Goal: Task Accomplishment & Management: Manage account settings

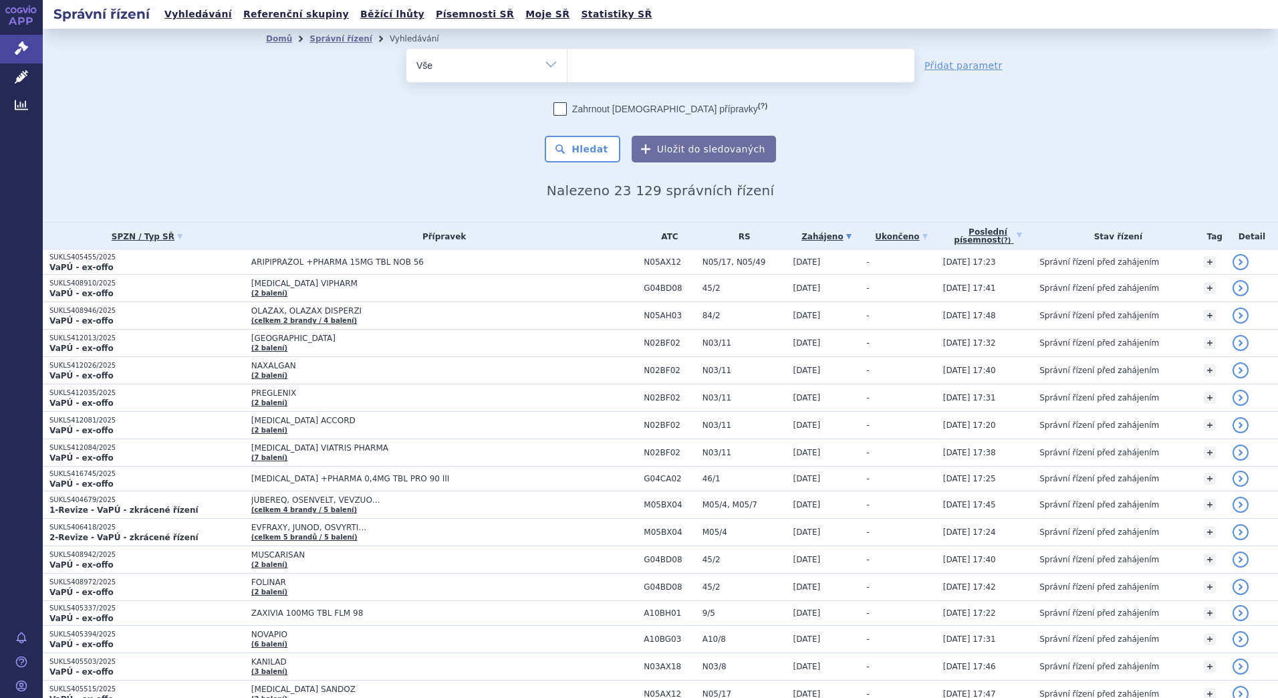
click at [589, 65] on ul at bounding box center [740, 63] width 347 height 28
click at [567, 65] on select at bounding box center [567, 64] width 1 height 33
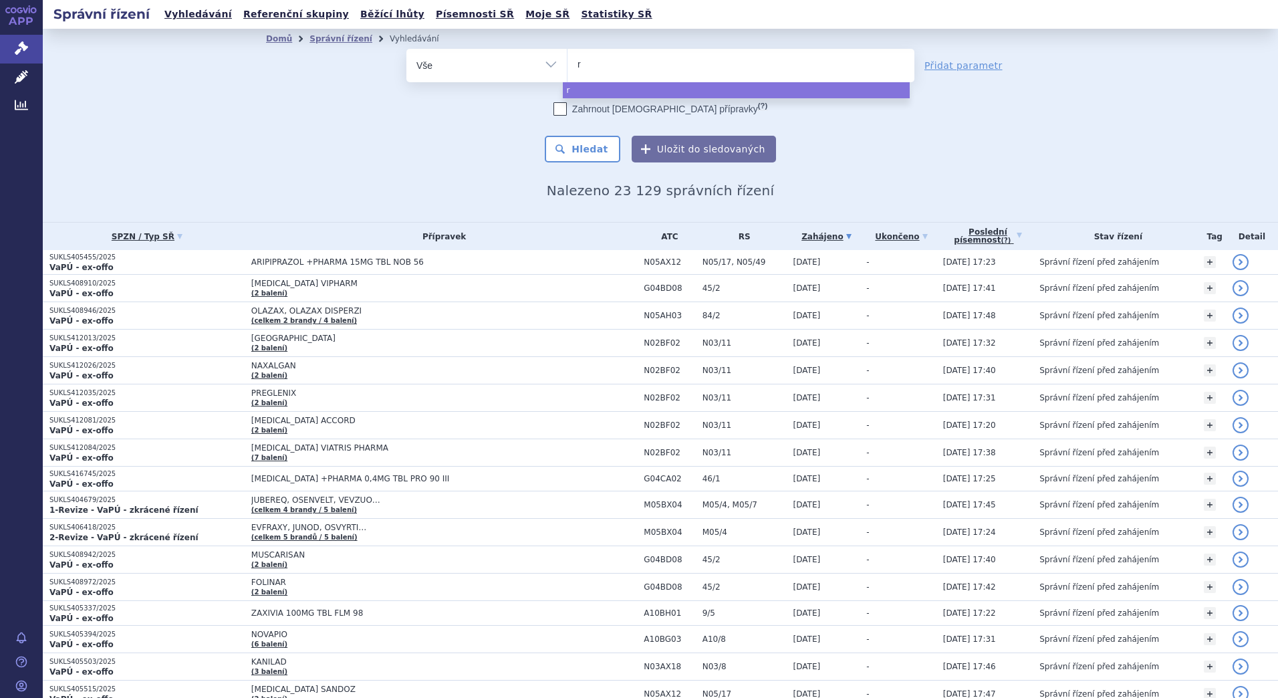
type input "ri"
type input "riva"
type input "rivar"
type input "rivarox"
type input "rivaroxa"
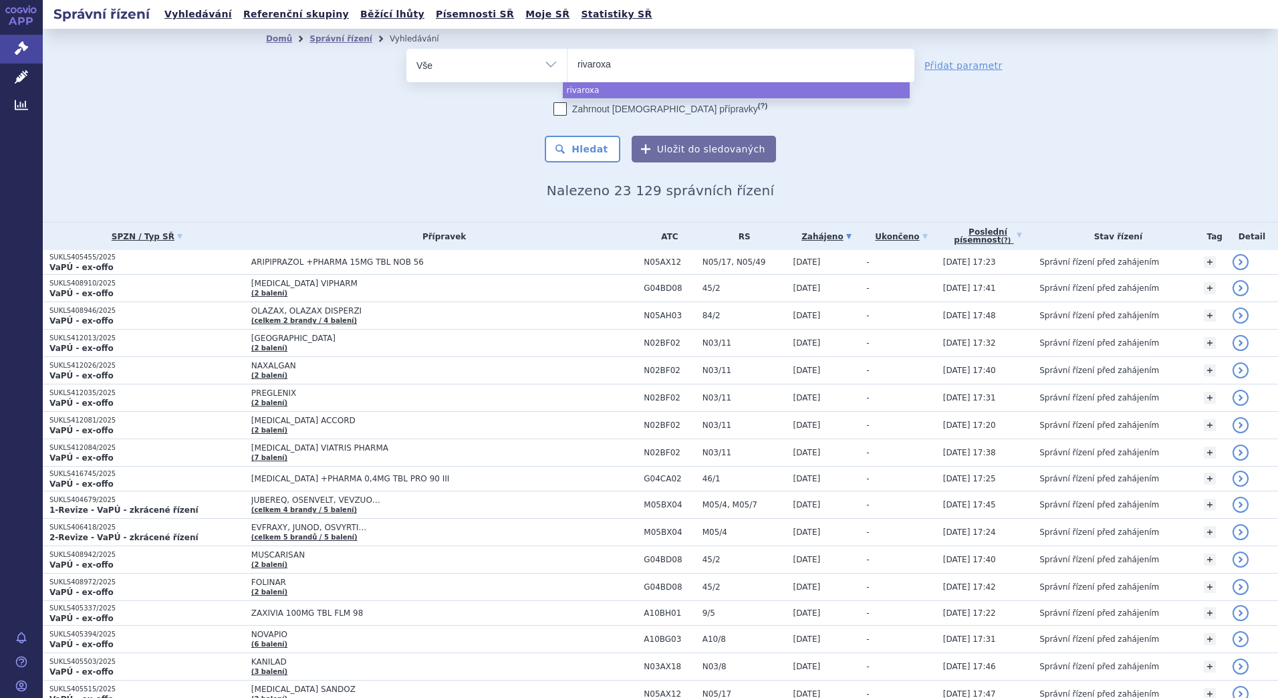
type input "rivaroxab"
type input "rivaroxaba"
type input "rivaroxaban"
type input "rivaroxaban g"
type input "rivaroxaban ge"
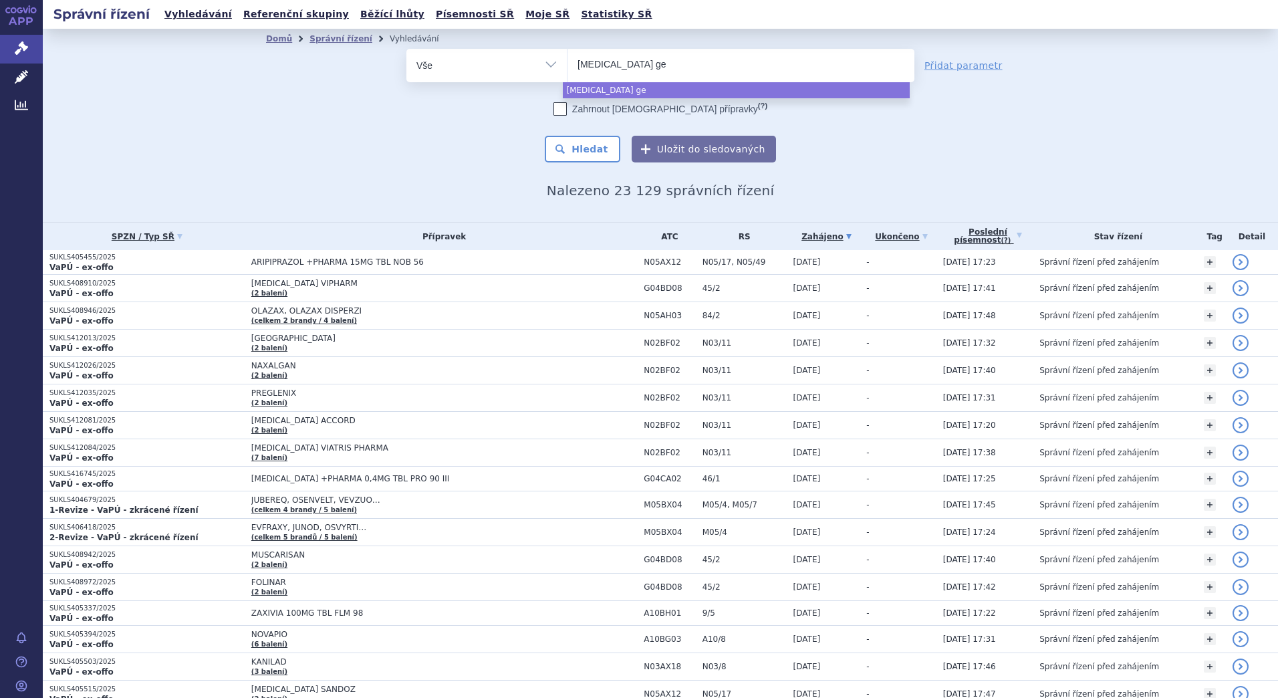
type input "rivaroxaban gen"
type input "rivaroxaban genma"
type input "rivaroxaban genmar"
type input "rivaroxaban genma"
type input "rivaroxaban genm"
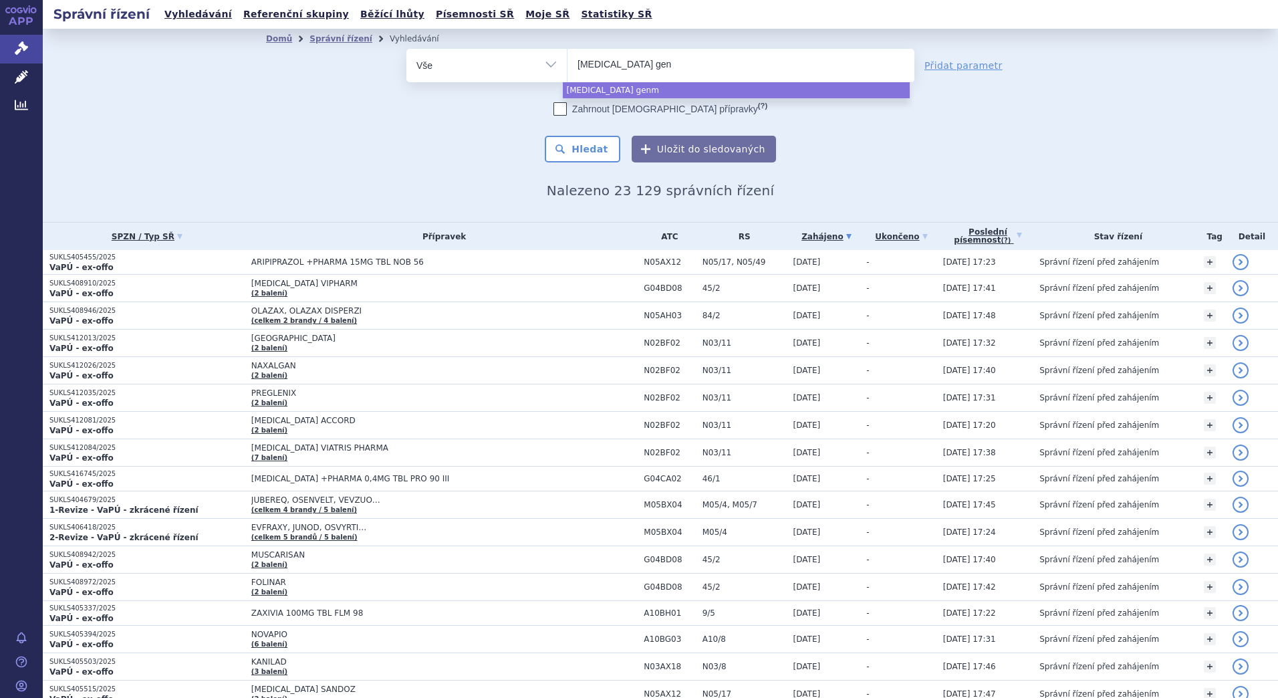
type input "rivaroxaban ge"
type input "rivaroxaban g"
type input "rivaroxaban"
type input "rivaroxaban gl"
type input "rivaroxaban gle"
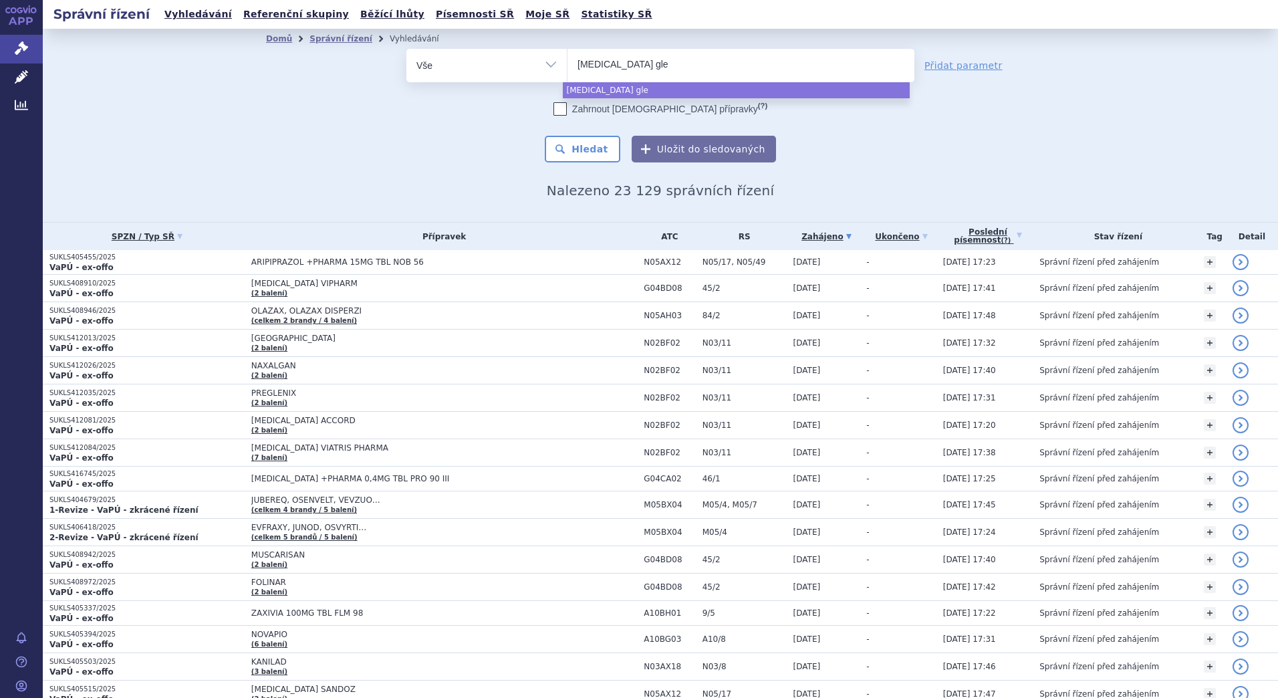
type input "rivaroxaban glen"
type input "rivaroxaban glenma"
type input "rivaroxaban glenmark"
select select "rivaroxaban glenmark"
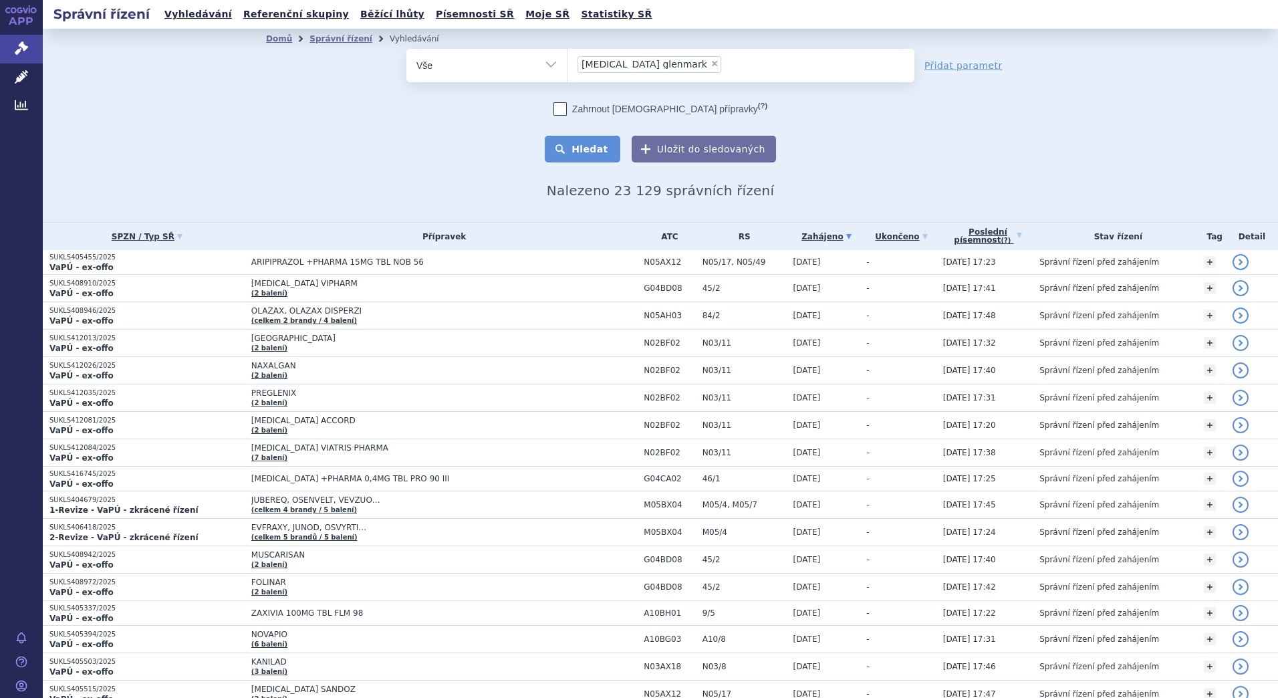
click at [583, 139] on button "Hledat" at bounding box center [583, 149] width 76 height 27
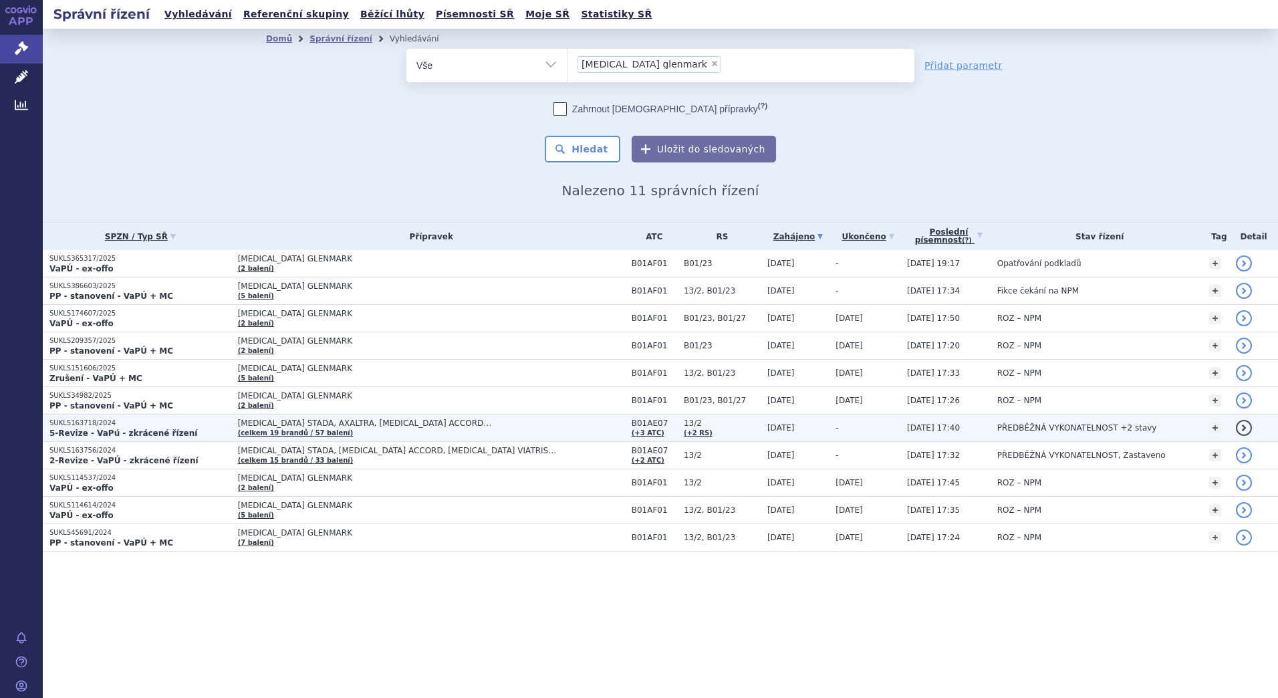
click at [380, 426] on span "APIXABAN STADA, AXALTRA, DABIGATRAN ETEXILATE ACCORD…" at bounding box center [405, 422] width 334 height 9
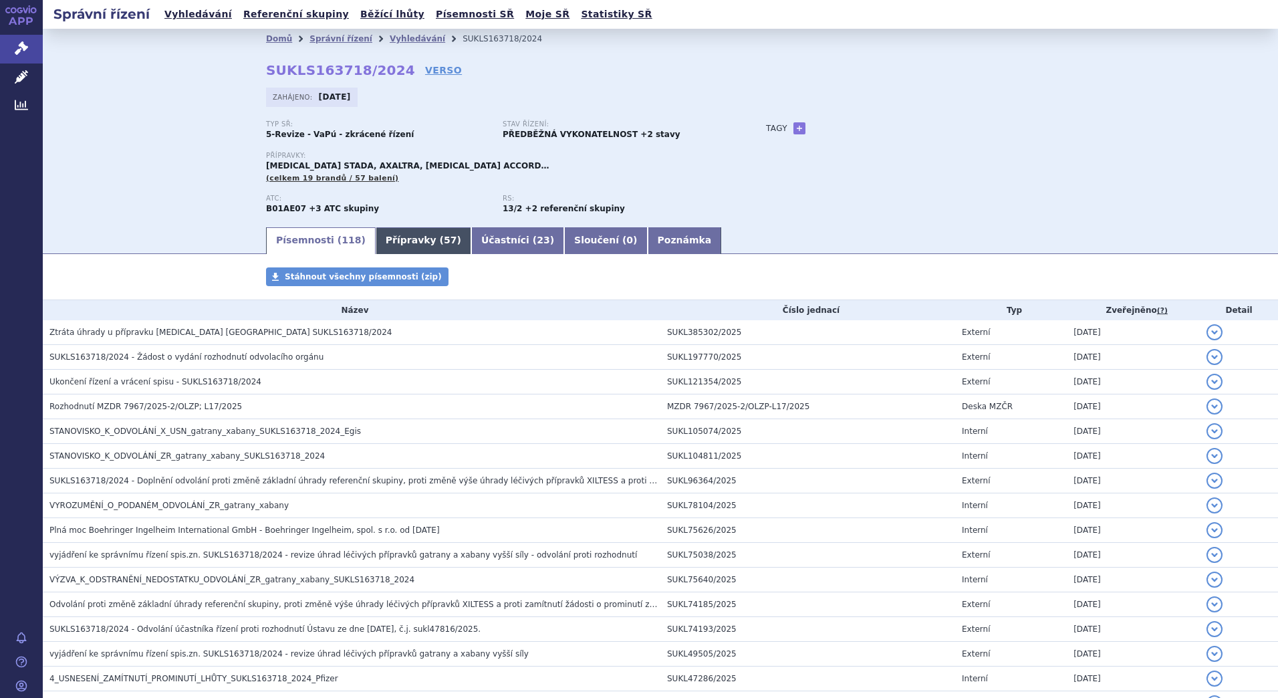
drag, startPoint x: 0, startPoint y: 0, endPoint x: 404, endPoint y: 241, distance: 469.9
click at [404, 241] on link "Přípravky ( 57 )" at bounding box center [424, 240] width 96 height 27
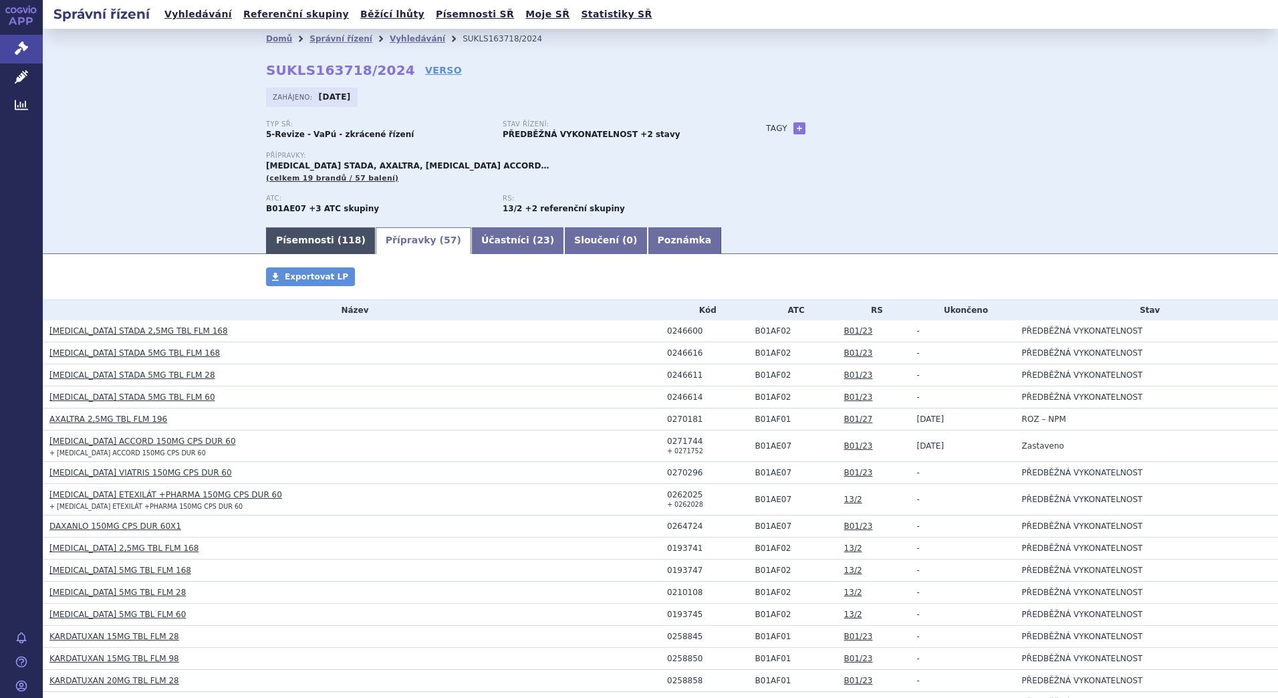
click at [318, 237] on link "Písemnosti ( 118 )" at bounding box center [321, 240] width 110 height 27
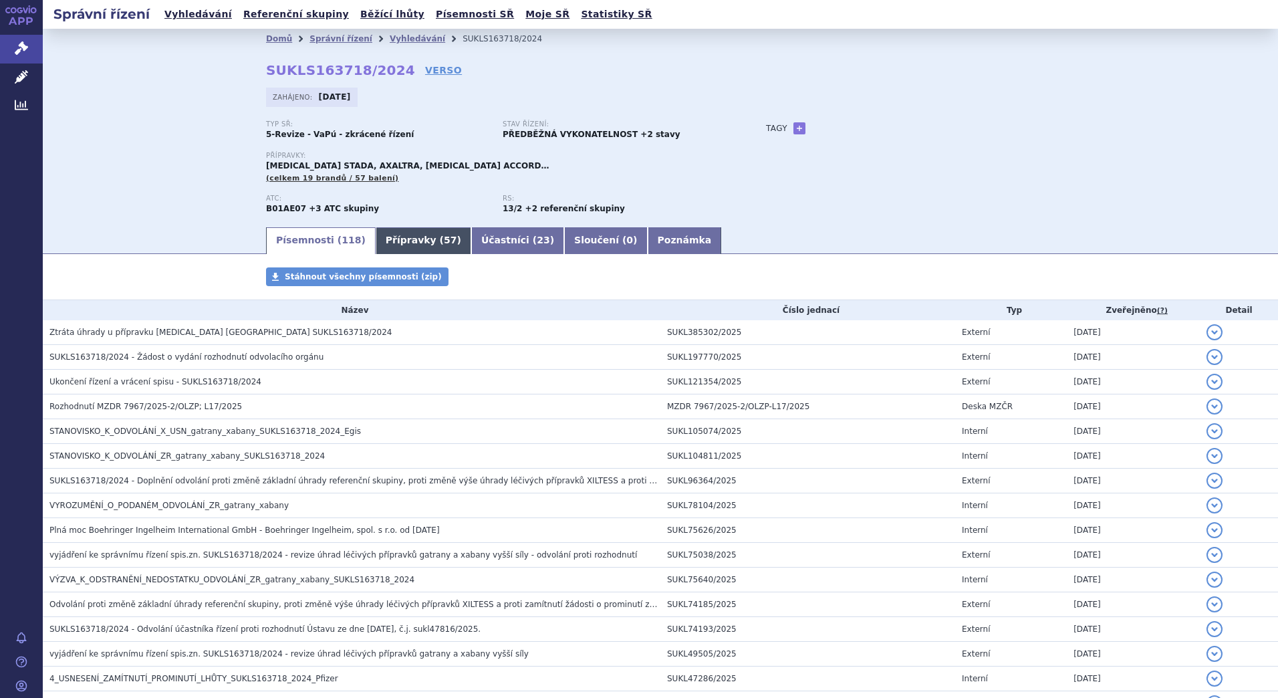
click at [406, 240] on link "Přípravky ( 57 )" at bounding box center [424, 240] width 96 height 27
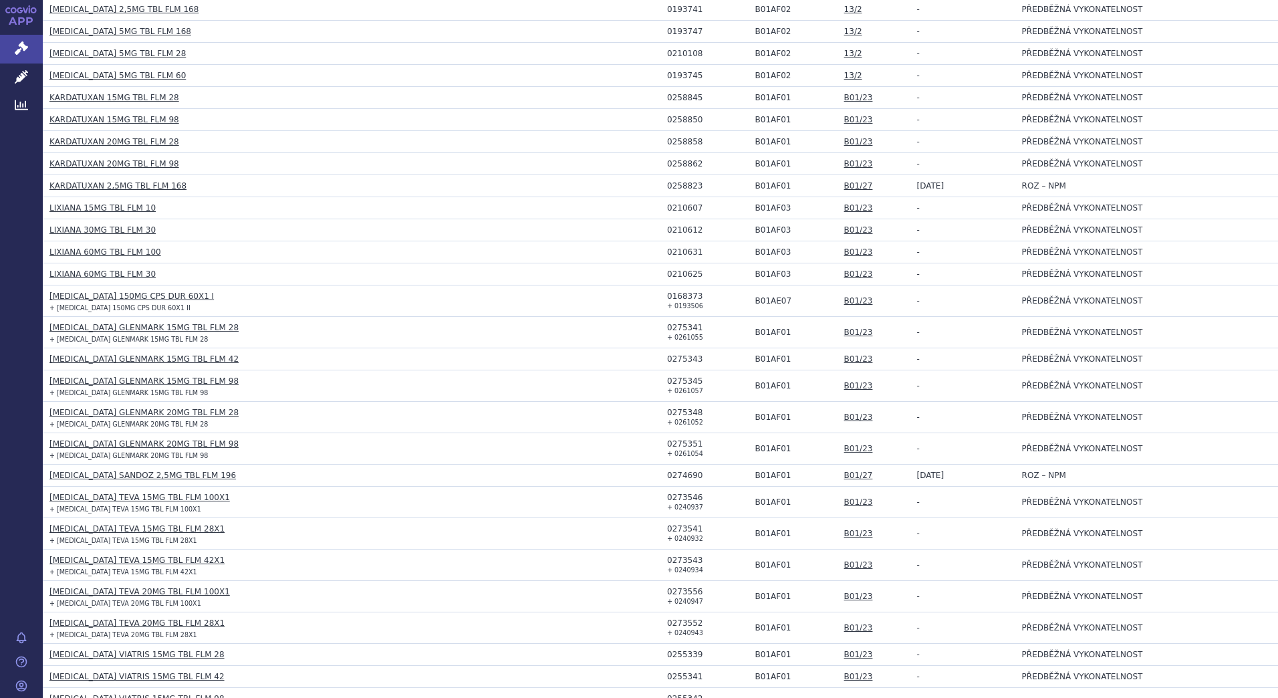
scroll to position [735, 0]
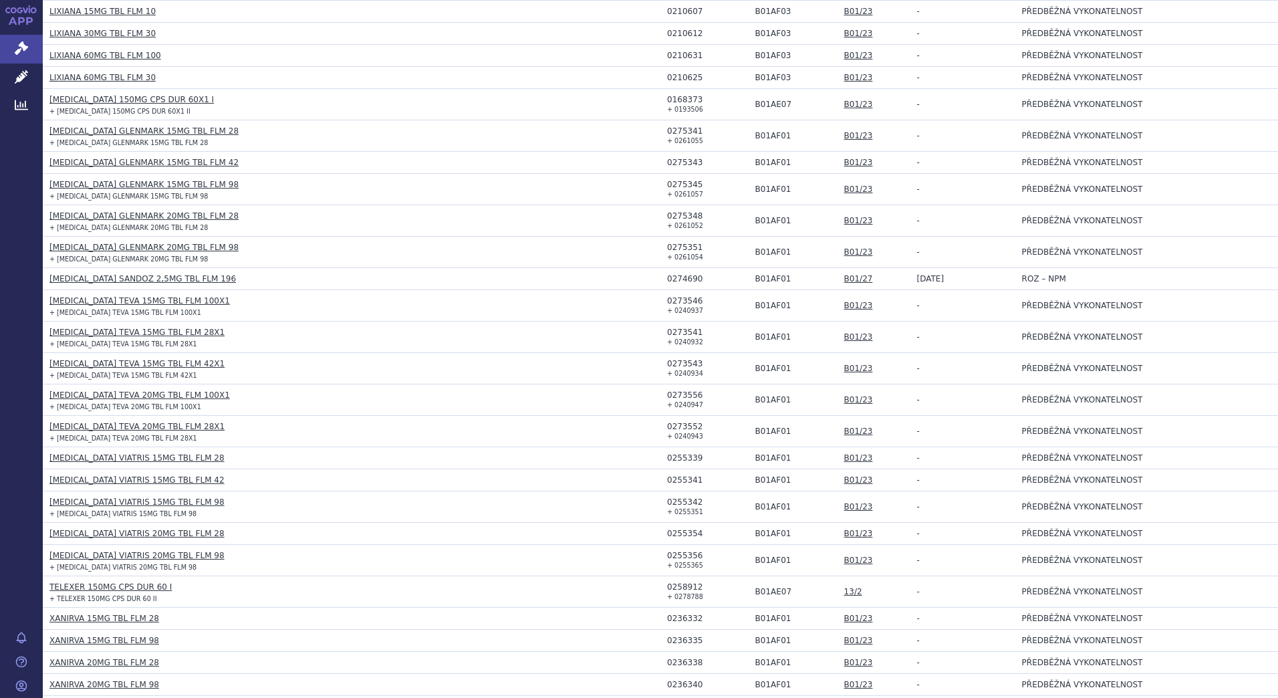
click at [677, 248] on div "0275351" at bounding box center [708, 247] width 82 height 9
copy div "0275351"
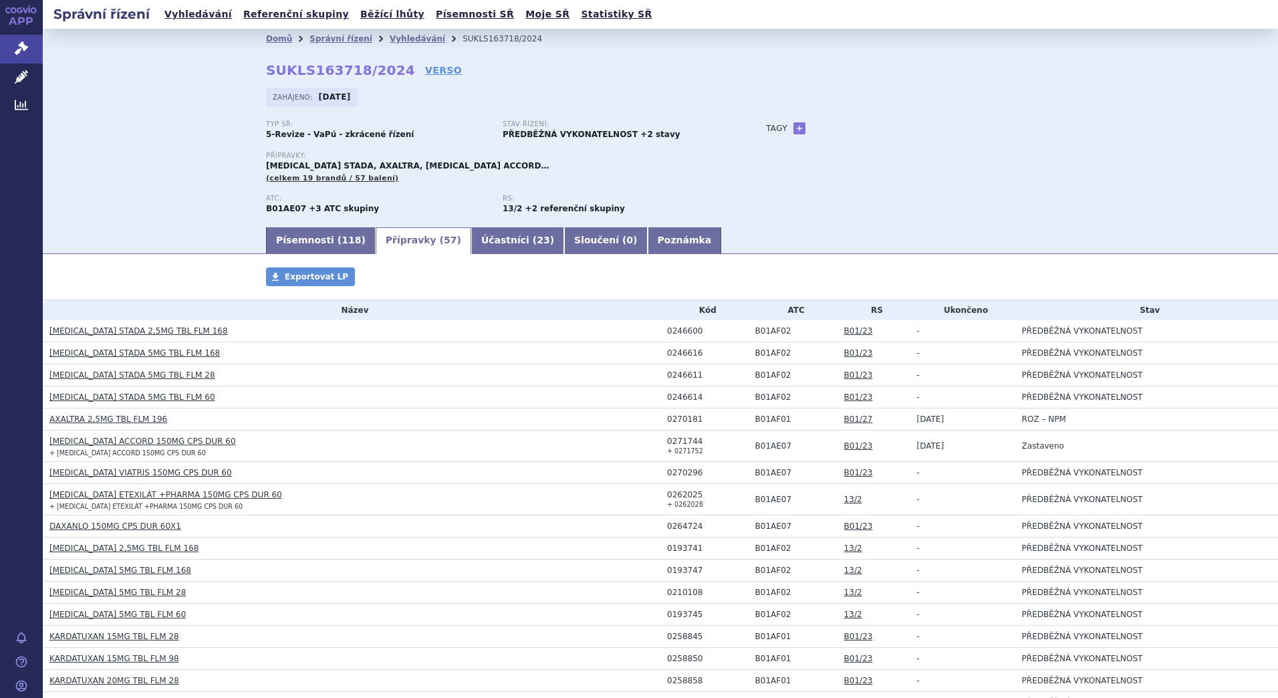
scroll to position [0, 0]
click at [394, 41] on link "Vyhledávání" at bounding box center [417, 38] width 55 height 9
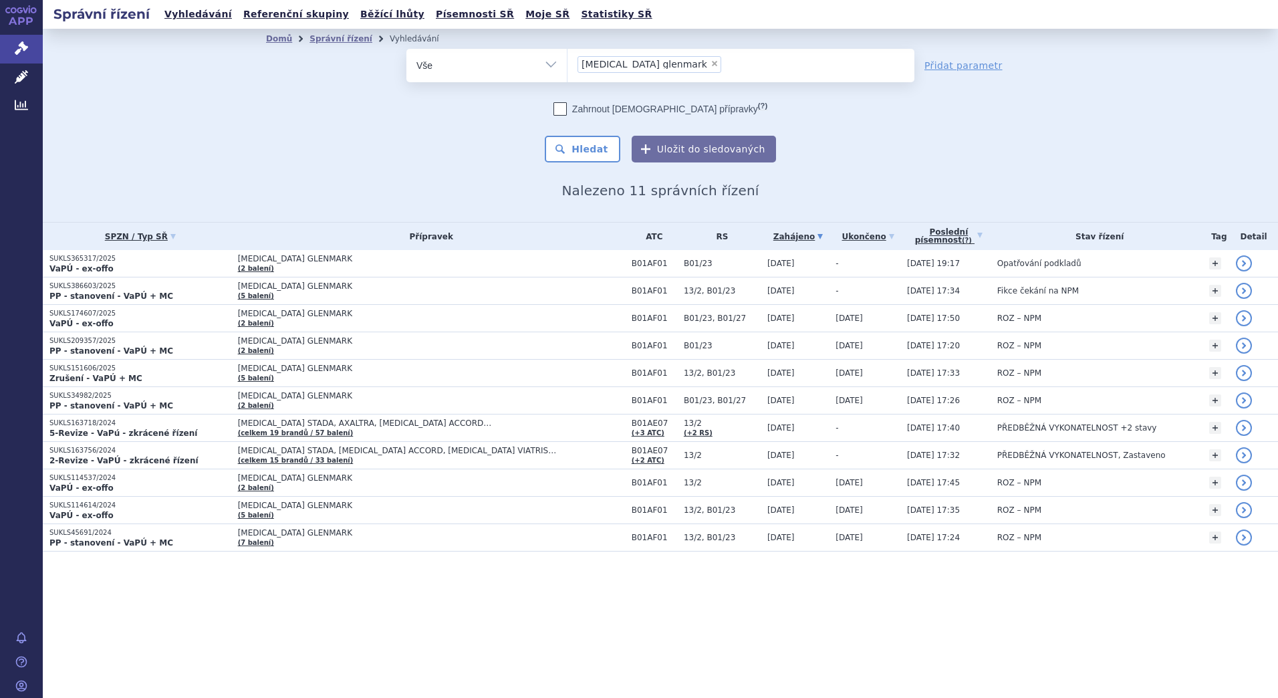
click at [710, 62] on span "×" at bounding box center [714, 63] width 8 height 8
click at [567, 62] on select "rivaroxaban glenmark" at bounding box center [567, 64] width 1 height 33
select select
type input "0275351"
select select "0275351"
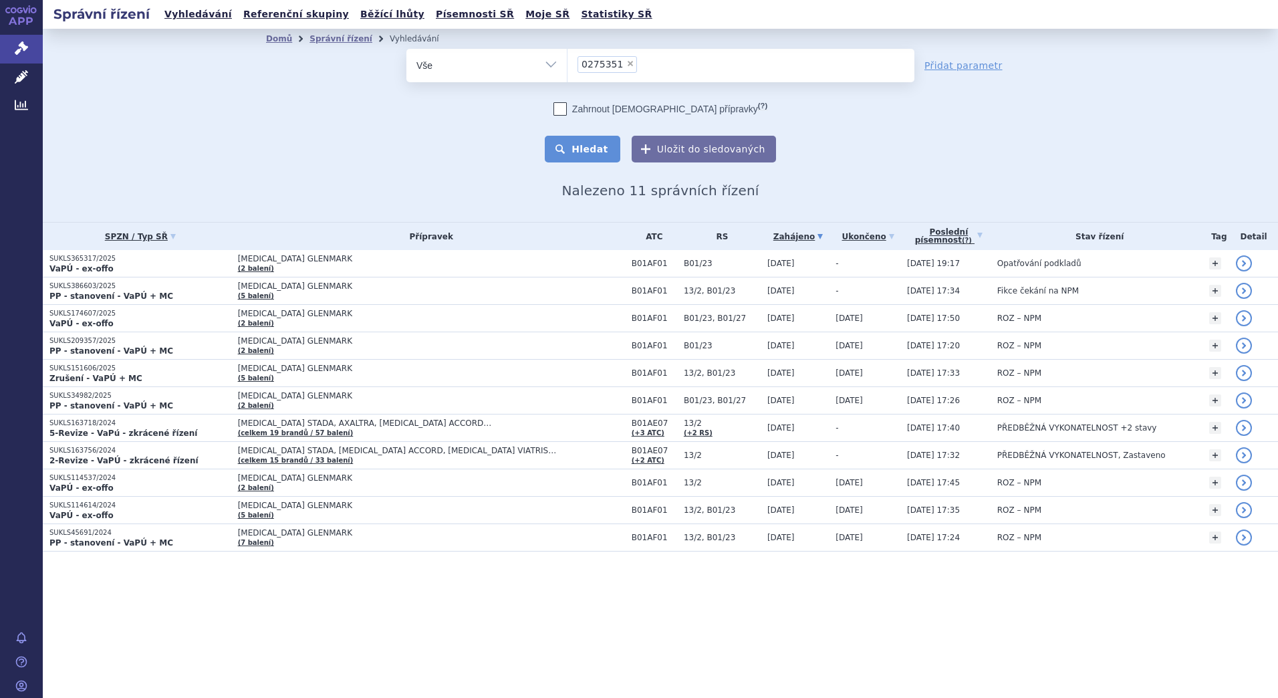
click at [595, 143] on button "Hledat" at bounding box center [583, 149] width 76 height 27
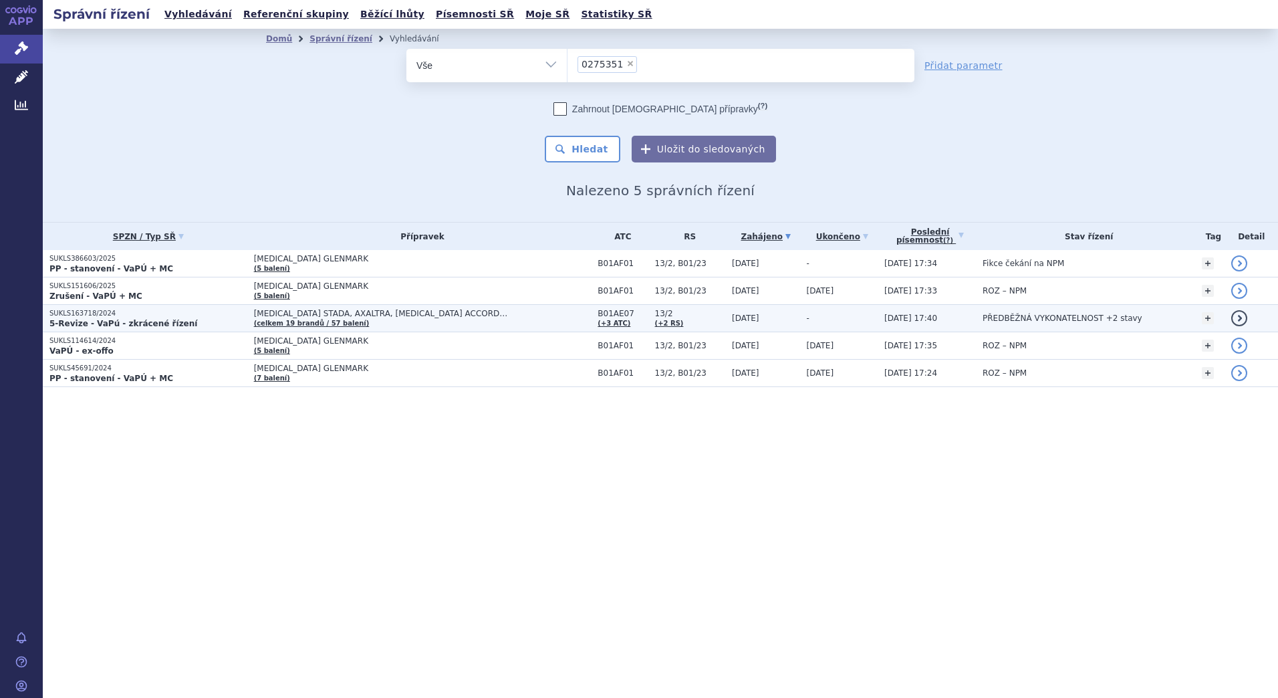
click at [357, 317] on span "[MEDICAL_DATA] STADA, AXALTRA, [MEDICAL_DATA] ACCORD…" at bounding box center [421, 313] width 334 height 9
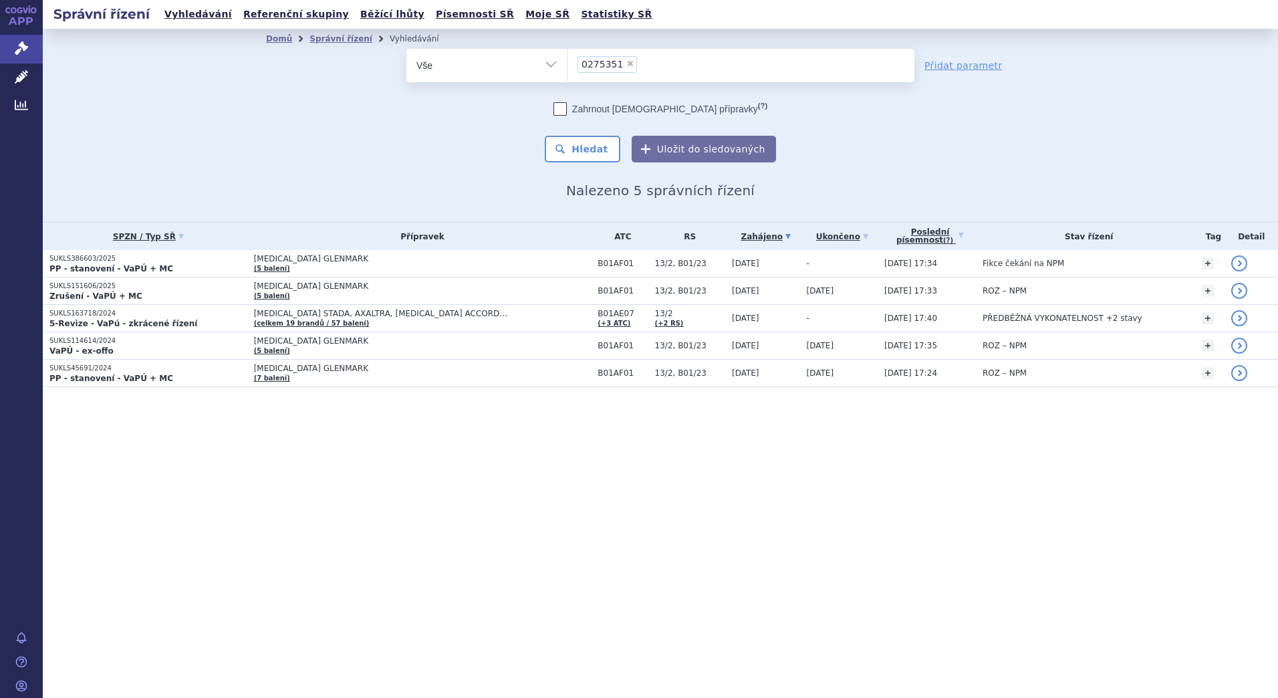
click at [626, 62] on span "×" at bounding box center [630, 63] width 8 height 8
click at [567, 62] on select "0275351" at bounding box center [567, 64] width 1 height 33
select select
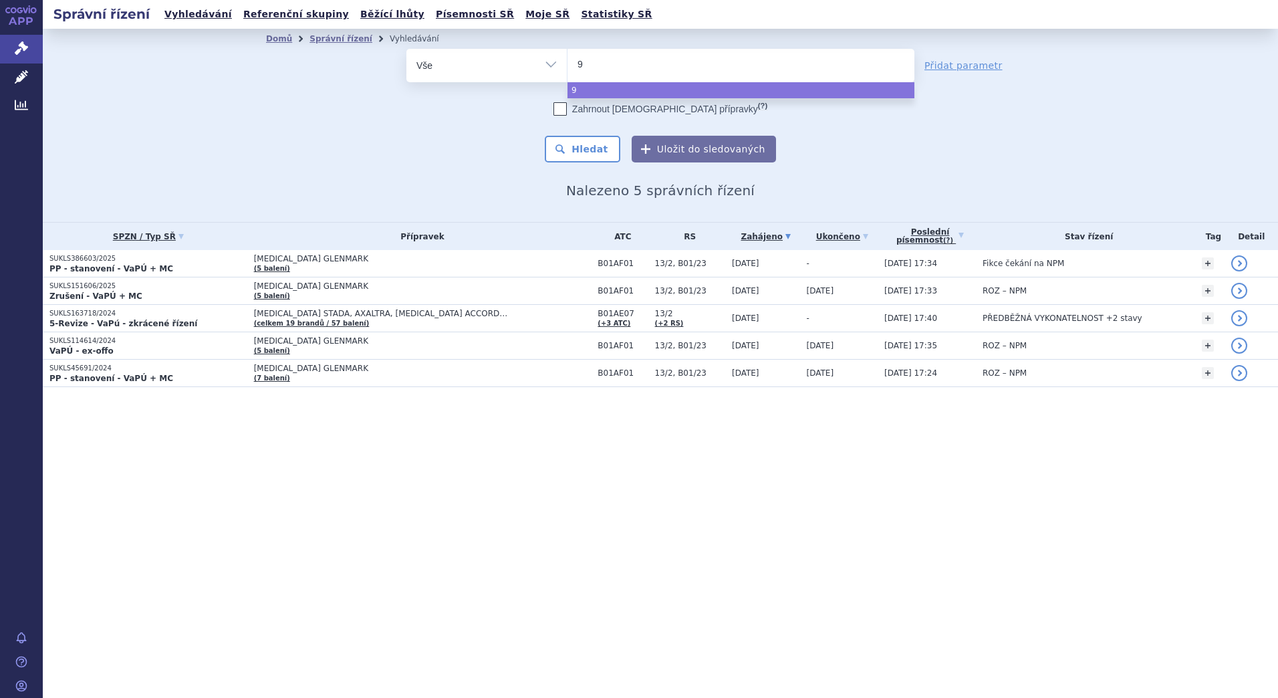
type input "9/"
type input "9/1"
select select "9/1"
click at [549, 61] on select "Vše Spisová značka Typ SŘ Přípravek/SUKL kód Účastník/Držitel" at bounding box center [486, 64] width 160 height 30
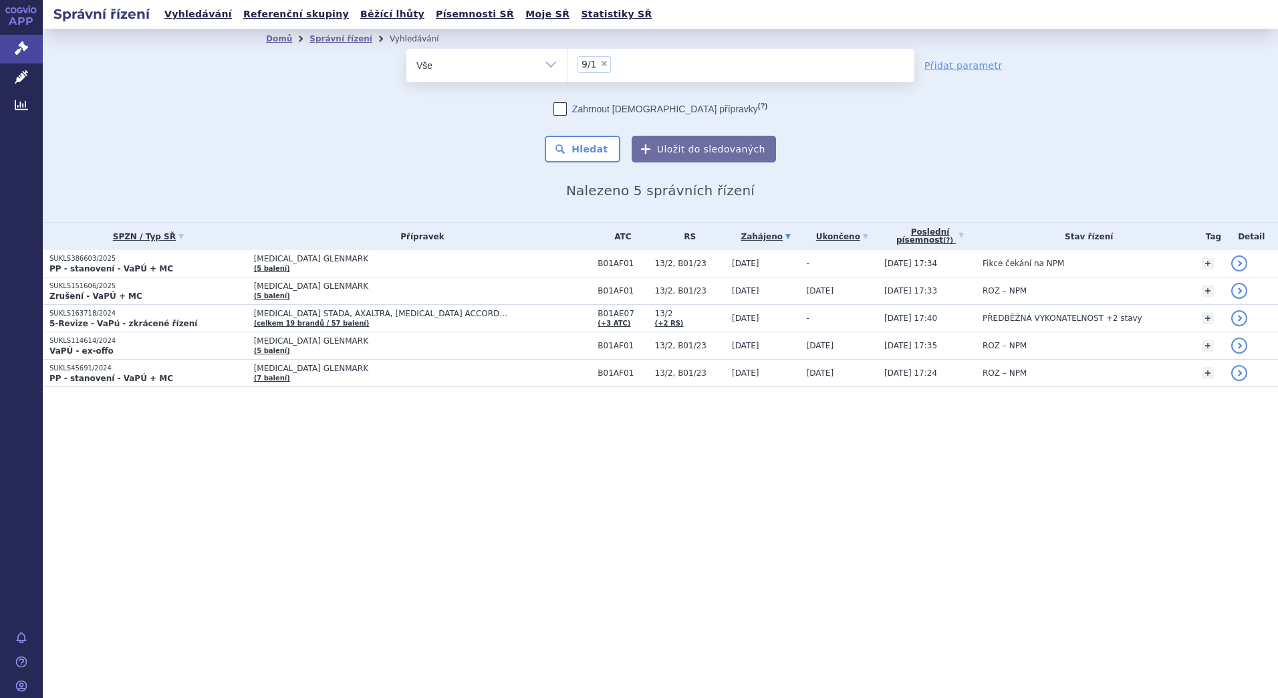
click at [538, 66] on select "Vše Spisová značka Typ SŘ Přípravek/SUKL kód Účastník/Držitel" at bounding box center [486, 64] width 160 height 30
select select "filter-reference-group"
click at [406, 49] on select "Vše Spisová značka Typ SŘ Přípravek/SUKL kód Účastník/Držitel" at bounding box center [486, 64] width 160 height 30
click at [601, 72] on ul at bounding box center [740, 63] width 347 height 28
click at [567, 72] on select at bounding box center [567, 64] width 1 height 33
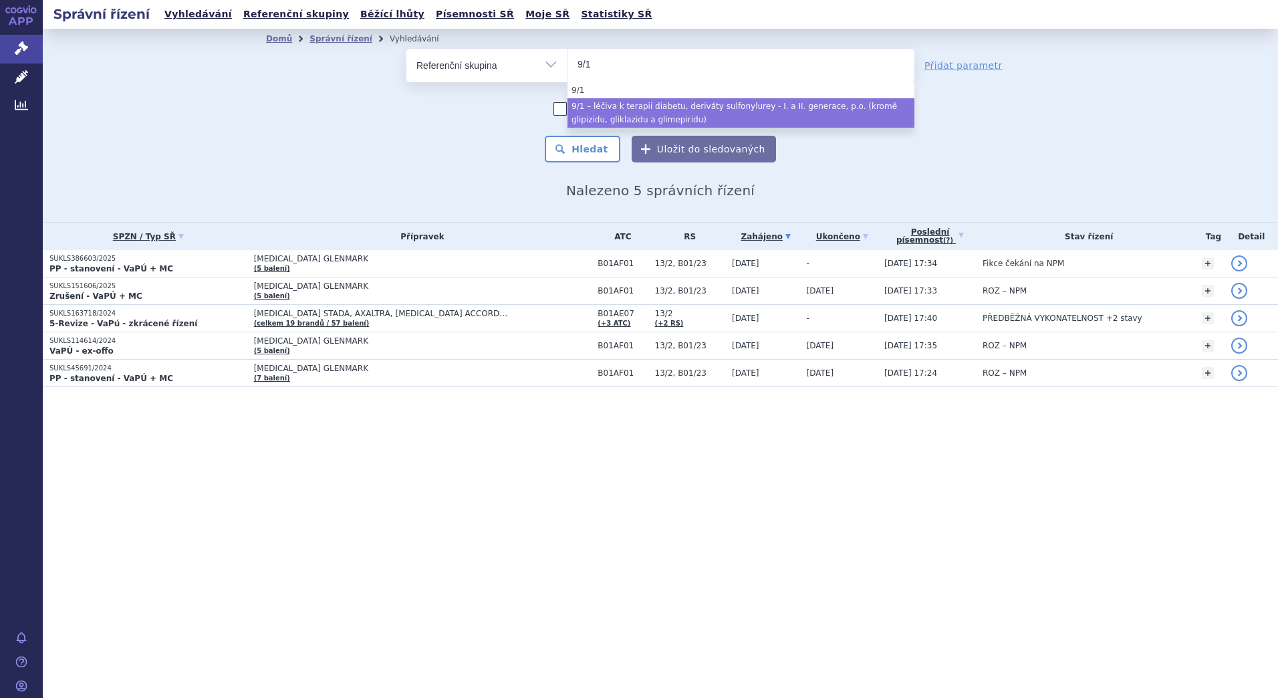
type input "9/1"
select select "11ab6aec-39b0-4142-b79b-d74accdf8ceb"
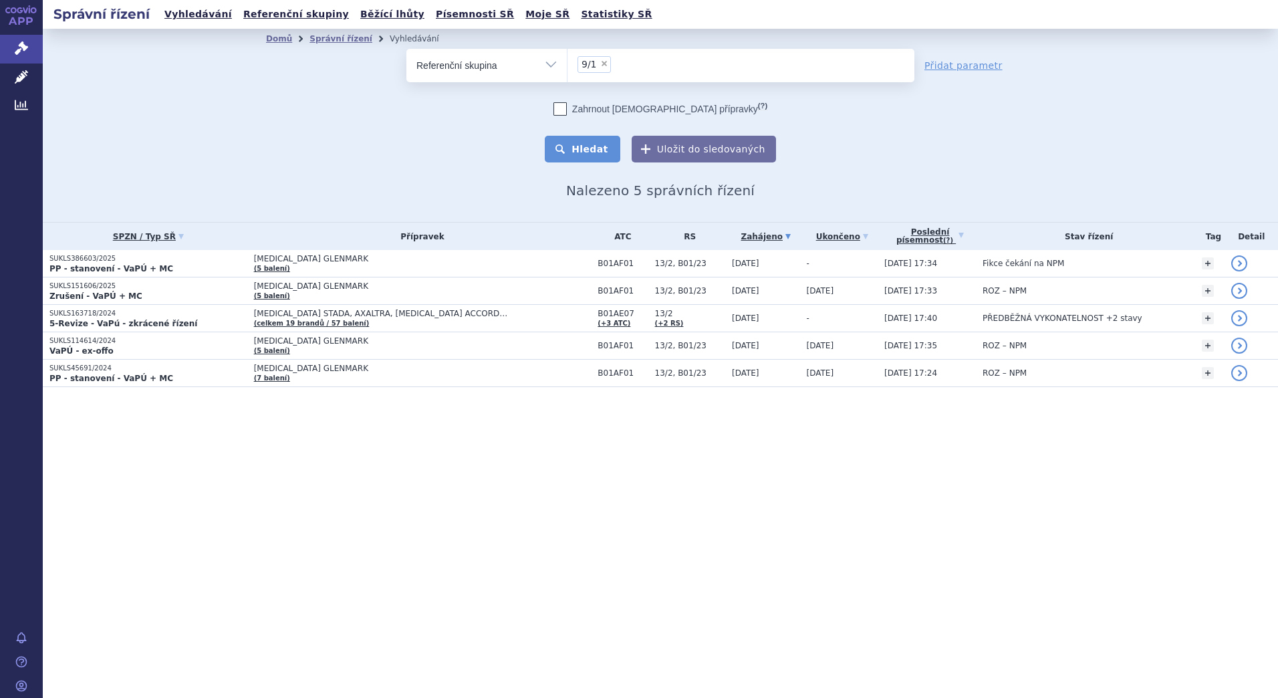
click at [596, 147] on button "Hledat" at bounding box center [583, 149] width 76 height 27
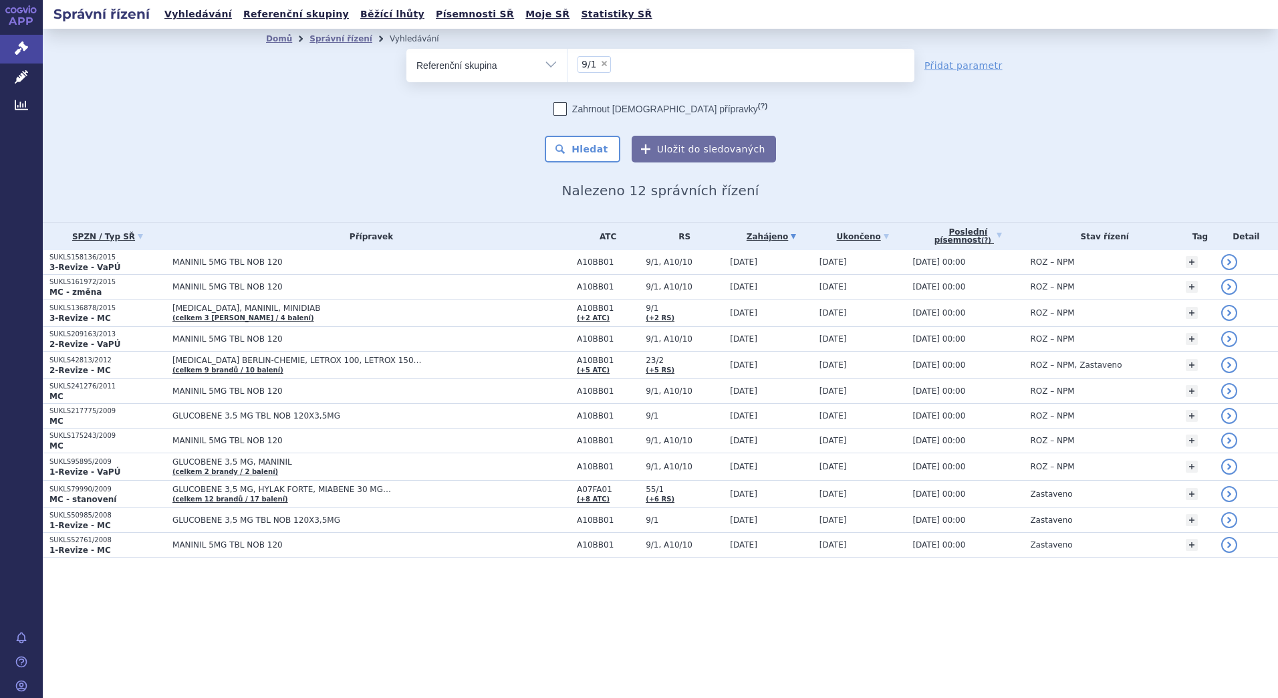
click at [604, 64] on span "×" at bounding box center [604, 63] width 8 height 8
click at [567, 64] on select "9/1" at bounding box center [567, 64] width 1 height 33
select select
click at [549, 59] on select "Vše Spisová značka Typ SŘ Přípravek/SUKL kód Účastník/Držitel" at bounding box center [486, 64] width 160 height 30
select select "filter-all"
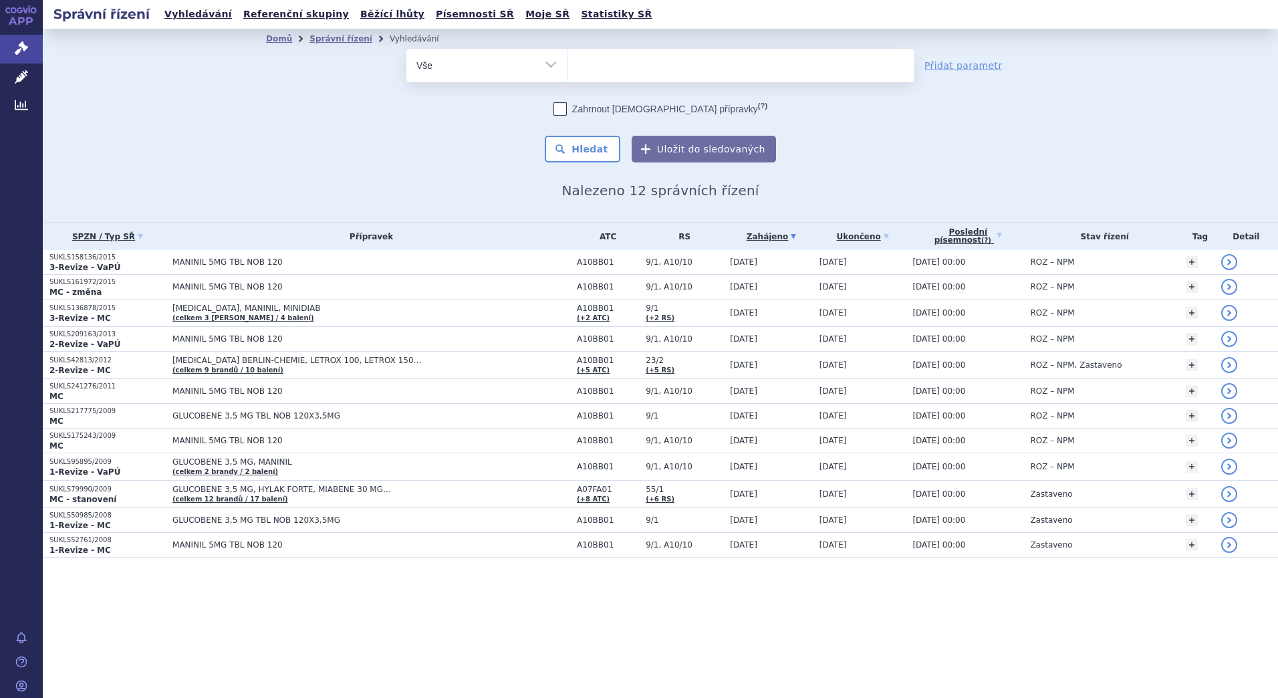
click at [406, 49] on select "Vše Spisová značka Typ SŘ Přípravek/SUKL kód Účastník/Držitel" at bounding box center [486, 64] width 160 height 30
click at [599, 63] on ul at bounding box center [740, 63] width 347 height 28
click at [567, 63] on select at bounding box center [567, 64] width 1 height 33
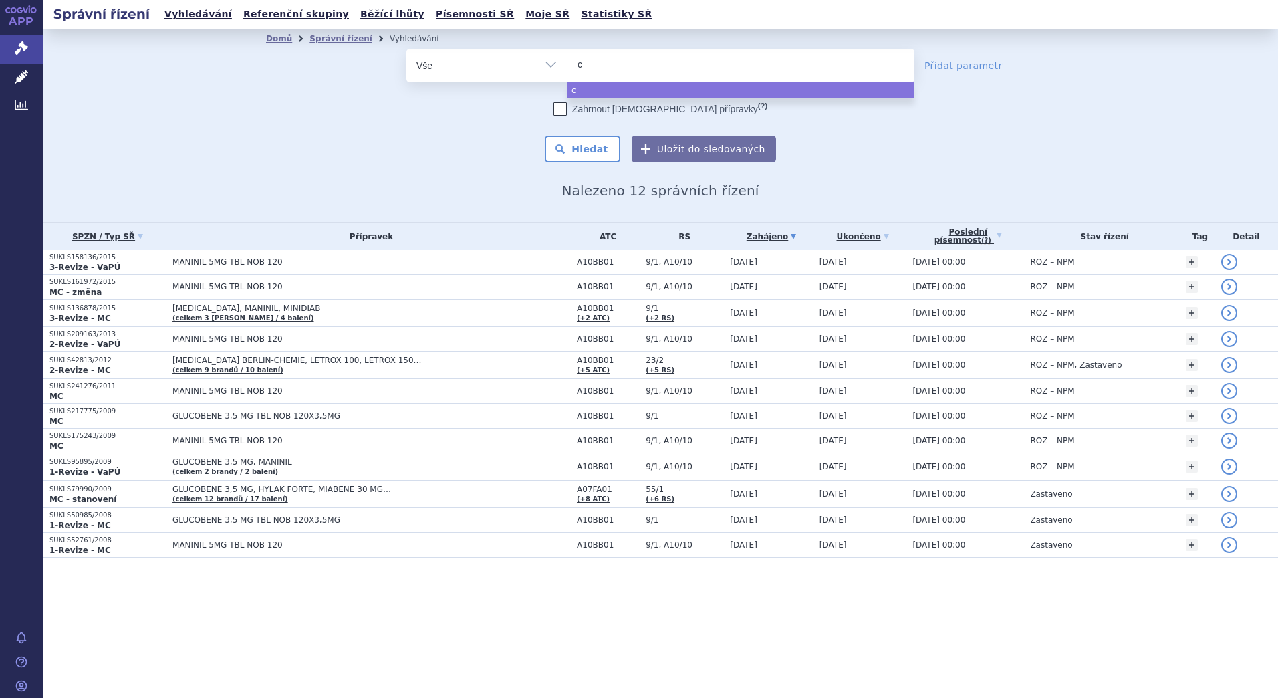
type input "ci"
type input "c"
type input "cy"
type input "c"
type input "ci"
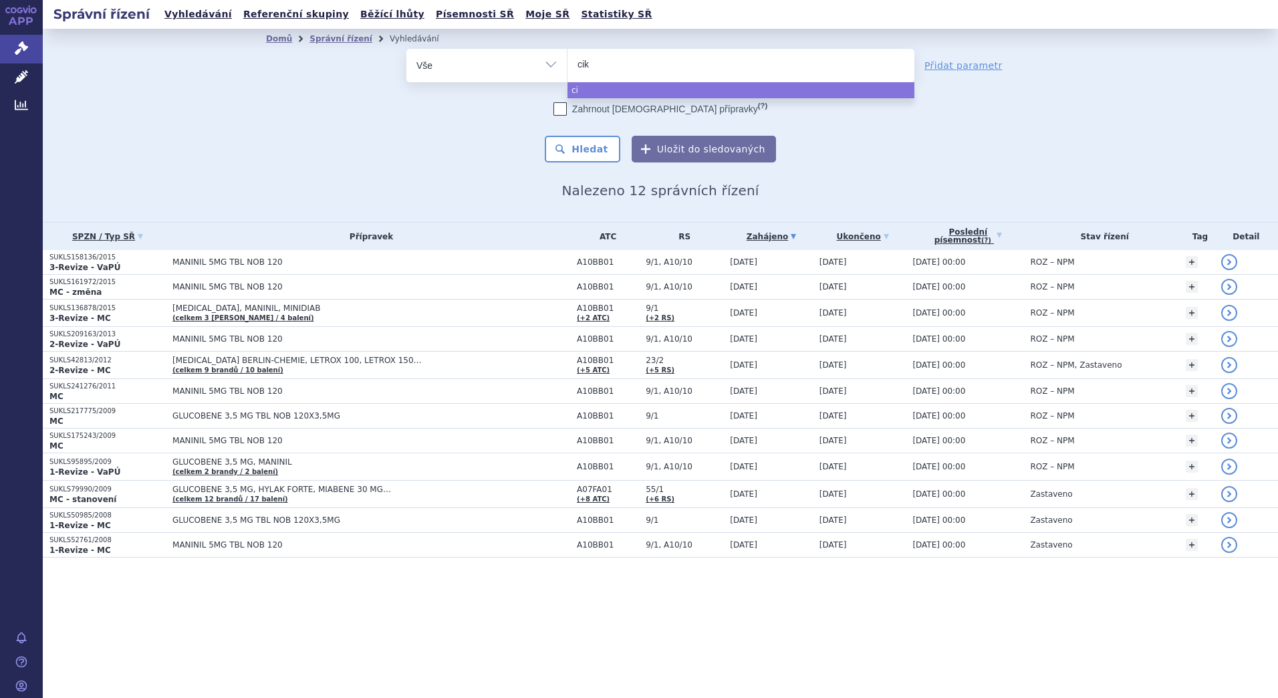
type input "cikl"
type input "cikle"
type input "cikleso"
type input "cikleson"
type input "ciklesonid"
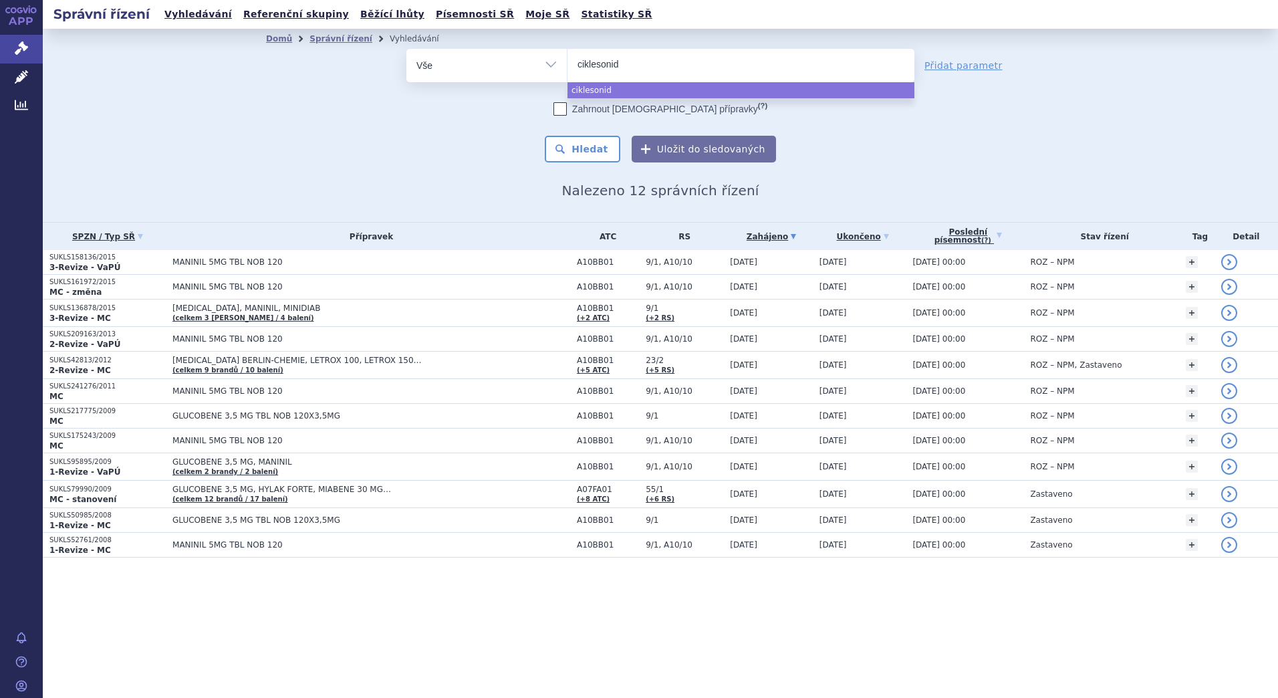
select select "ciklesonid"
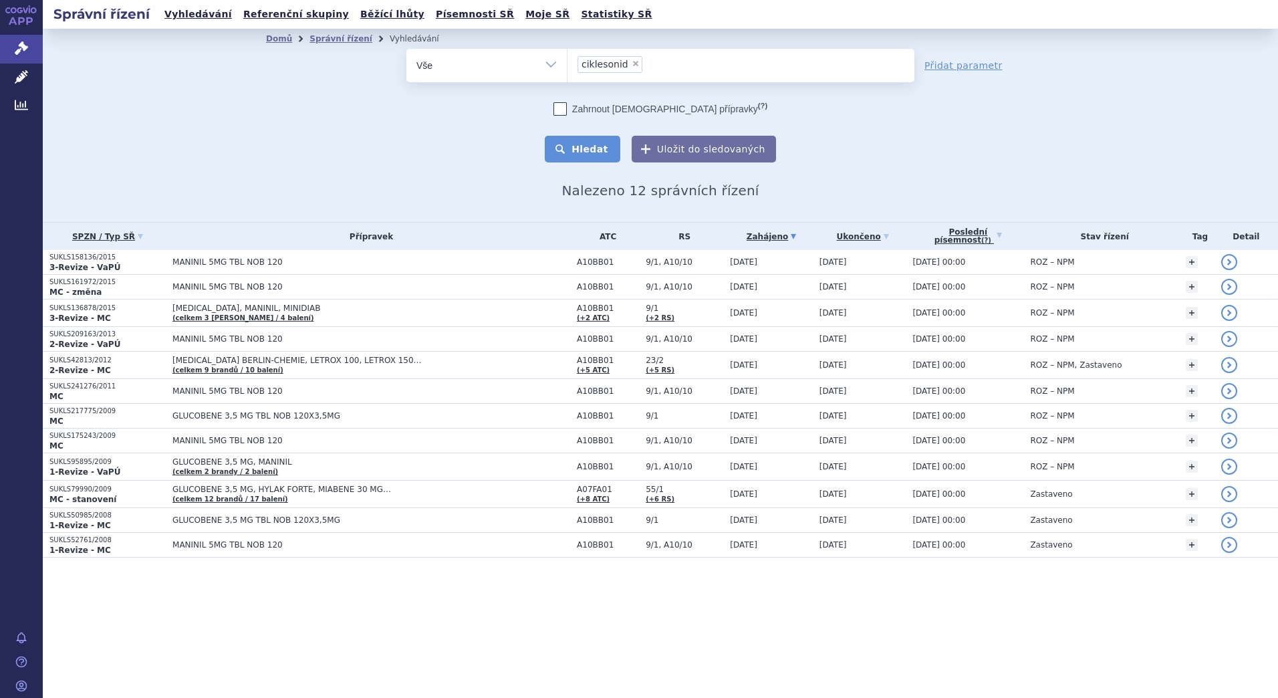
click at [594, 145] on button "Hledat" at bounding box center [583, 149] width 76 height 27
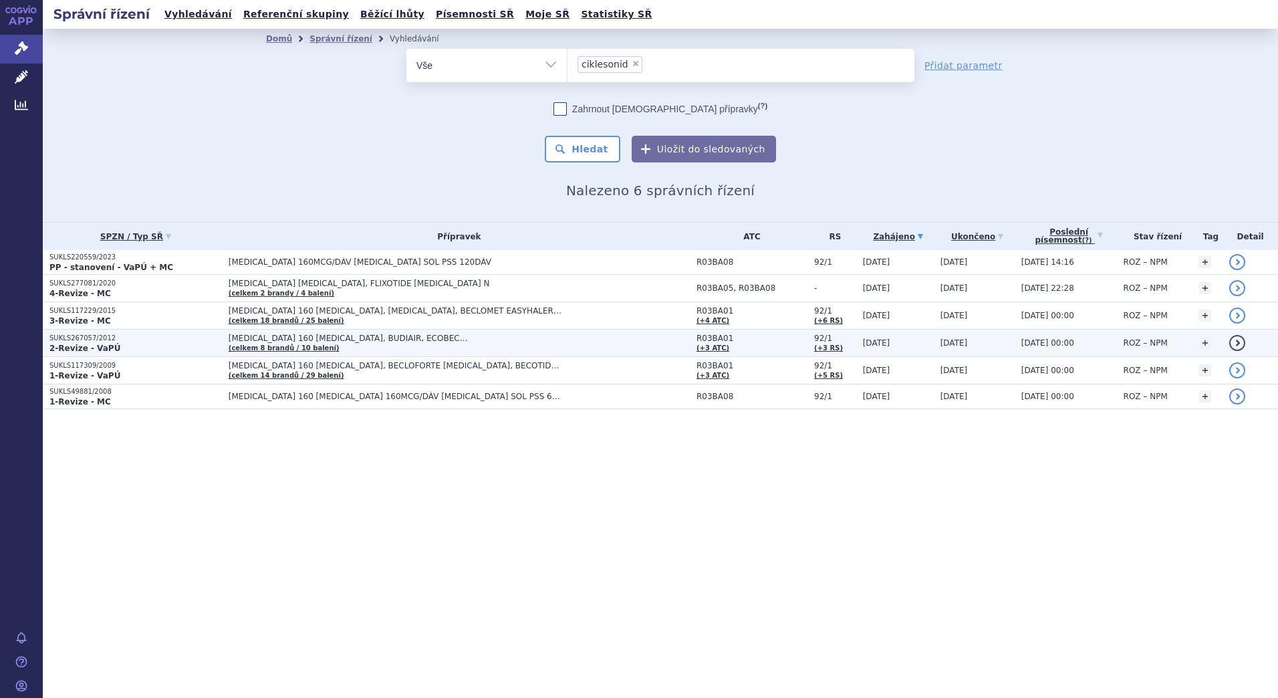
click at [368, 339] on span "[MEDICAL_DATA] 160 [MEDICAL_DATA], BUDIAIR, ECOBEC…" at bounding box center [396, 337] width 334 height 9
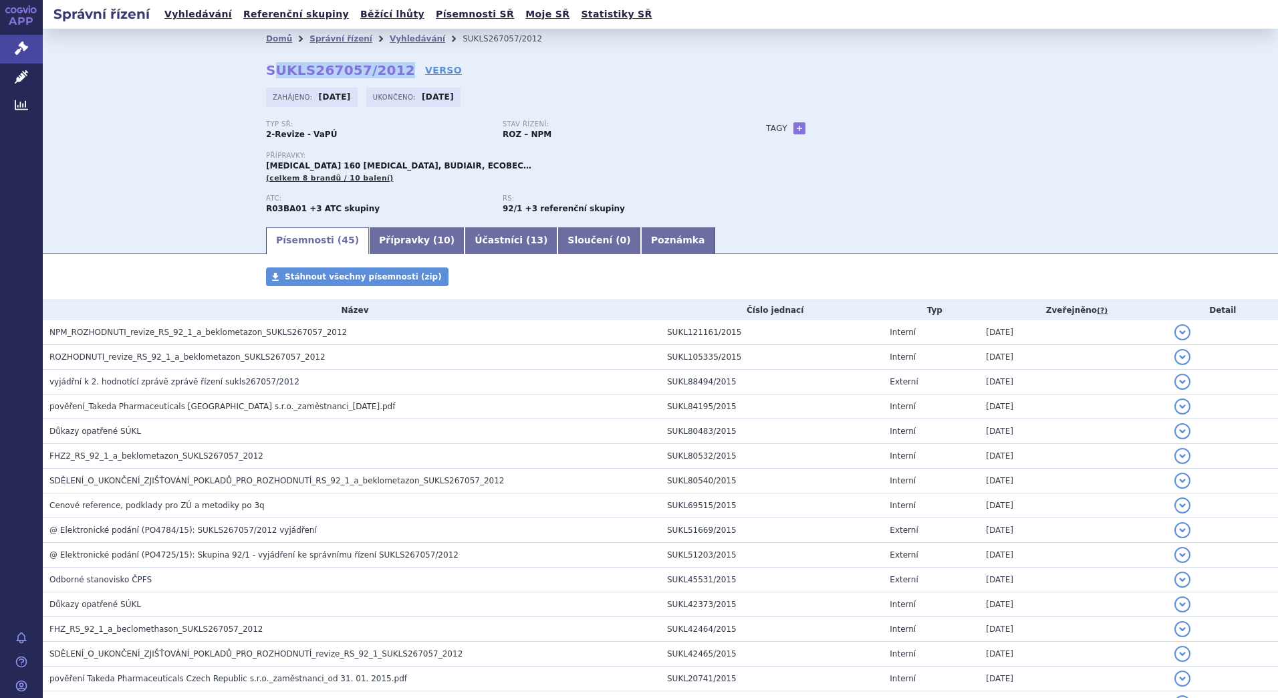
drag, startPoint x: 385, startPoint y: 68, endPoint x: 265, endPoint y: 66, distance: 119.6
click at [266, 66] on strong "SUKLS267057/2012" at bounding box center [340, 70] width 149 height 16
click at [259, 68] on div "Domů Správní řízení Vyhledávání SUKLS267057/2012 SUKLS267057/2012 VERSO Zahájen…" at bounding box center [660, 137] width 842 height 176
click at [269, 68] on strong "SUKLS267057/2012" at bounding box center [340, 70] width 149 height 16
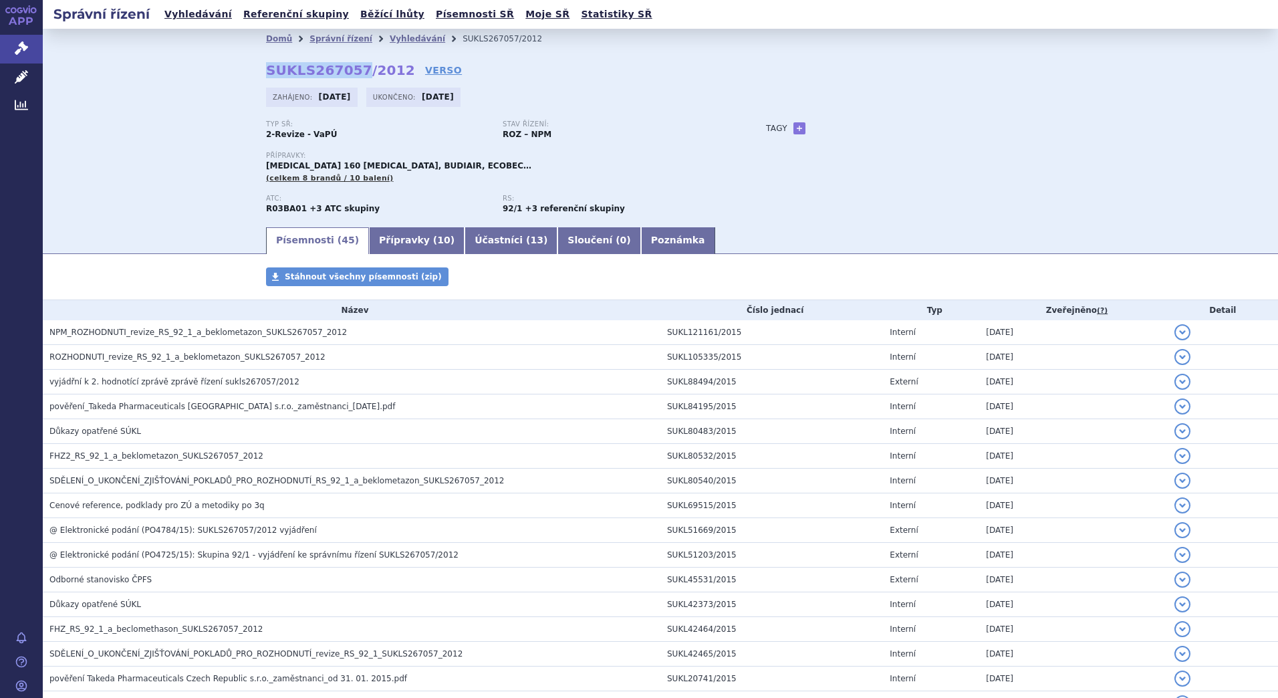
copy strong "SUKLS267057"
drag, startPoint x: 382, startPoint y: 66, endPoint x: 262, endPoint y: 71, distance: 120.4
click at [266, 71] on strong "SUKLS267057/2012" at bounding box center [340, 70] width 149 height 16
copy strong "SUKLS267057/2012"
click at [406, 240] on link "Přípravky ( 10 )" at bounding box center [417, 240] width 96 height 27
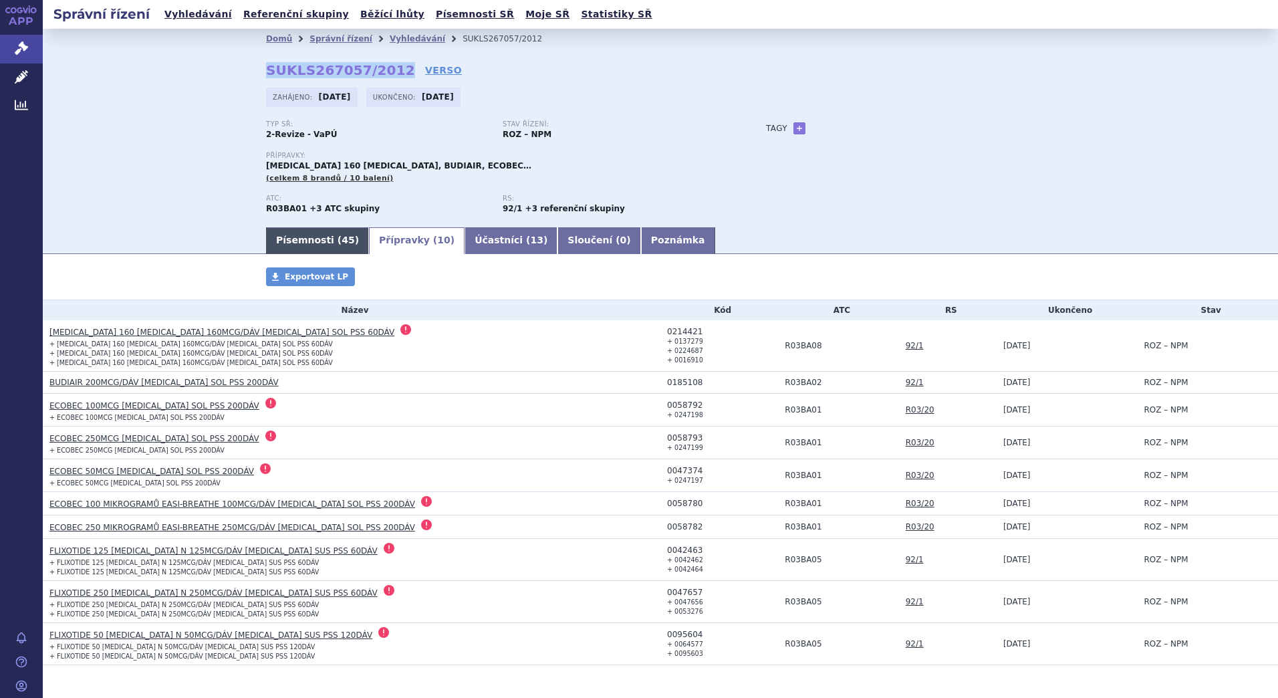
click at [293, 241] on link "Písemnosti ( 45 )" at bounding box center [317, 240] width 103 height 27
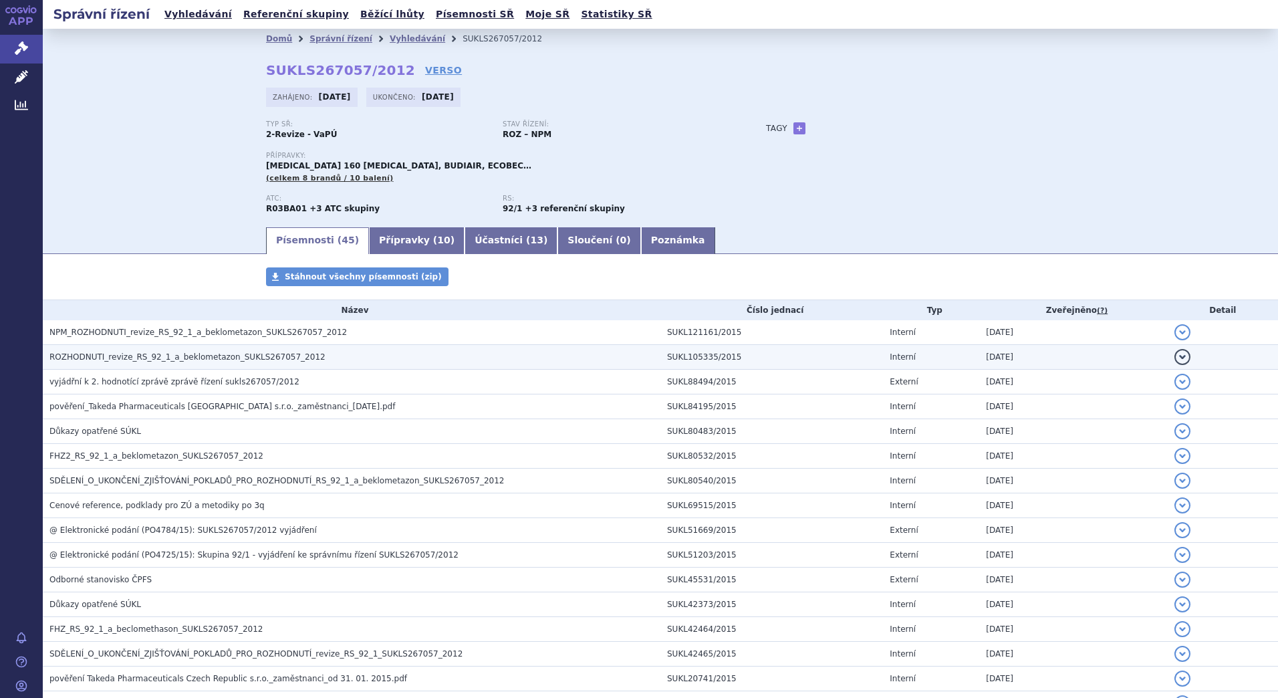
click at [176, 355] on span "ROZHODNUTI_revize_RS_92_1_a_beklometazon_SUKLS267057_2012" at bounding box center [187, 356] width 276 height 9
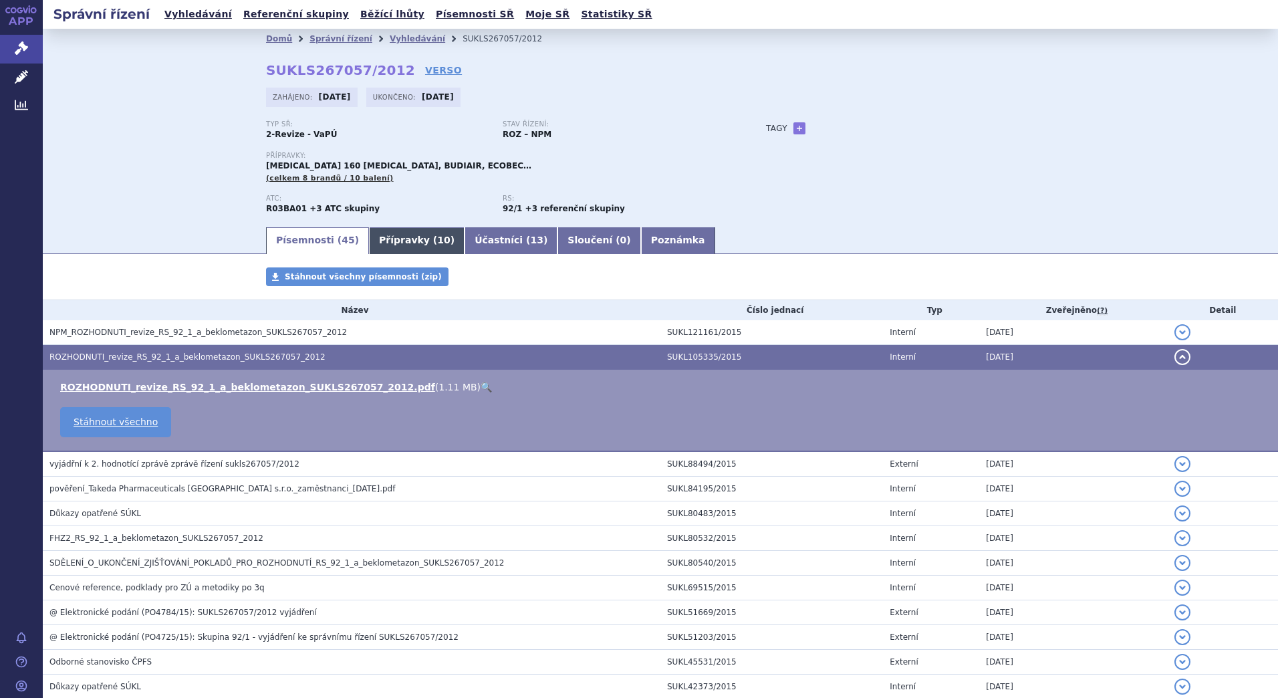
click at [379, 239] on link "Přípravky ( 10 )" at bounding box center [417, 240] width 96 height 27
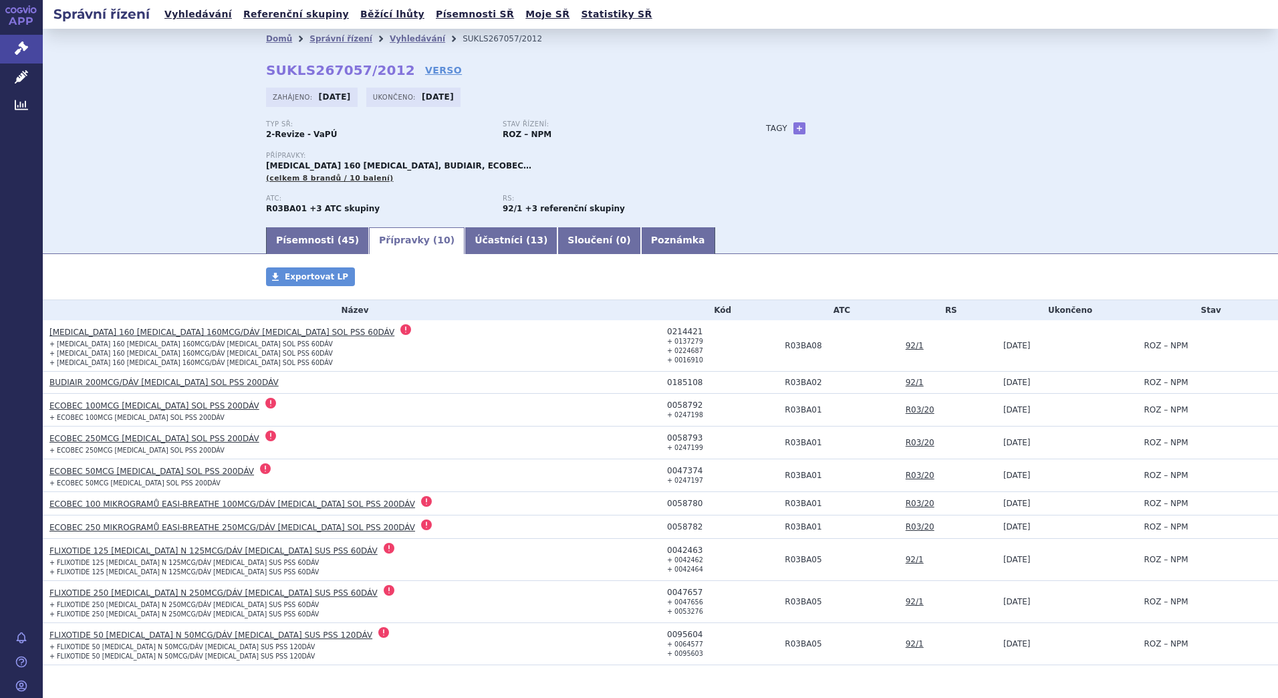
click at [163, 329] on link "ALVESCO 160 INHALER 160MCG/DÁV INH SOL PSS 60DÁV" at bounding box center [221, 331] width 345 height 9
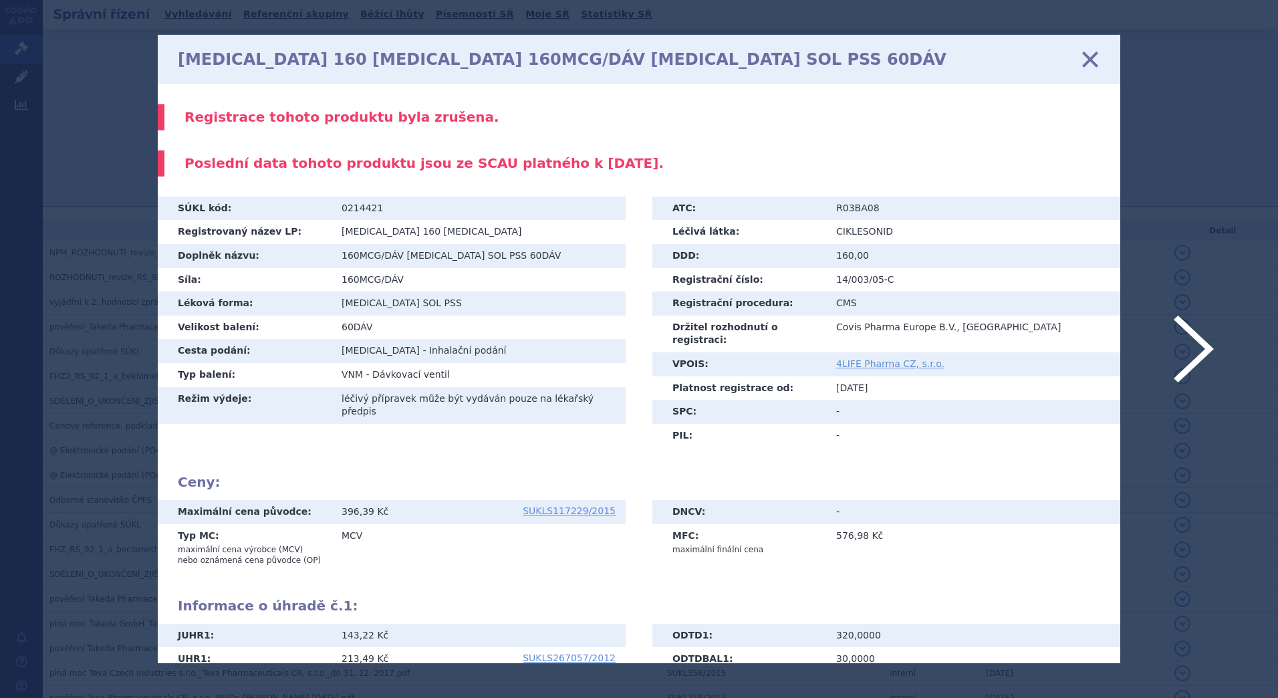
click at [1085, 61] on icon at bounding box center [1090, 59] width 28 height 28
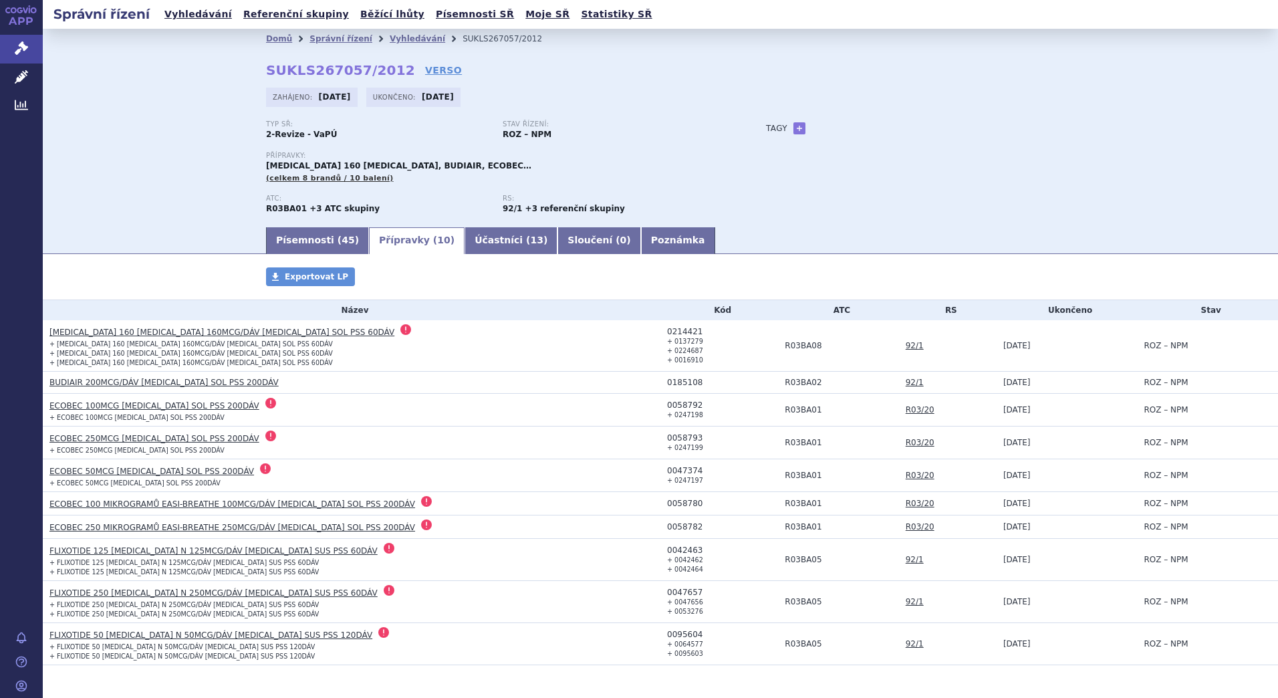
click at [926, 174] on div "Typ SŘ: 2-Revize - VaPÚ Stav řízení: ROZ – NPM Přípravky: [MEDICAL_DATA] 160 [M…" at bounding box center [660, 172] width 789 height 105
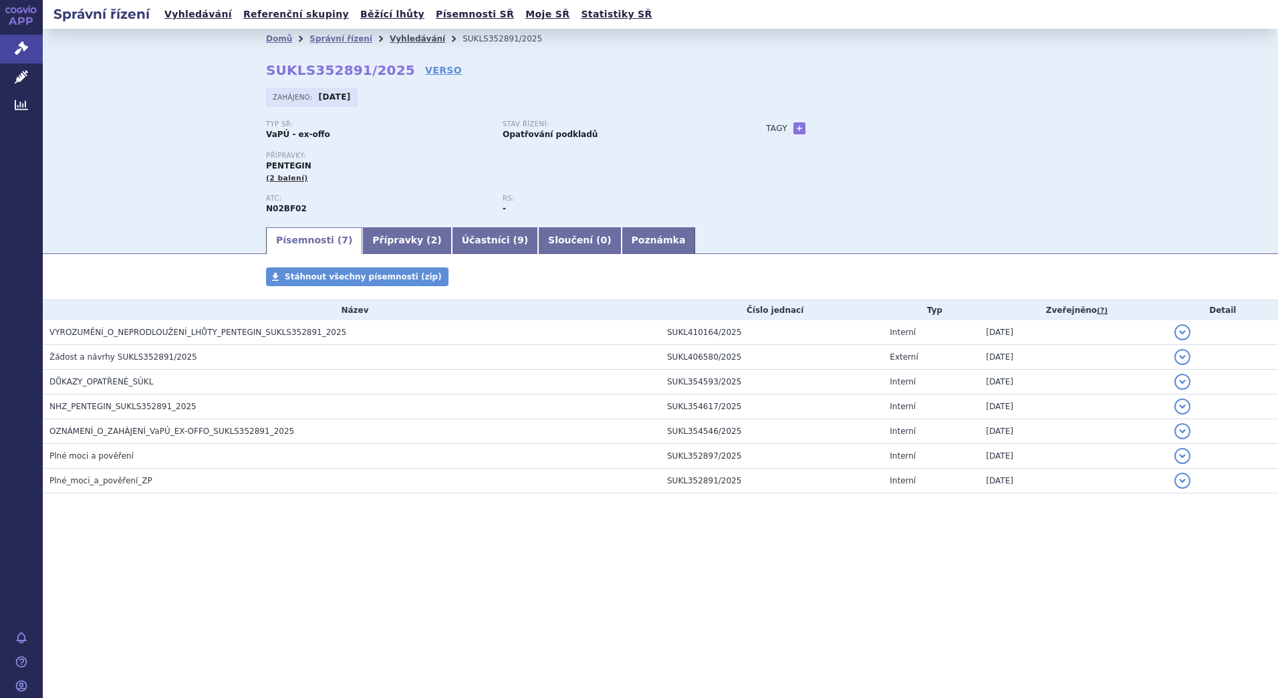
click at [396, 41] on link "Vyhledávání" at bounding box center [417, 38] width 55 height 9
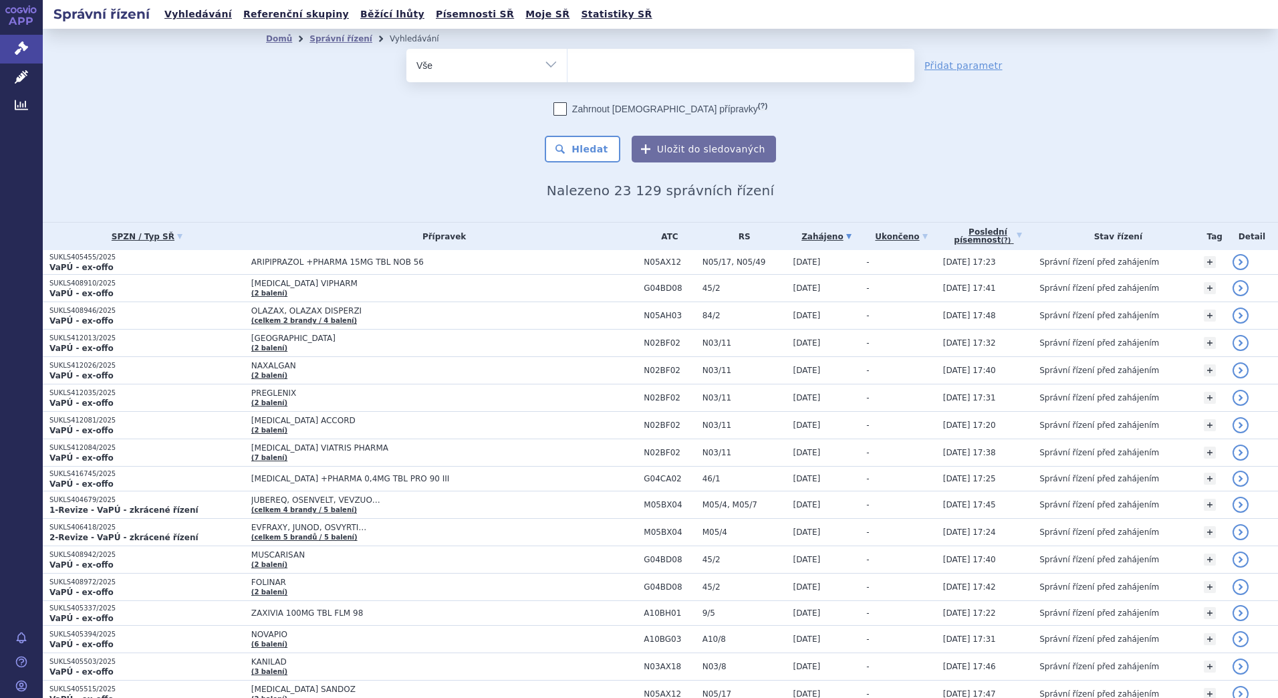
click at [582, 72] on ul at bounding box center [740, 63] width 347 height 28
click at [567, 72] on select at bounding box center [567, 64] width 1 height 33
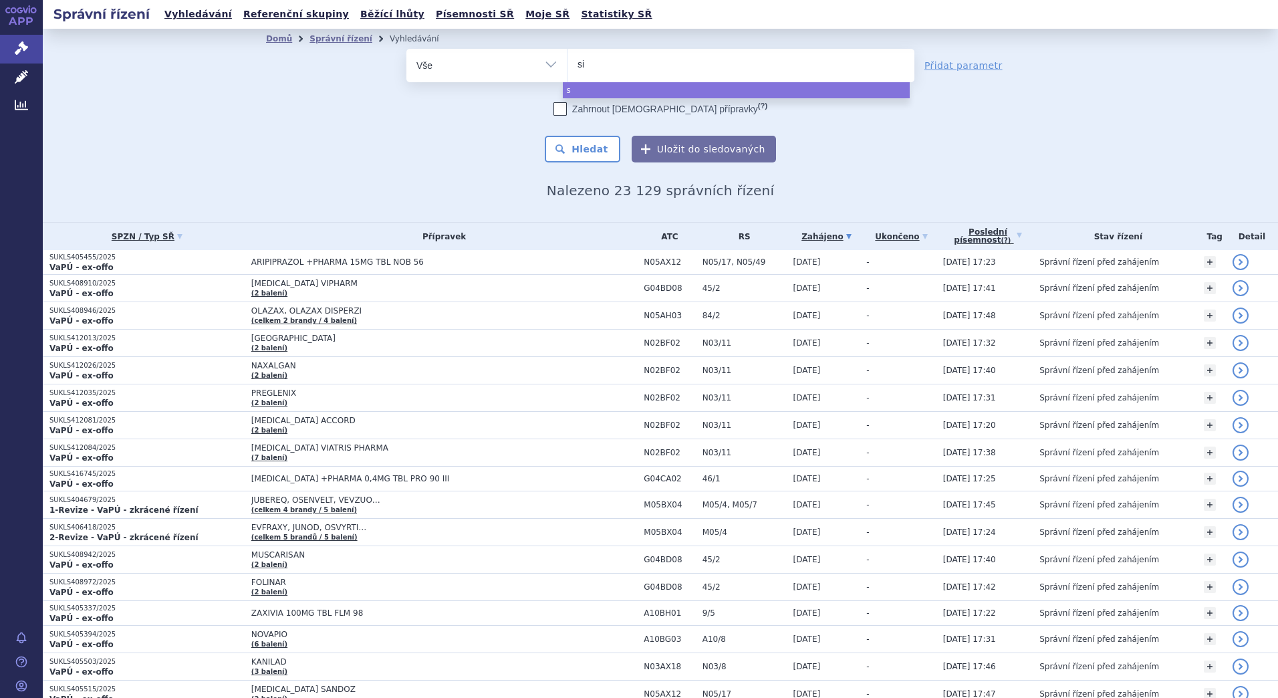
type input "sig"
type input "sit"
type input "sita"
type input "sitag"
type input "sitagli"
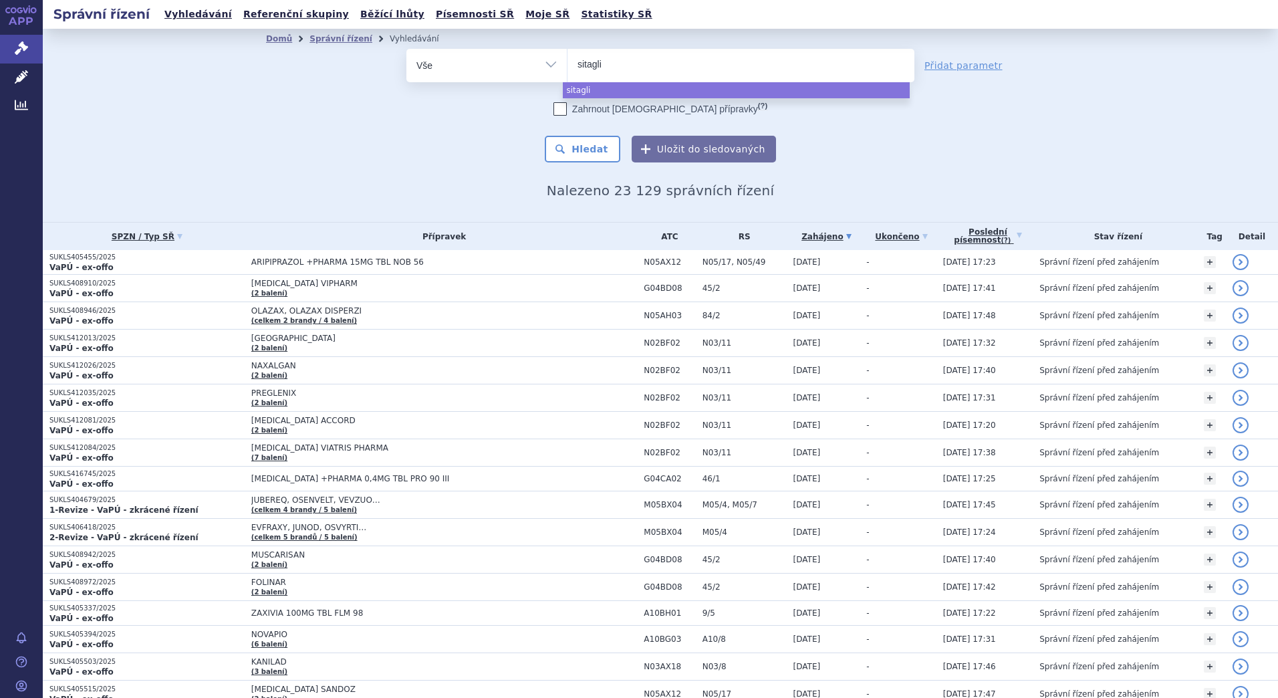
type input "sitaglip"
type input "sitaglipt"
type input "sitaglipti"
type input "sitagliptin"
type input "sitagliptin g"
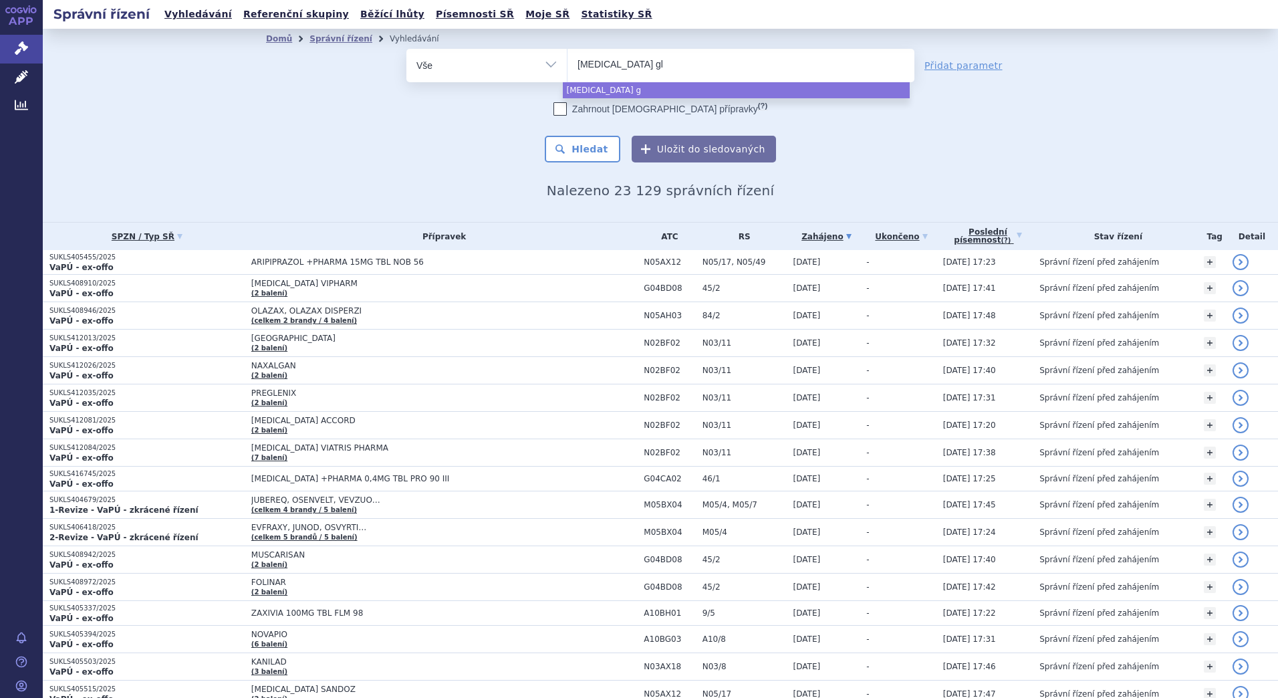
type input "sitagliptin gle"
type input "sitagliptin glen"
type input "sitagliptin glenma"
type input "sitagliptin glenmark"
select select "sitagliptin glenmark"
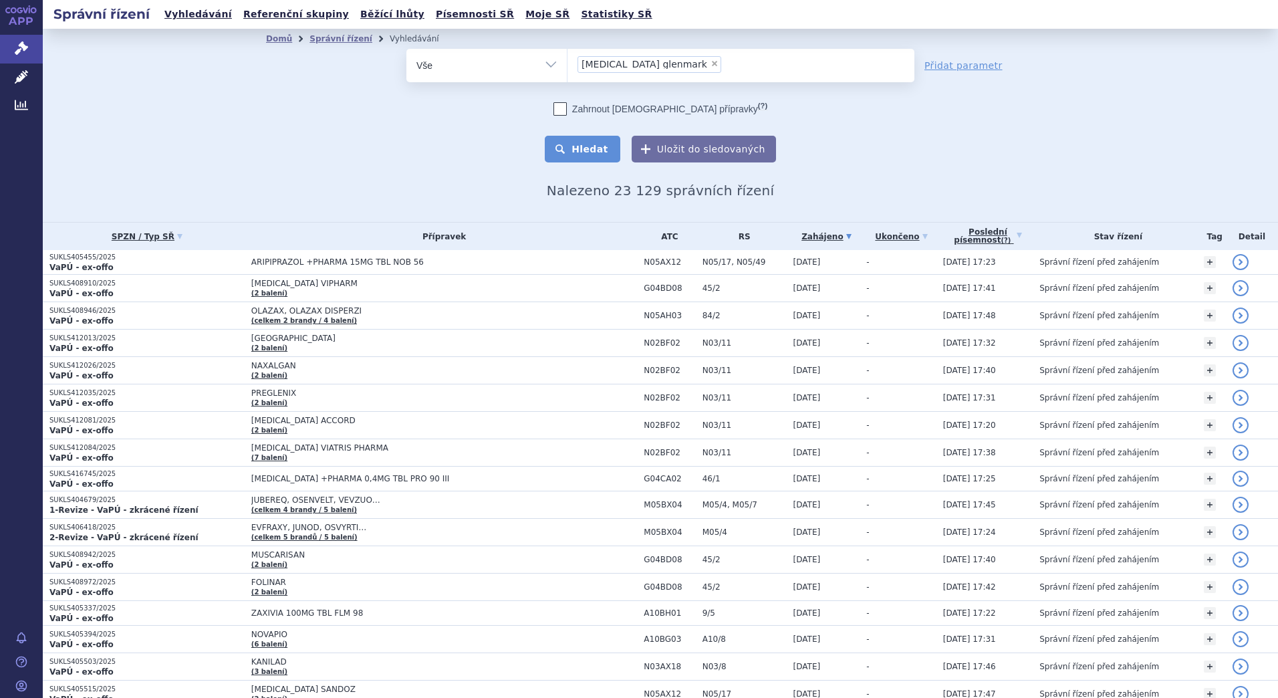
click at [582, 136] on button "Hledat" at bounding box center [583, 149] width 76 height 27
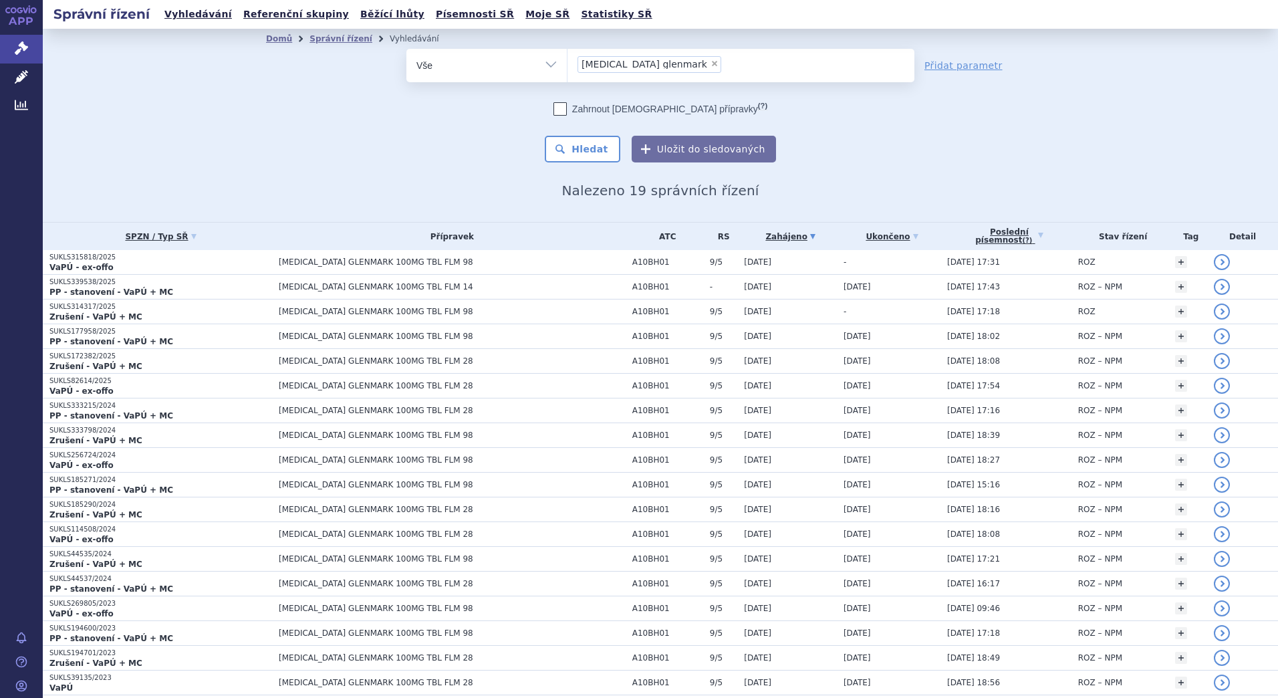
click at [710, 61] on span "×" at bounding box center [714, 63] width 8 height 8
click at [567, 61] on select "[MEDICAL_DATA] glenmark" at bounding box center [567, 64] width 1 height 33
select select
click at [544, 64] on select "Vše Spisová značka Typ SŘ Přípravek/SUKL kód Účastník/Držitel" at bounding box center [486, 64] width 160 height 30
select select "filter-participant"
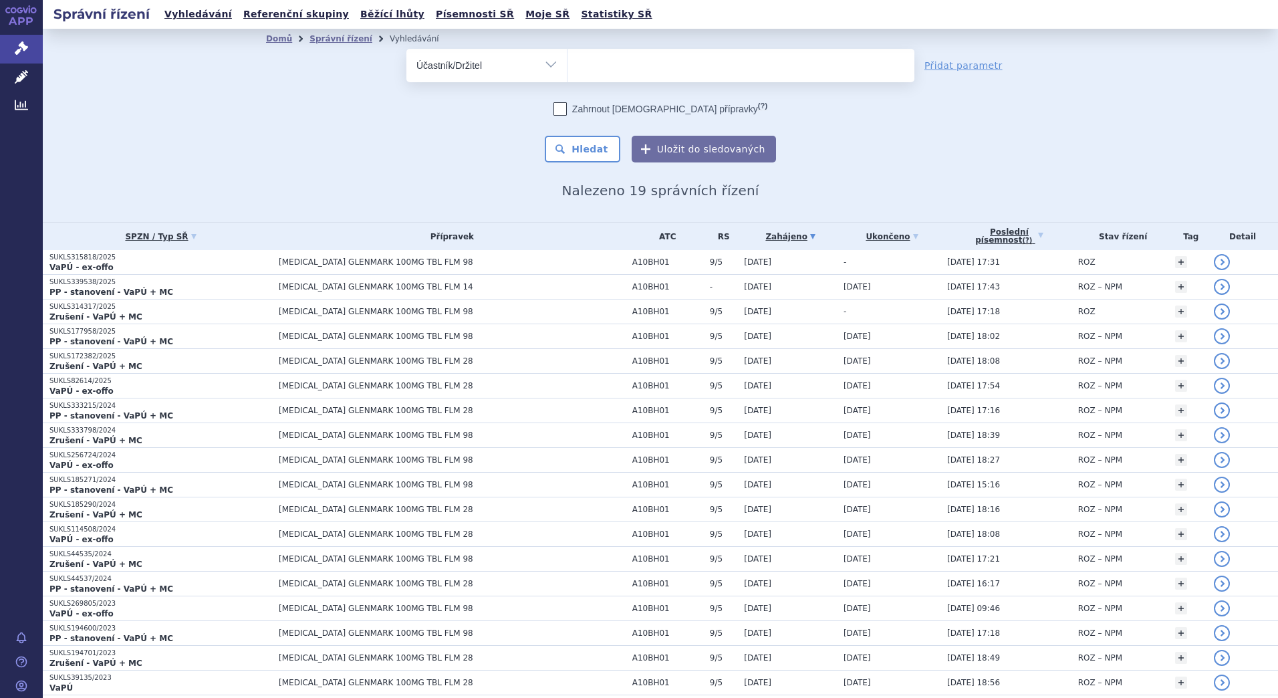
click at [406, 49] on select "Vše Spisová značka Typ SŘ Přípravek/SUKL kód Účastník/Držitel" at bounding box center [486, 64] width 160 height 30
click at [583, 67] on ul at bounding box center [740, 63] width 347 height 28
click at [567, 67] on select at bounding box center [567, 64] width 1 height 33
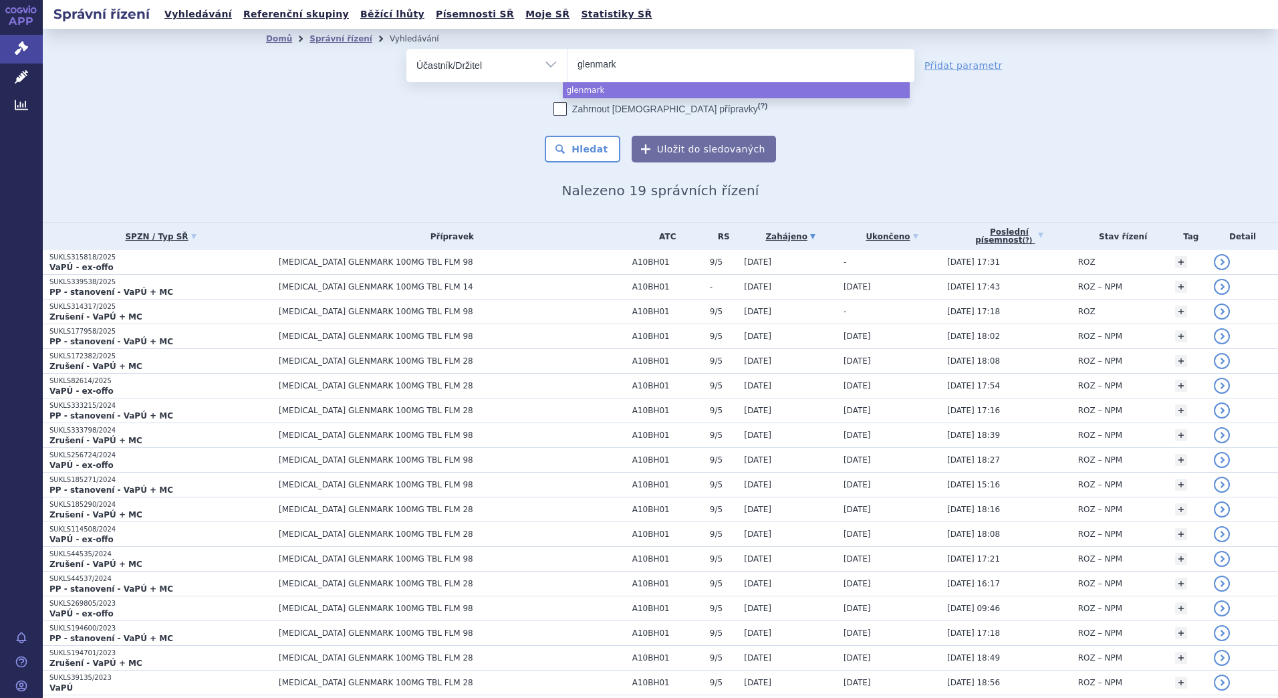
type input "glenmark"
select select "glenmark"
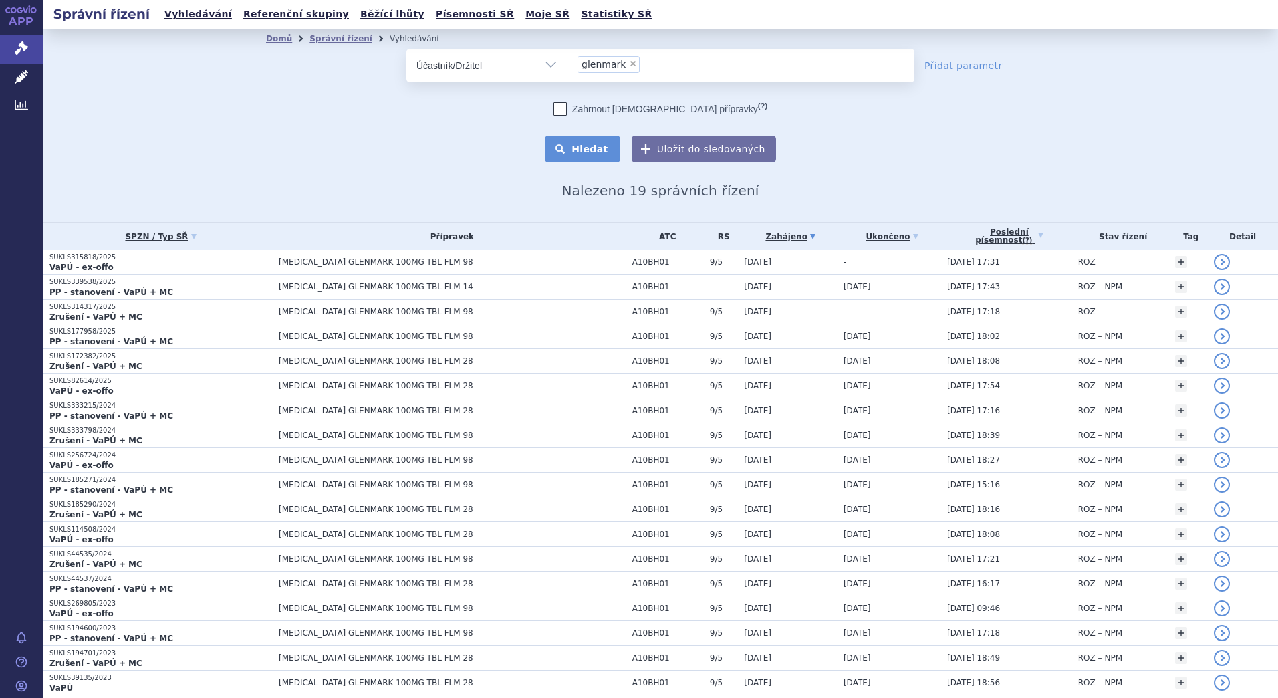
click at [583, 152] on button "Hledat" at bounding box center [583, 149] width 76 height 27
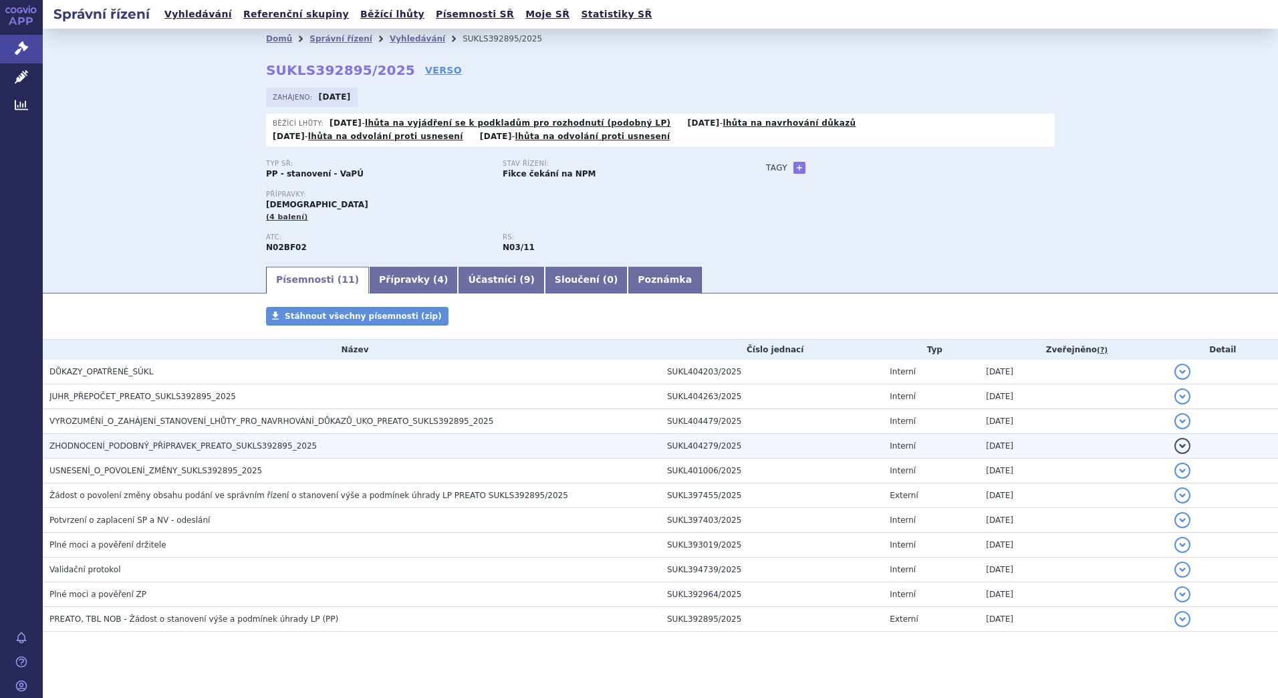
click at [183, 444] on span "ZHODNOCENÍ_PODOBNÝ_PŘÍPRAVEK_PREATO_SUKLS392895_2025" at bounding box center [182, 445] width 267 height 9
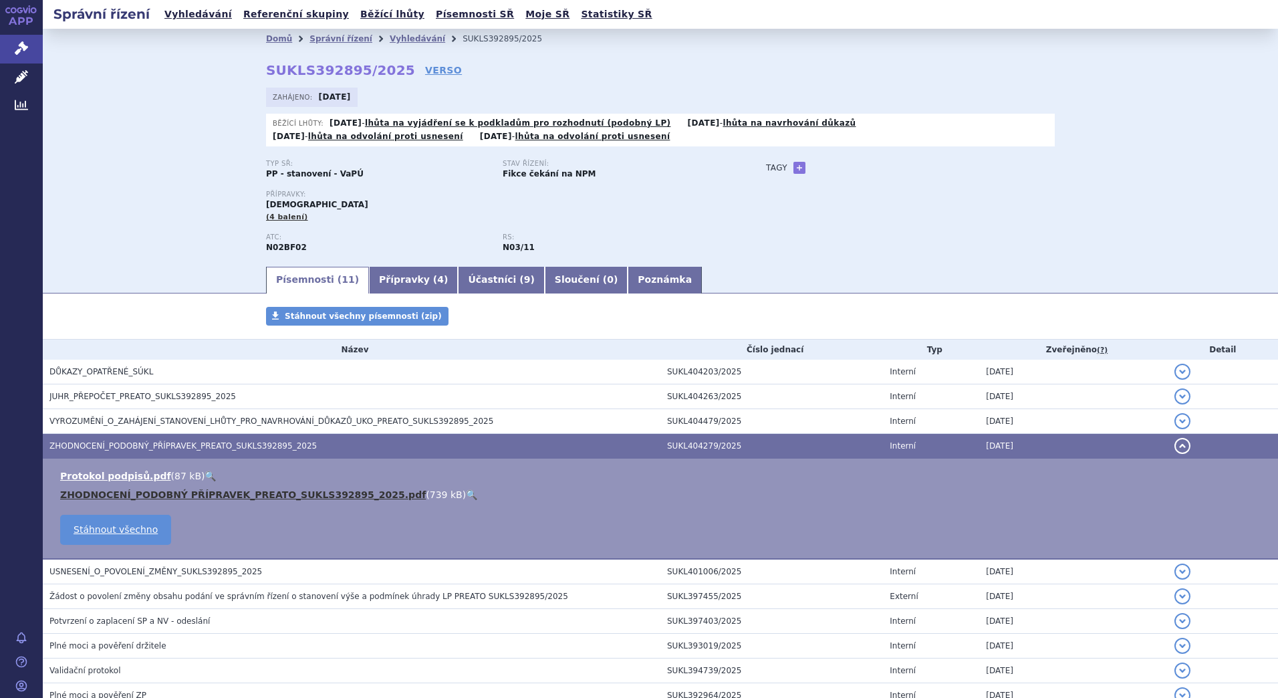
click at [229, 491] on link "ZHODNOCENÍ_PODOBNÝ PŘÍPRAVEK_PREATO_SUKLS392895_2025.pdf" at bounding box center [243, 494] width 366 height 11
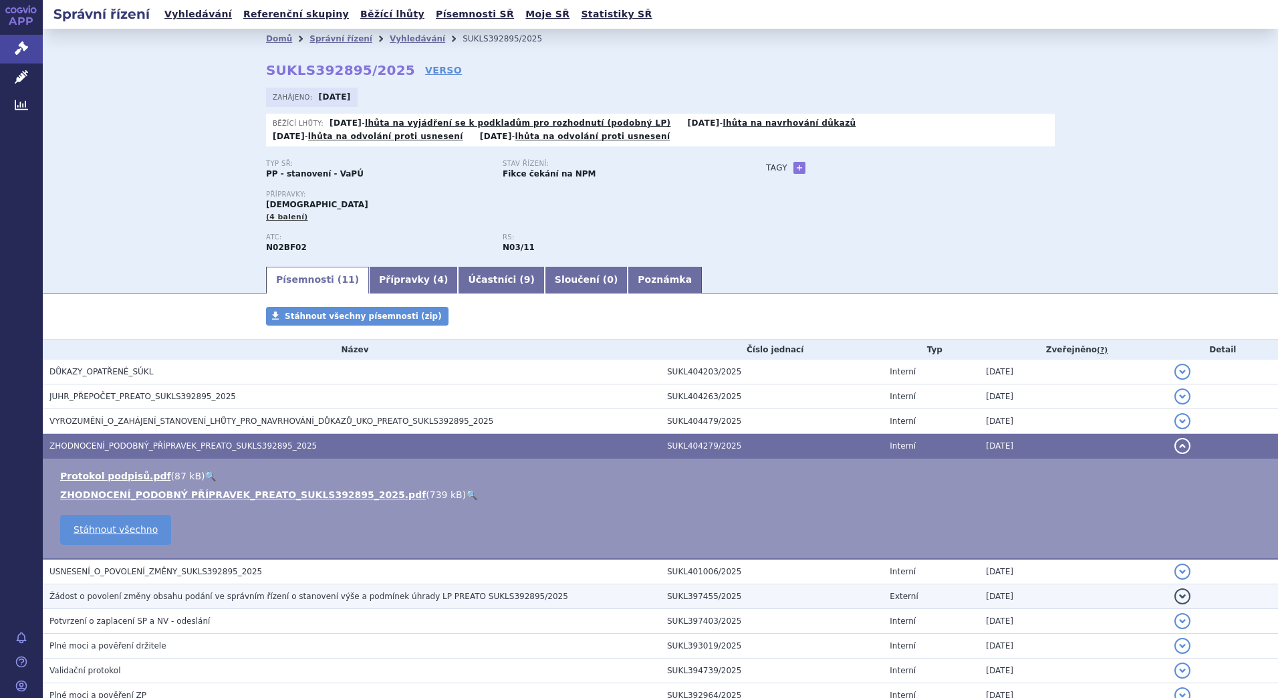
click at [203, 596] on span "Žádost o povolení změny obsahu podání ve správním řízení o stanovení výše a pod…" at bounding box center [308, 595] width 519 height 9
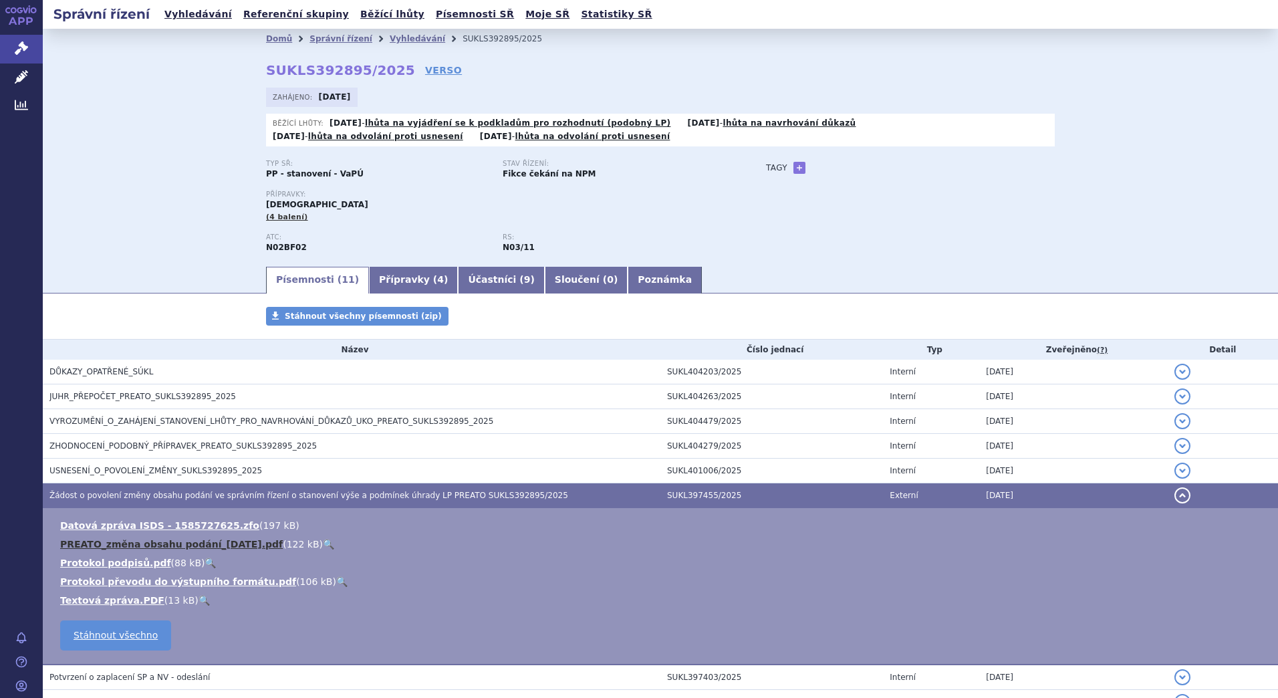
click at [164, 543] on link "PREATO_změna obsahu podání_[DATE].pdf" at bounding box center [171, 544] width 223 height 11
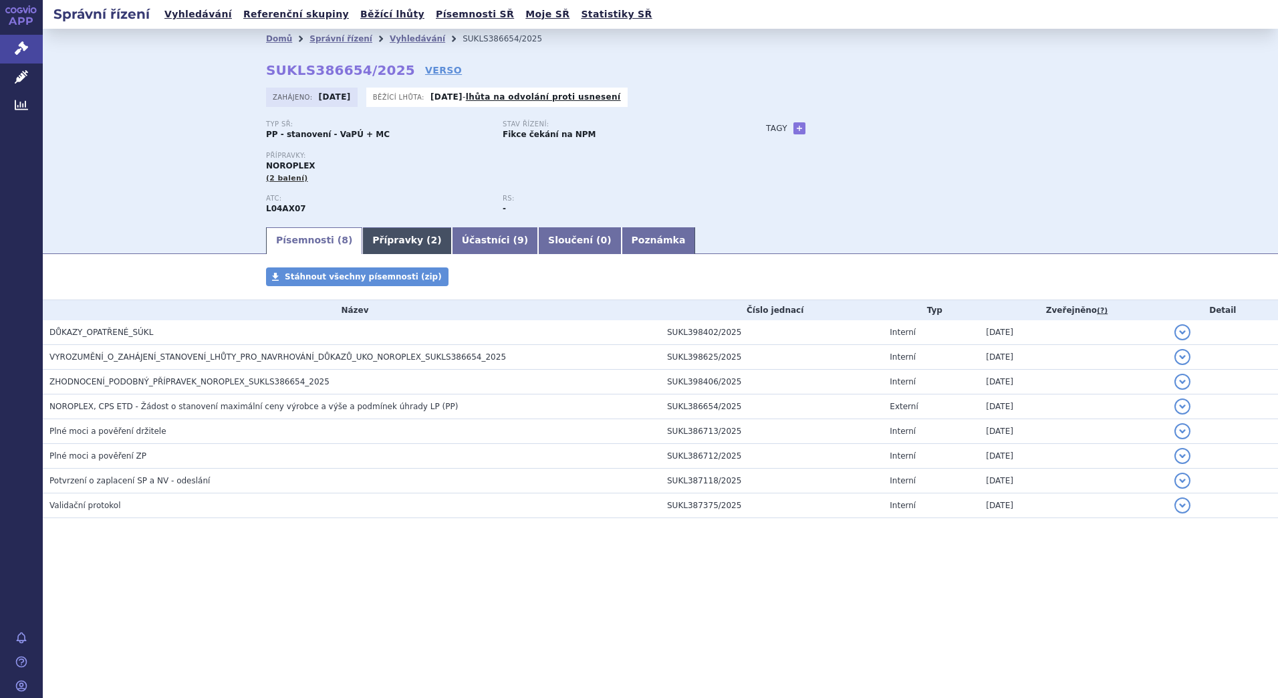
click at [381, 235] on link "Přípravky ( 2 )" at bounding box center [406, 240] width 89 height 27
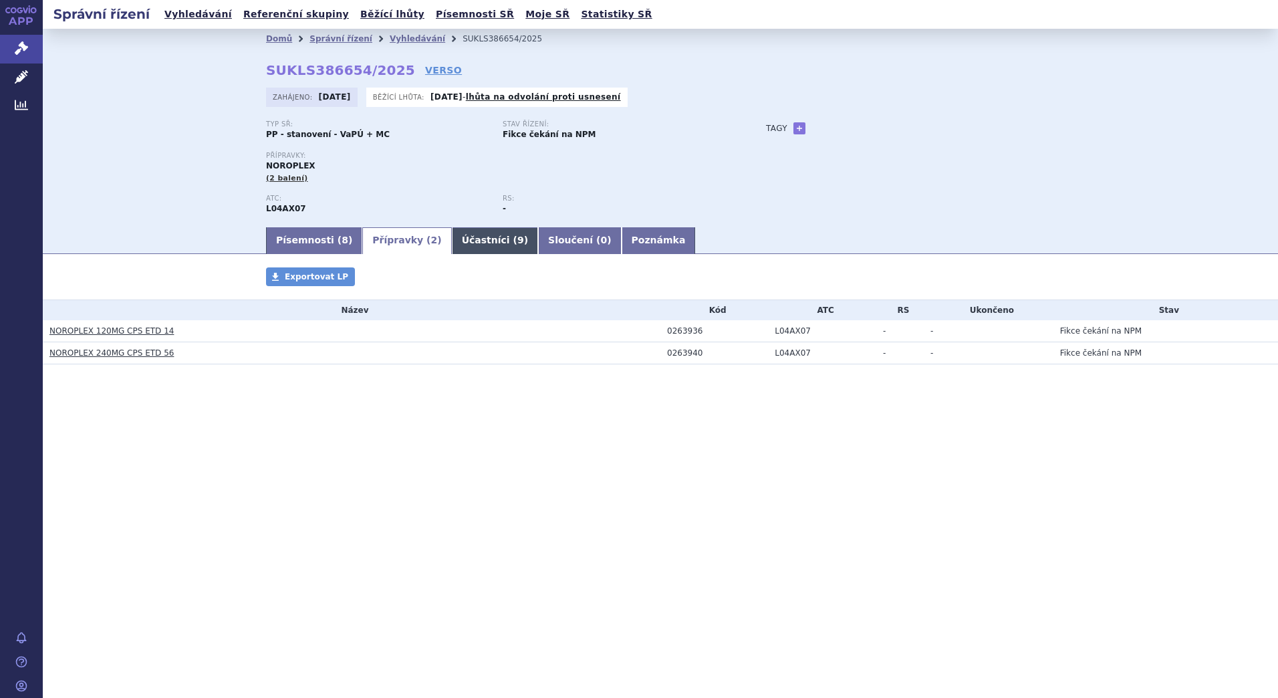
click at [462, 240] on link "Účastníci ( 9 )" at bounding box center [495, 240] width 86 height 27
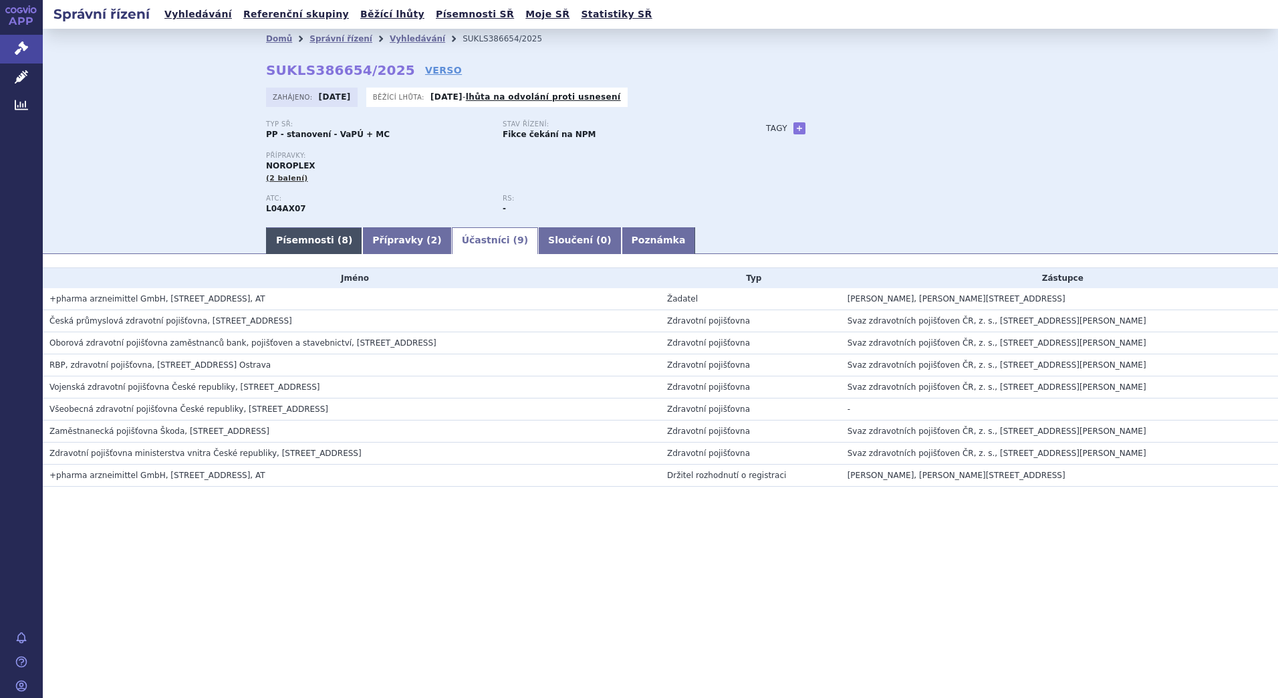
click at [305, 239] on link "Písemnosti ( 8 )" at bounding box center [314, 240] width 96 height 27
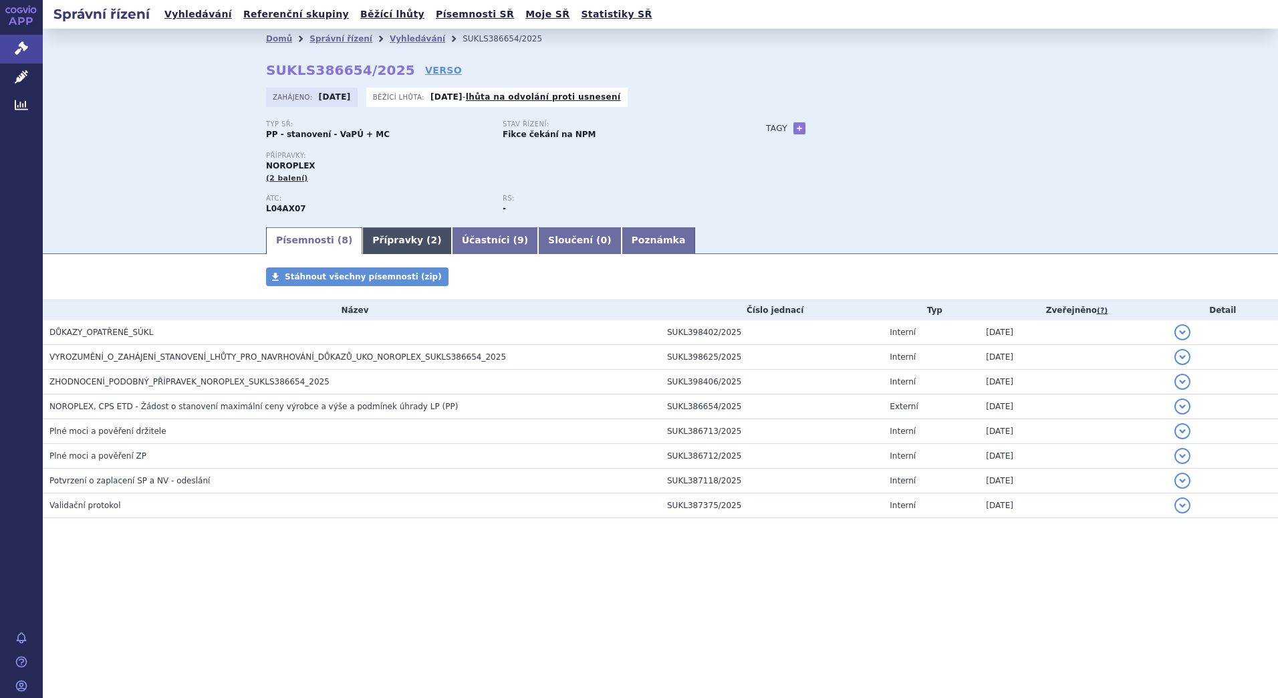
click at [369, 240] on link "Přípravky ( 2 )" at bounding box center [406, 240] width 89 height 27
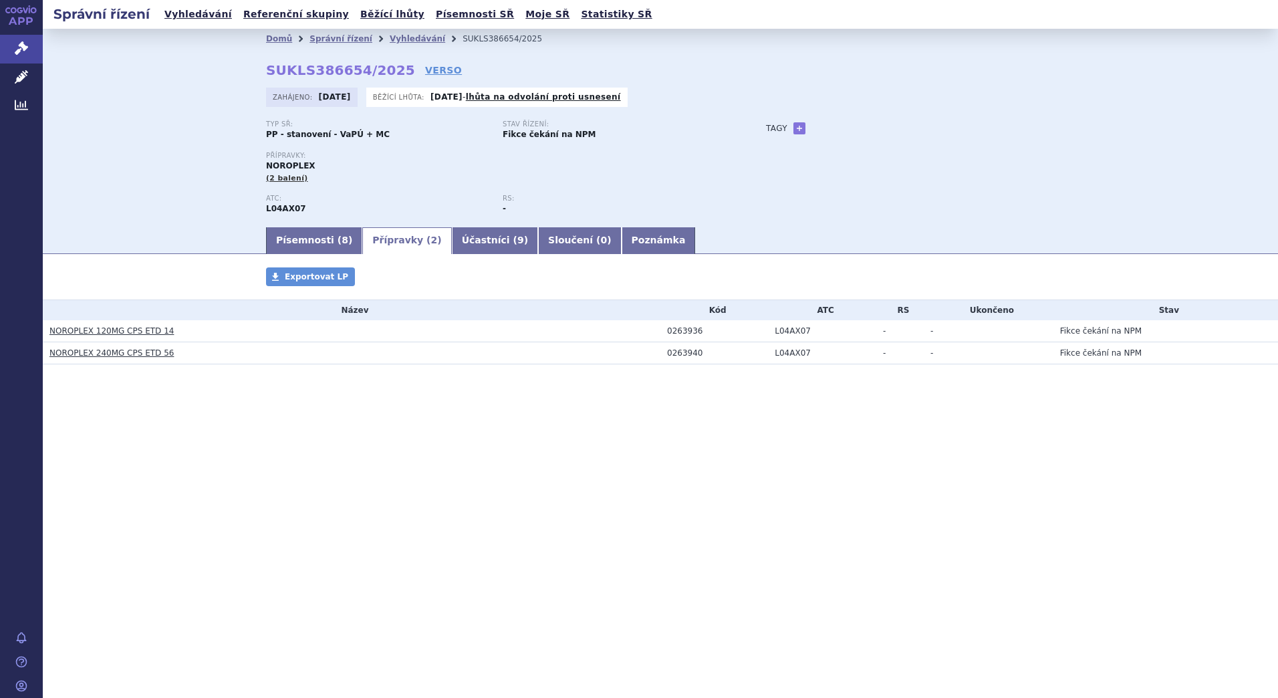
click at [136, 333] on link "NOROPLEX 120MG CPS ETD 14" at bounding box center [111, 330] width 124 height 9
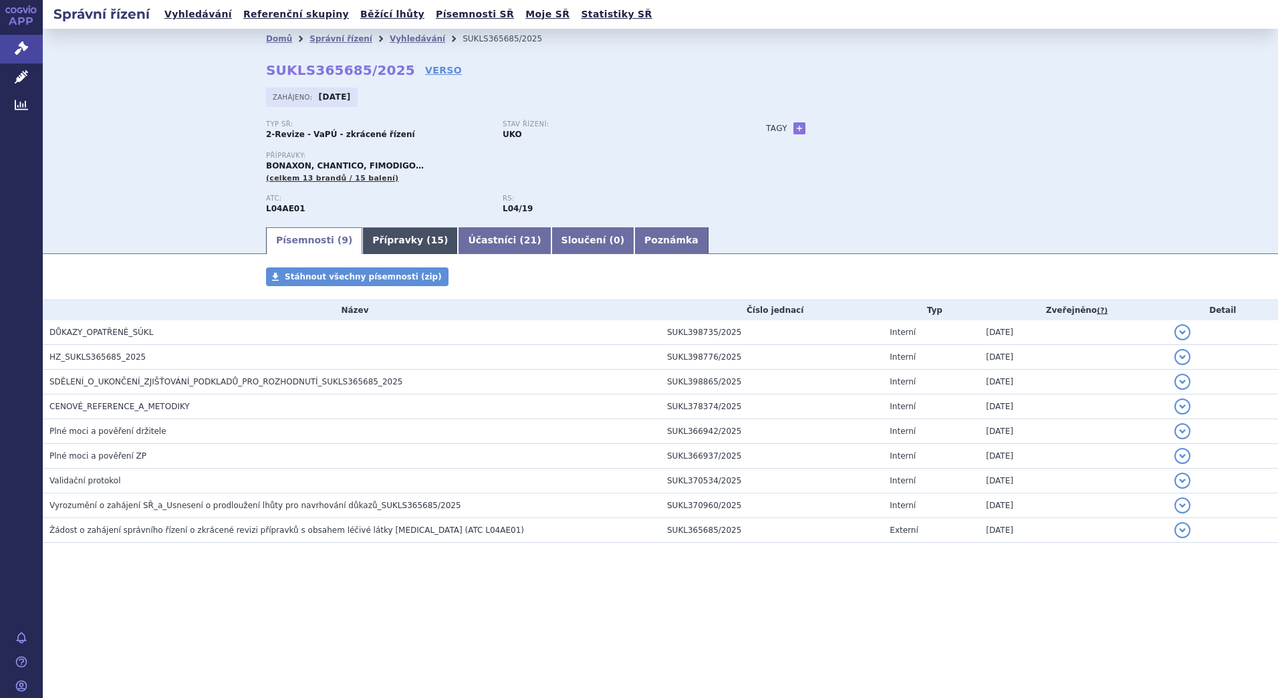
click at [381, 241] on link "Přípravky ( 15 )" at bounding box center [410, 240] width 96 height 27
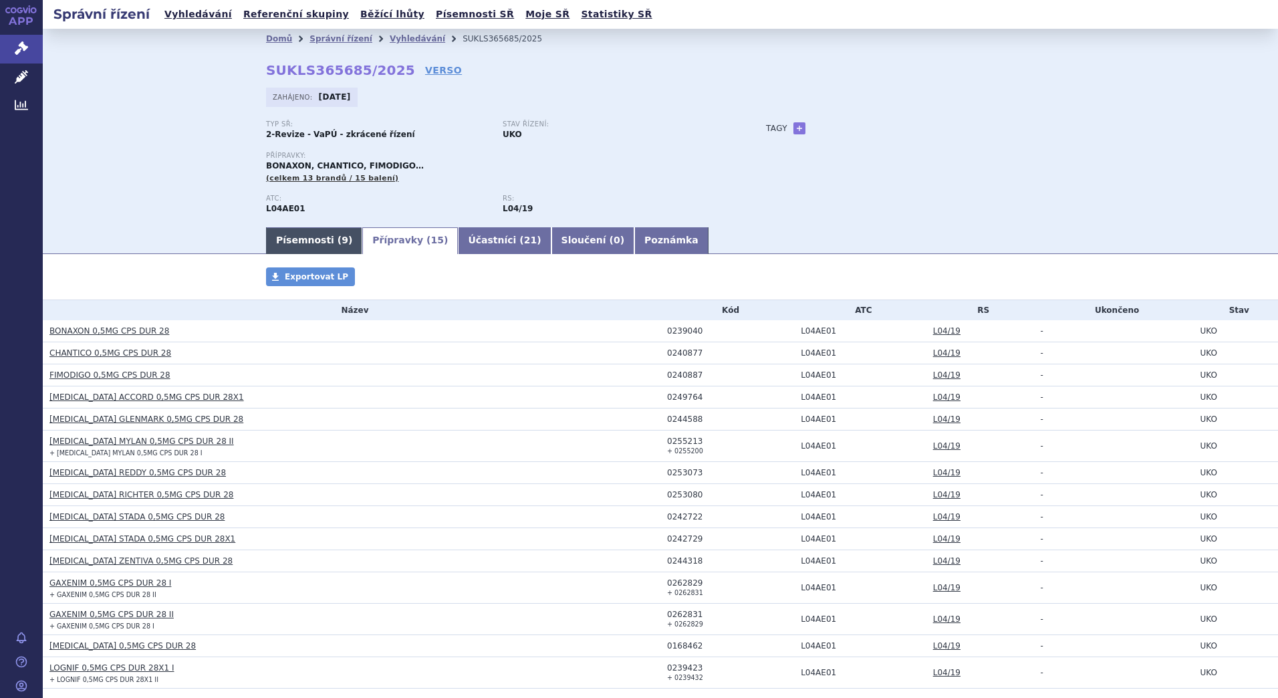
click at [299, 237] on link "Písemnosti ( 9 )" at bounding box center [314, 240] width 96 height 27
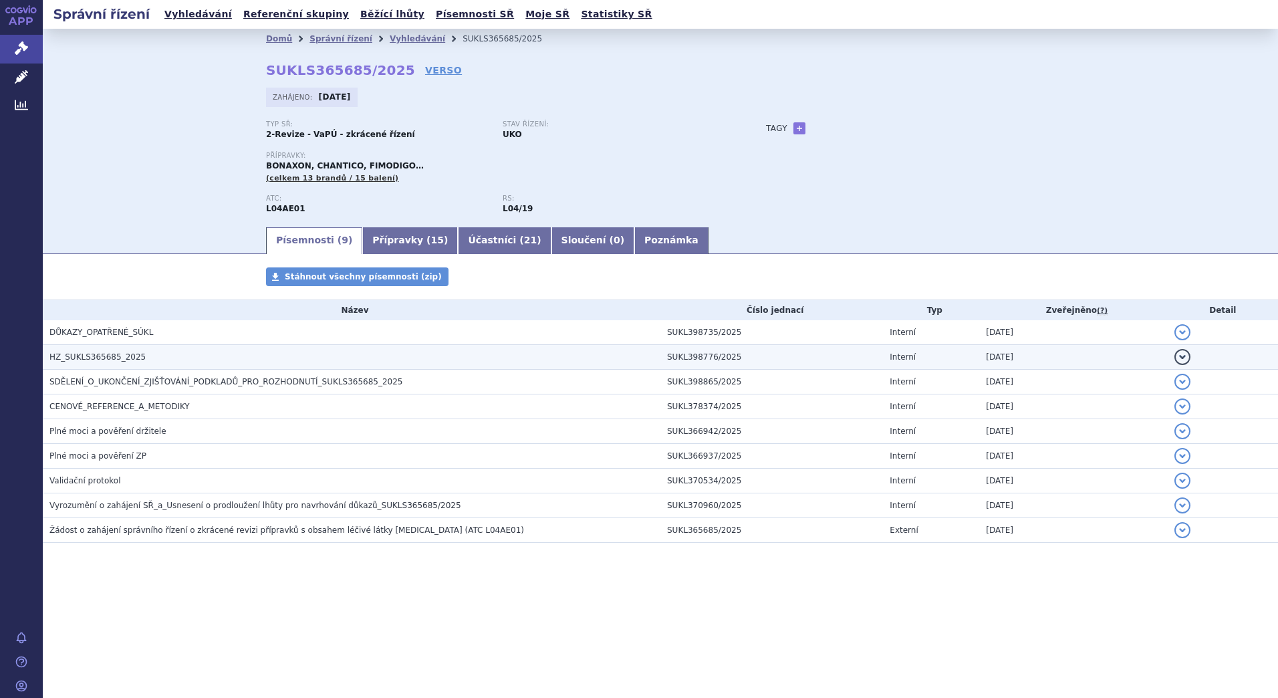
drag, startPoint x: 79, startPoint y: 350, endPoint x: 88, endPoint y: 361, distance: 13.8
click at [79, 350] on h3 "HZ_SUKLS365685_2025" at bounding box center [354, 356] width 611 height 13
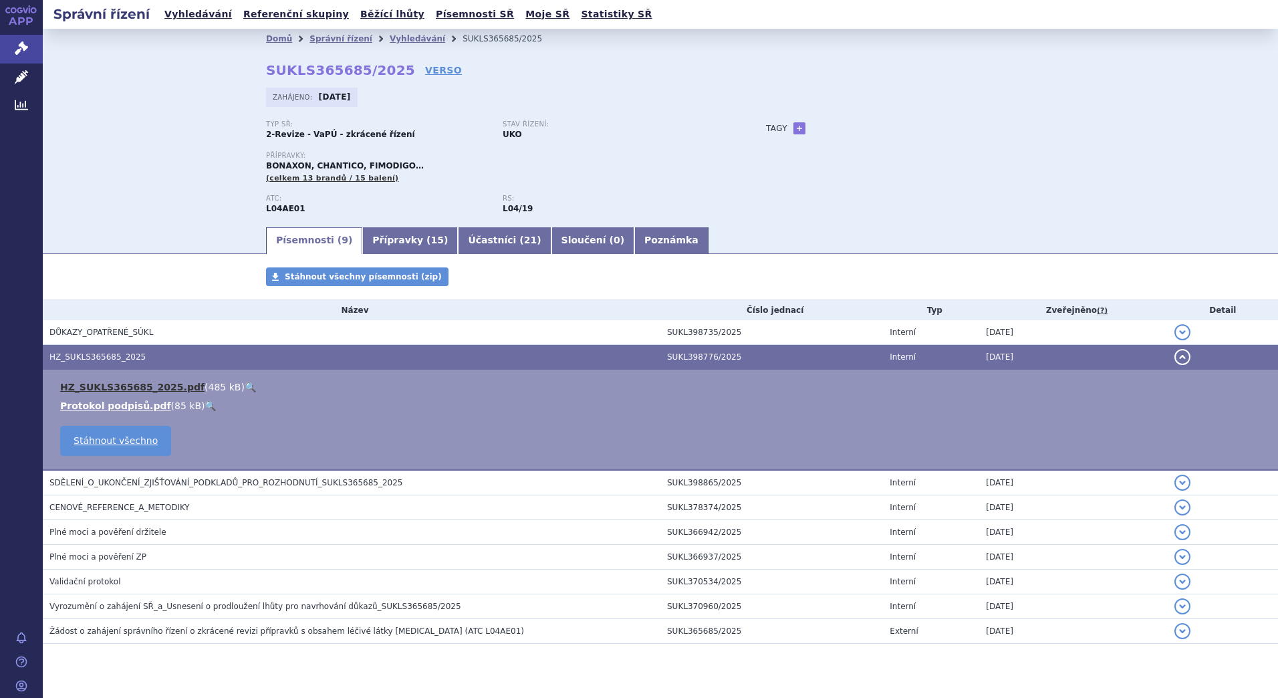
click at [113, 384] on link "HZ_SUKLS365685_2025.pdf" at bounding box center [132, 387] width 144 height 11
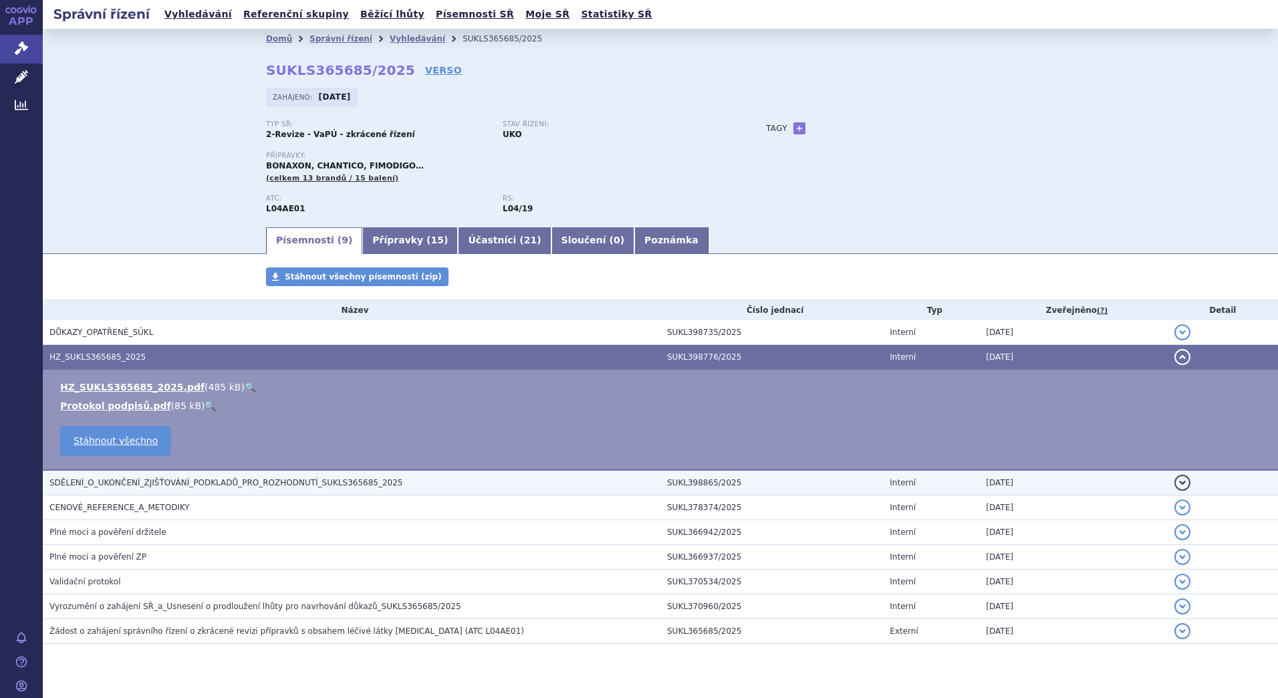
click at [229, 480] on span "SDĚLENÍ_O_UKONČENÍ_ZJIŠŤOVÁNÍ_PODKLADŮ_PRO_ROZHODNUTÍ_SUKLS365685_2025" at bounding box center [225, 482] width 353 height 9
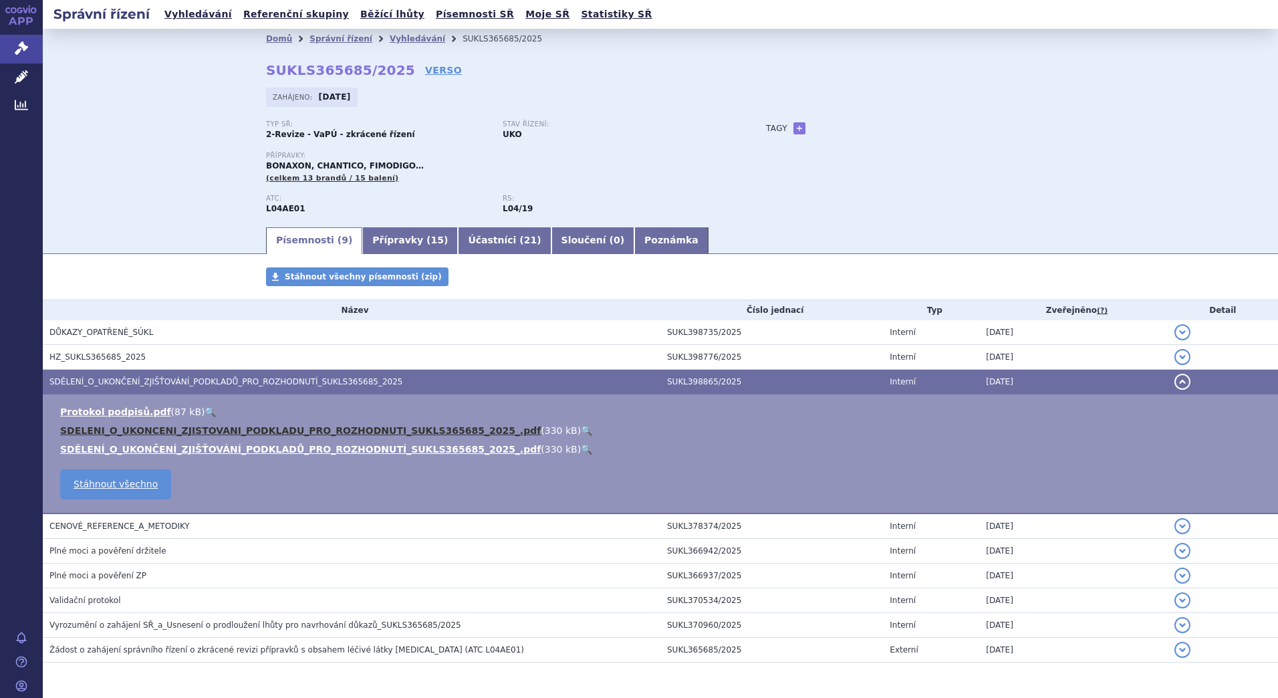
click at [187, 425] on link "SDELENI_O_UKONCENI_ZJISTOVANI_PODKLADU_PRO_ROZHODNUTI_SUKLS365685_2025_.pdf" at bounding box center [300, 430] width 480 height 11
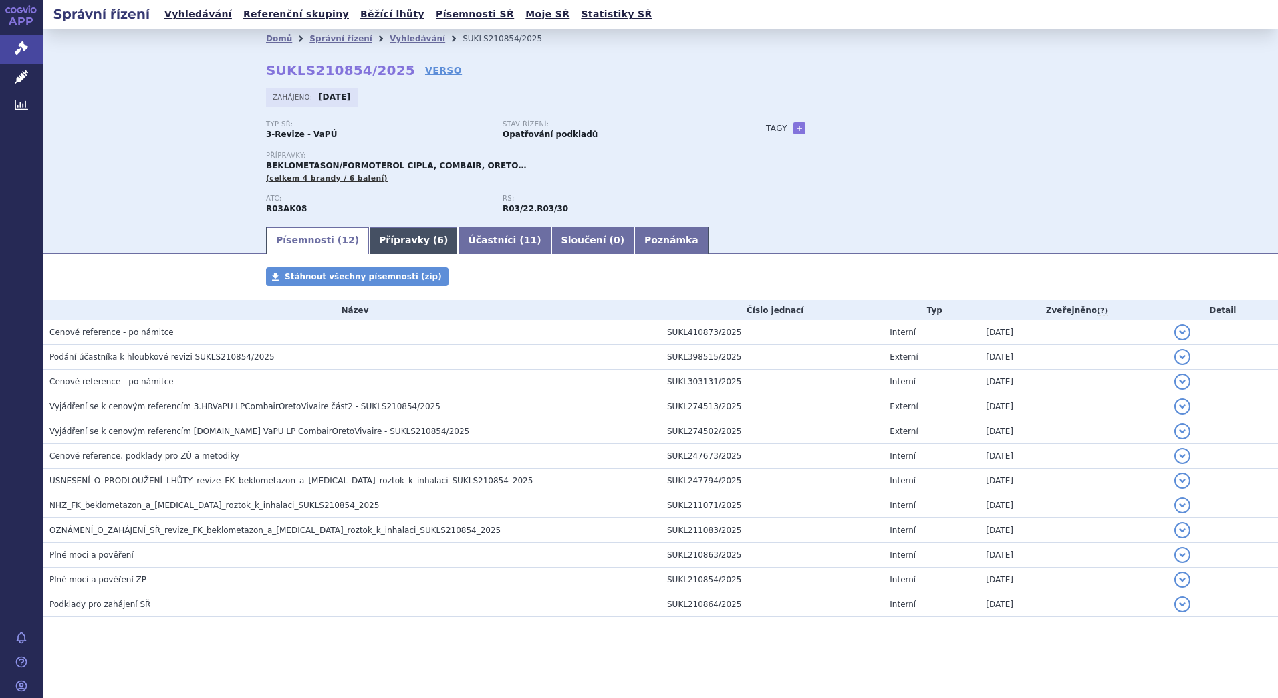
click at [390, 235] on link "Přípravky ( 6 )" at bounding box center [413, 240] width 89 height 27
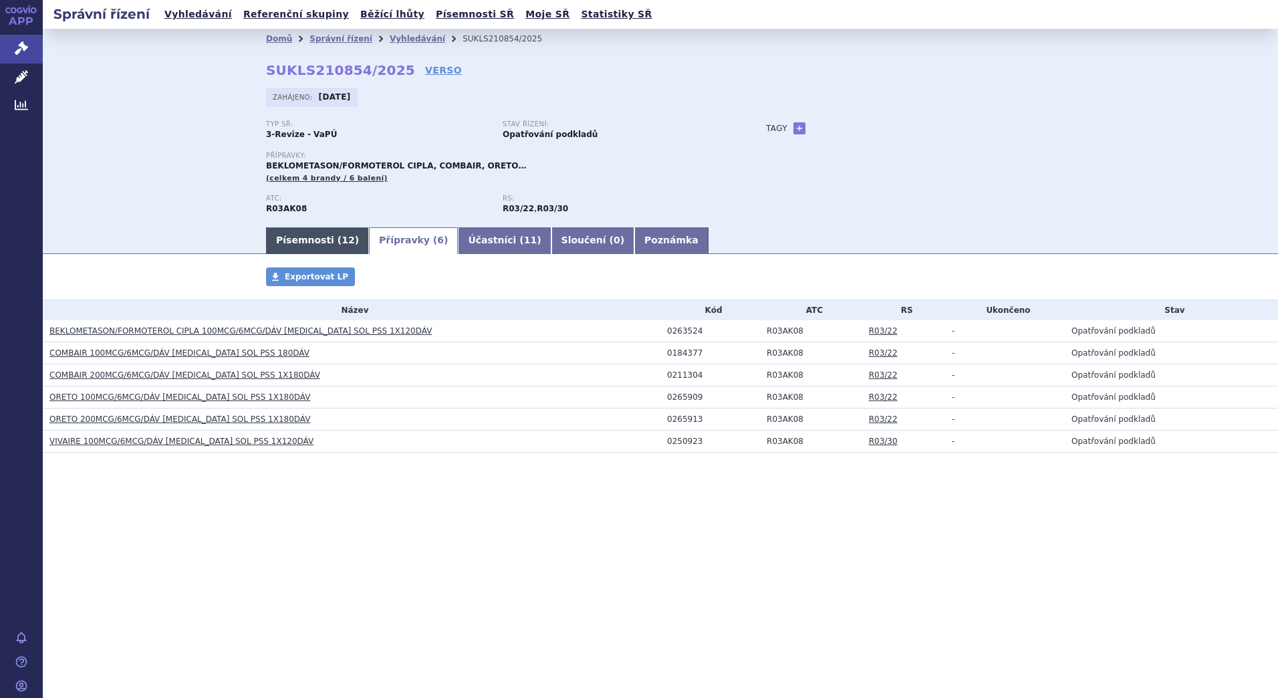
click at [302, 238] on link "Písemnosti ( 12 )" at bounding box center [317, 240] width 103 height 27
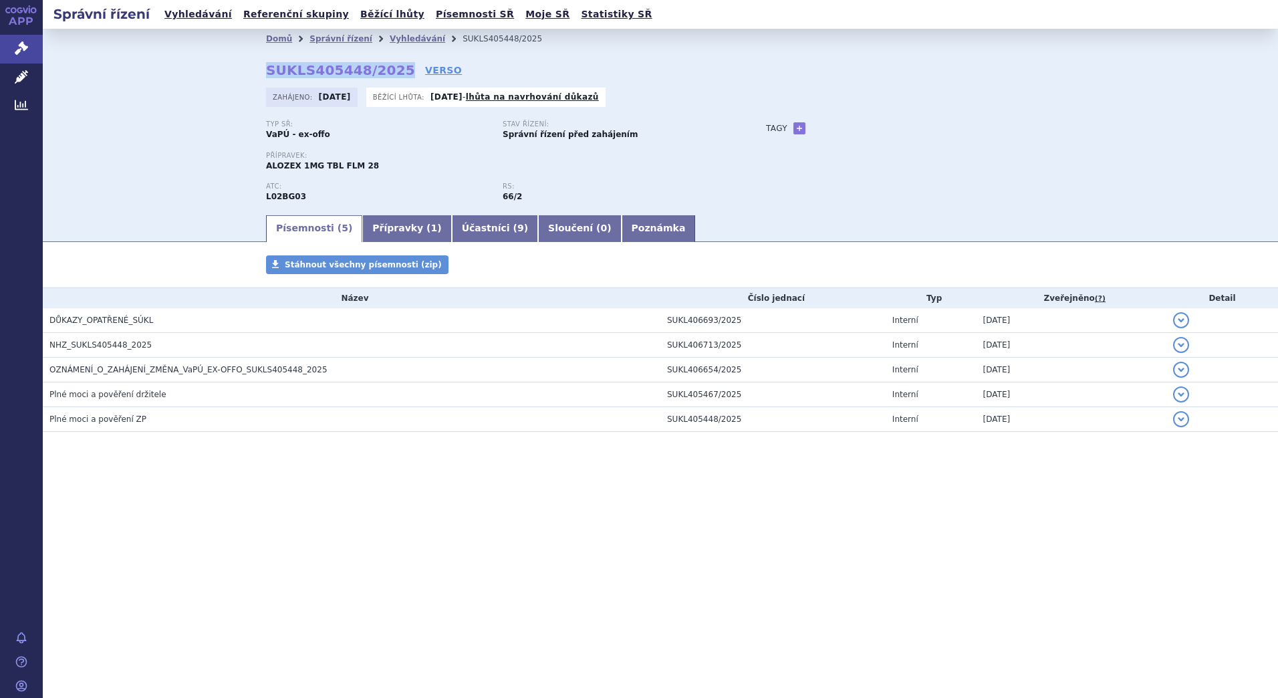
drag, startPoint x: 390, startPoint y: 70, endPoint x: 265, endPoint y: 70, distance: 125.6
click at [265, 70] on div "Domů Správní řízení Vyhledávání SUKLS405448/2025 SUKLS405448/2025 VERSO Zahájen…" at bounding box center [660, 131] width 842 height 164
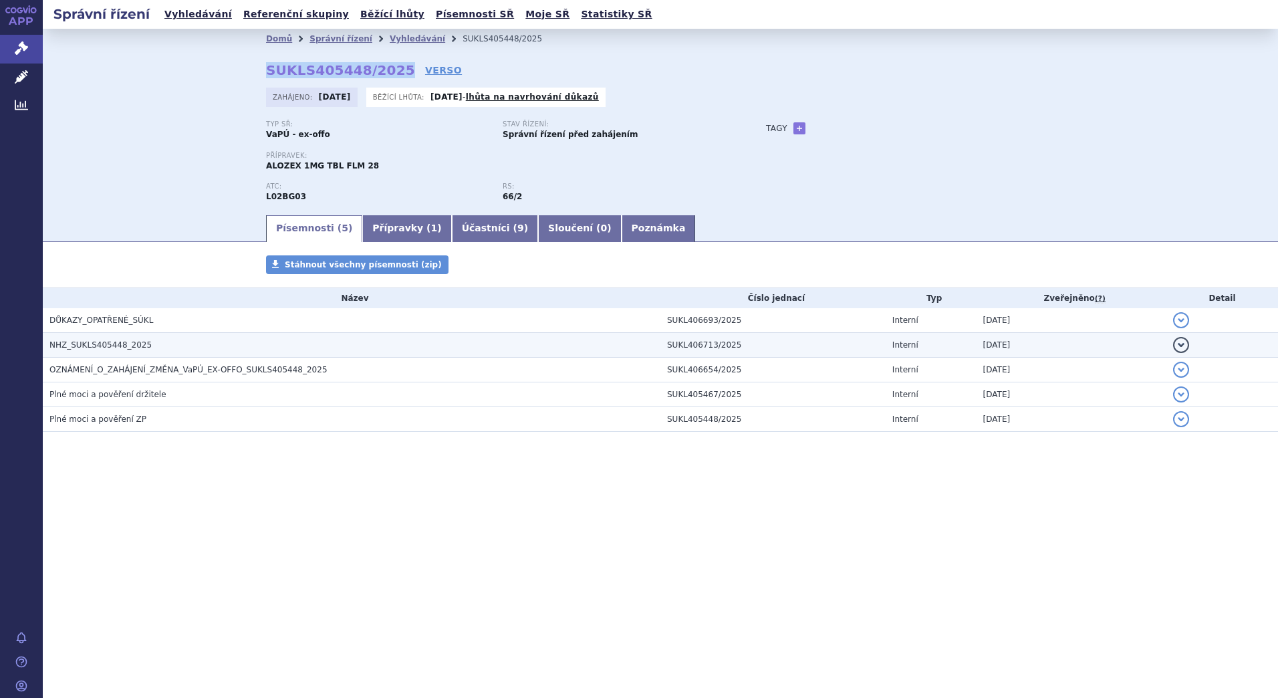
click at [90, 342] on span "NHZ_SUKLS405448_2025" at bounding box center [100, 344] width 102 height 9
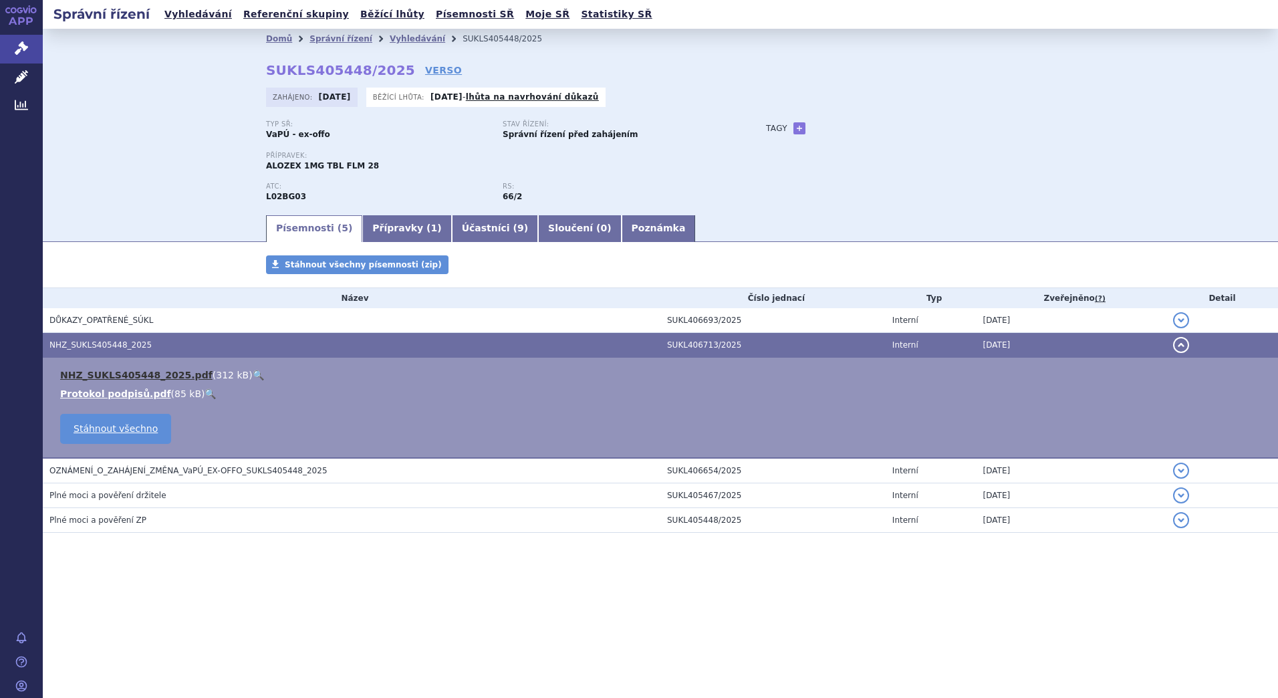
click at [104, 376] on link "NHZ_SUKLS405448_2025.pdf" at bounding box center [136, 375] width 152 height 11
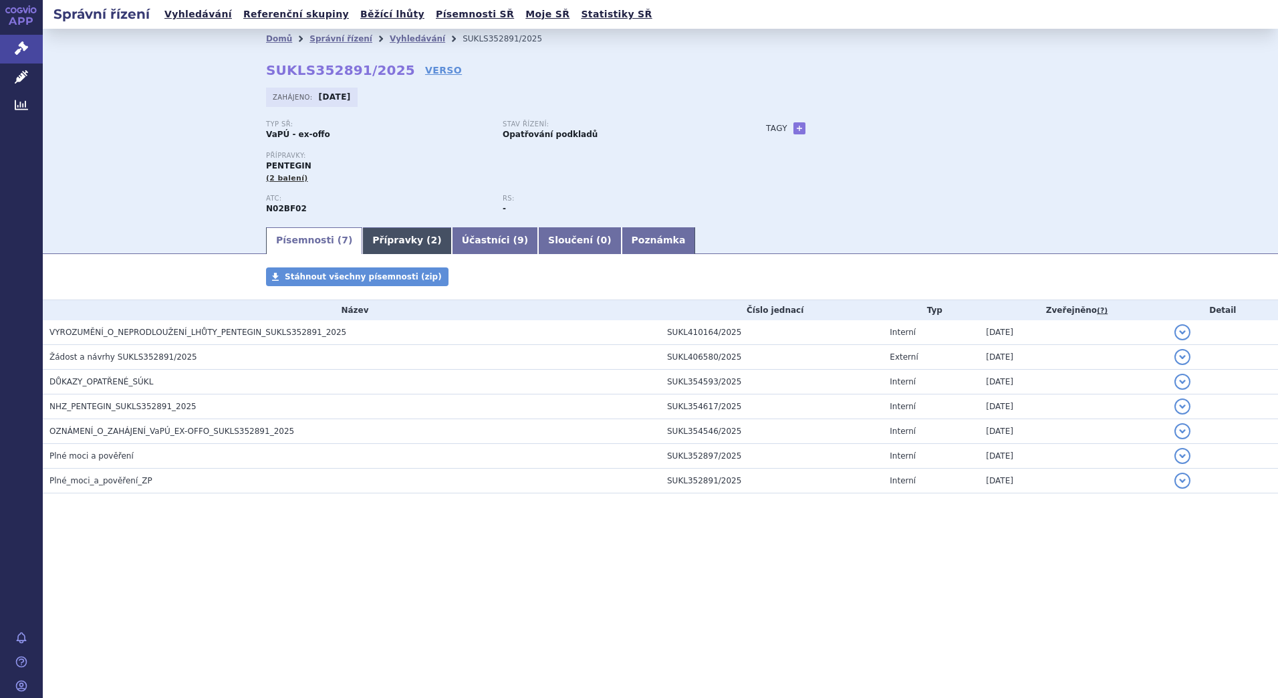
click at [390, 238] on link "Přípravky ( 2 )" at bounding box center [406, 240] width 89 height 27
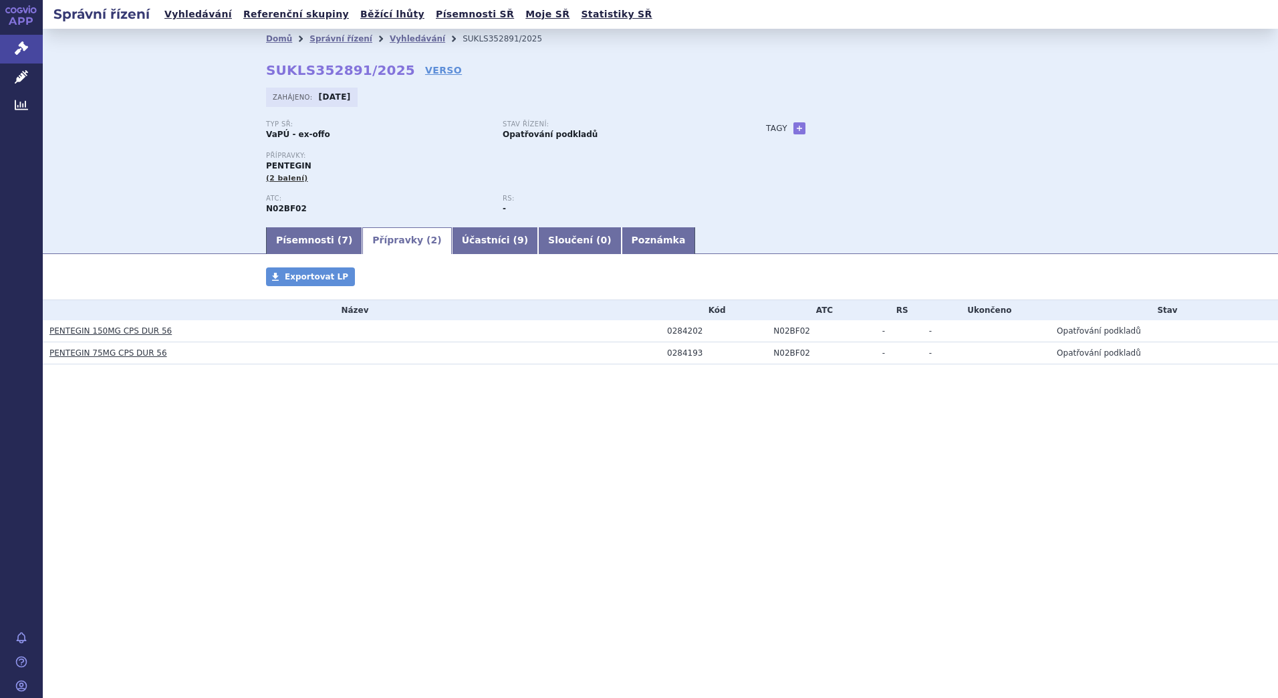
click at [126, 330] on link "PENTEGIN 150MG CPS DUR 56" at bounding box center [110, 330] width 122 height 9
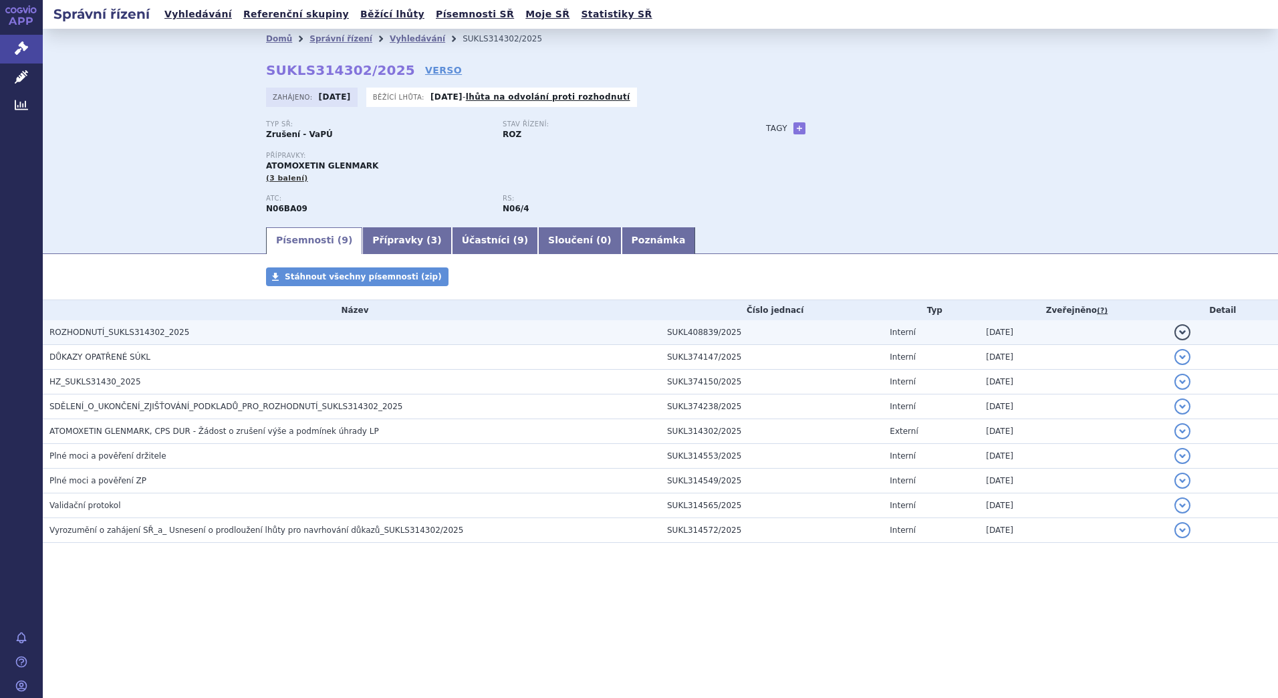
click at [141, 333] on span "ROZHODNUTÍ_SUKLS314302_2025" at bounding box center [119, 331] width 140 height 9
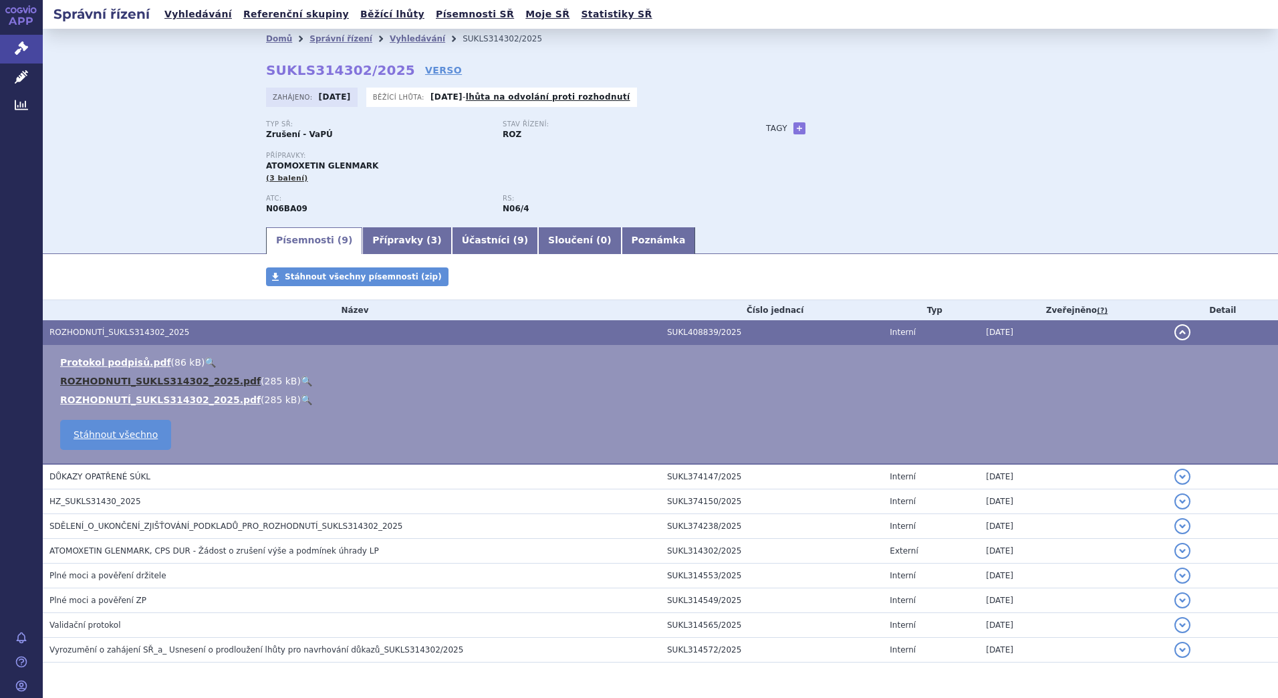
click at [160, 377] on link "ROZHODNUTI_SUKLS314302_2025.pdf" at bounding box center [160, 381] width 200 height 11
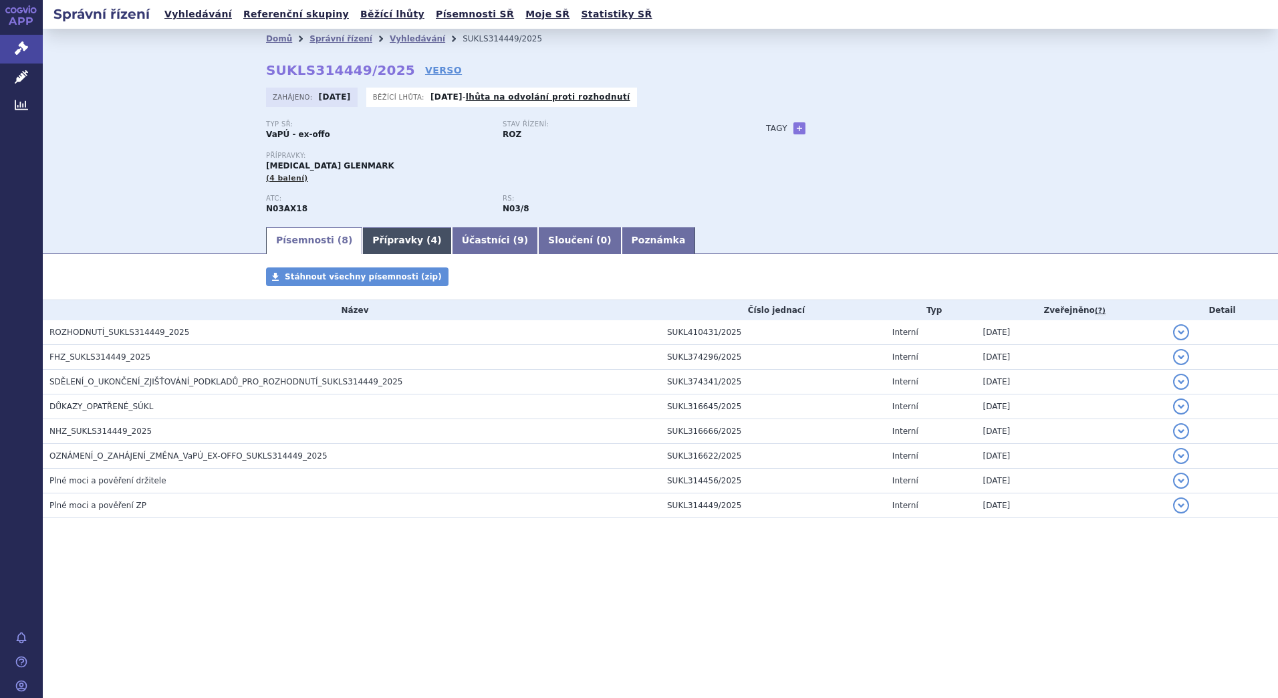
click at [400, 241] on link "Přípravky ( 4 )" at bounding box center [406, 240] width 89 height 27
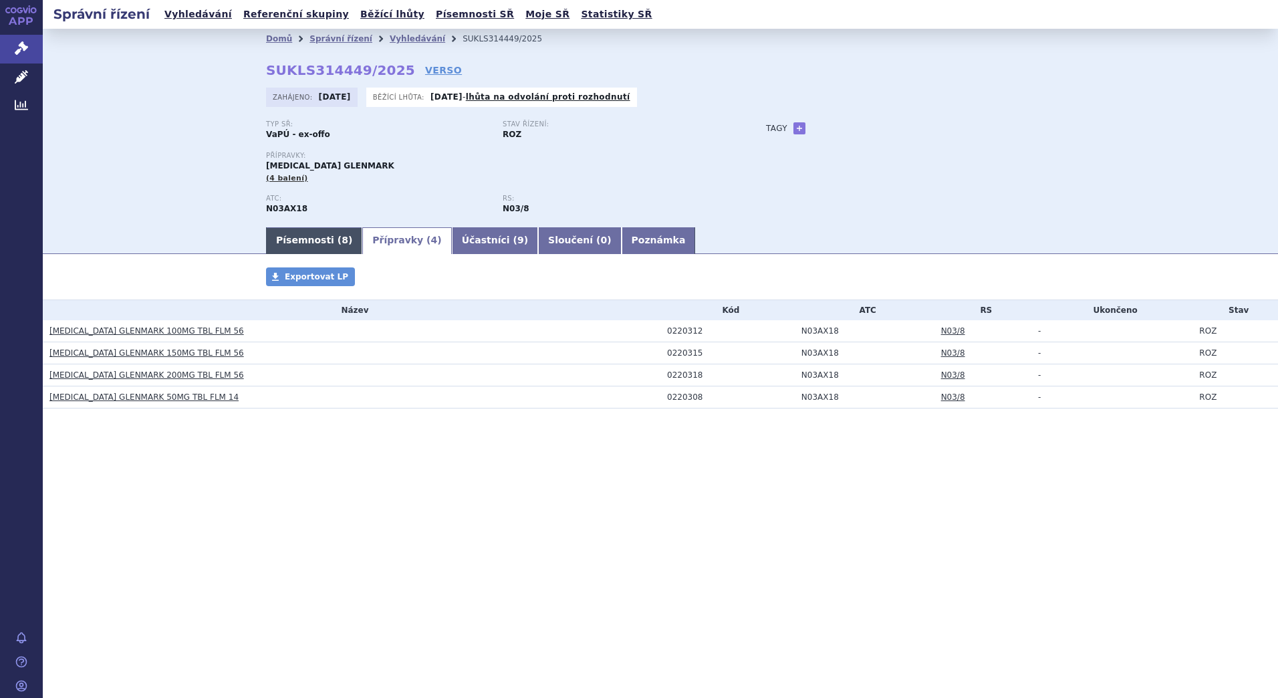
click at [302, 240] on link "Písemnosti ( 8 )" at bounding box center [314, 240] width 96 height 27
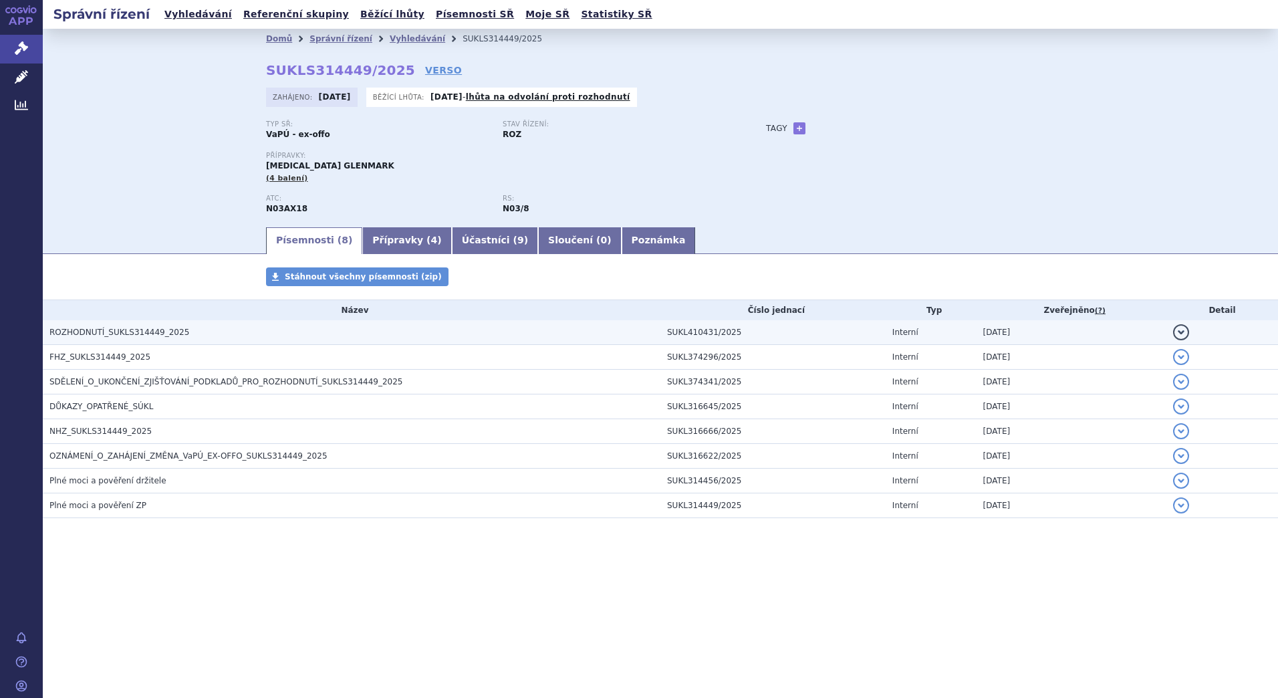
click at [123, 331] on span "ROZHODNUTÍ_SUKLS314449_2025" at bounding box center [119, 331] width 140 height 9
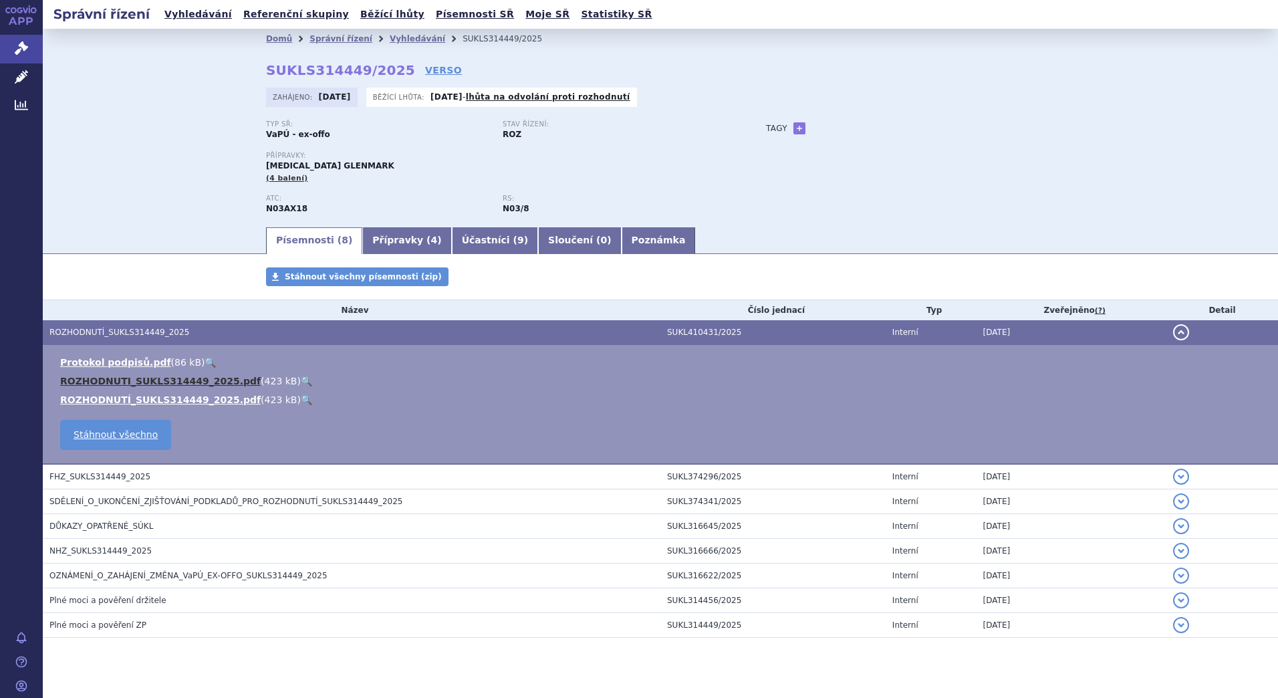
click at [138, 377] on link "ROZHODNUTI_SUKLS314449_2025.pdf" at bounding box center [160, 381] width 200 height 11
click at [388, 239] on link "Přípravky ( 4 )" at bounding box center [406, 240] width 89 height 27
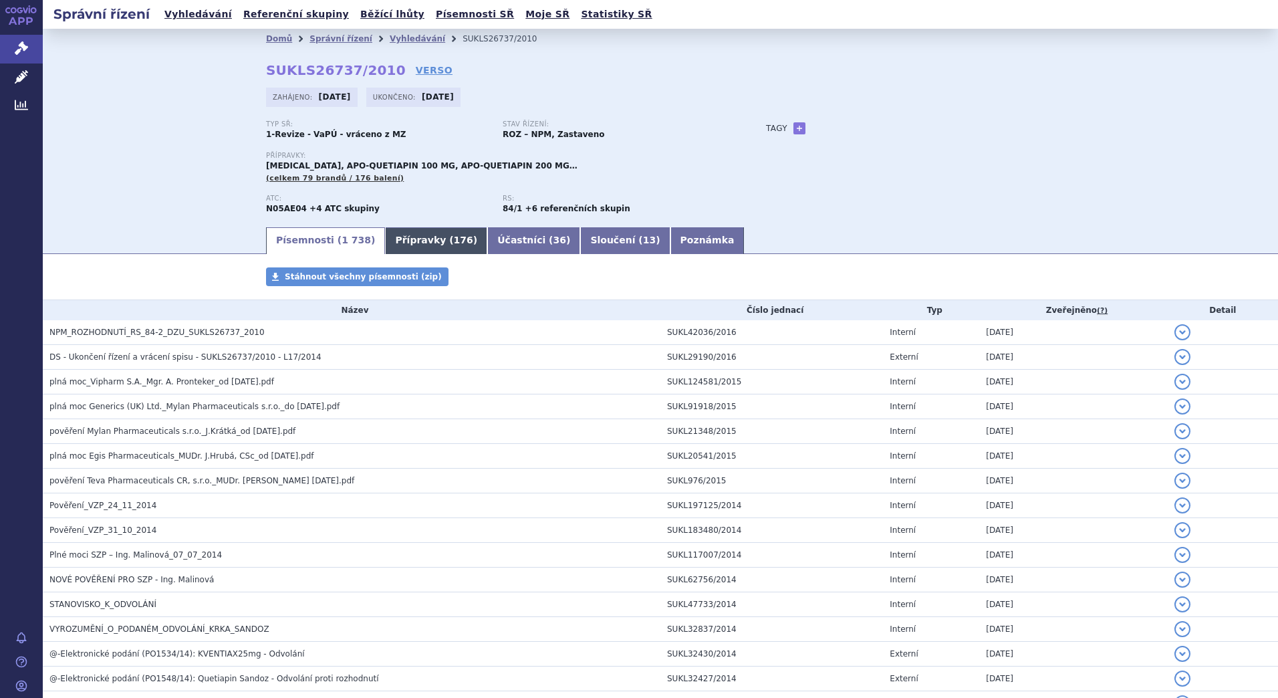
click at [412, 242] on link "Přípravky ( 176 )" at bounding box center [436, 240] width 102 height 27
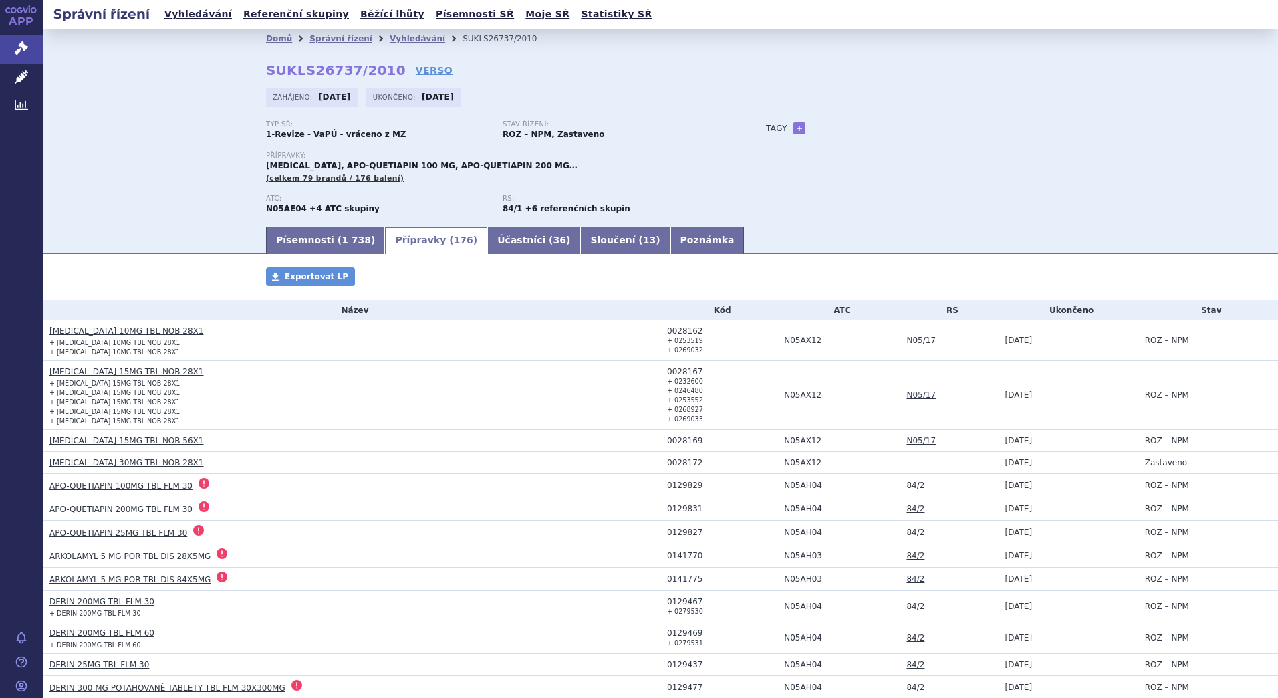
click at [277, 237] on link "Písemnosti ( 1 738 )" at bounding box center [325, 240] width 119 height 27
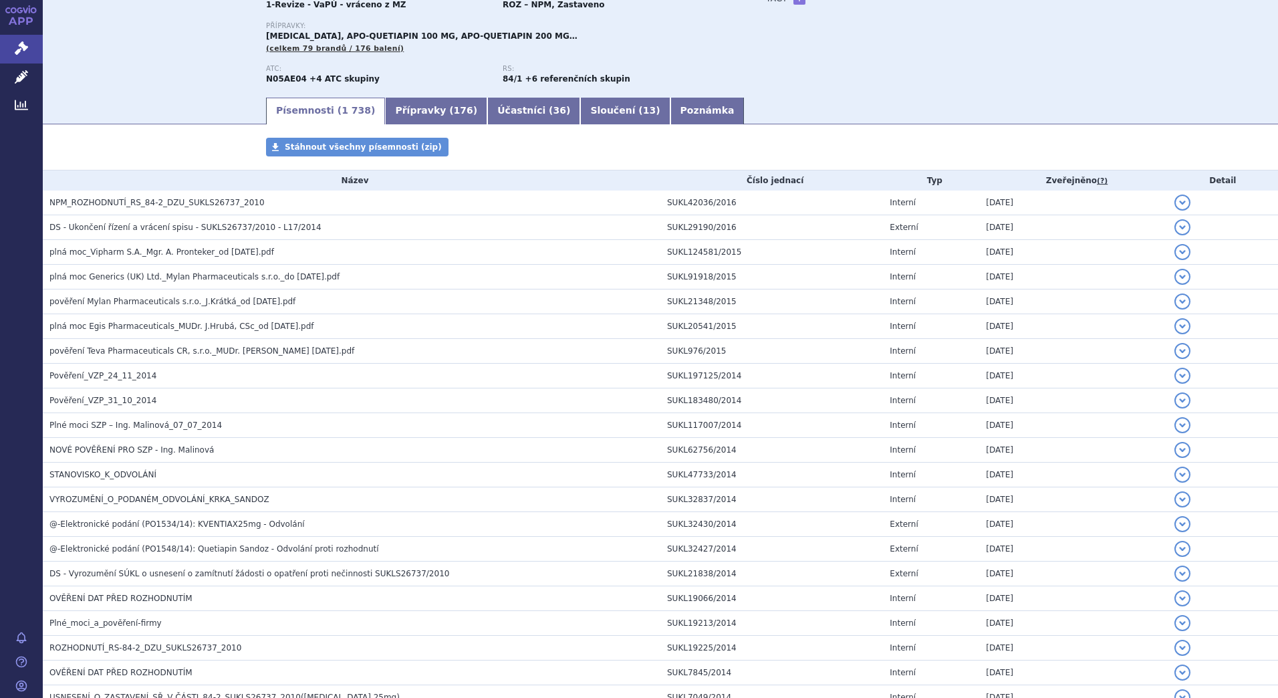
scroll to position [134, 0]
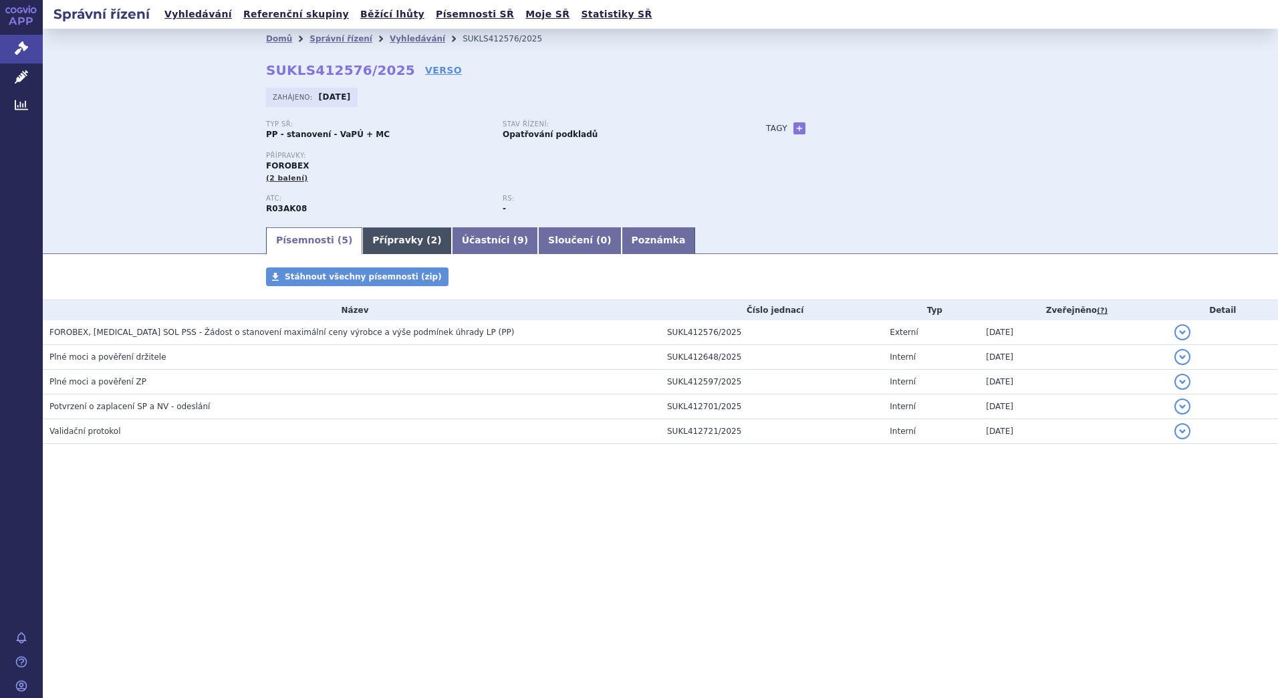
click at [374, 241] on link "Přípravky ( 2 )" at bounding box center [406, 240] width 89 height 27
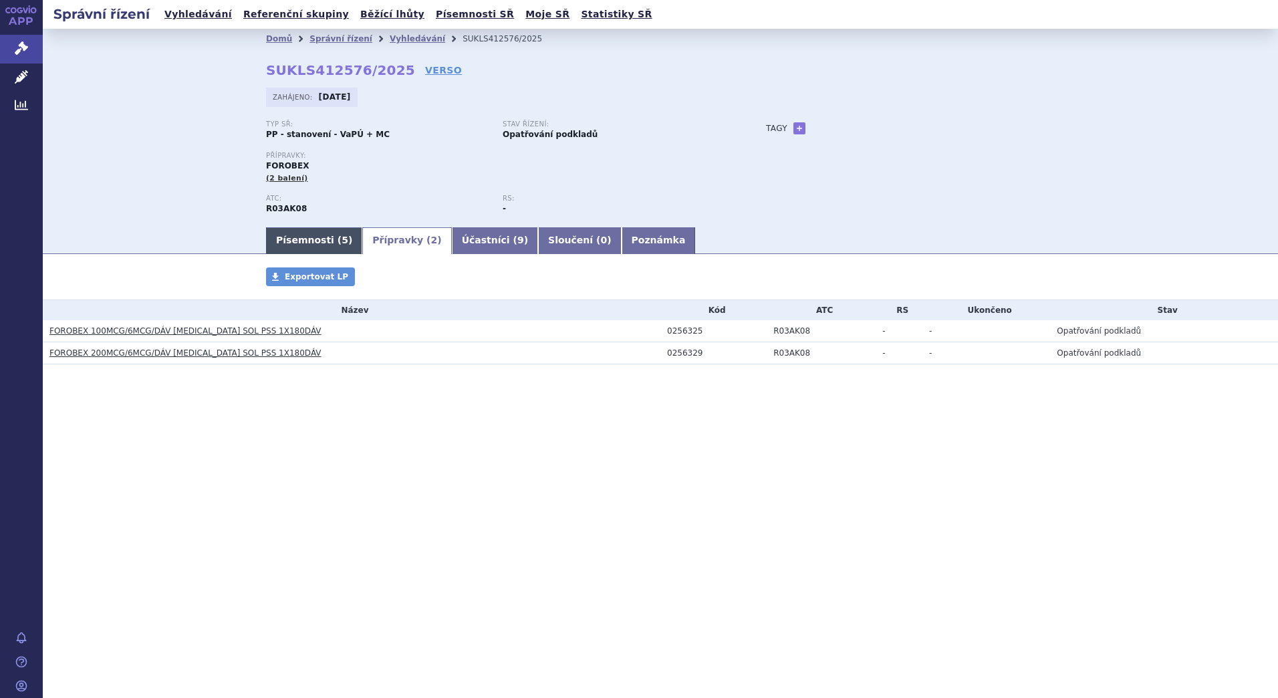
click at [307, 240] on link "Písemnosti ( 5 )" at bounding box center [314, 240] width 96 height 27
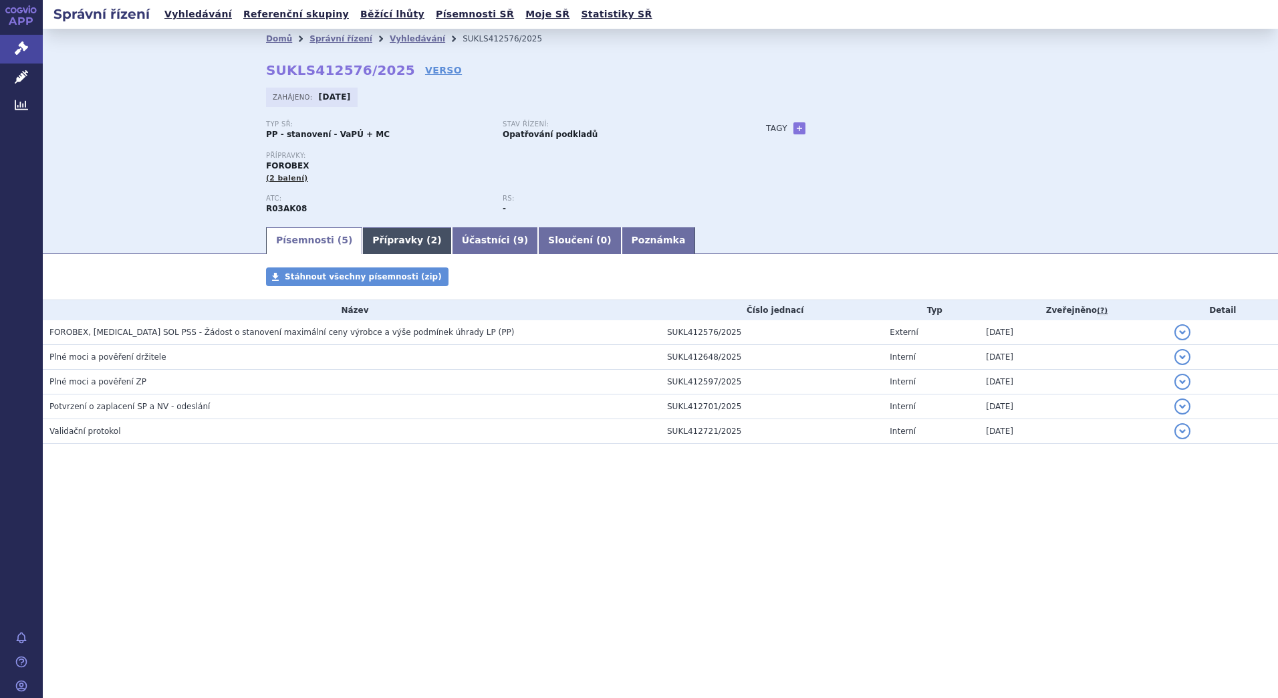
click at [383, 239] on link "Přípravky ( 2 )" at bounding box center [406, 240] width 89 height 27
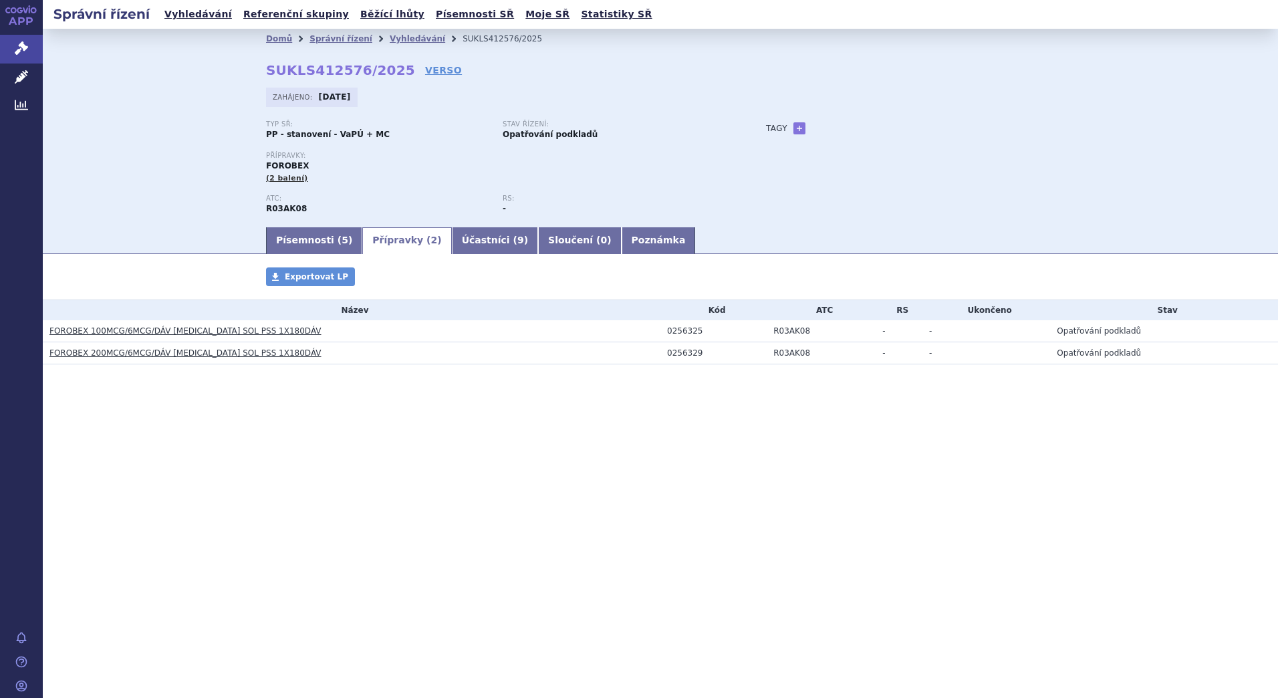
click at [149, 329] on link "FOROBEX 100MCG/6MCG/DÁV INH SOL PSS 1X180DÁV" at bounding box center [185, 330] width 272 height 9
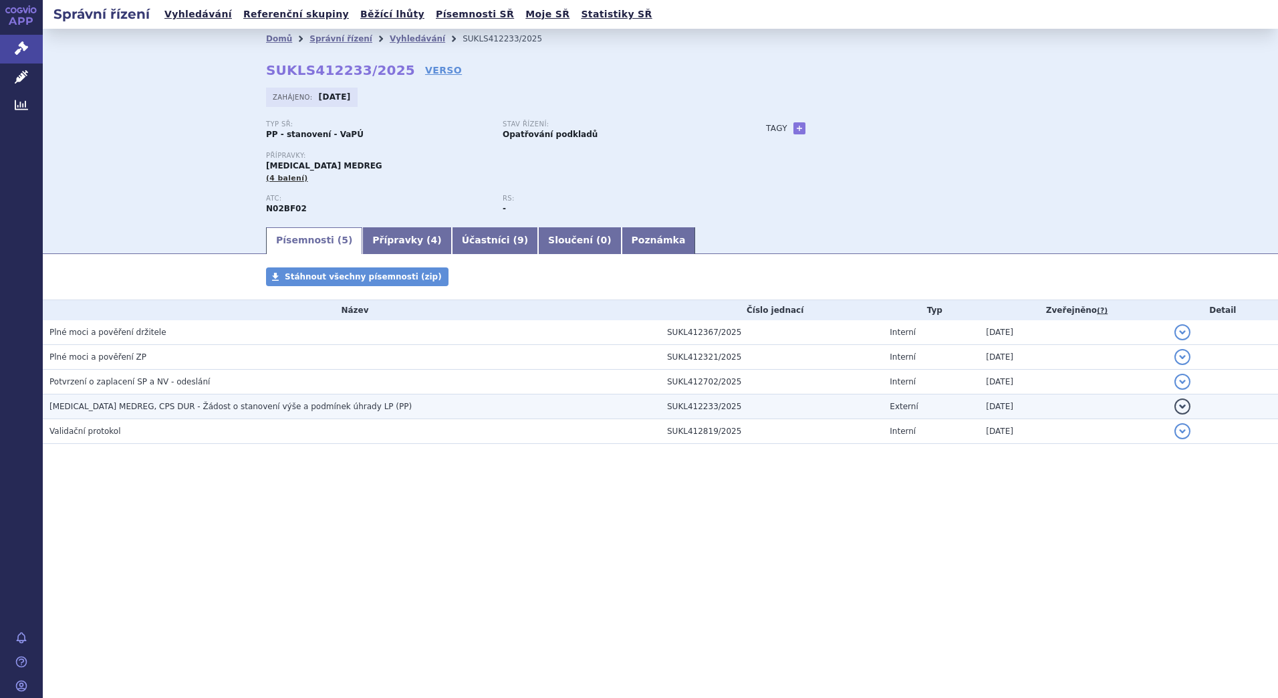
click at [130, 404] on span "PREGABALIN MEDREG, CPS DUR - Žádost o stanovení výše a podmínek úhrady LP (PP)" at bounding box center [230, 406] width 362 height 9
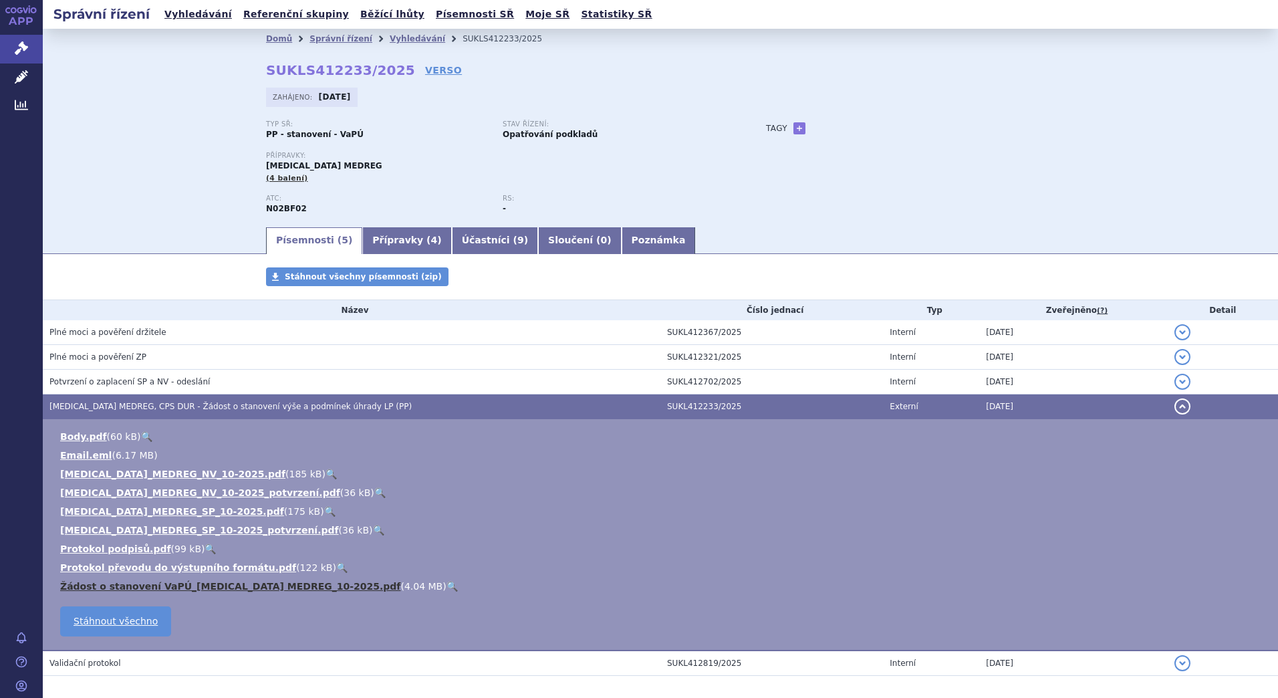
click at [168, 584] on link "Žádost o stanovení VaPÚ_PREGABALIN MEDREG_10-2025.pdf" at bounding box center [230, 586] width 340 height 11
click at [378, 239] on link "Přípravky ( 4 )" at bounding box center [406, 240] width 89 height 27
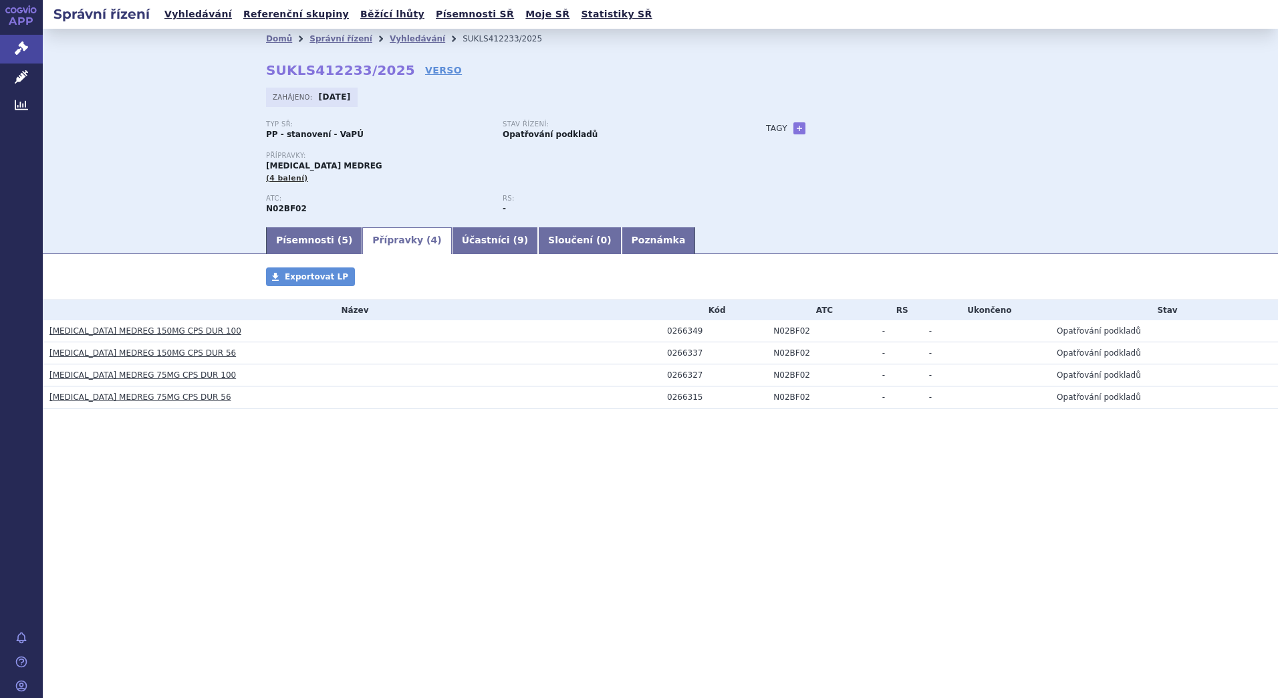
click at [302, 509] on div "Správní řízení Vyhledávání Referenční skupiny Běžící lhůty Písemnosti SŘ Moje S…" at bounding box center [660, 349] width 1235 height 698
click at [316, 241] on link "Písemnosti ( 5 )" at bounding box center [314, 240] width 96 height 27
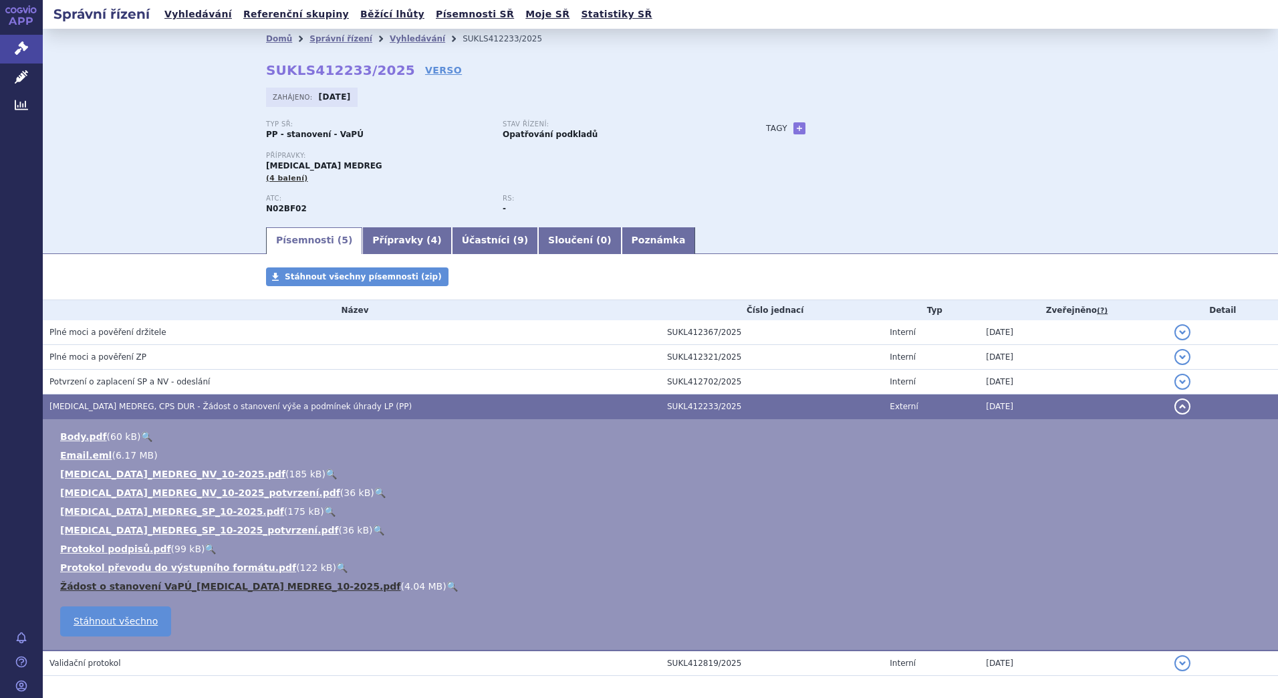
click at [189, 581] on link "Žádost o stanovení VaPÚ_PREGABALIN MEDREG_10-2025.pdf" at bounding box center [230, 586] width 340 height 11
click at [384, 235] on link "Přípravky ( 4 )" at bounding box center [406, 240] width 89 height 27
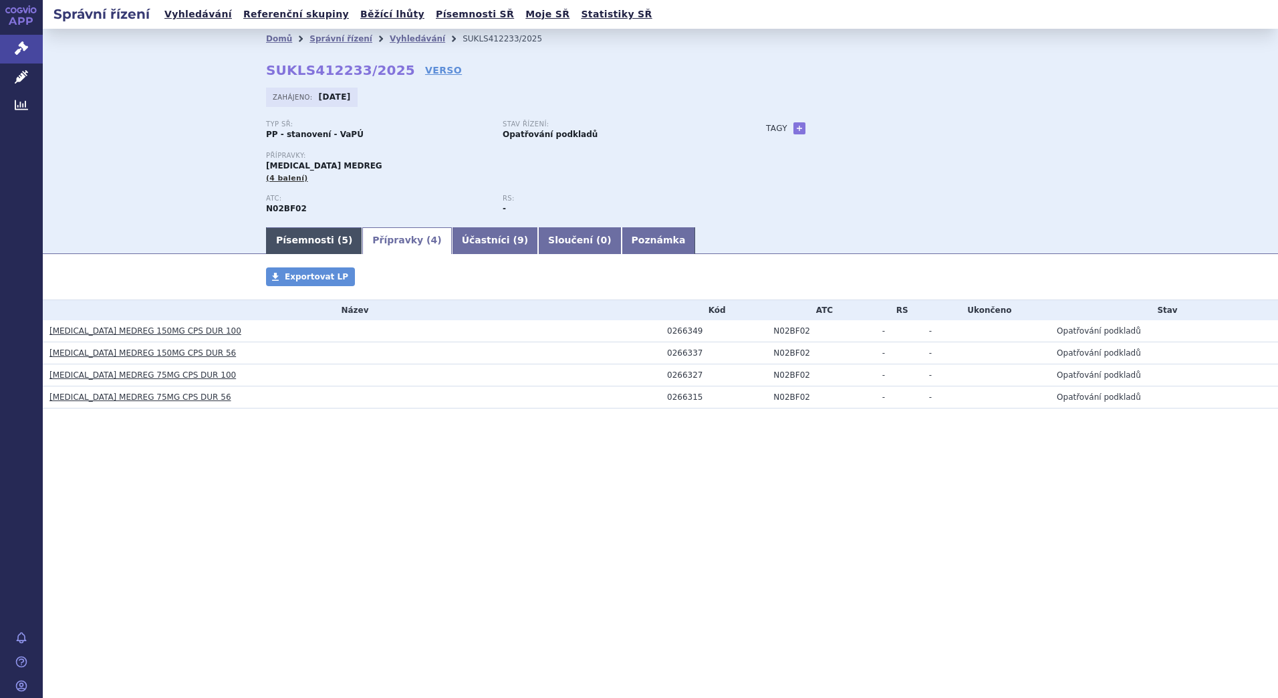
click at [309, 236] on link "Písemnosti ( 5 )" at bounding box center [314, 240] width 96 height 27
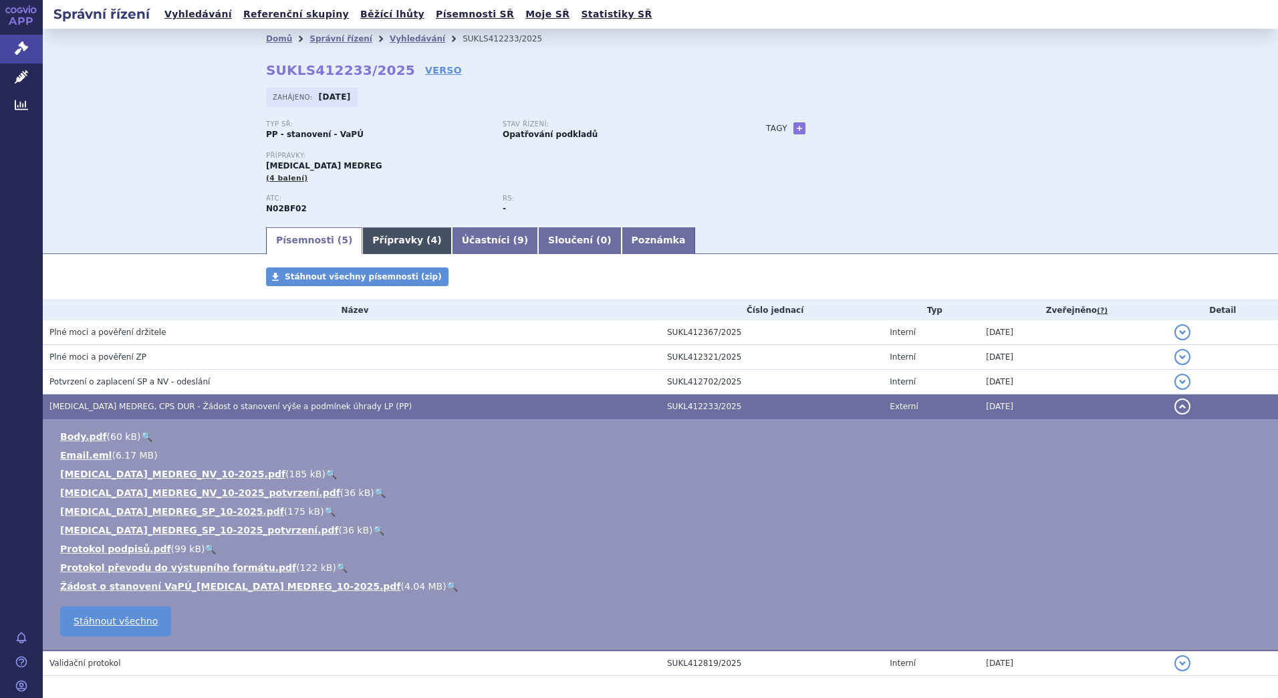
click at [373, 240] on link "Přípravky ( 4 )" at bounding box center [406, 240] width 89 height 27
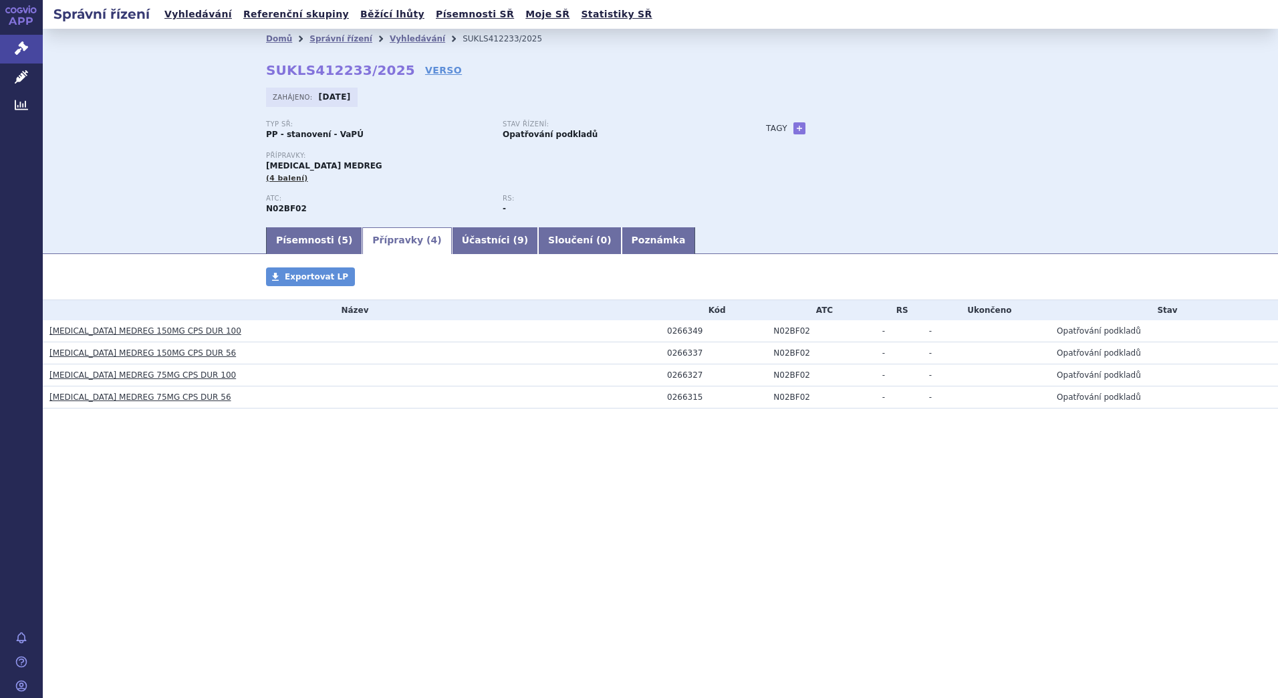
click at [428, 154] on p "Přípravky:" at bounding box center [502, 156] width 473 height 8
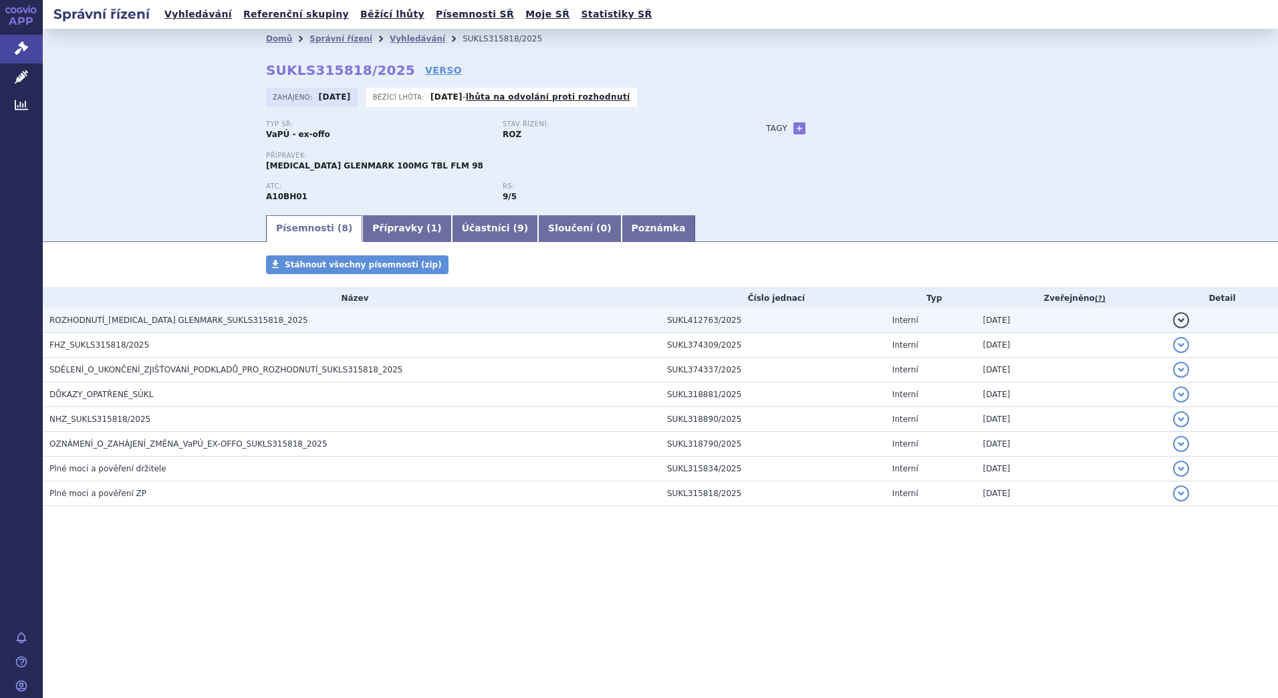
click at [122, 323] on span "ROZHODNUTÍ_[MEDICAL_DATA] GLENMARK_SUKLS315818_2025" at bounding box center [178, 319] width 259 height 9
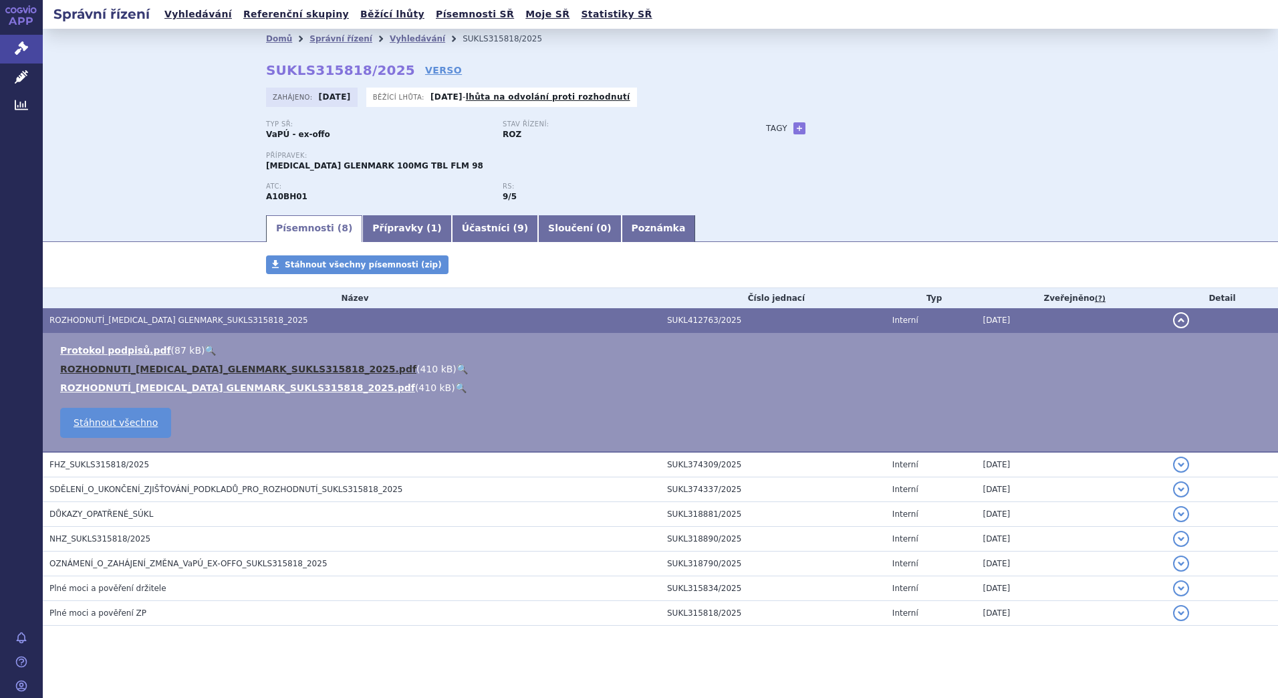
click at [186, 368] on link "ROZHODNUTI_[MEDICAL_DATA]_GLENMARK_SUKLS315818_2025.pdf" at bounding box center [238, 369] width 356 height 11
click at [170, 188] on div "Domů Správní řízení Vyhledávání SUKLS315818/2025 SUKLS315818/2025 VERSO [GEOGRA…" at bounding box center [660, 121] width 1235 height 184
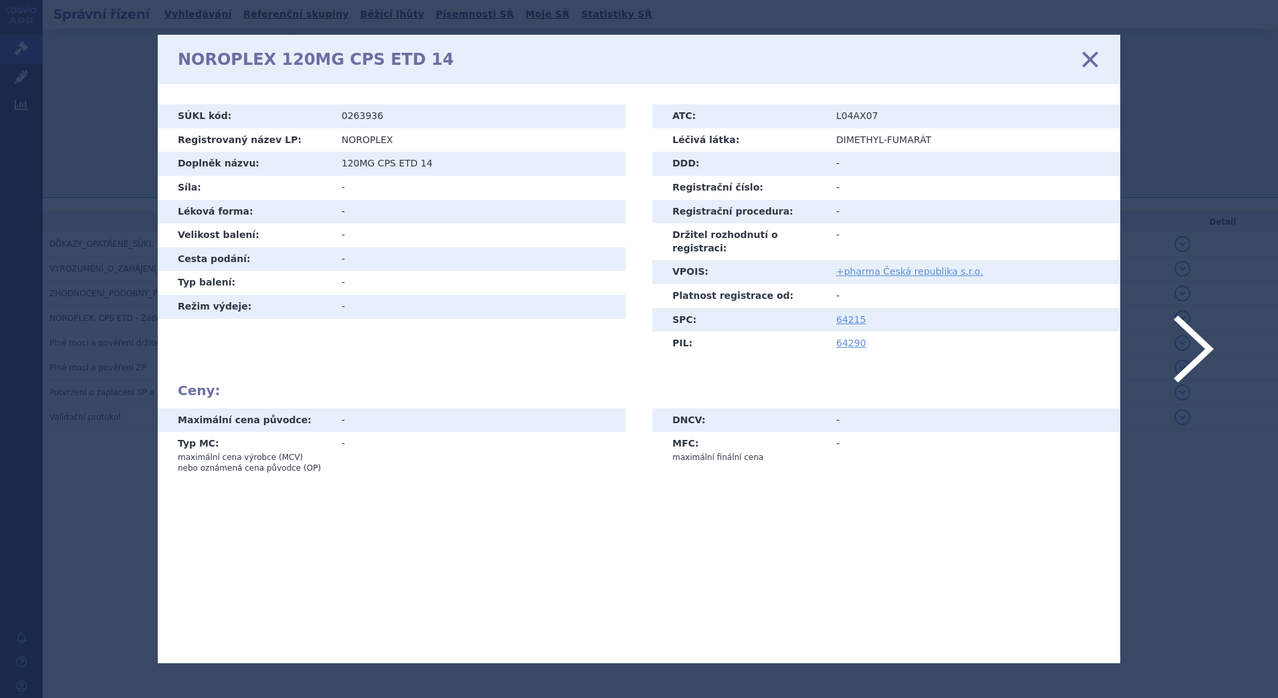
click at [1088, 59] on icon at bounding box center [1090, 59] width 28 height 28
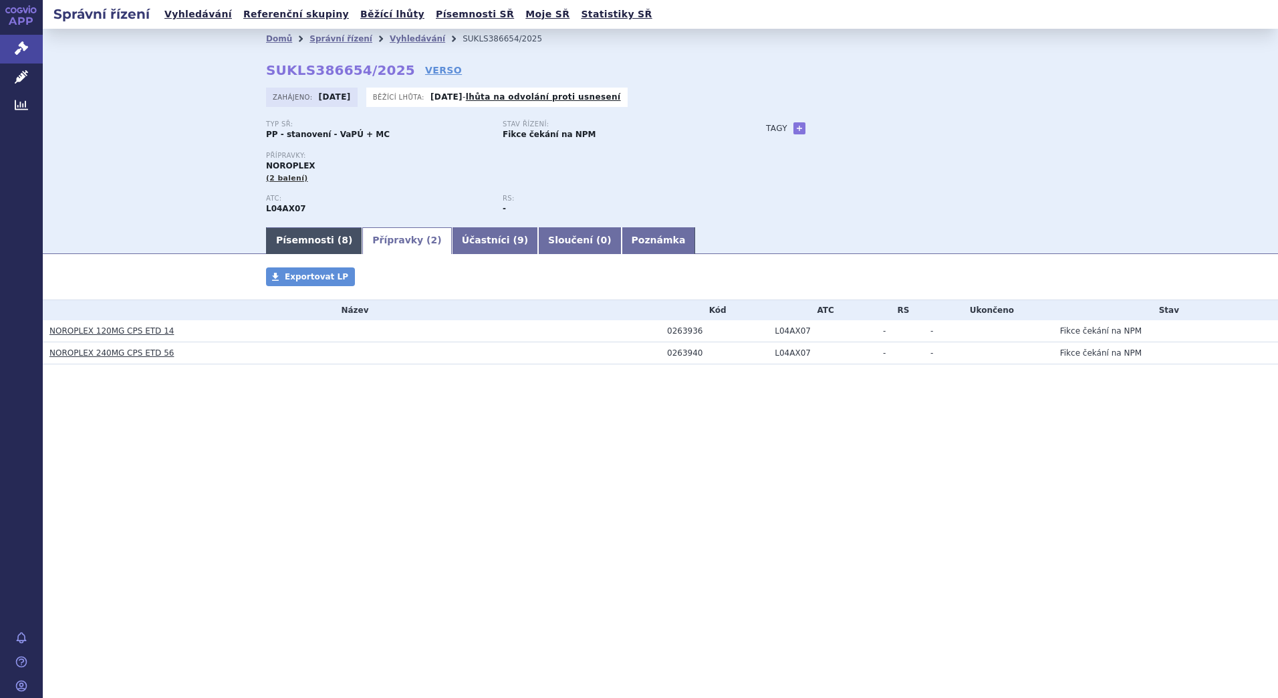
click at [303, 241] on link "Písemnosti ( 8 )" at bounding box center [314, 240] width 96 height 27
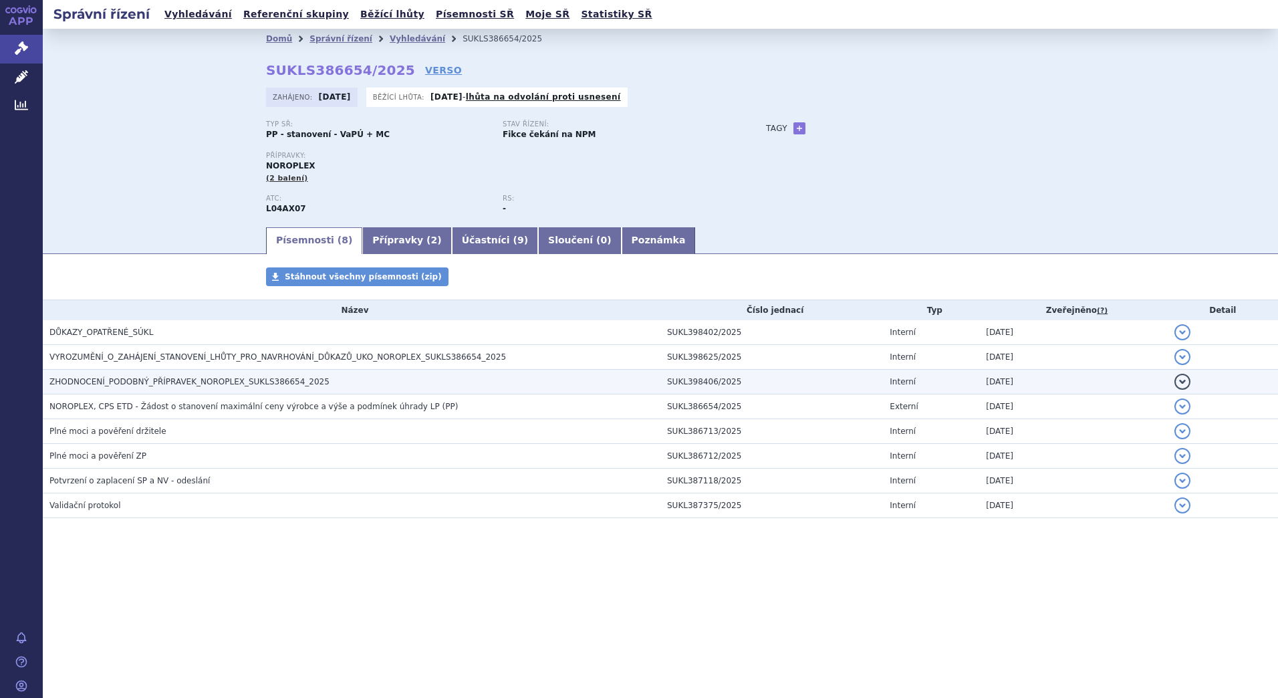
click at [110, 384] on span "ZHODNOCENÍ_PODOBNÝ_PŘÍPRAVEK_NOROPLEX_SUKLS386654_2025" at bounding box center [189, 381] width 280 height 9
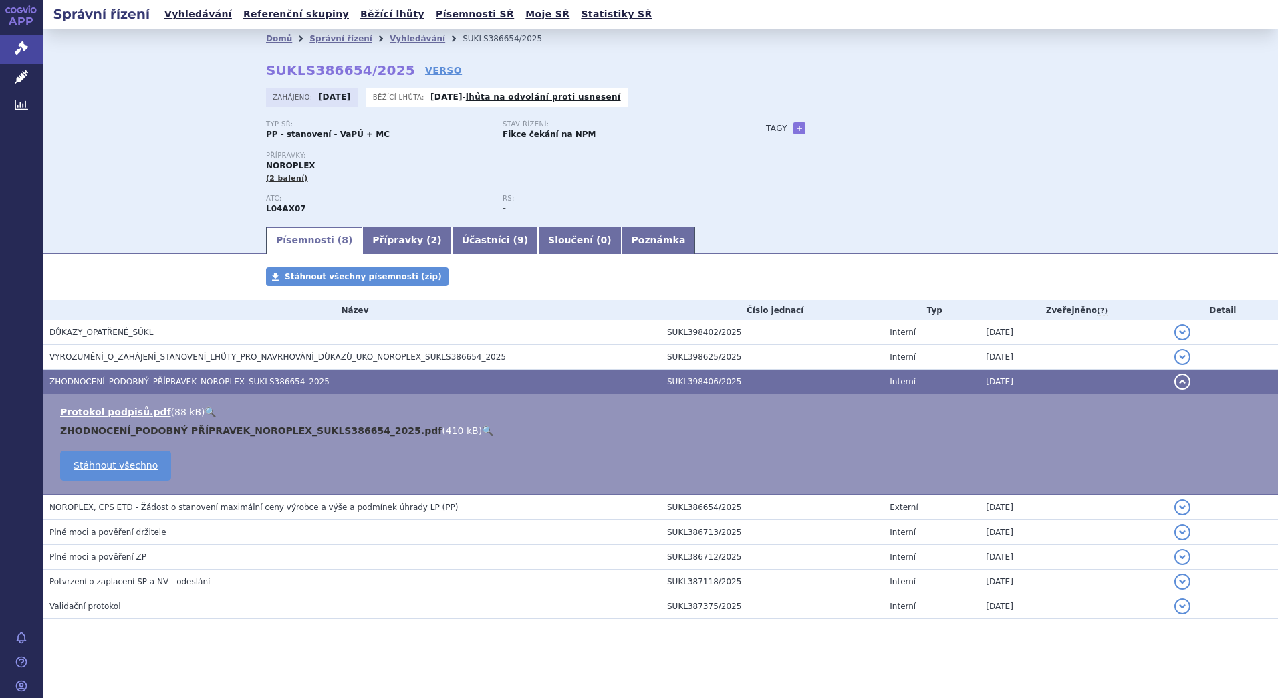
click at [215, 426] on link "ZHODNOCENÍ_PODOBNÝ PŘÍPRAVEK_NOROPLEX_SUKLS386654_2025.pdf" at bounding box center [251, 430] width 382 height 11
click at [437, 165] on div "Přípravky: NOROPLEX (2 balení)" at bounding box center [502, 168] width 473 height 32
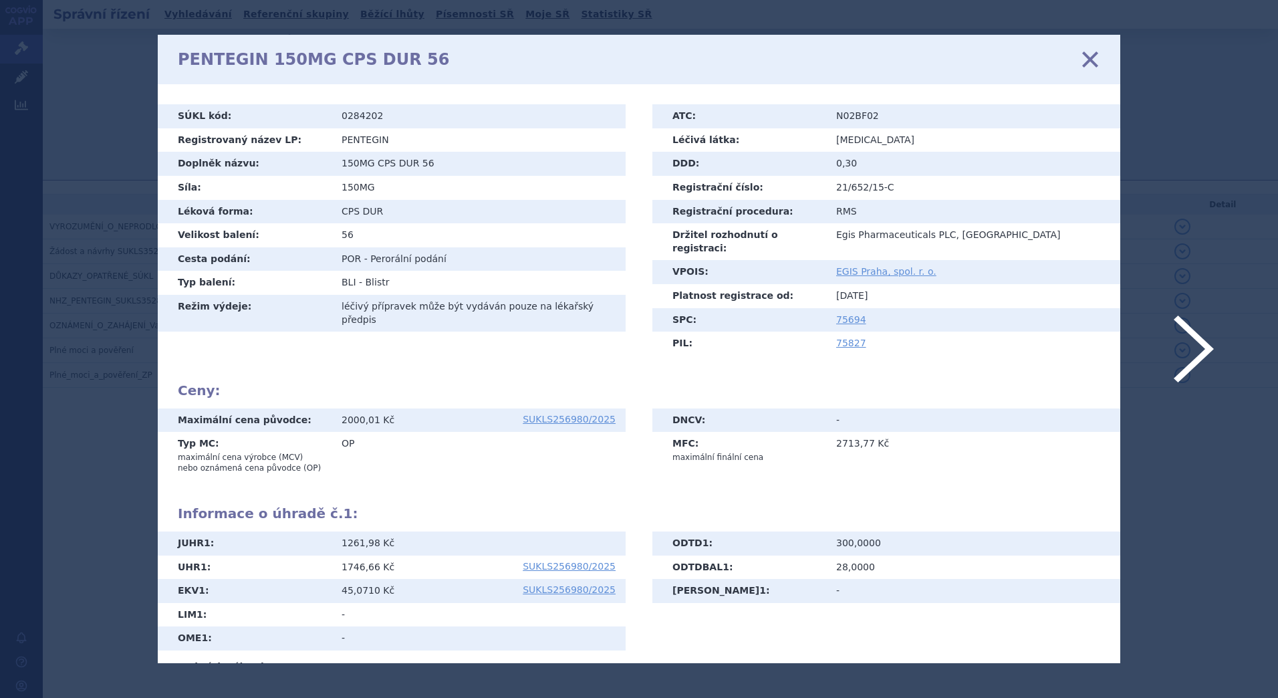
click at [1089, 55] on icon at bounding box center [1090, 59] width 28 height 28
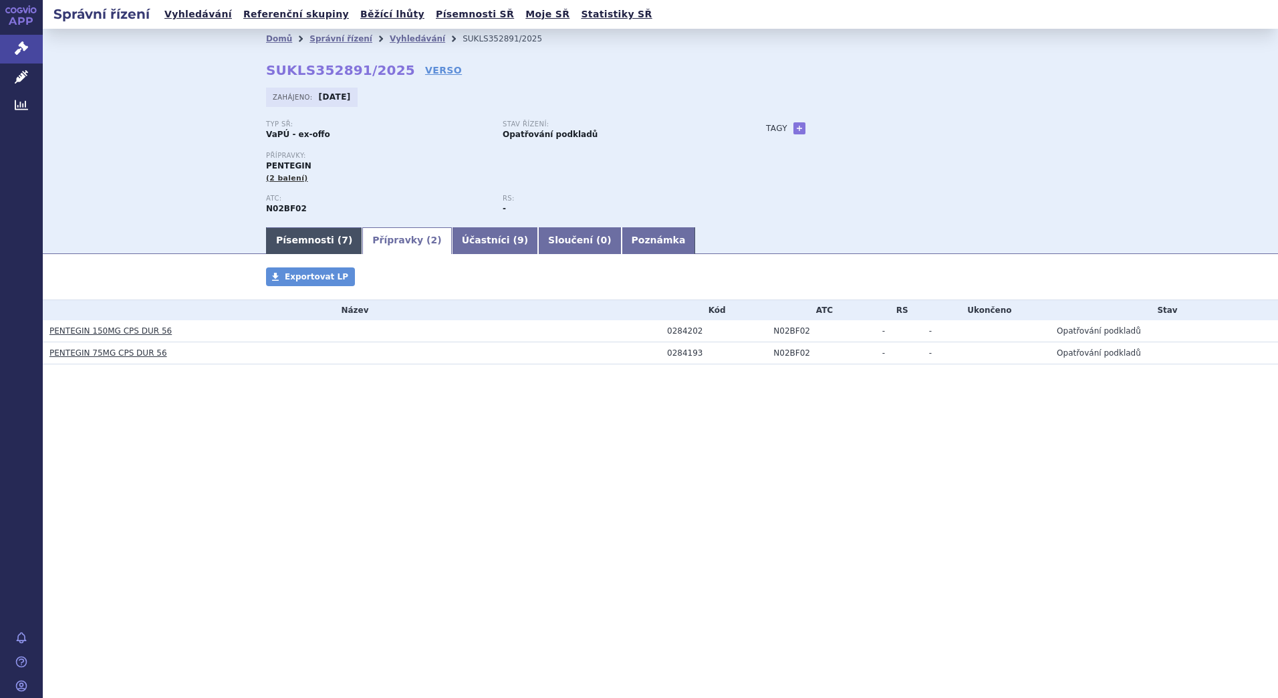
click at [323, 238] on link "Písemnosti ( 7 )" at bounding box center [314, 240] width 96 height 27
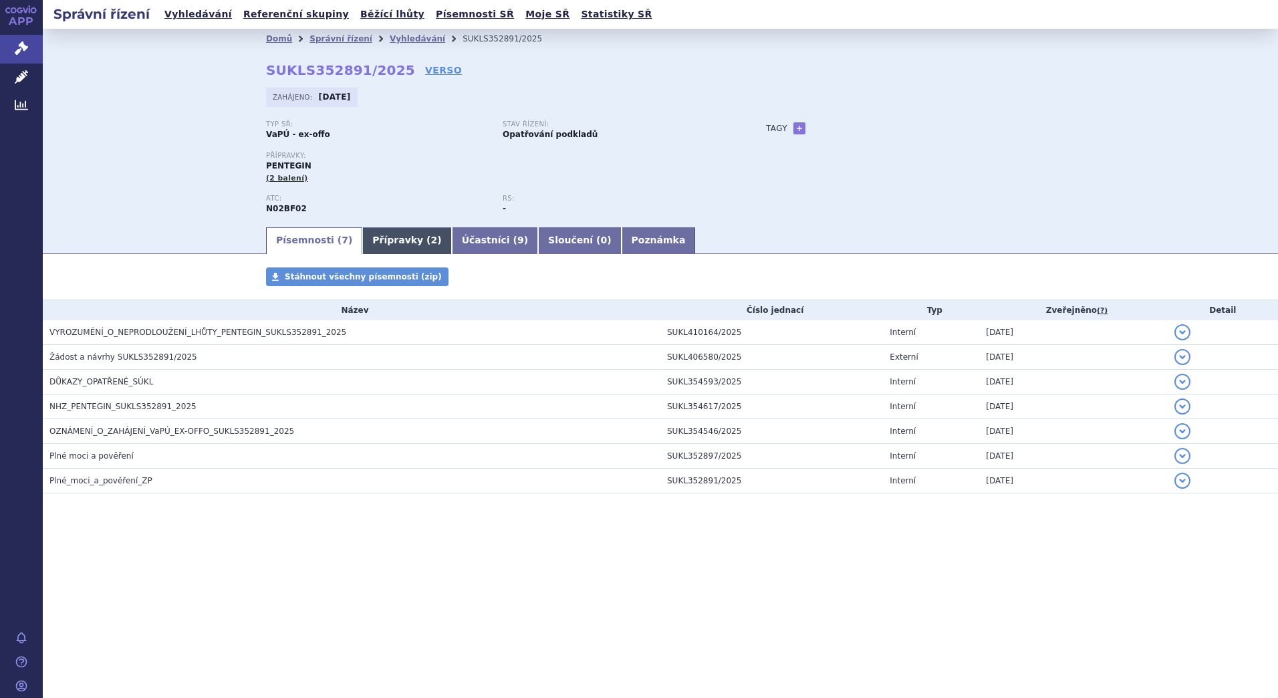
click at [392, 243] on link "Přípravky ( 2 )" at bounding box center [406, 240] width 89 height 27
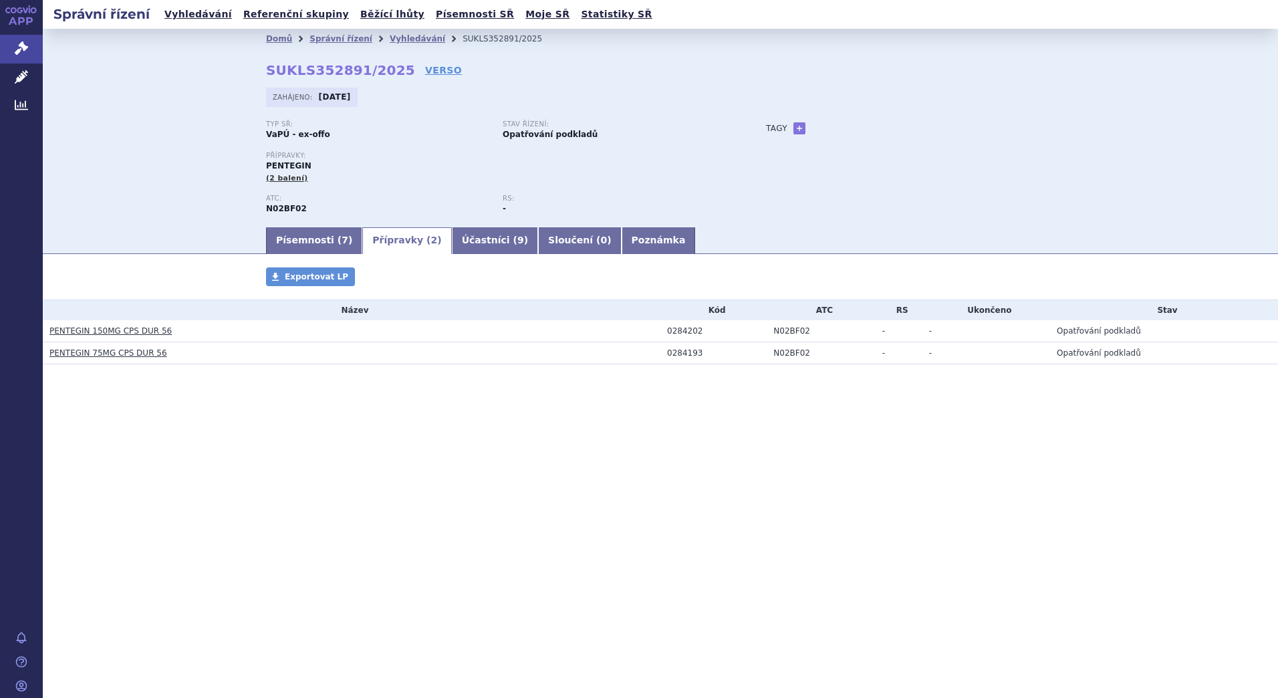
click at [106, 331] on link "PENTEGIN 150MG CPS DUR 56" at bounding box center [110, 330] width 122 height 9
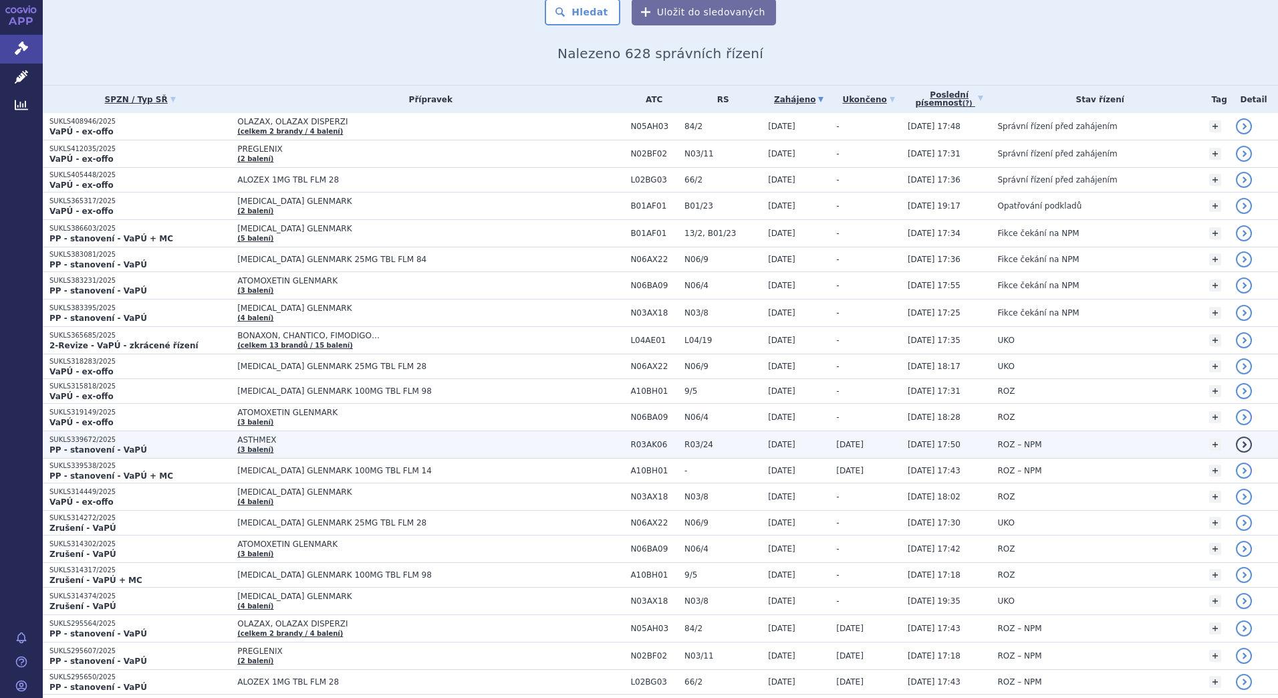
scroll to position [200, 0]
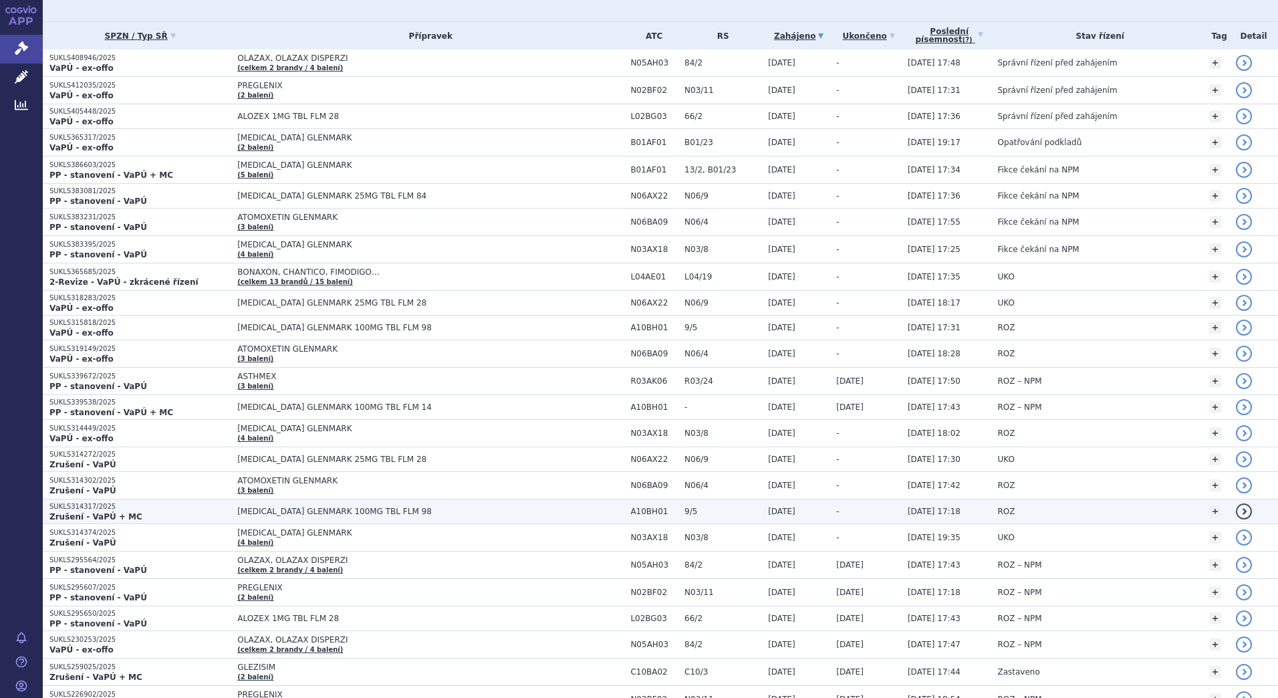
drag, startPoint x: 98, startPoint y: 515, endPoint x: 1237, endPoint y: 510, distance: 1139.4
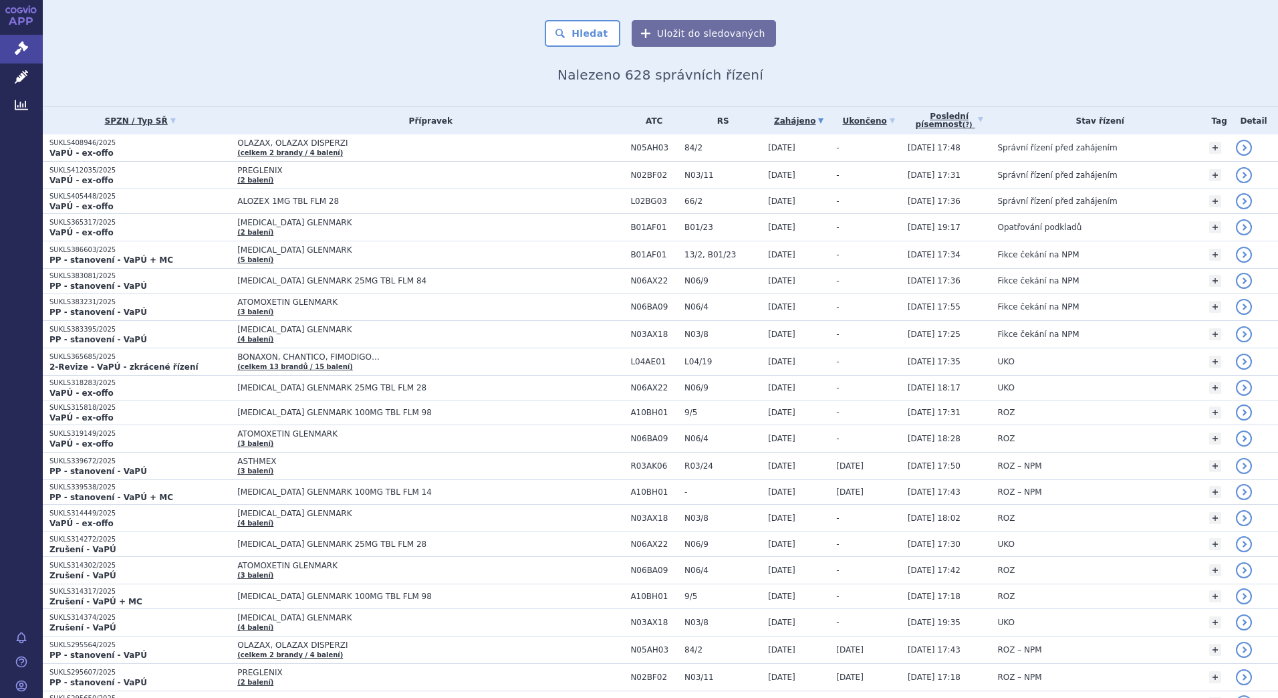
scroll to position [0, 0]
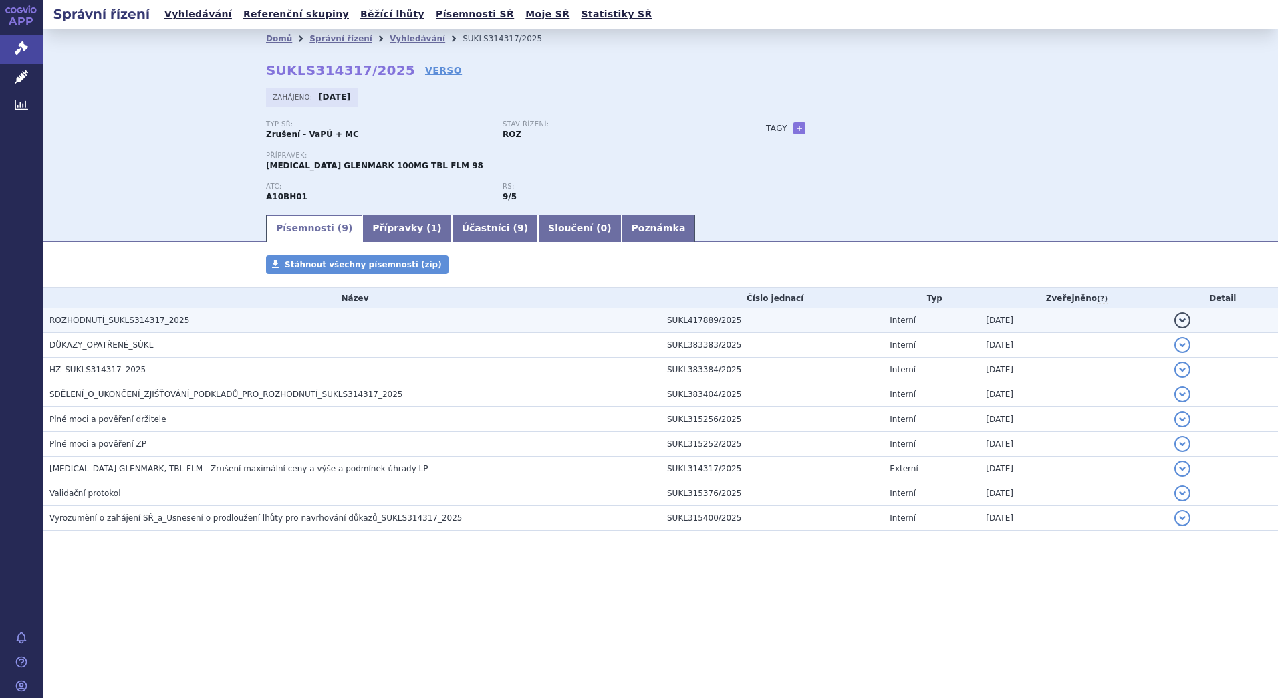
click at [111, 317] on span "ROZHODNUTÍ_SUKLS314317_2025" at bounding box center [119, 319] width 140 height 9
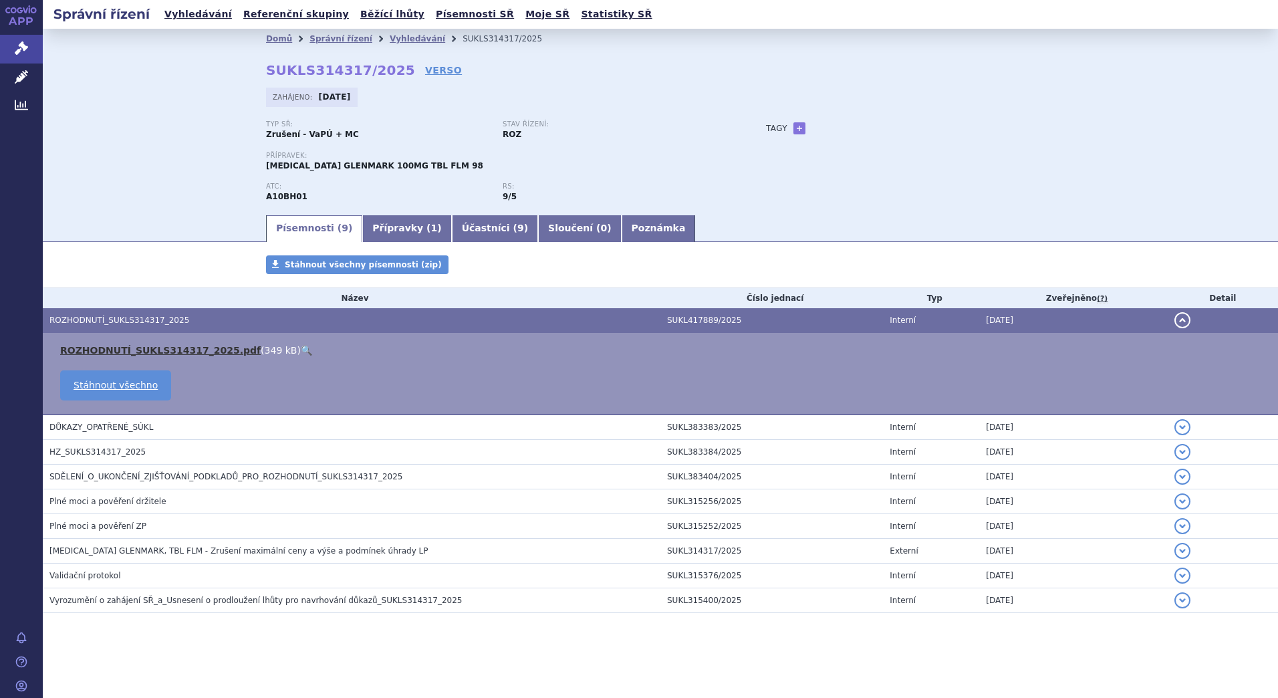
click at [186, 349] on link "ROZHODNUTÍ_SUKLS314317_2025.pdf" at bounding box center [160, 350] width 200 height 11
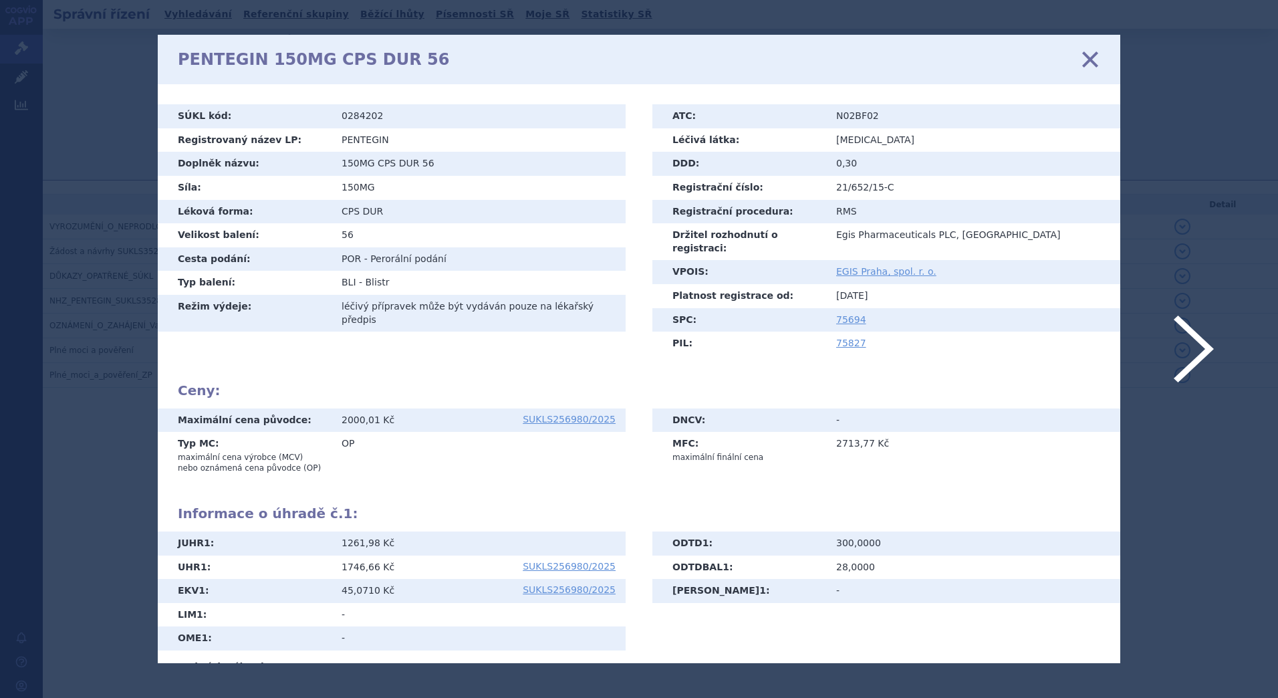
click at [1092, 54] on icon at bounding box center [1090, 59] width 28 height 28
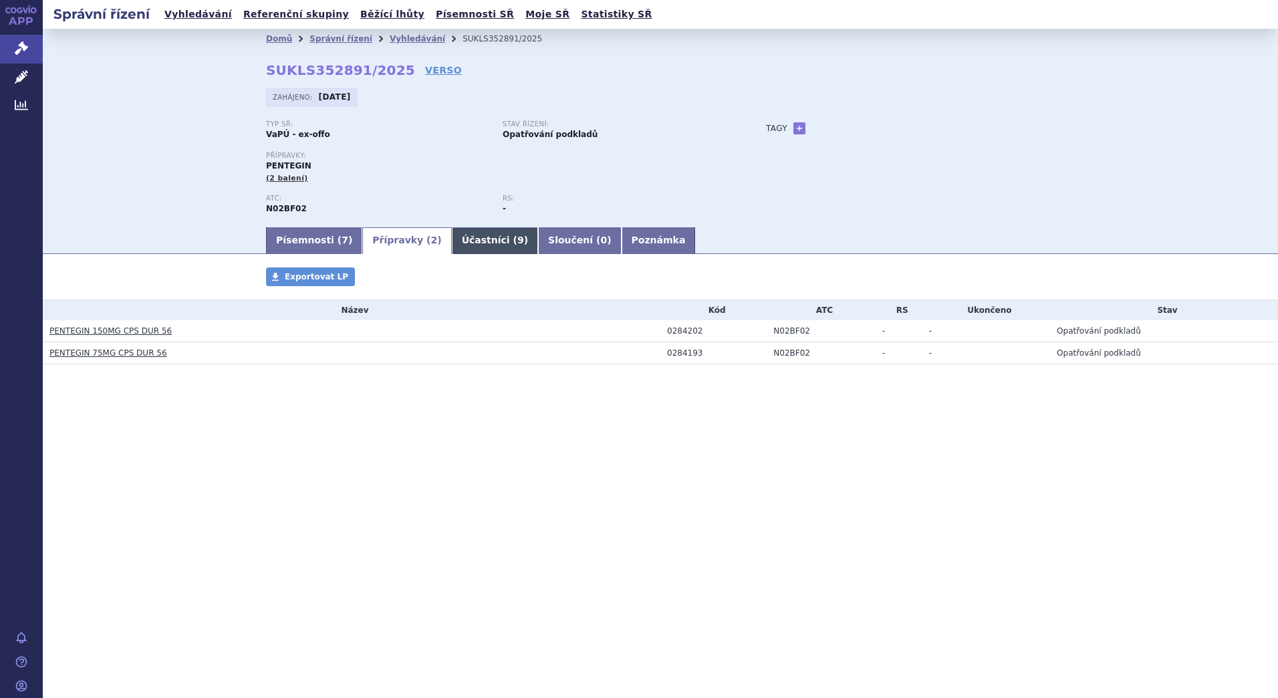
click at [454, 240] on link "Účastníci ( 9 )" at bounding box center [495, 240] width 86 height 27
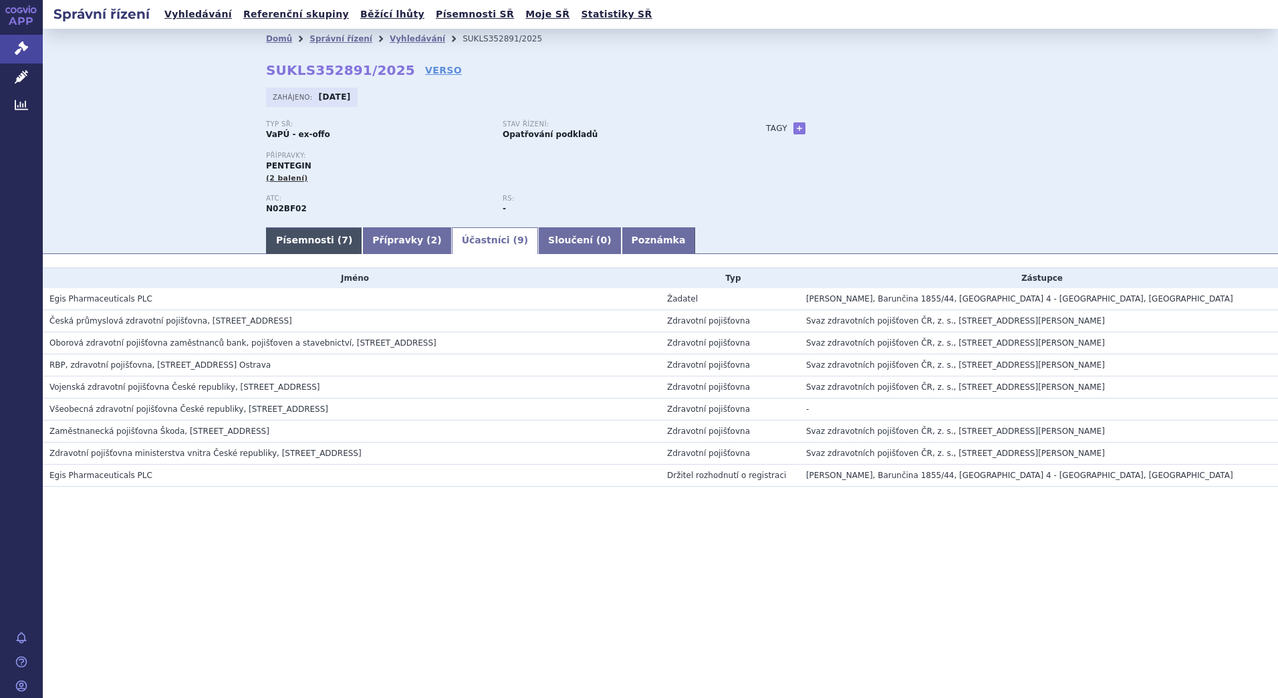
click at [281, 235] on link "Písemnosti ( 7 )" at bounding box center [314, 240] width 96 height 27
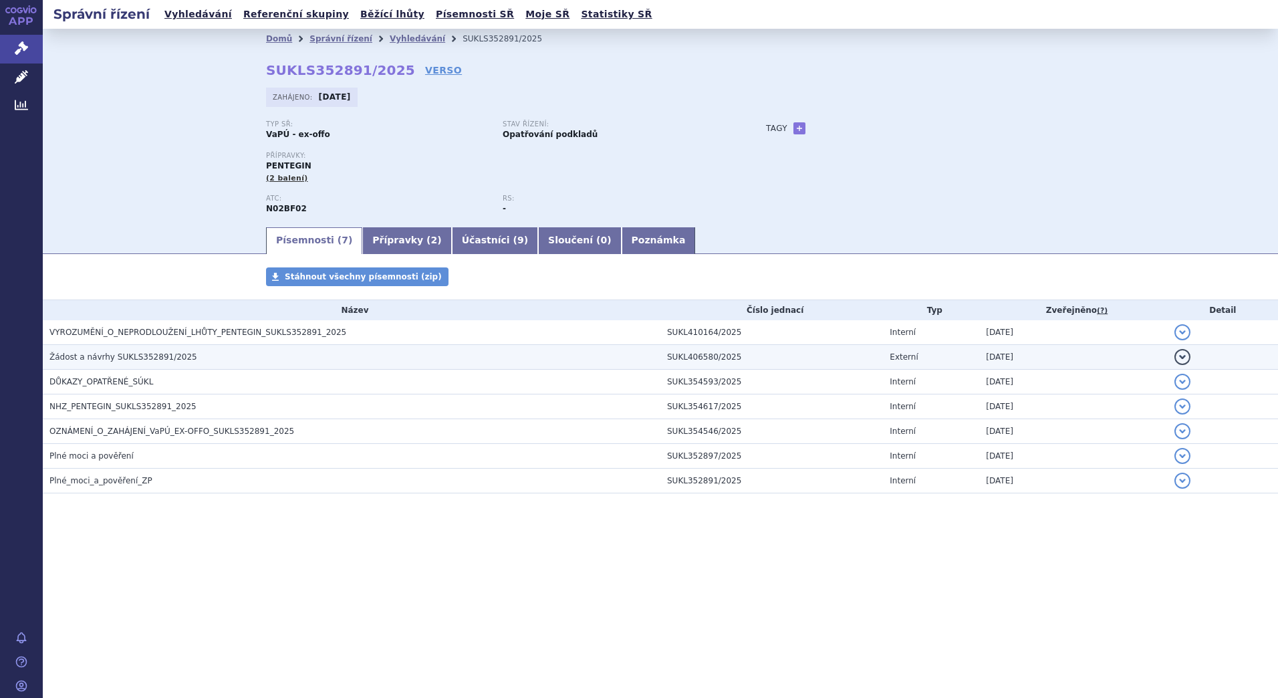
click at [165, 358] on span "Žádost a návrhy SUKLS352891/2025" at bounding box center [123, 356] width 148 height 9
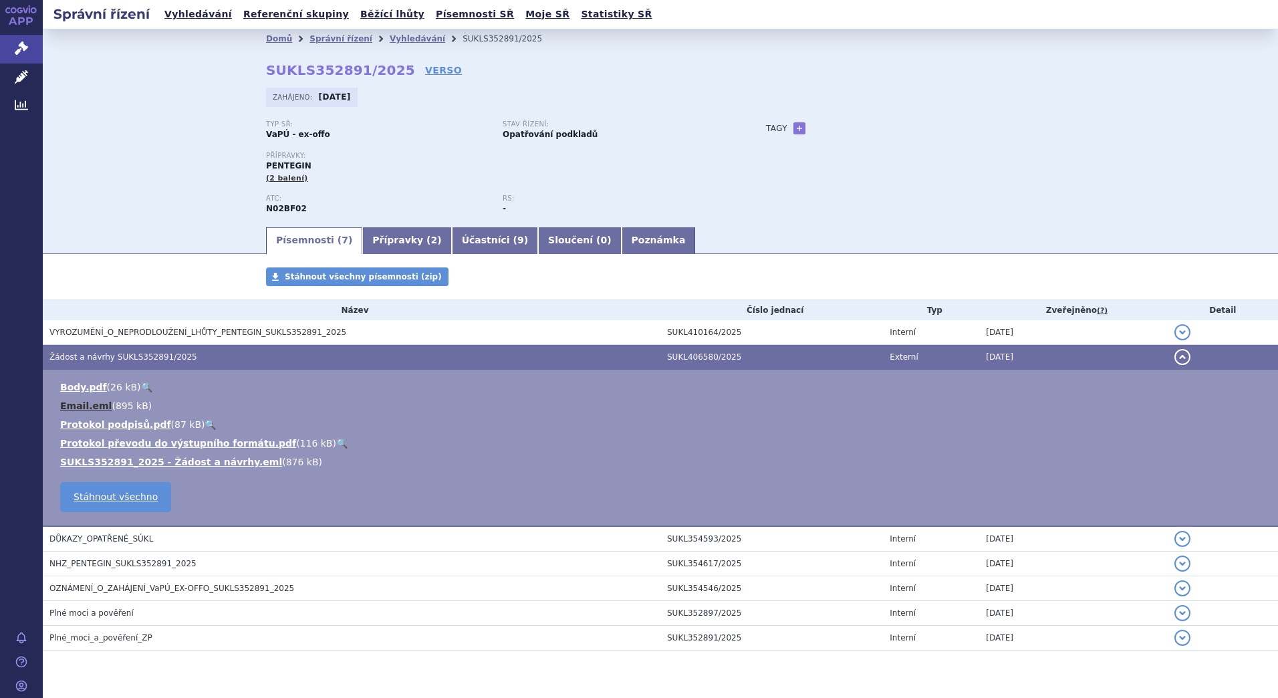
click at [82, 402] on link "Email.eml" at bounding box center [85, 405] width 51 height 11
click at [172, 144] on div "Domů Správní řízení Vyhledávání SUKLS352891/2025 SUKLS352891/2025 VERSO Zahájen…" at bounding box center [660, 127] width 1235 height 196
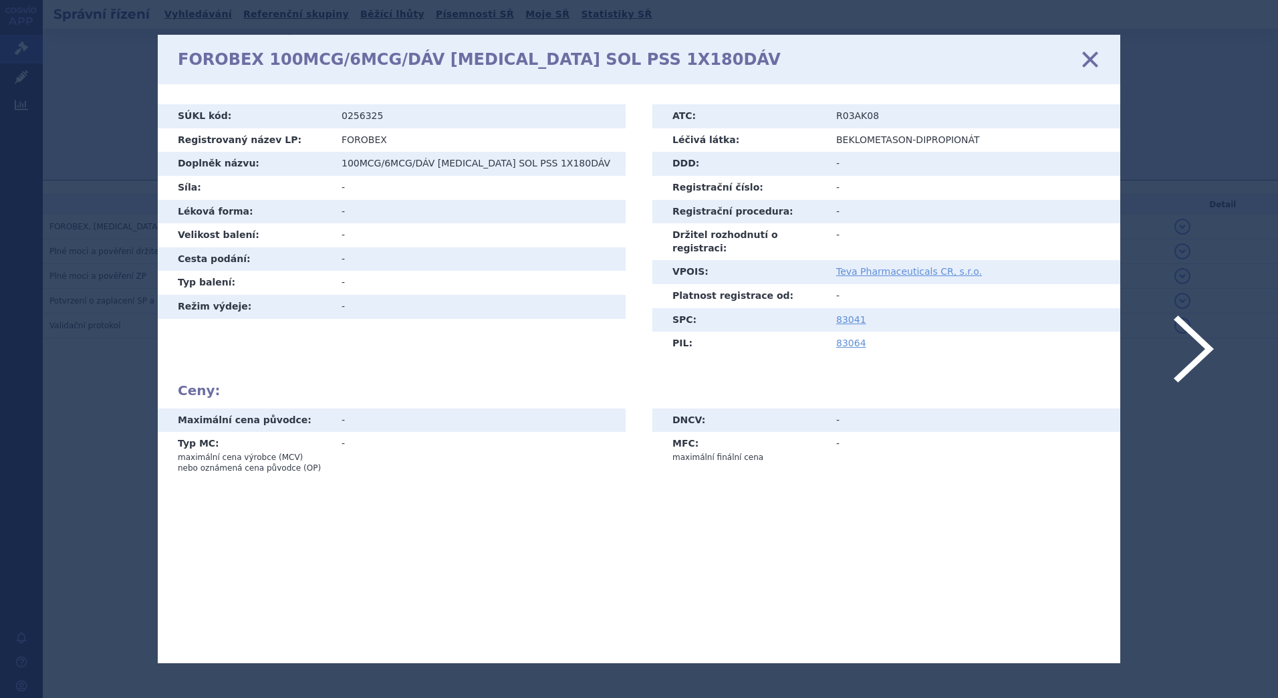
click at [1089, 55] on icon at bounding box center [1090, 59] width 28 height 28
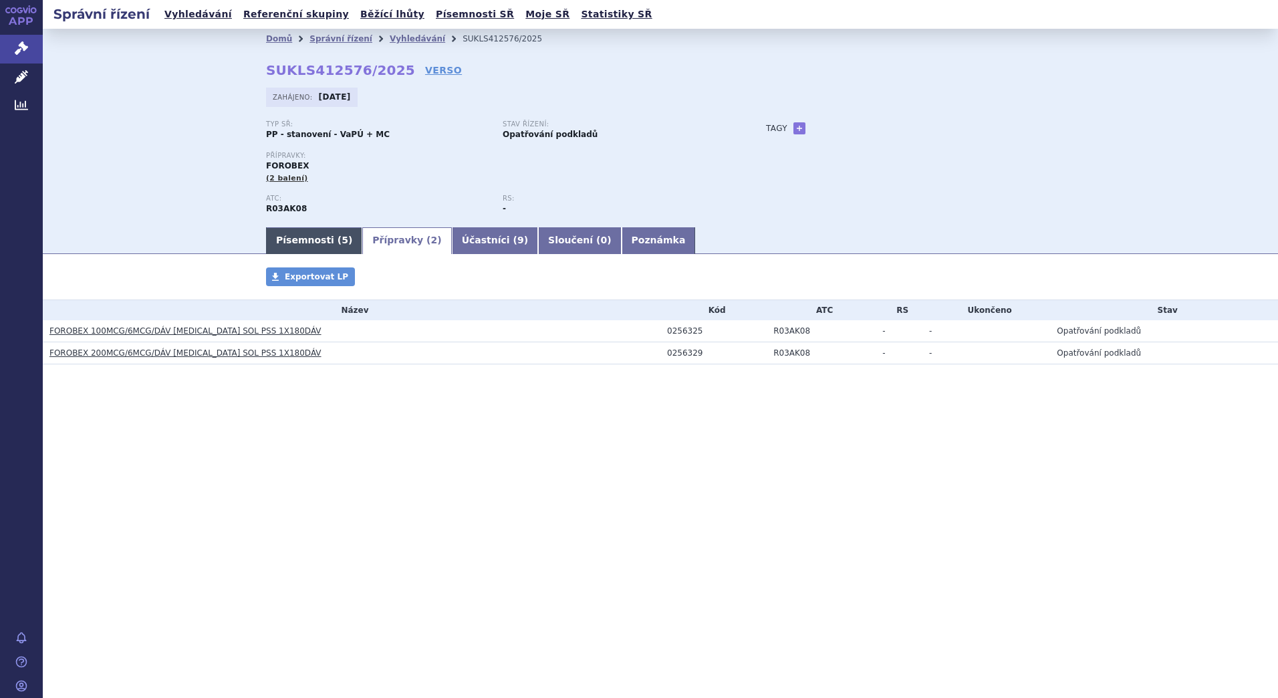
click at [303, 243] on link "Písemnosti ( 5 )" at bounding box center [314, 240] width 96 height 27
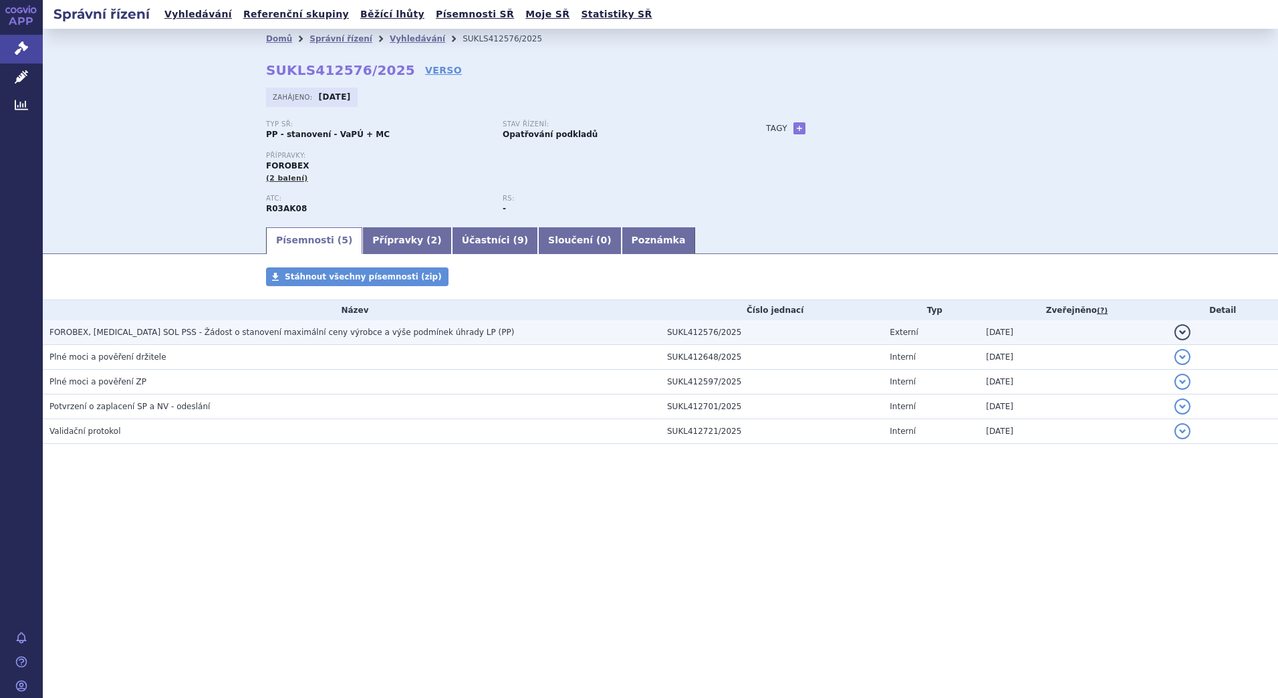
click at [155, 327] on span "FOROBEX, [MEDICAL_DATA] SOL PSS - Žádost o stanovení maximální ceny výrobce a v…" at bounding box center [281, 331] width 464 height 9
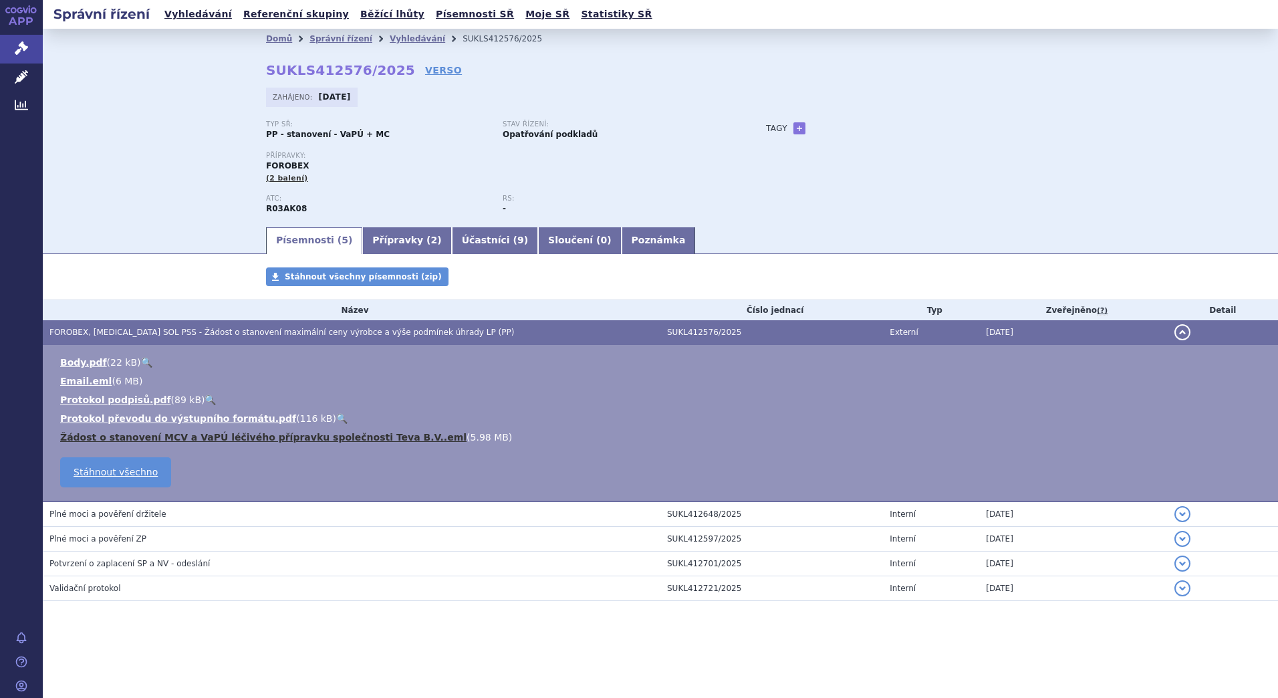
click at [144, 435] on link "Žádost o stanovení MCV a VaPÚ léčivého přípravku společnosti Teva B.V..eml" at bounding box center [263, 437] width 406 height 11
click at [86, 378] on link "Email.eml" at bounding box center [85, 381] width 51 height 11
click at [675, 86] on div "Domů Správní řízení Vyhledávání SUKLS412576/2025 SUKLS412576/2025 VERSO Zahájen…" at bounding box center [660, 137] width 842 height 176
click at [394, 37] on link "Vyhledávání" at bounding box center [417, 38] width 55 height 9
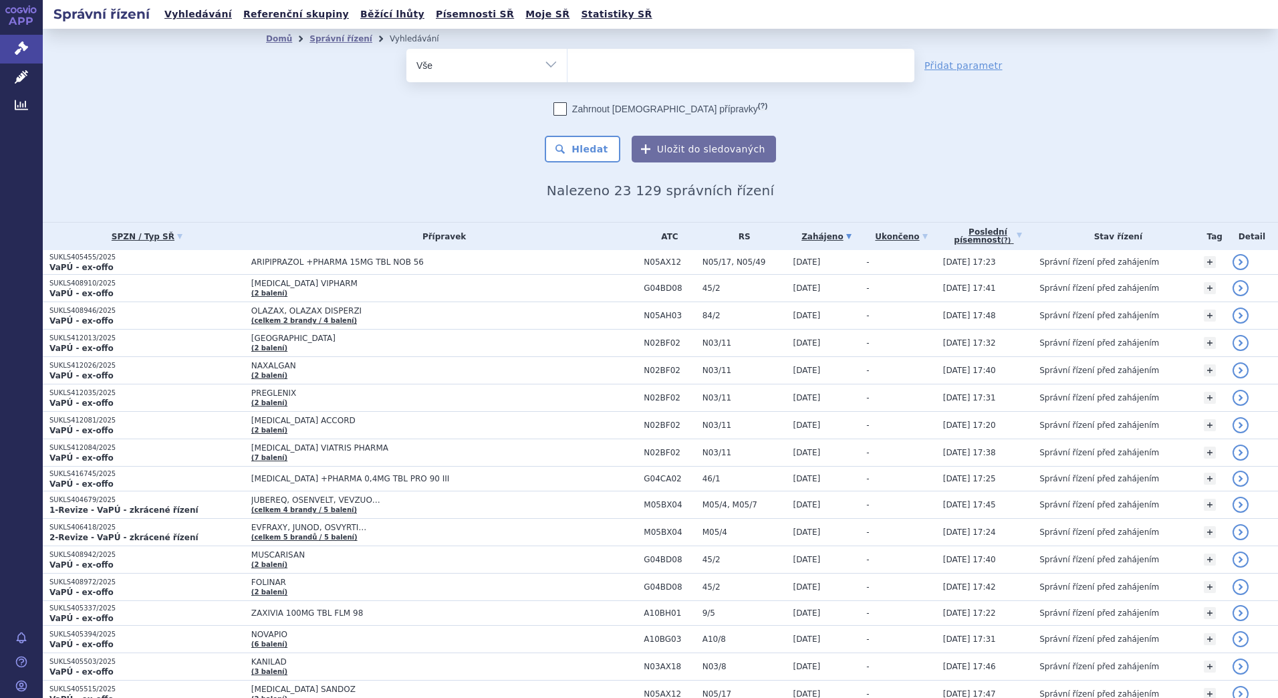
drag, startPoint x: 0, startPoint y: 0, endPoint x: 591, endPoint y: 66, distance: 595.1
click at [591, 66] on ul at bounding box center [740, 63] width 347 height 28
click at [567, 66] on select at bounding box center [567, 64] width 1 height 33
paste input "R03AK08"
type input "R03AK08"
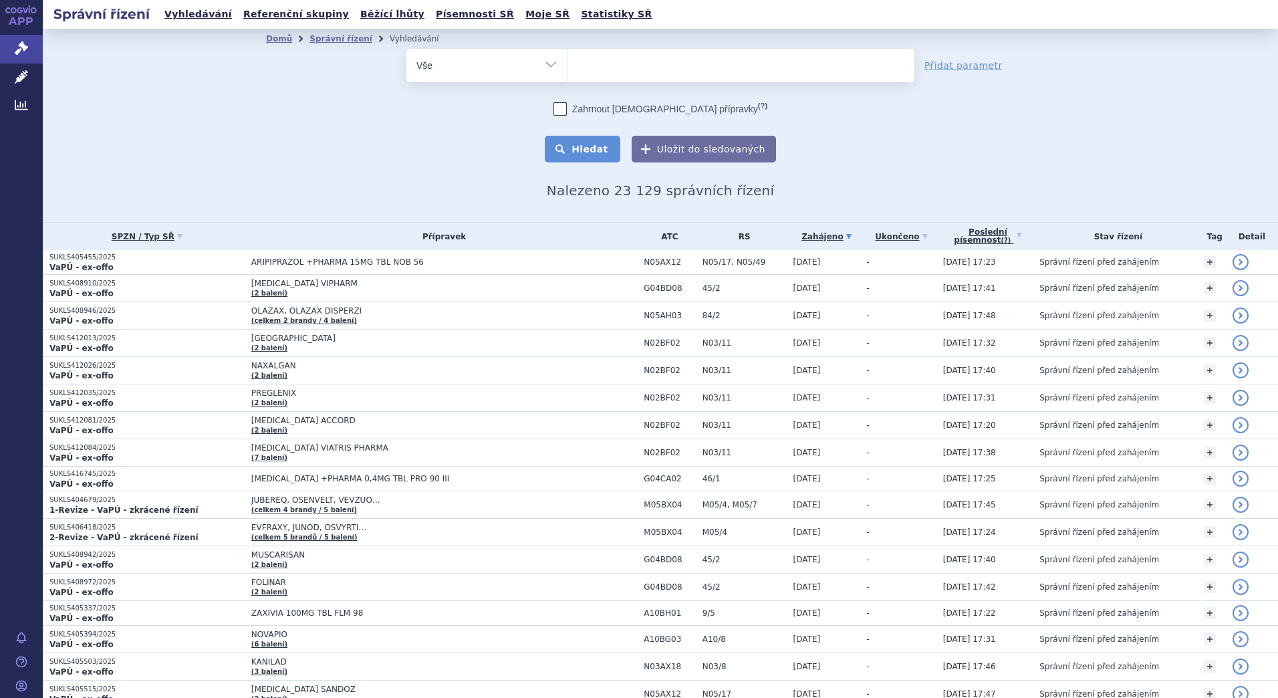
select select "R03AK08"
click at [585, 152] on button "Hledat" at bounding box center [583, 149] width 76 height 27
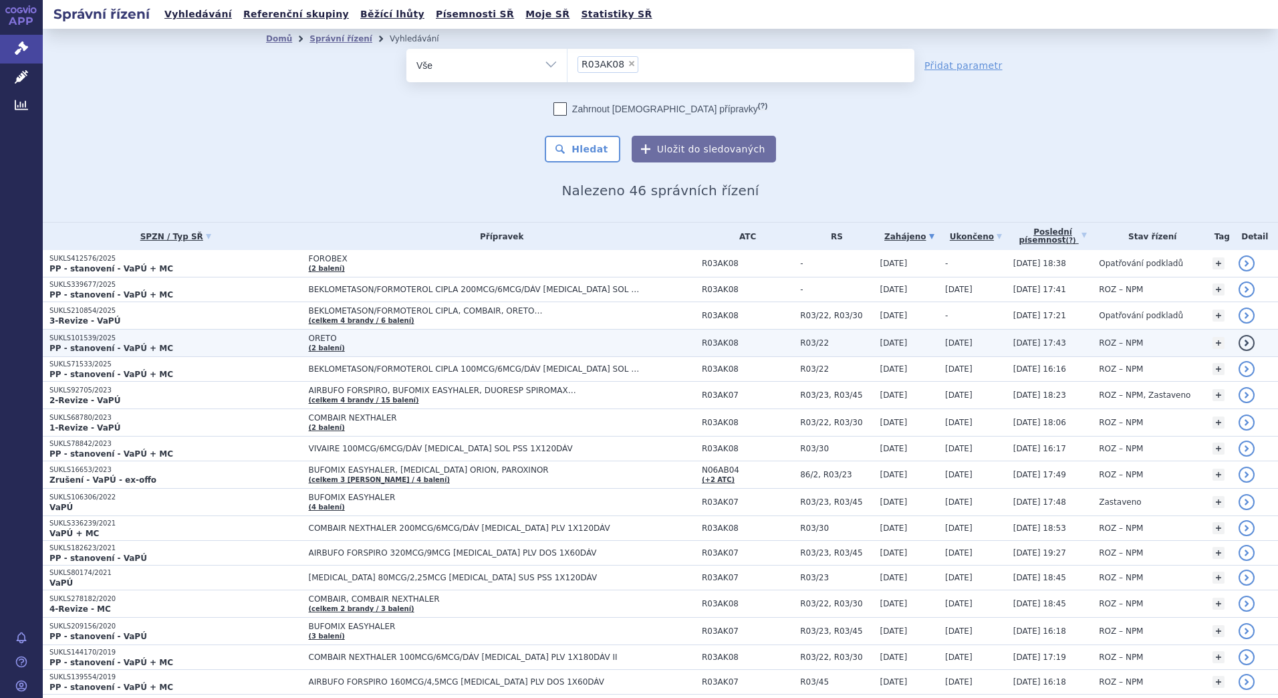
click at [237, 339] on p "SUKLS101539/2025" at bounding box center [175, 337] width 253 height 9
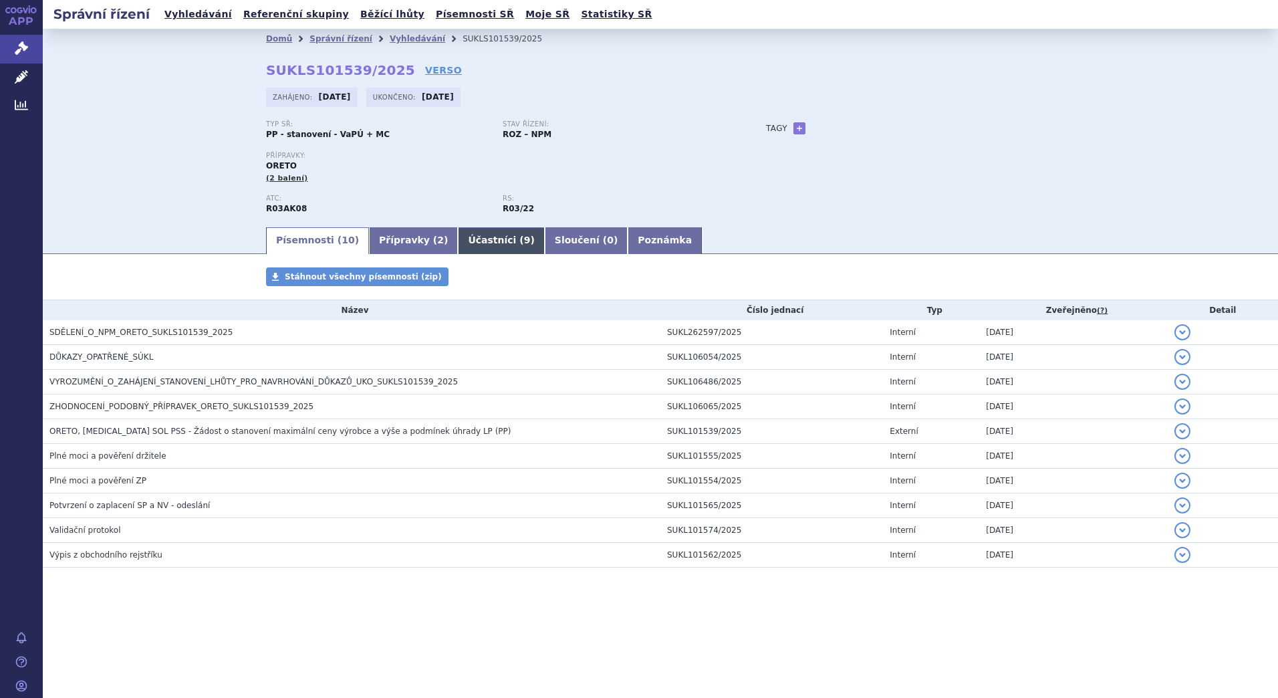
click at [461, 239] on link "Účastníci ( 9 )" at bounding box center [501, 240] width 86 height 27
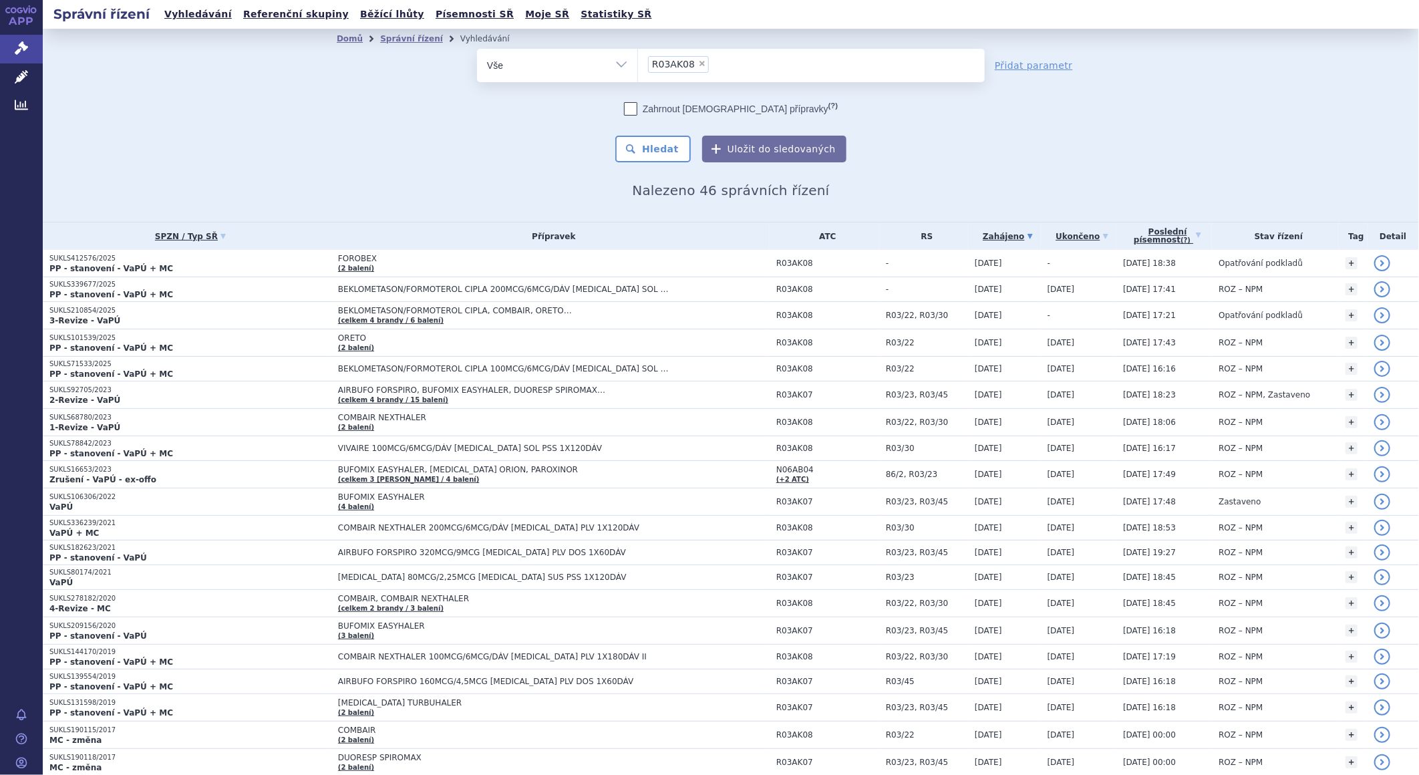
click at [698, 63] on span "×" at bounding box center [702, 63] width 8 height 8
click at [638, 63] on select "R03AK08" at bounding box center [637, 64] width 1 height 33
select select
click at [605, 67] on select "Vše Spisová značka Typ SŘ Přípravek/SUKL kód Účastník/Držitel" at bounding box center [557, 64] width 160 height 30
select select "filter-participant"
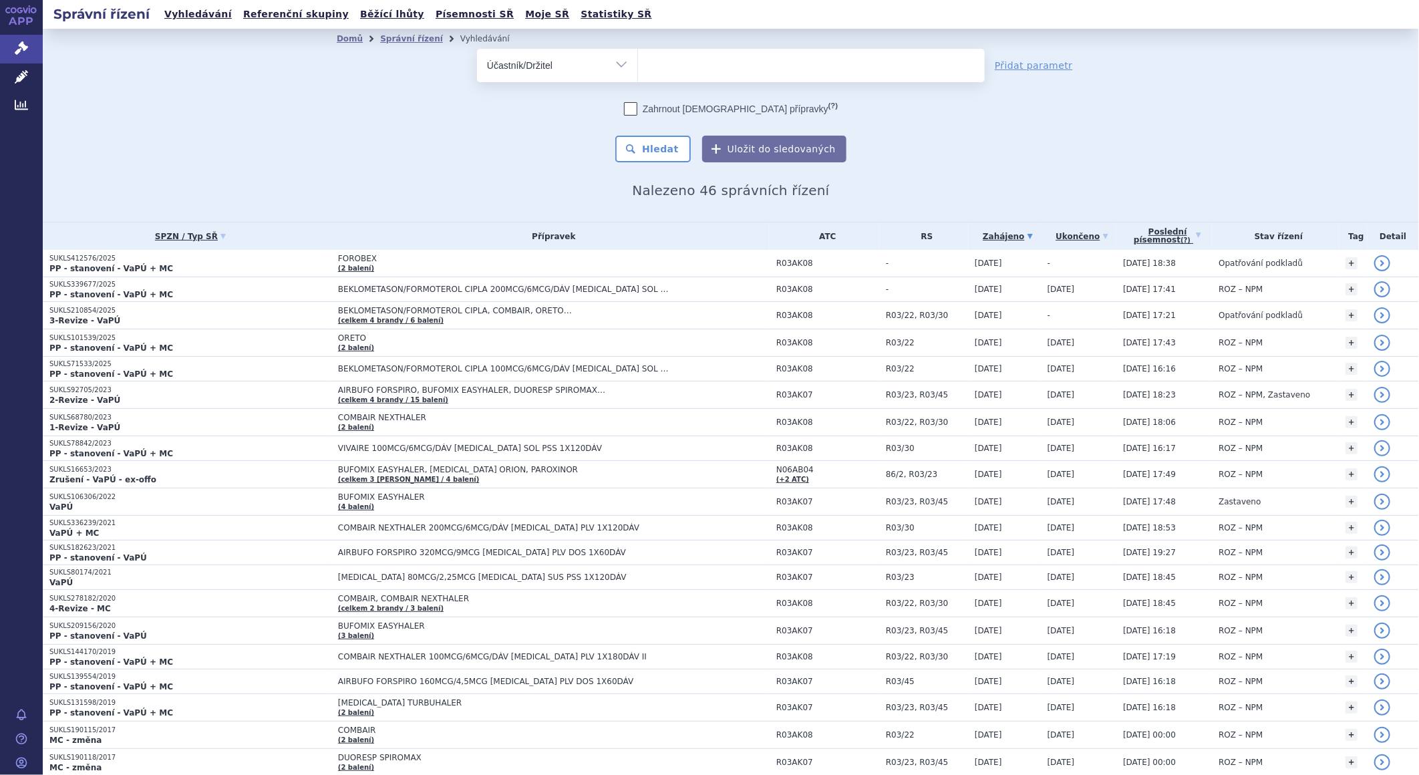
click at [477, 49] on select "Vše Spisová značka Typ SŘ Přípravek/SUKL kód Účastník/Držitel" at bounding box center [557, 64] width 160 height 30
click at [666, 61] on ul at bounding box center [811, 63] width 347 height 28
click at [638, 61] on select at bounding box center [637, 64] width 1 height 33
type input "m"
type input "d"
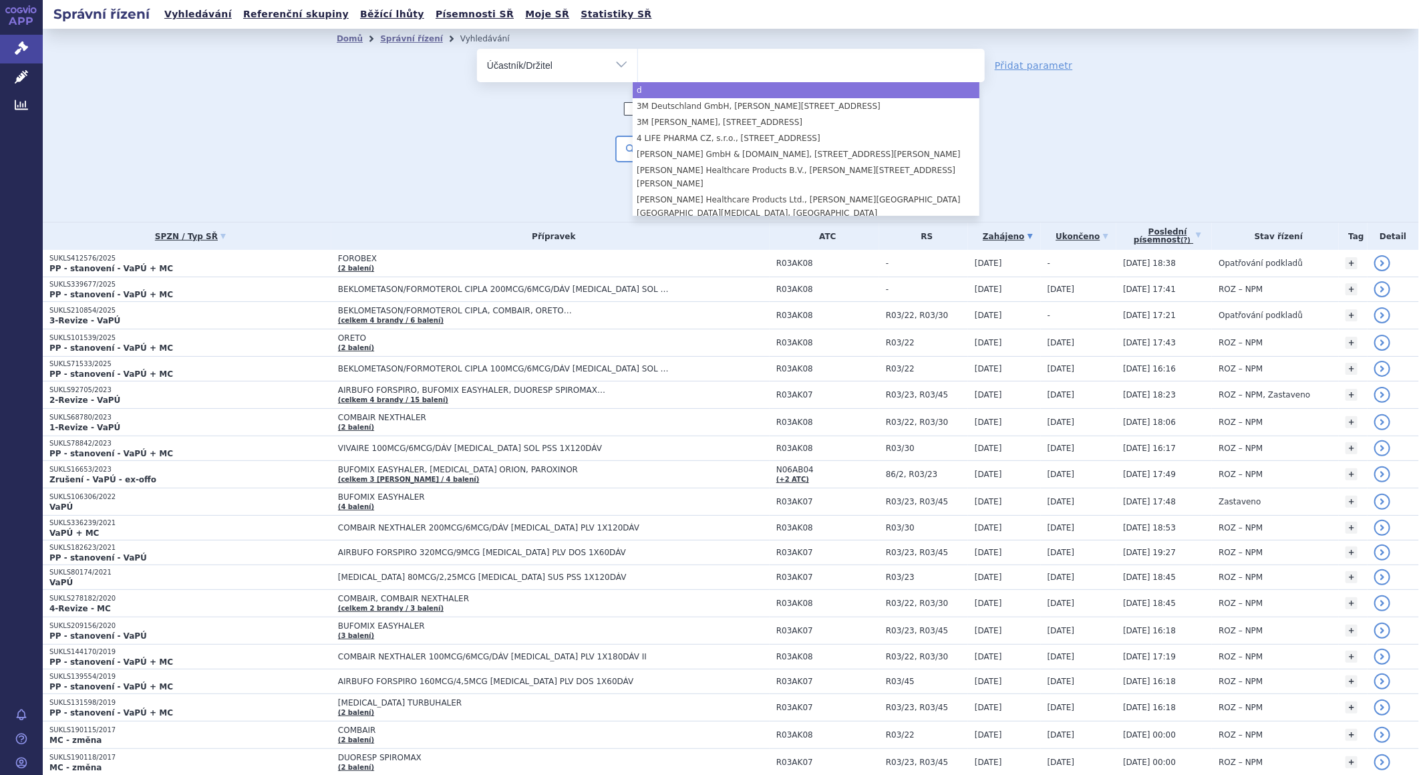
type input "p"
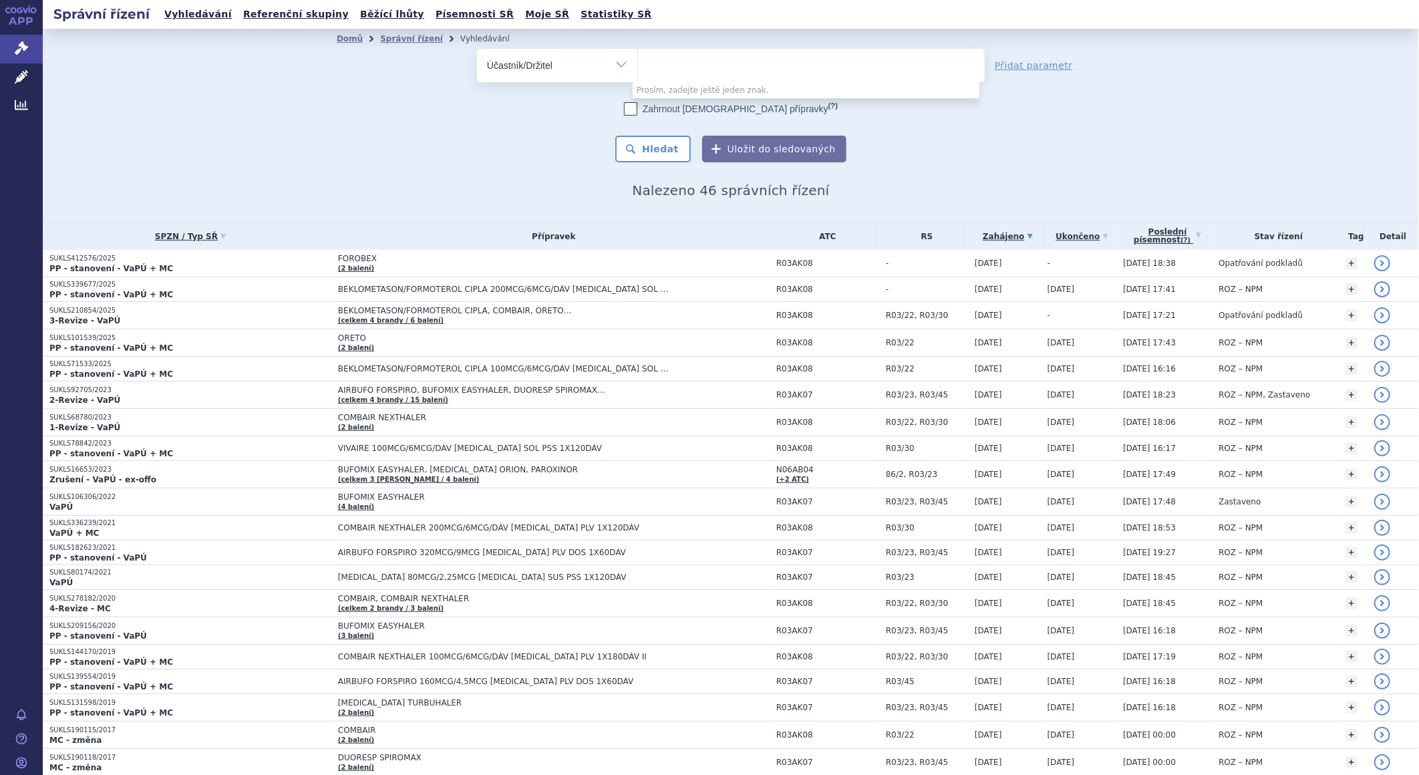
click at [692, 65] on ul at bounding box center [811, 63] width 347 height 28
click at [638, 65] on select at bounding box center [637, 64] width 1 height 33
type input "medreg"
select select "medreg"
click at [656, 142] on button "Hledat" at bounding box center [653, 149] width 76 height 27
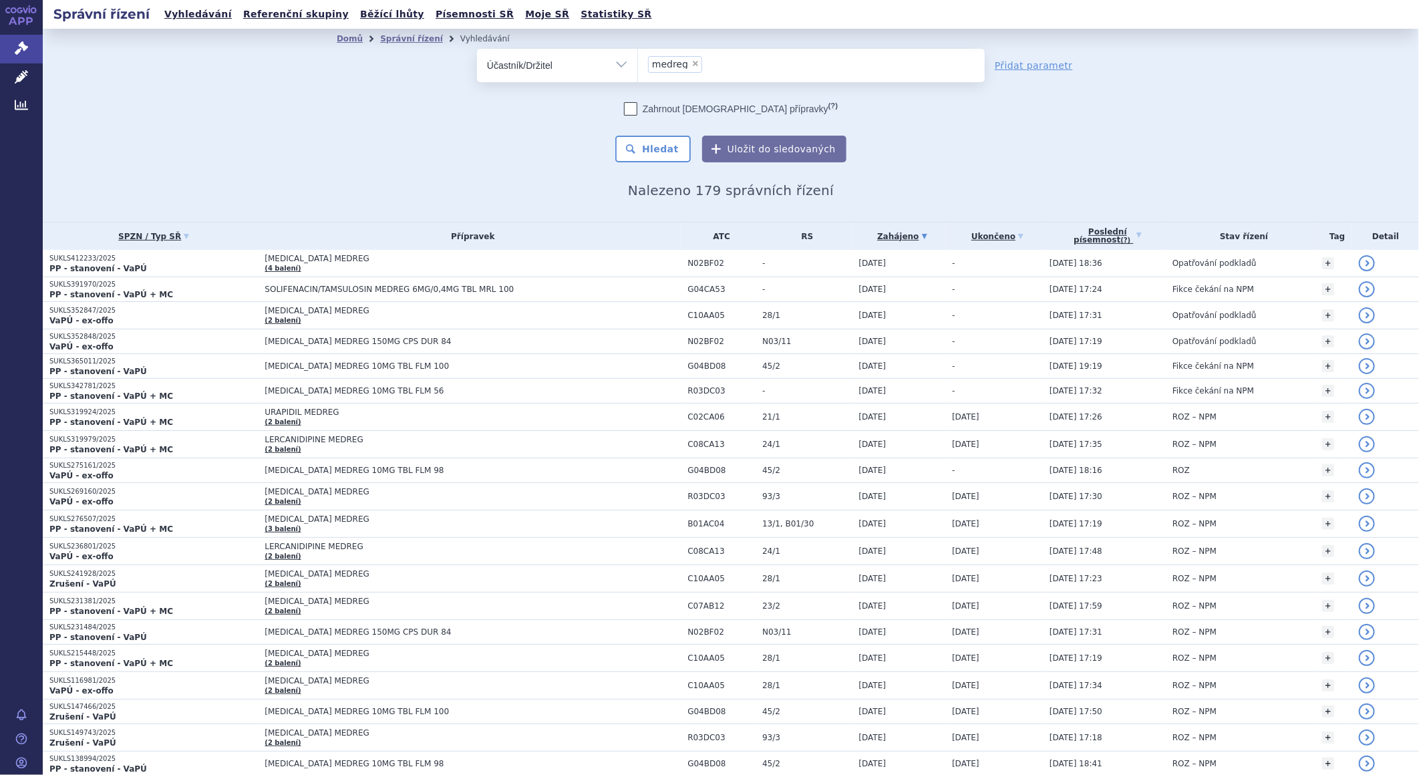
click at [692, 63] on span "×" at bounding box center [696, 63] width 8 height 8
click at [638, 63] on select "medreg" at bounding box center [637, 64] width 1 height 33
select select
type input "d"
type input "m"
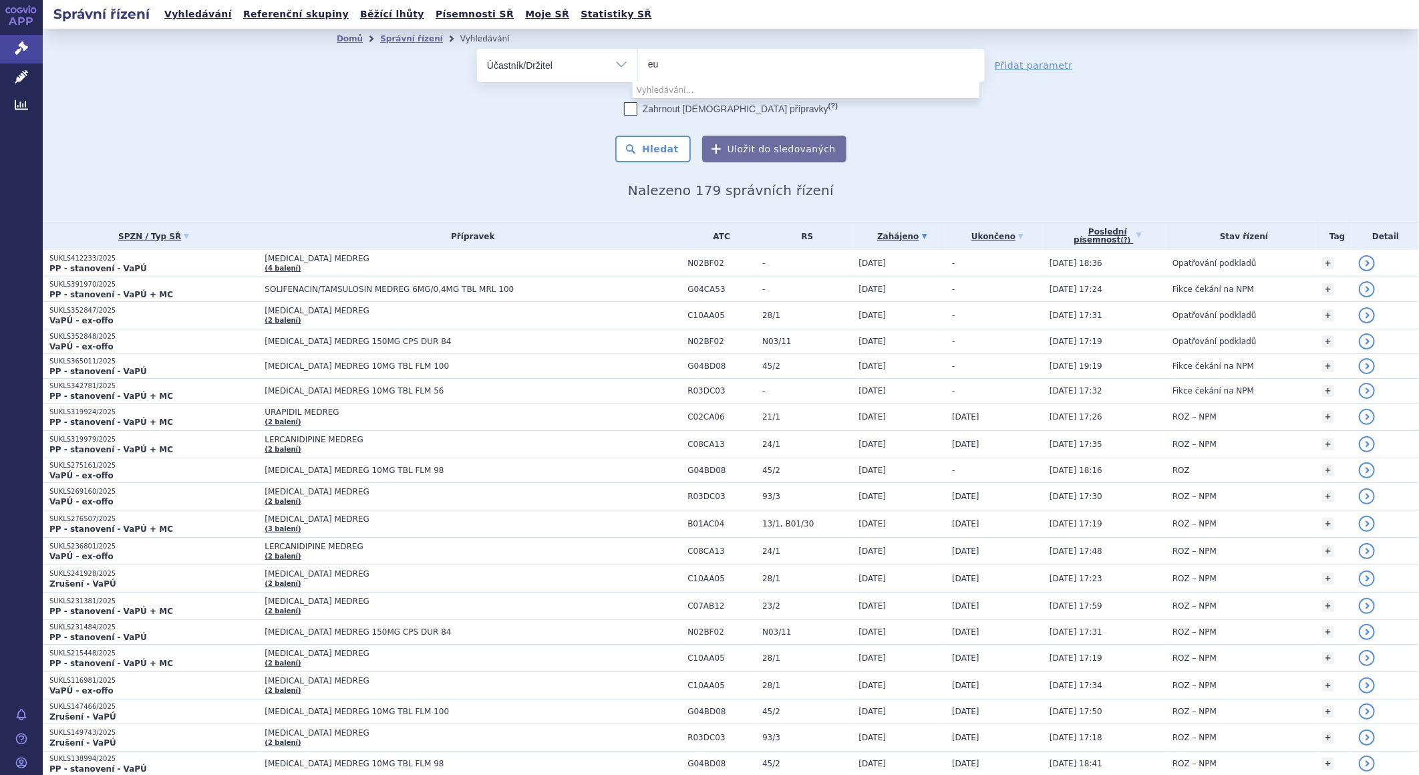
type input "e"
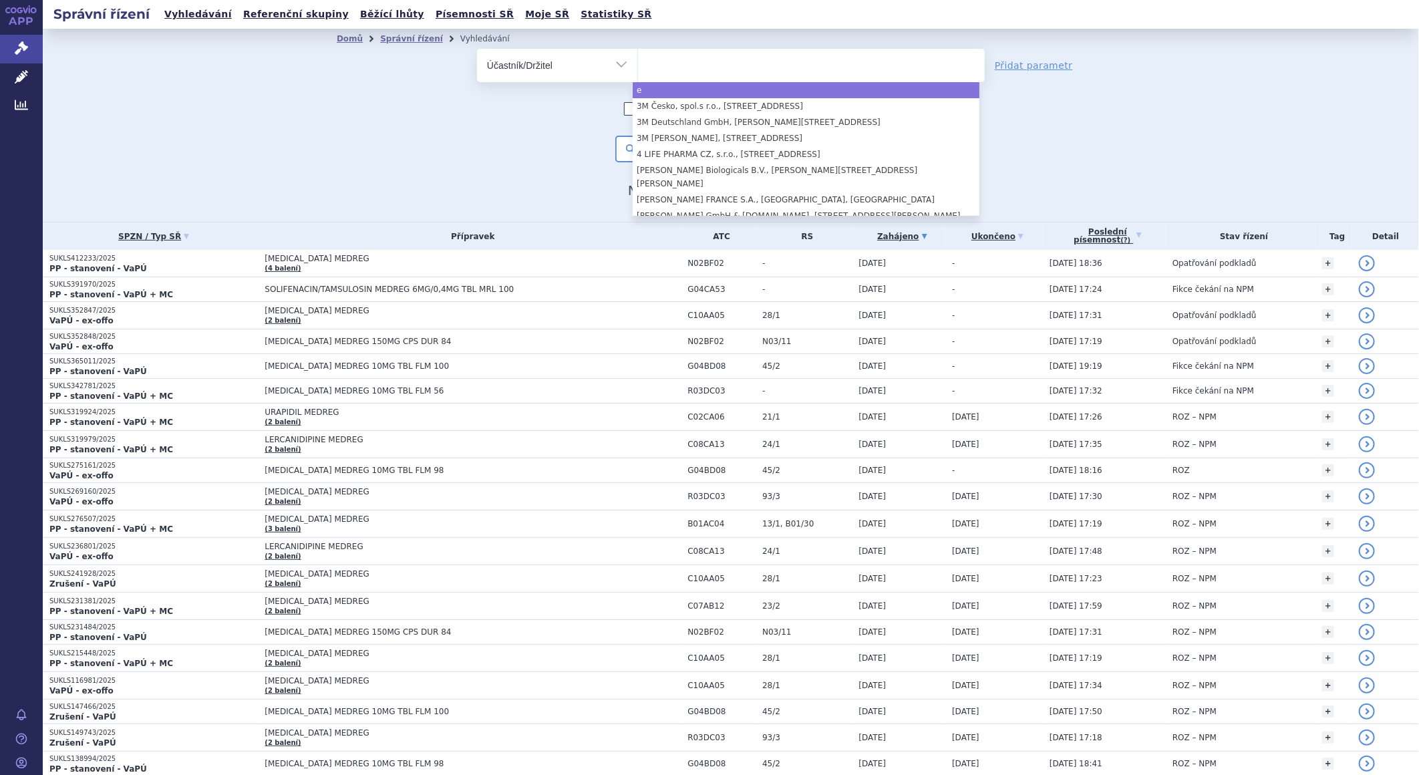
click at [397, 156] on div "odstranit Vše Spisová značka Typ SŘ" at bounding box center [731, 106] width 789 height 114
select select "e"
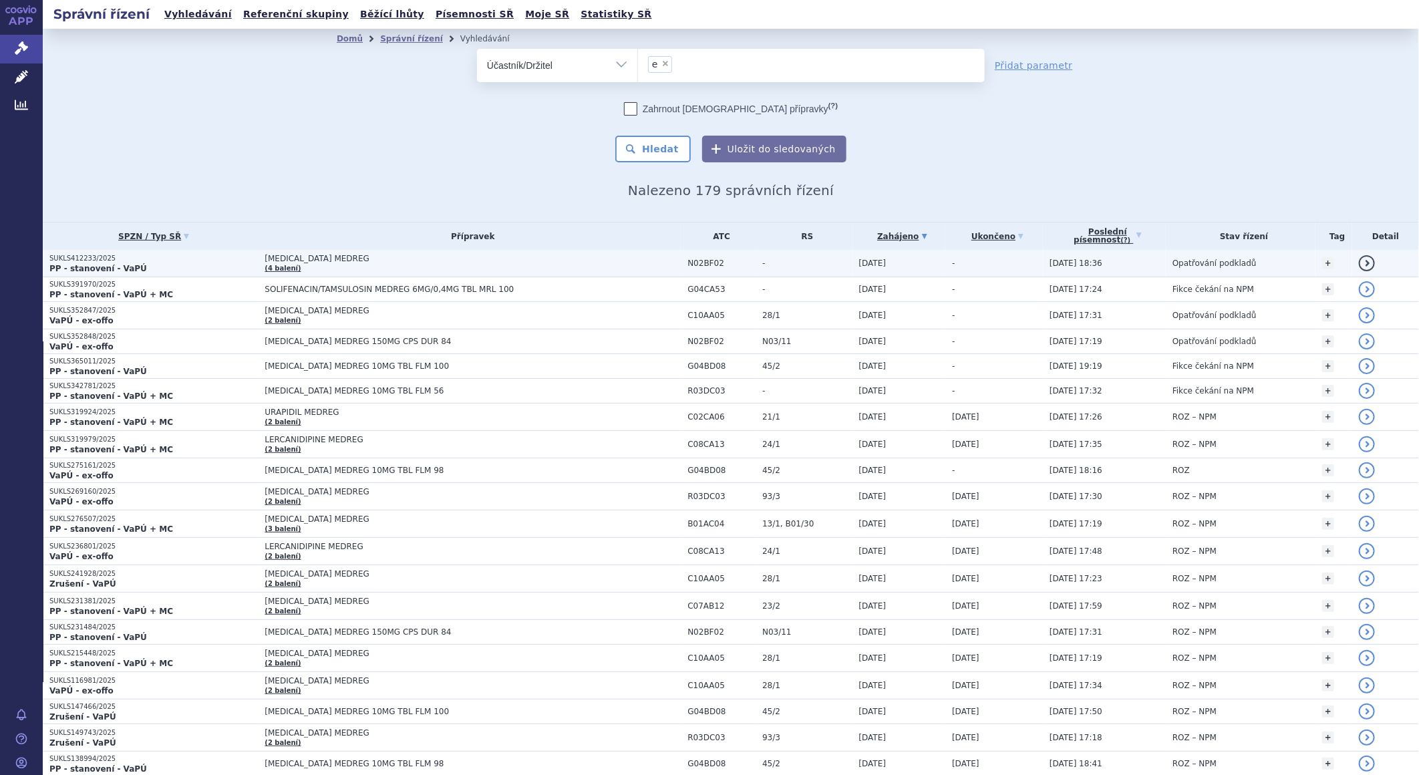
click at [299, 265] on td "PREGABALIN MEDREG (4 balení)" at bounding box center [469, 263] width 423 height 27
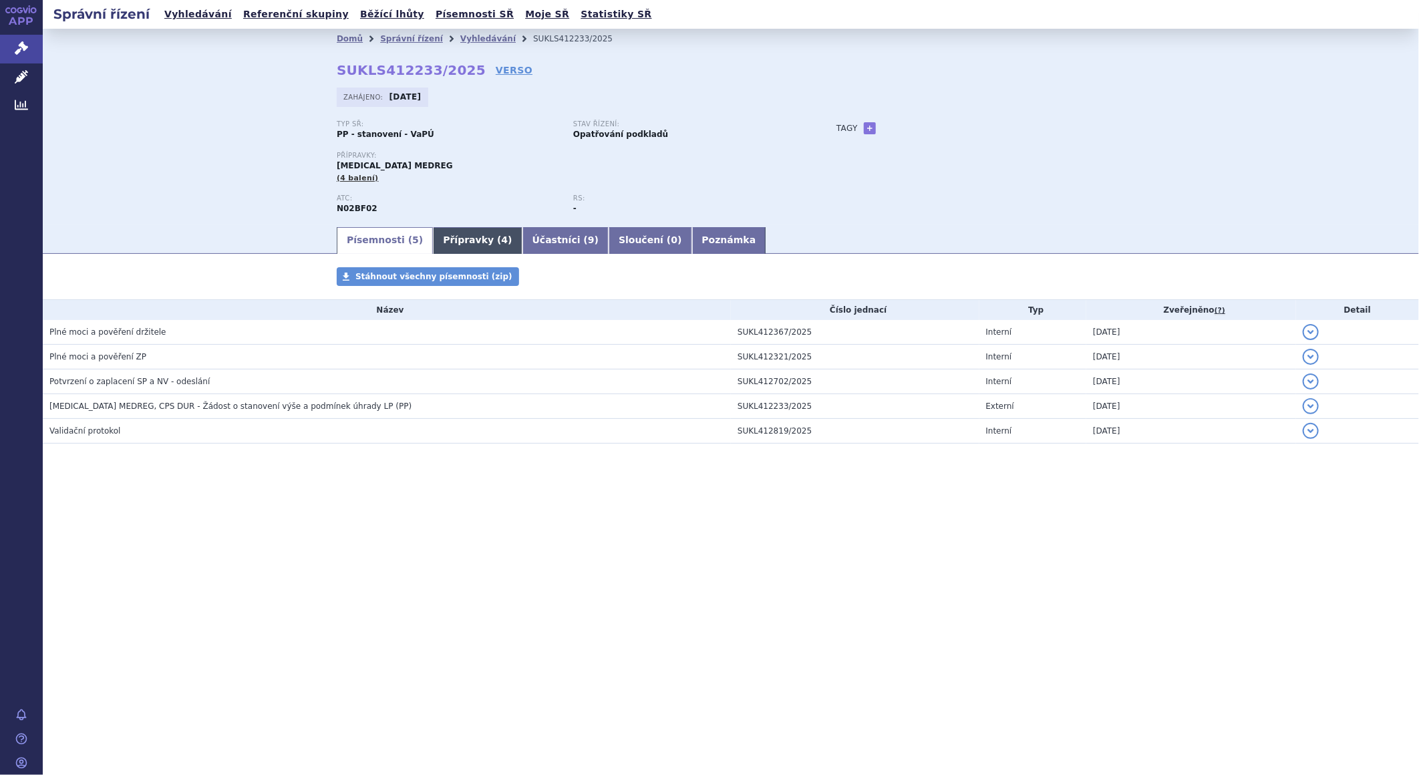
click at [456, 245] on link "Přípravky ( 4 )" at bounding box center [477, 240] width 89 height 27
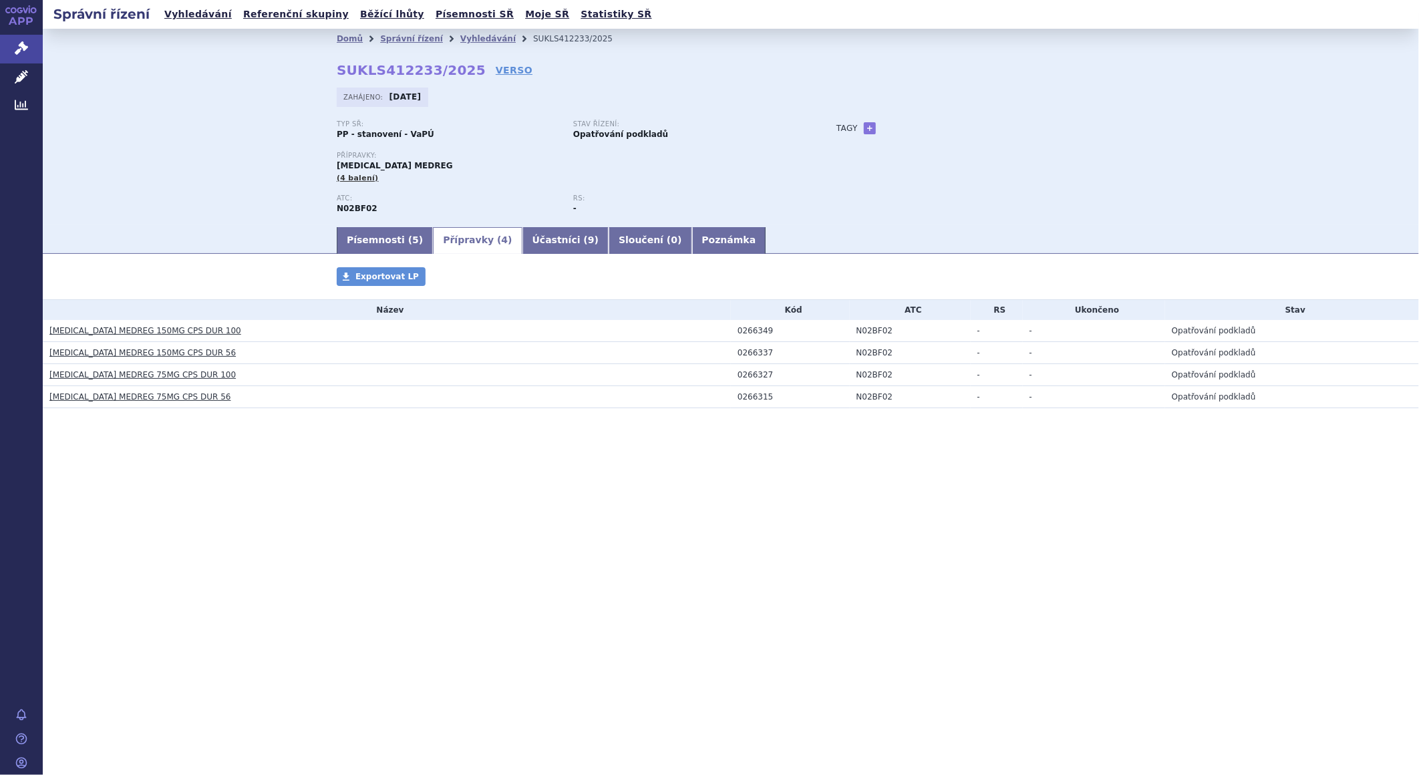
click at [189, 331] on link "[MEDICAL_DATA] MEDREG 150MG CPS DUR 100" at bounding box center [145, 330] width 192 height 9
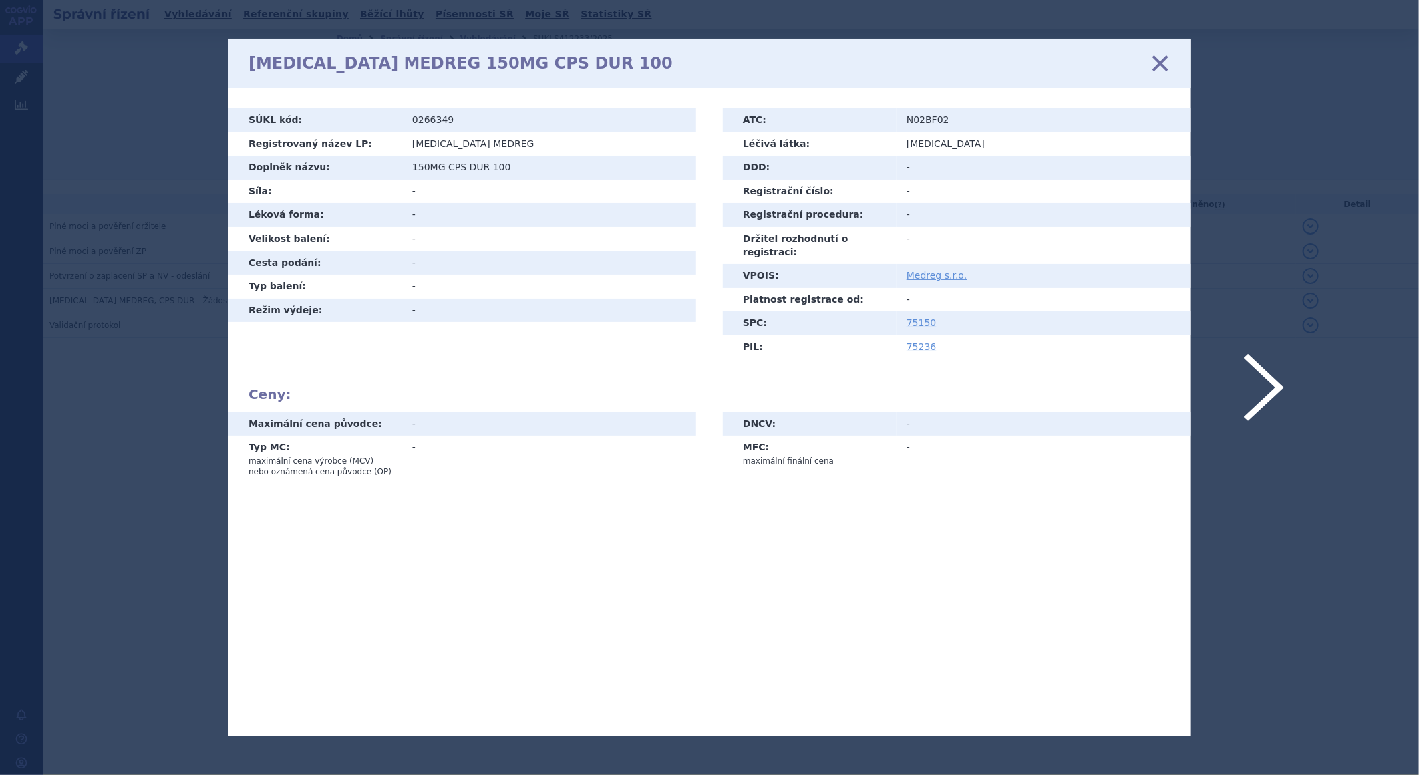
click at [1160, 58] on icon at bounding box center [1161, 63] width 28 height 28
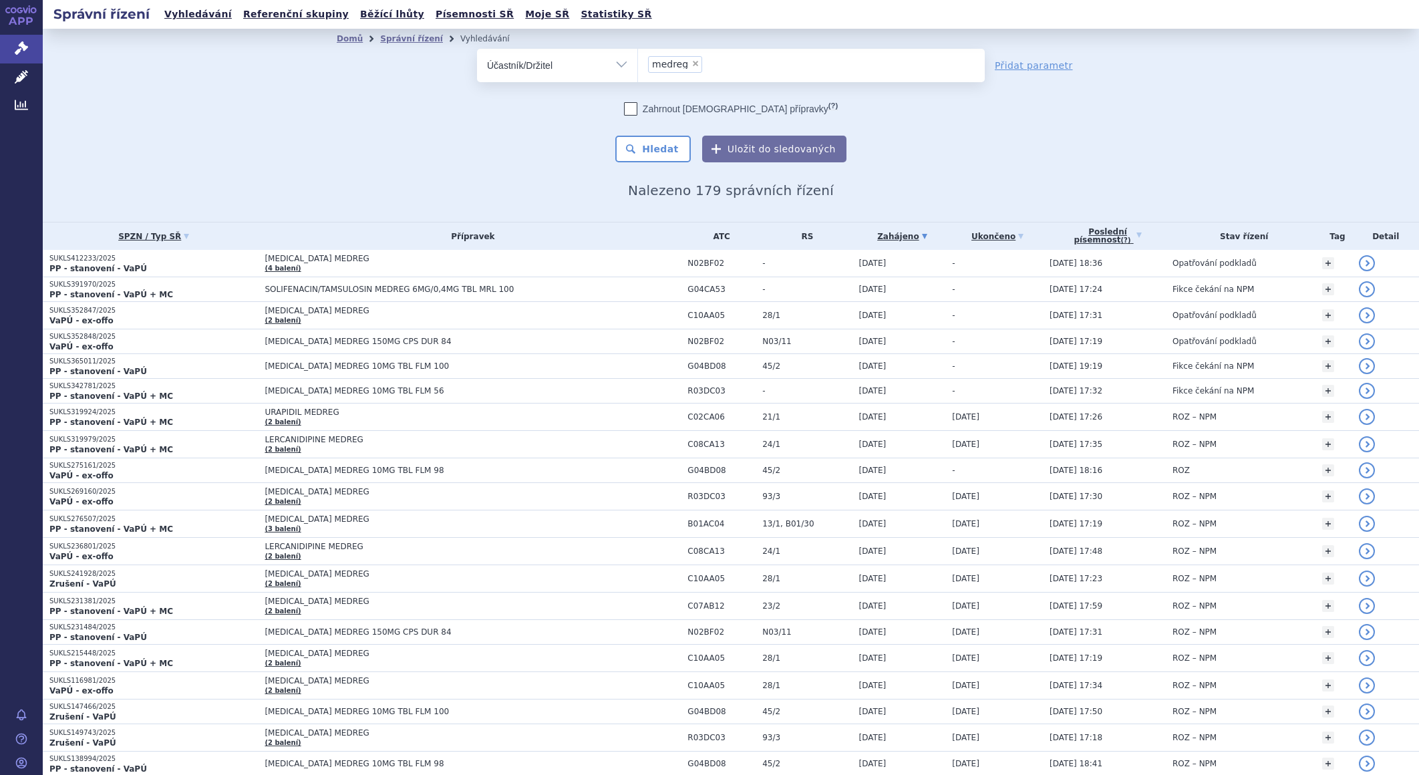
select select
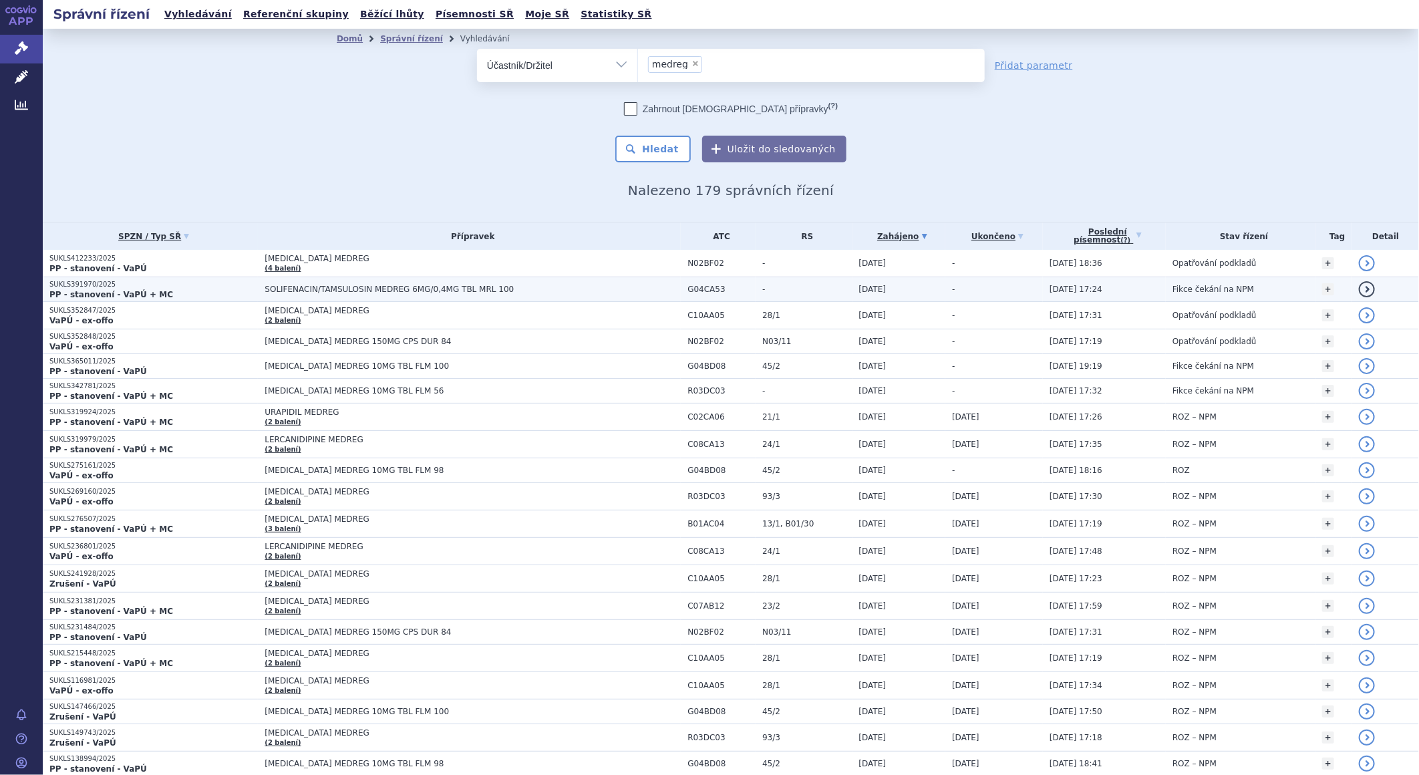
click at [360, 285] on span "SOLIFENACIN/TAMSULOSIN MEDREG 6MG/0,4MG TBL MRL 100" at bounding box center [432, 289] width 334 height 9
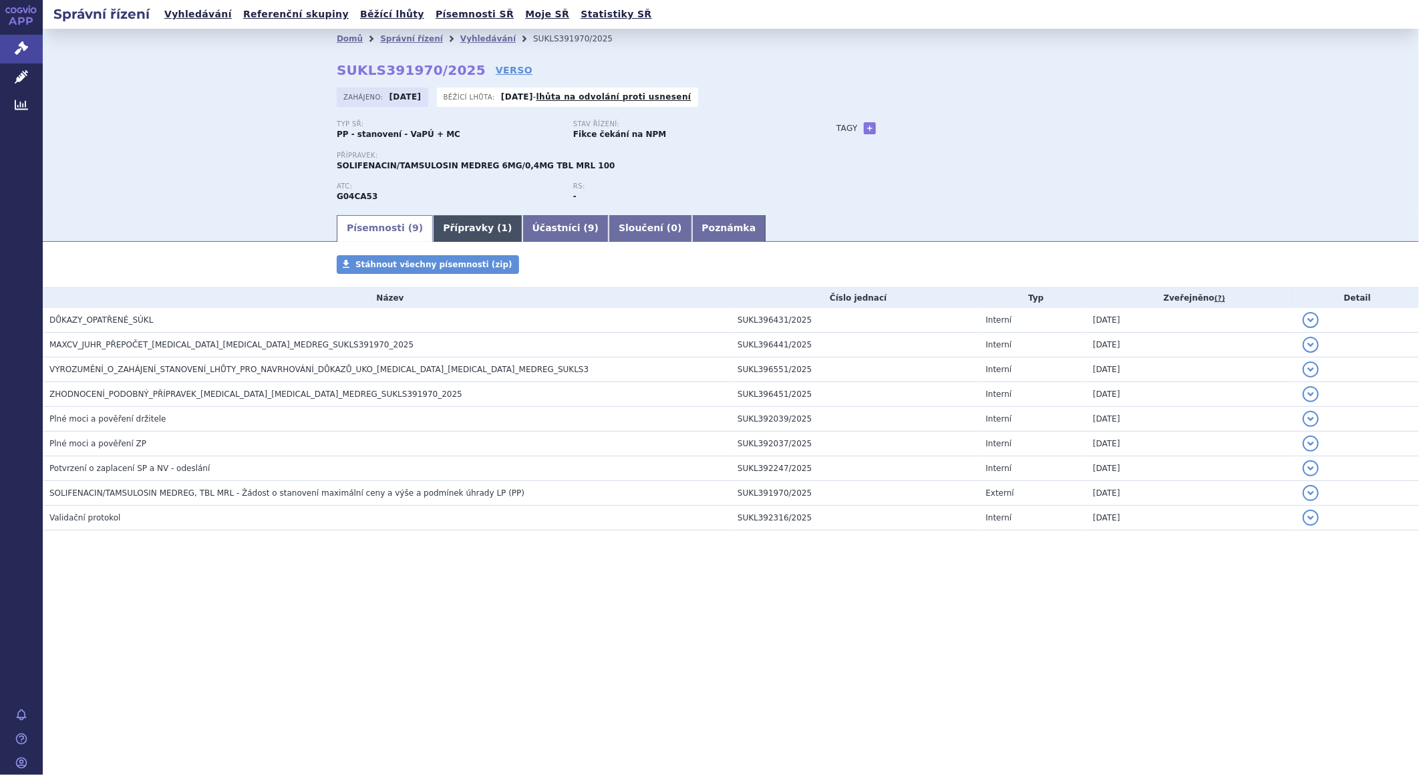
click at [462, 230] on link "Přípravky ( 1 )" at bounding box center [477, 228] width 89 height 27
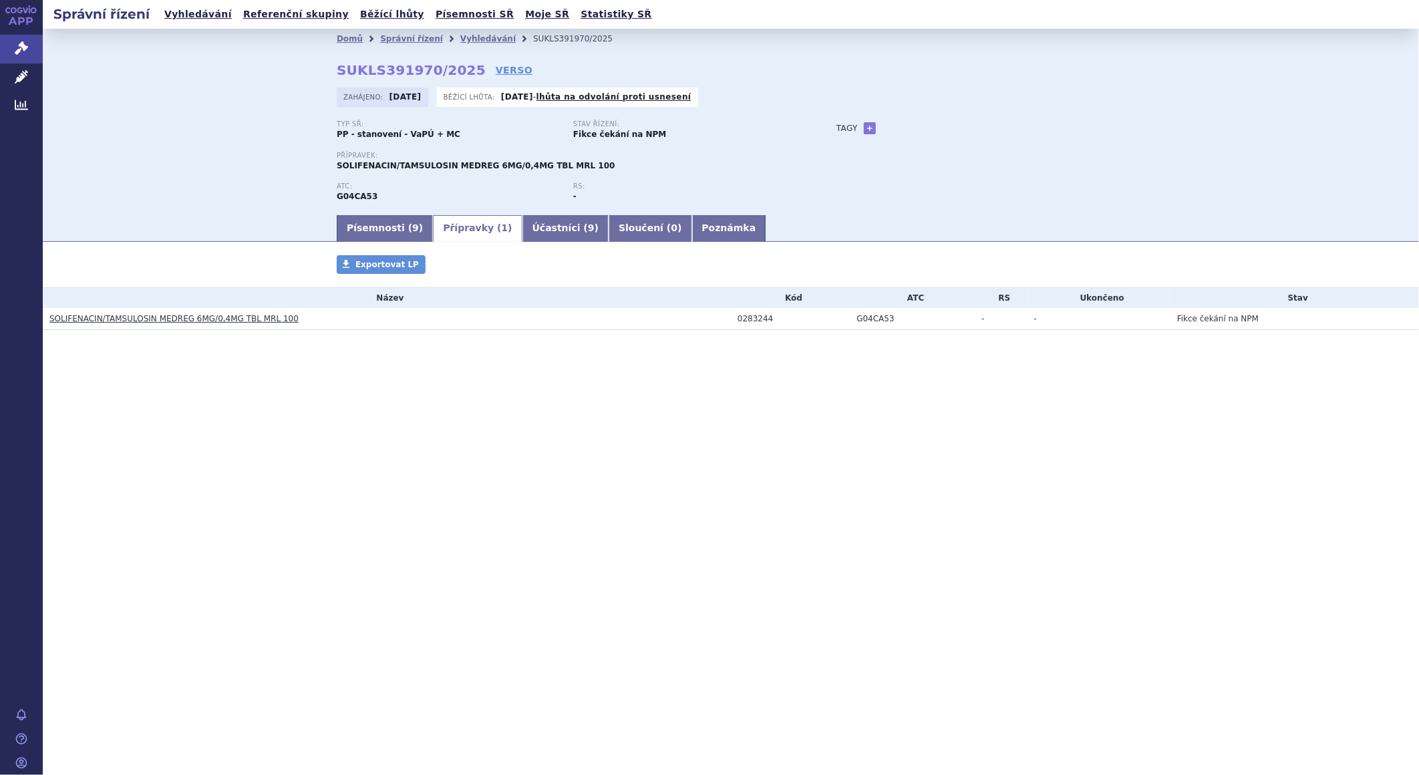
click at [249, 317] on link "SOLIFENACIN/TAMSULOSIN MEDREG 6MG/0,4MG TBL MRL 100" at bounding box center [173, 318] width 249 height 9
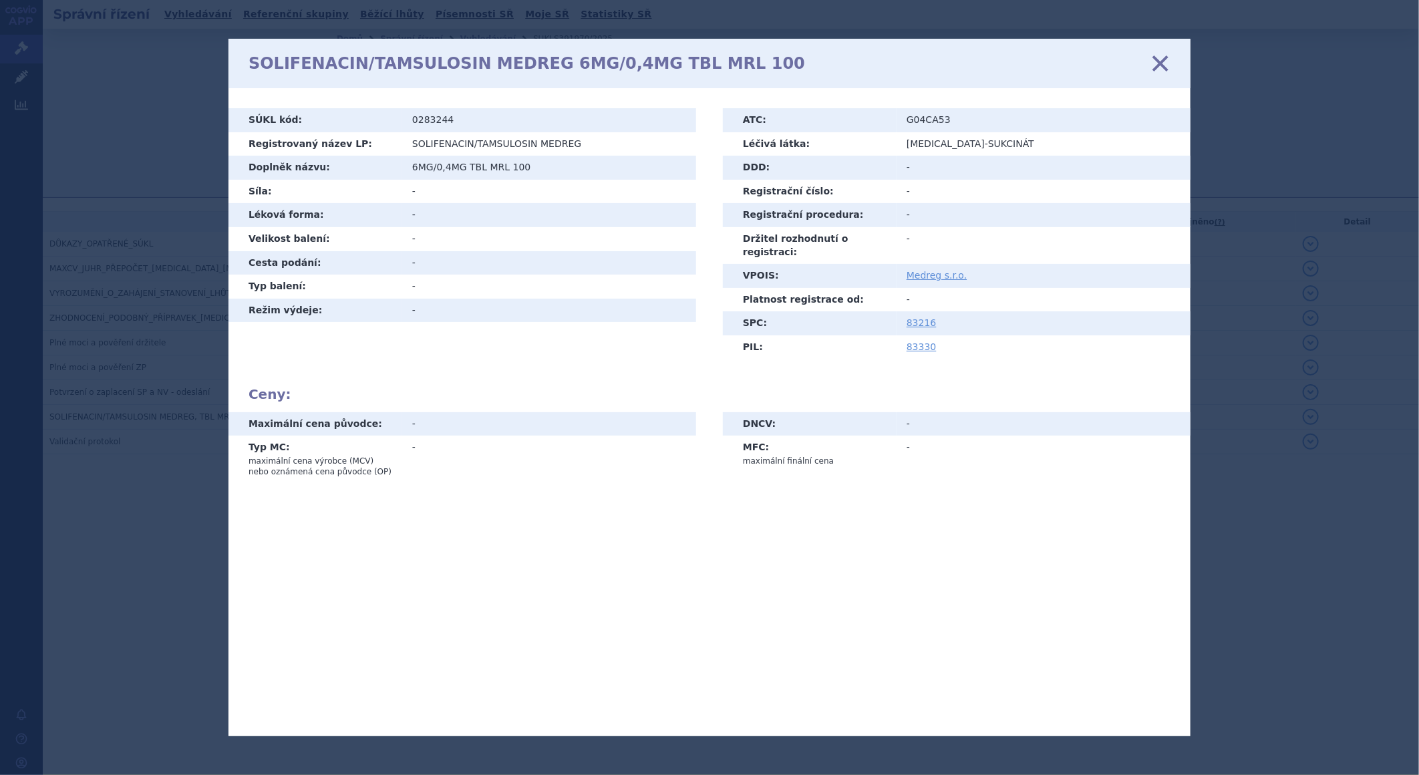
click at [1154, 60] on icon at bounding box center [1161, 63] width 28 height 28
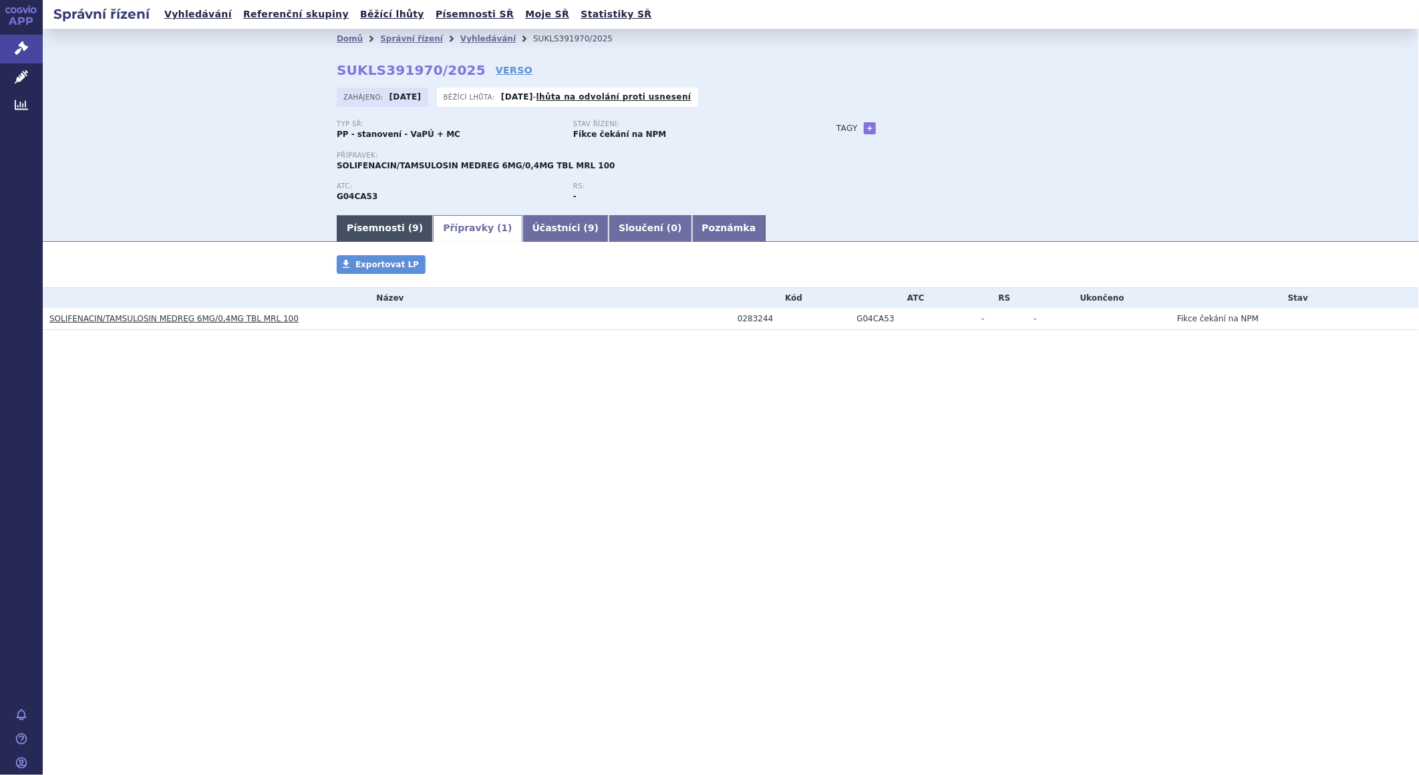
click at [348, 235] on link "Písemnosti ( 9 )" at bounding box center [385, 228] width 96 height 27
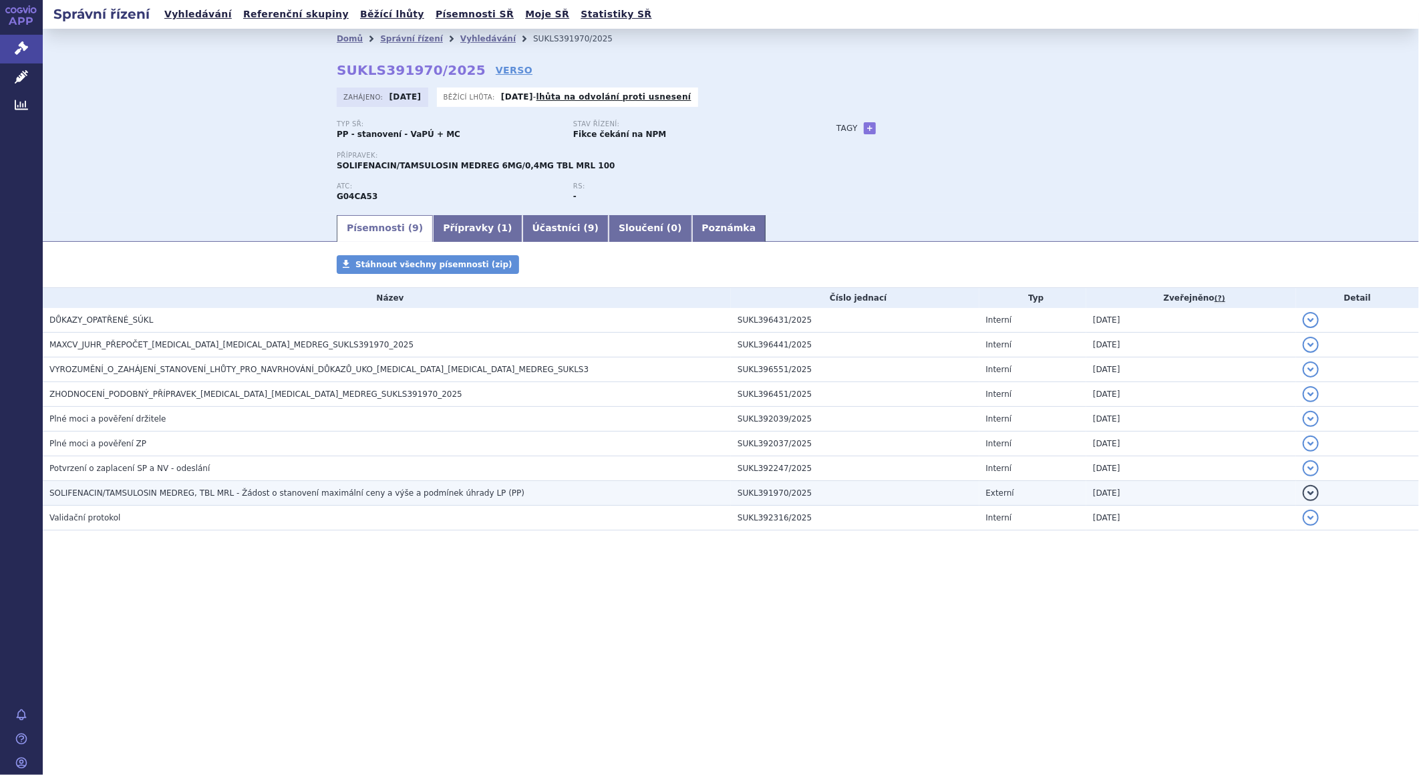
click at [135, 492] on span "SOLIFENACIN/TAMSULOSIN MEDREG, TBL MRL - Žádost o stanovení maximální ceny a vý…" at bounding box center [286, 492] width 475 height 9
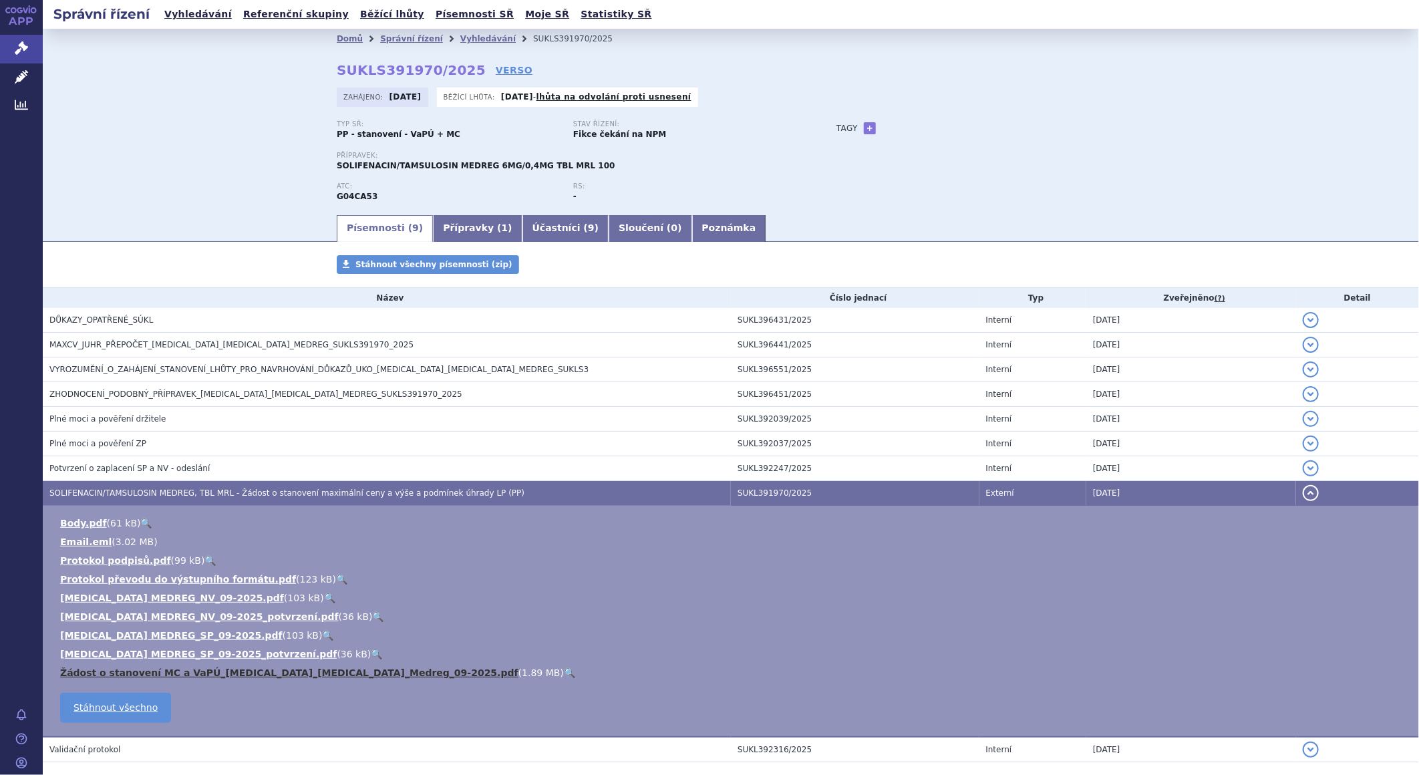
click at [124, 672] on link "Žádost o stanovení MC a VaPÚ_Solifenacin_Tamsulosin_Medreg_09-2025.pdf" at bounding box center [289, 673] width 458 height 11
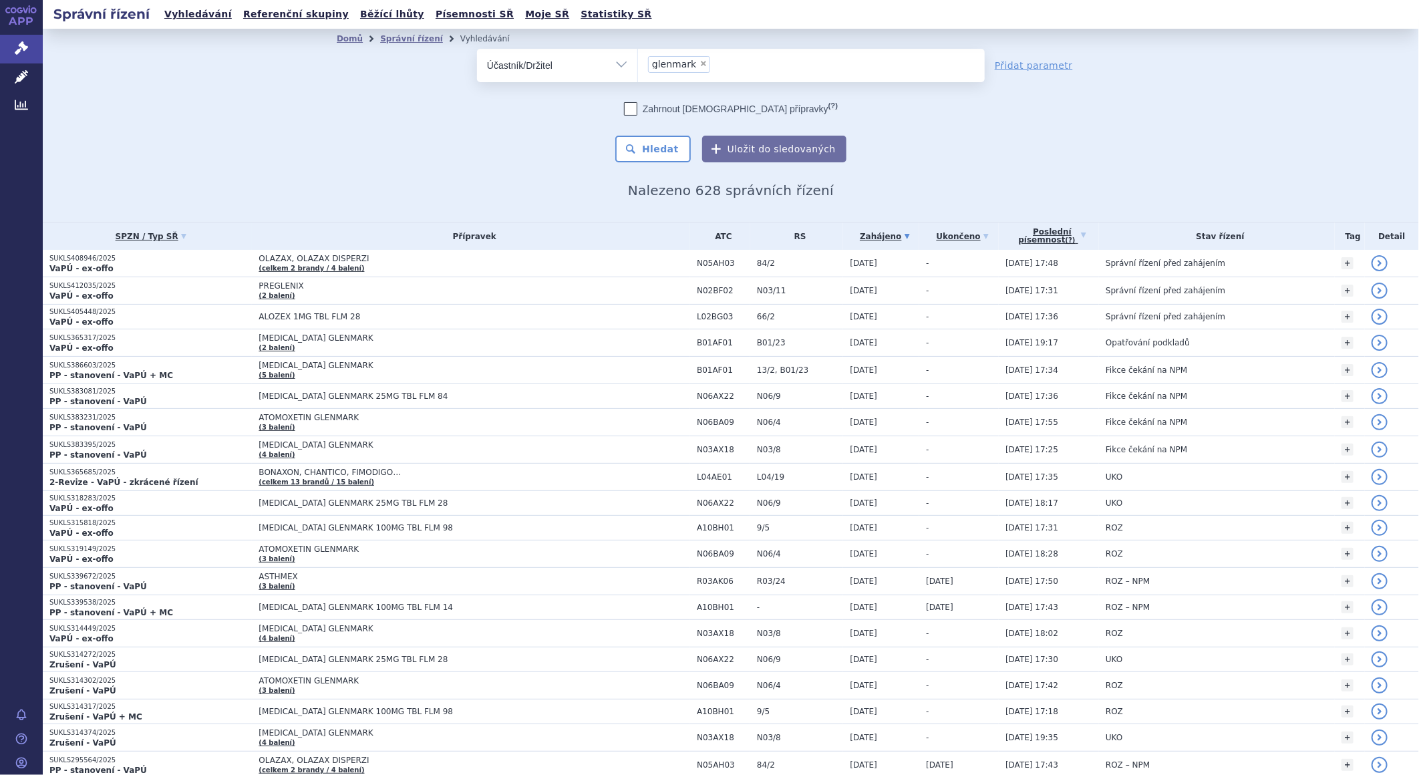
click at [700, 59] on span "×" at bounding box center [704, 63] width 8 height 8
click at [638, 59] on select "glenmark" at bounding box center [637, 64] width 1 height 33
select select
type input "dr. max"
select select "dr. max"
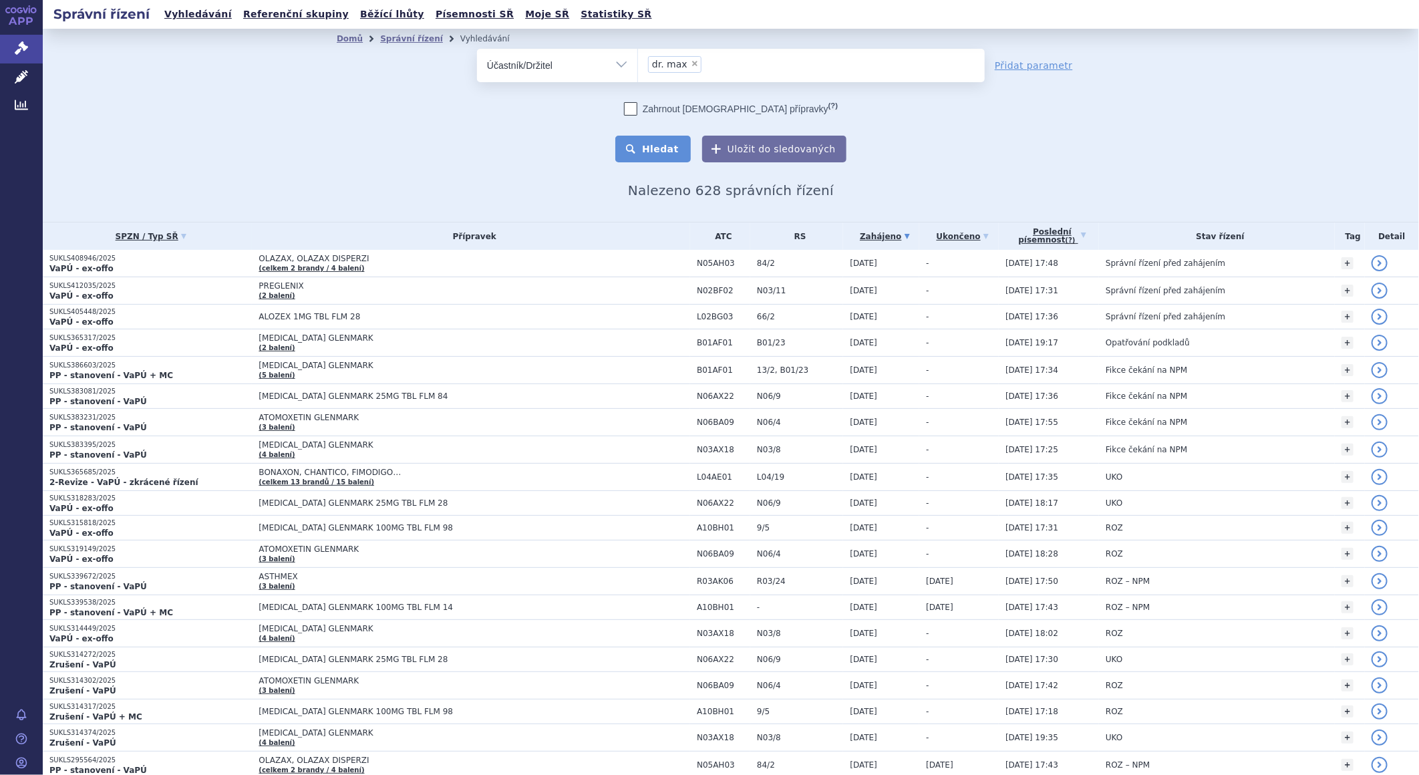
click at [652, 152] on button "Hledat" at bounding box center [653, 149] width 76 height 27
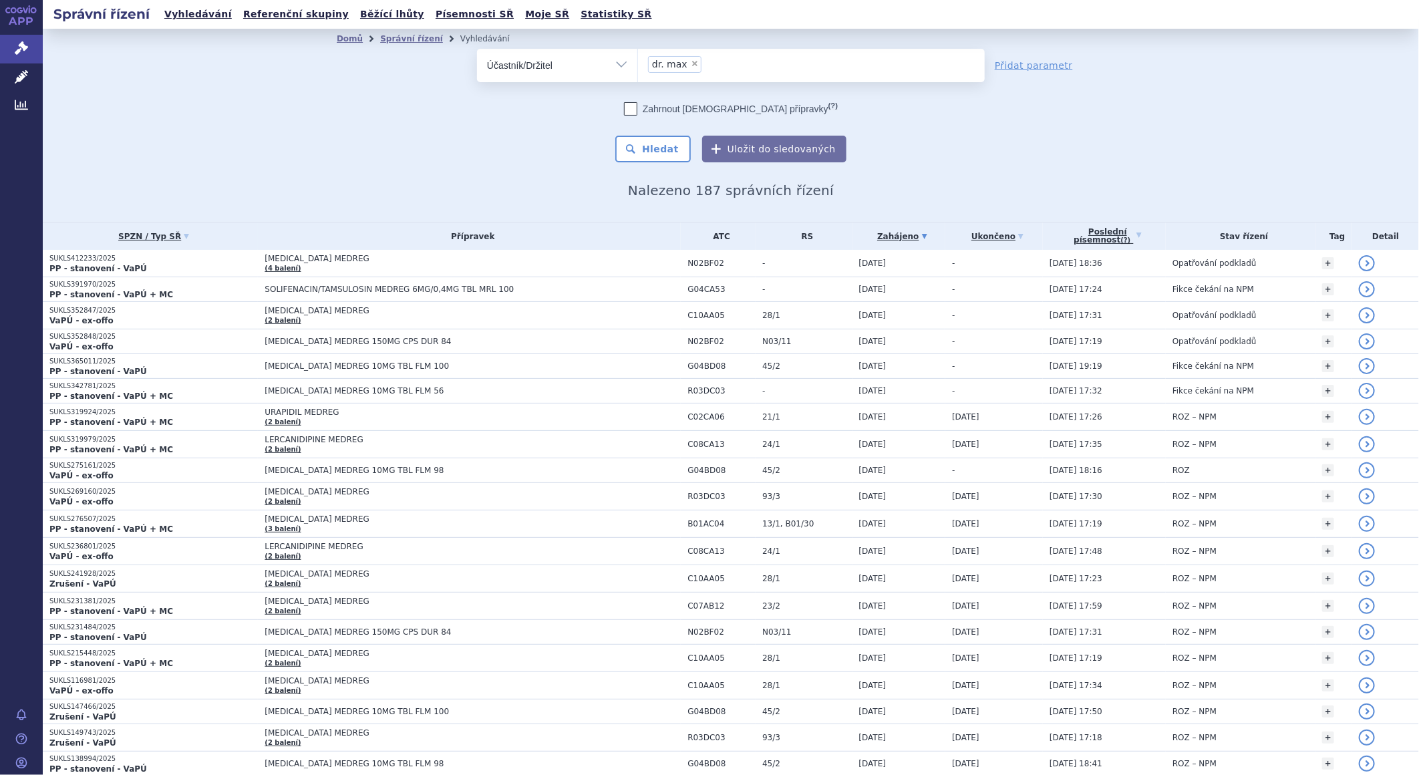
click at [616, 64] on select "Vše Spisová značka Typ SŘ Přípravek/SUKL kód Účastník/Držitel" at bounding box center [557, 64] width 160 height 30
click at [1030, 107] on div "odstranit Vše Spisová značka Typ SŘ" at bounding box center [731, 106] width 789 height 114
click at [1021, 62] on link "Přidat parametr" at bounding box center [1034, 65] width 78 height 13
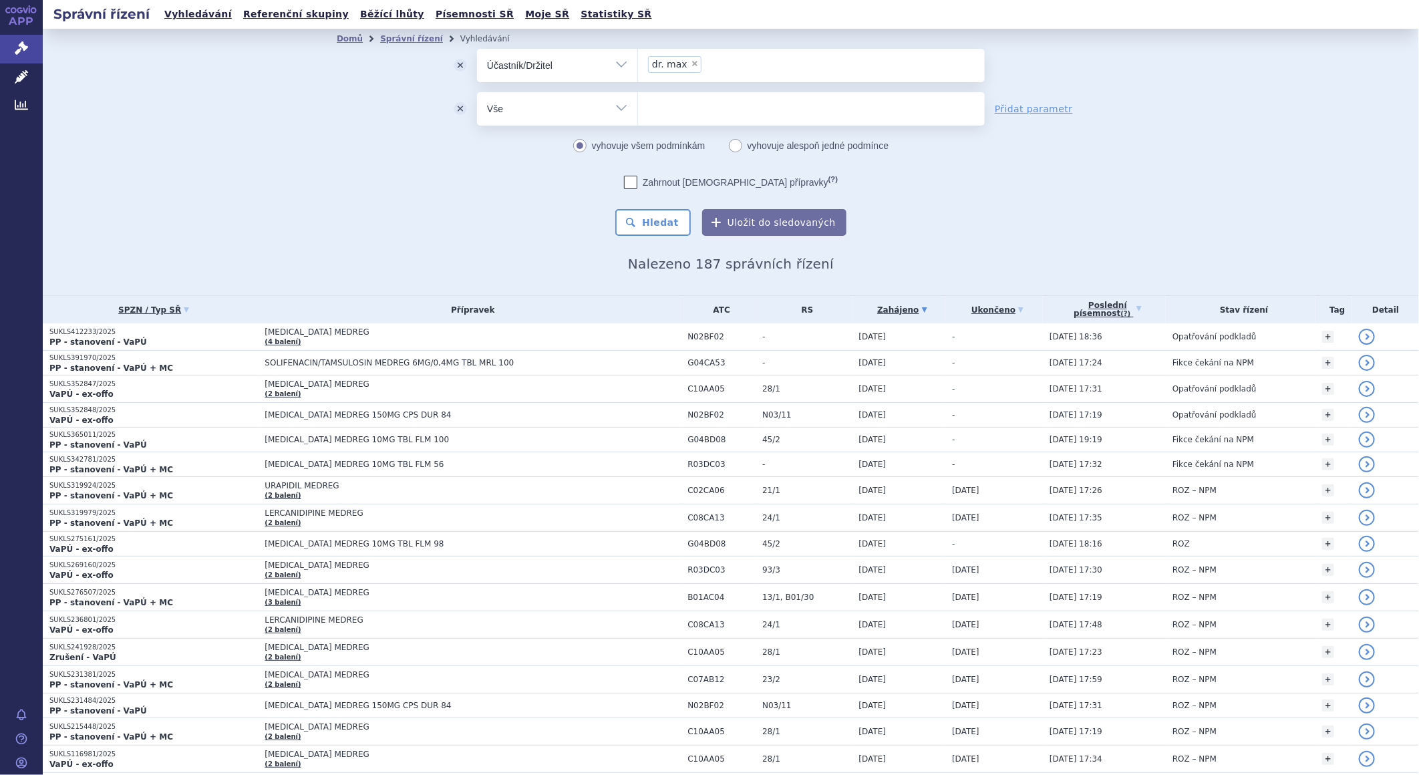
click at [618, 108] on select "Vše Spisová značka Typ SŘ Přípravek/SUKL kód Účastník/Držitel" at bounding box center [557, 107] width 160 height 30
select select "filter-procedure-type"
click at [477, 92] on select "Vše Spisová značka Typ SŘ Přípravek/SUKL kód Účastník/Držitel" at bounding box center [557, 107] width 160 height 30
click at [660, 109] on ul at bounding box center [811, 106] width 347 height 28
click at [638, 109] on select at bounding box center [637, 108] width 1 height 33
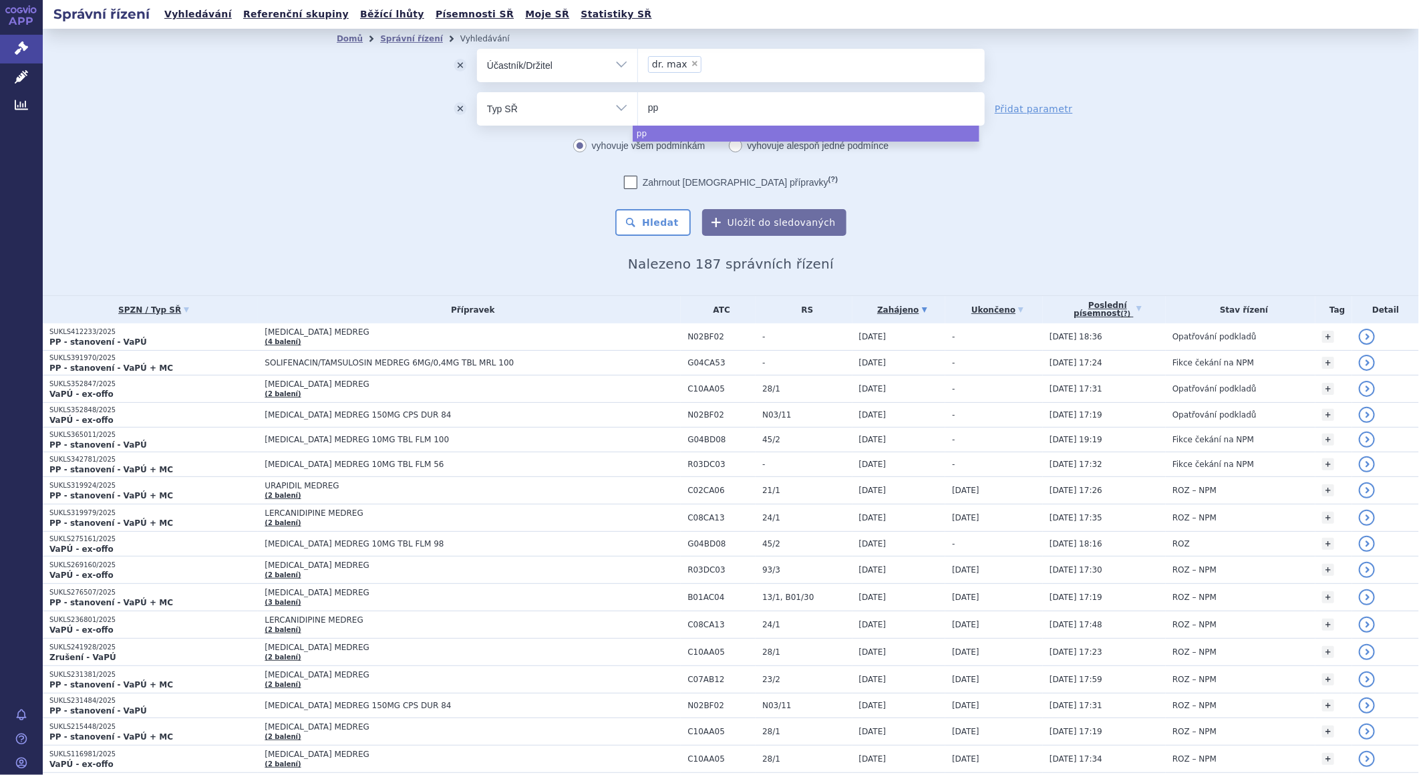
type input "pp"
select select "pp"
click at [653, 215] on button "Hledat" at bounding box center [653, 222] width 76 height 27
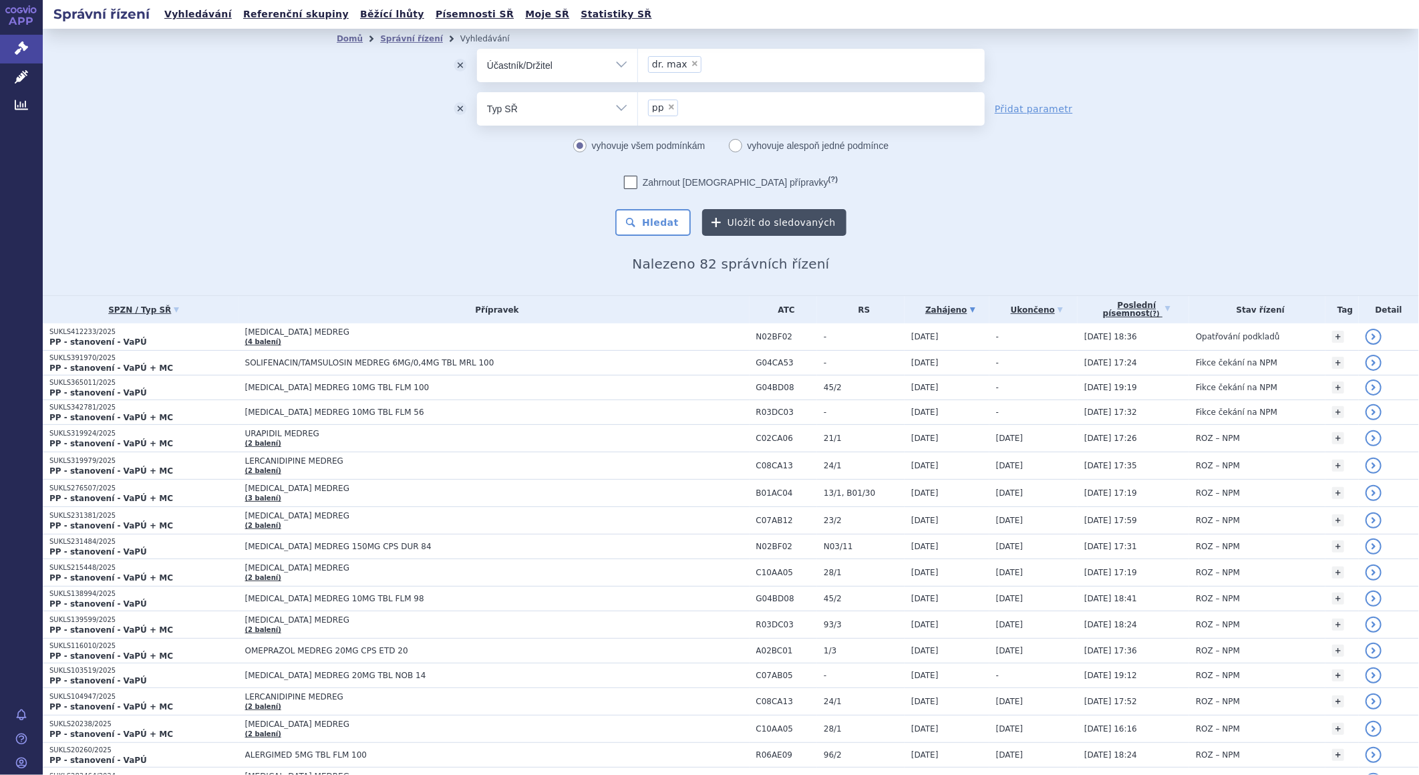
click at [756, 223] on button "Uložit do sledovaných" at bounding box center [774, 222] width 144 height 27
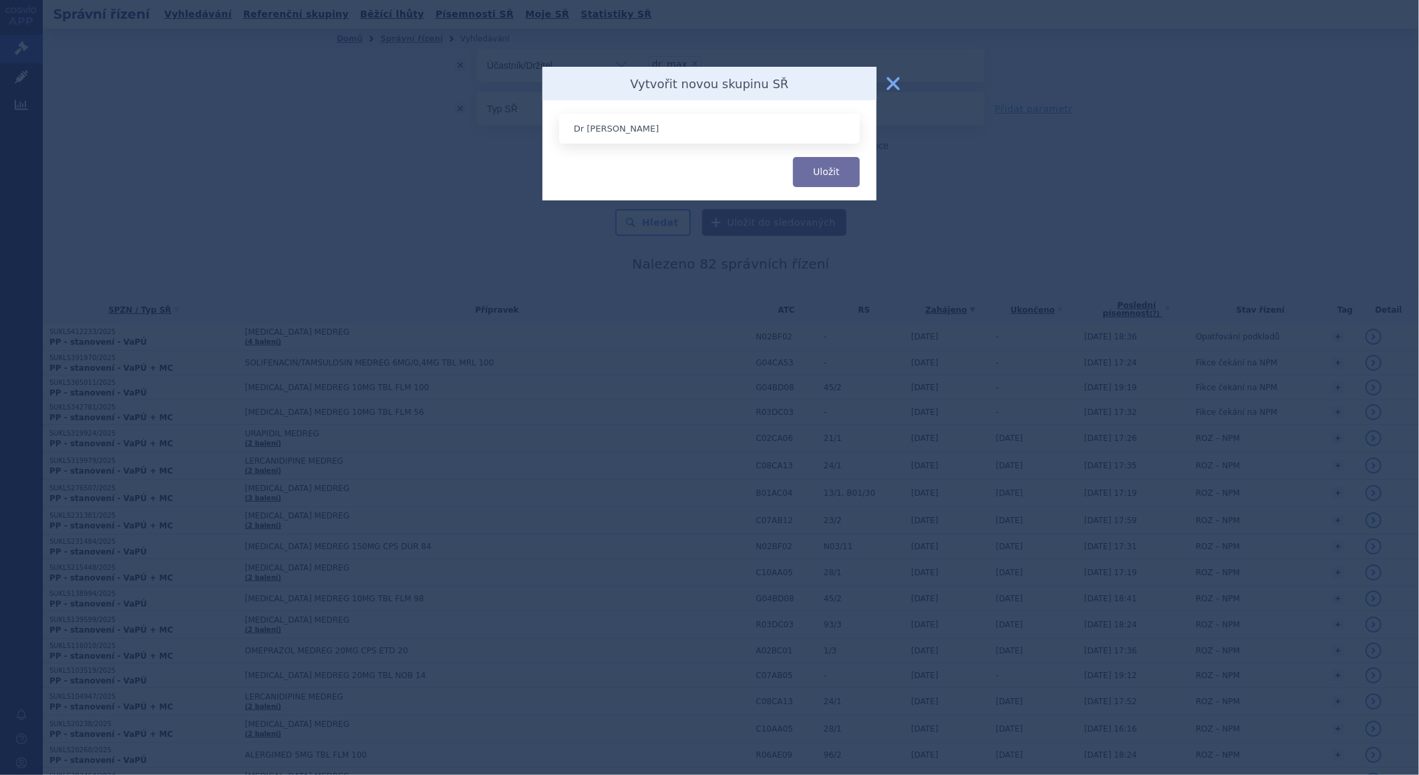
type input "Dr [PERSON_NAME]"
click at [793, 157] on button "Uložit" at bounding box center [826, 172] width 67 height 30
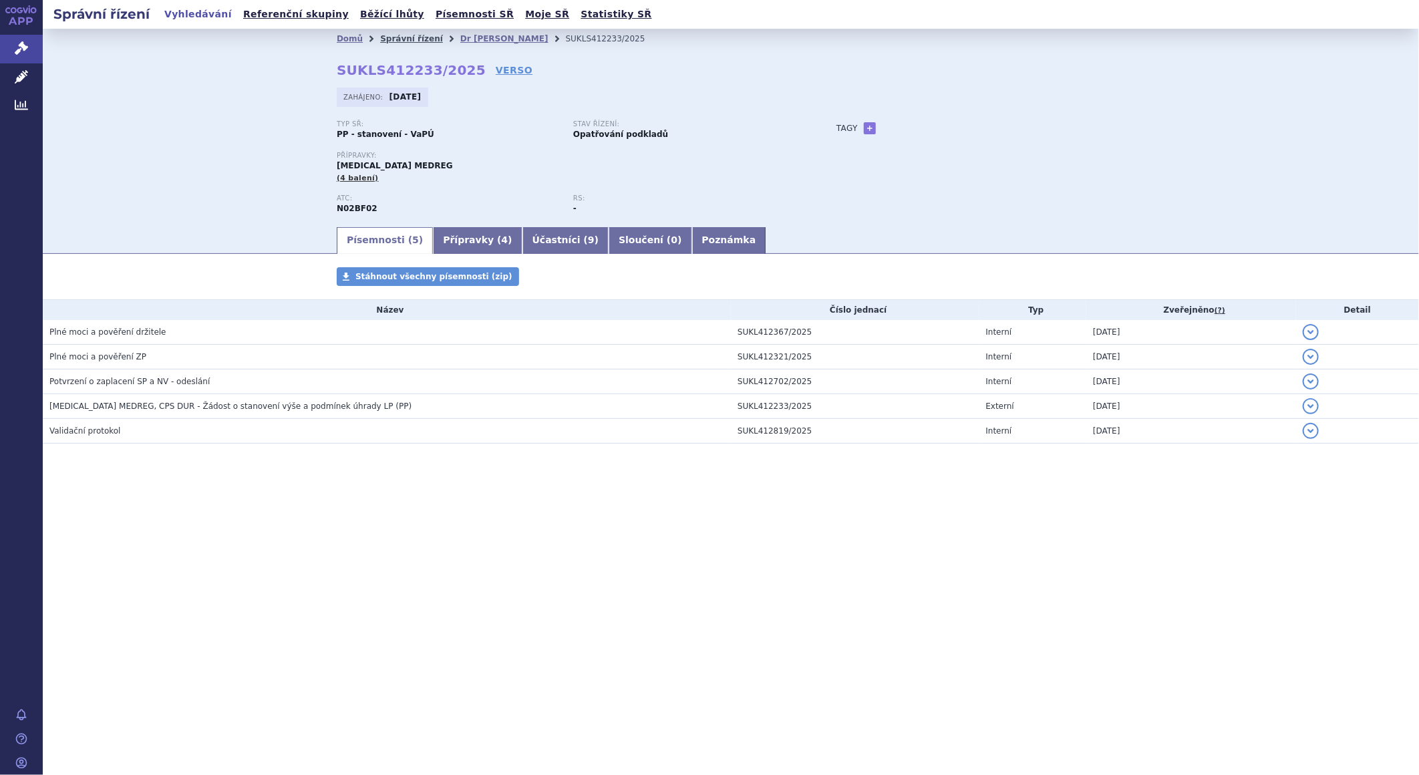
click at [398, 38] on link "Správní řízení" at bounding box center [411, 38] width 63 height 9
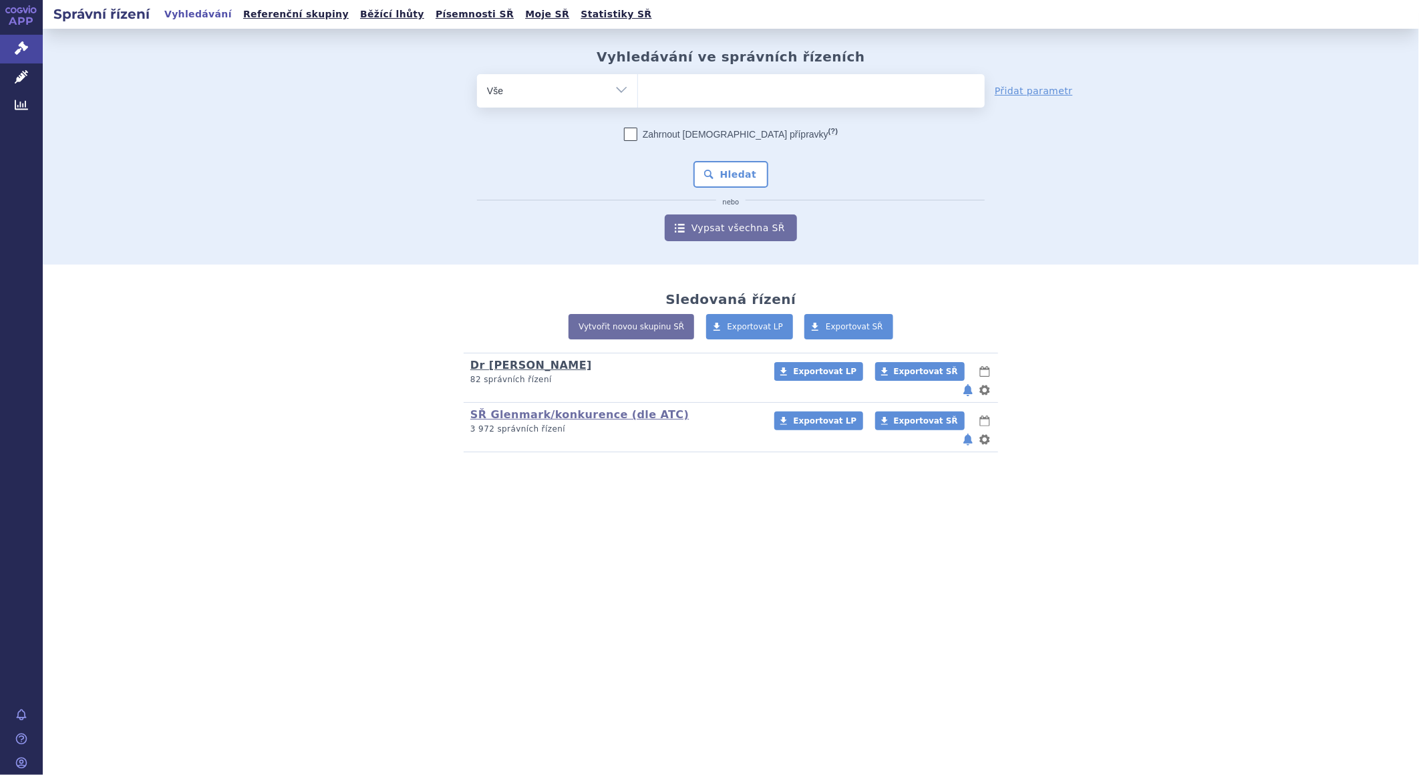
click at [488, 370] on link "Dr [PERSON_NAME]" at bounding box center [531, 365] width 122 height 13
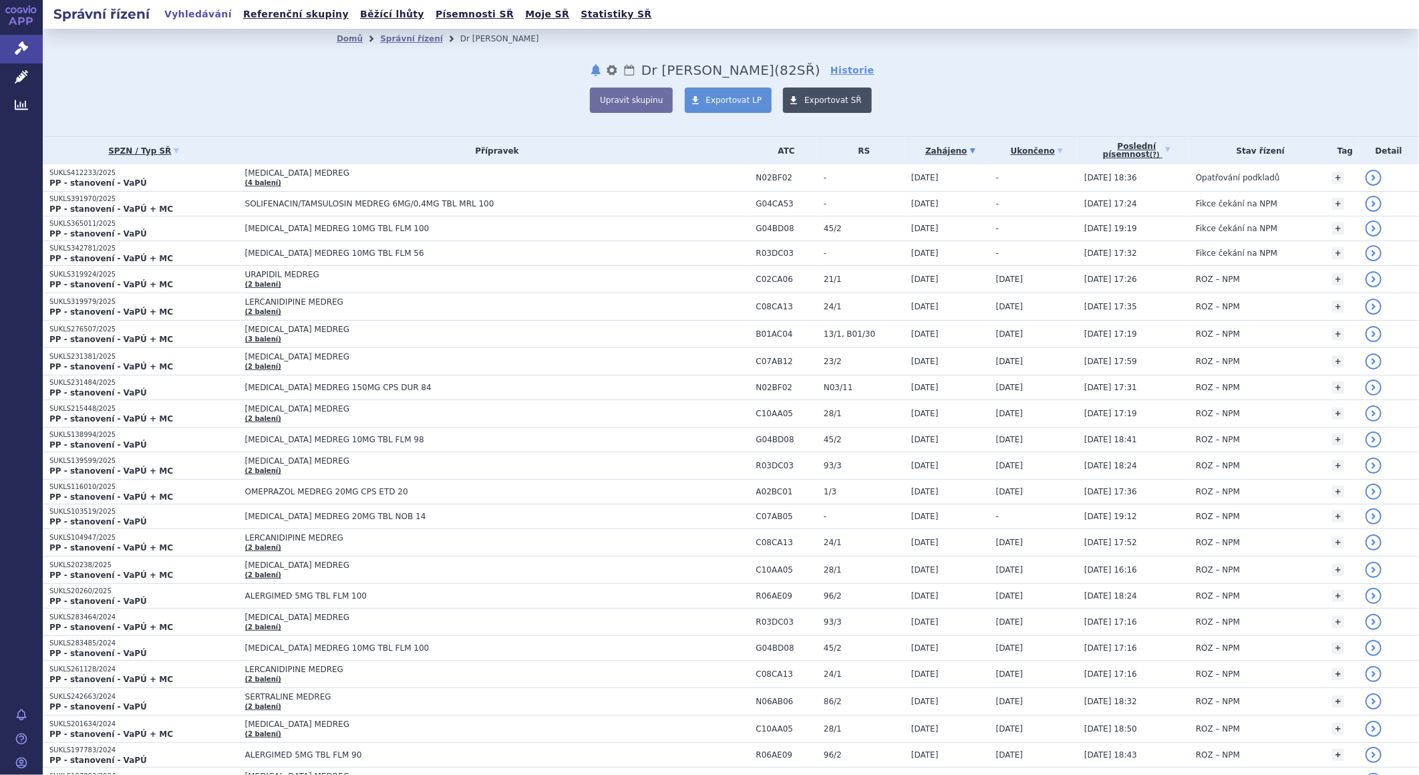
click at [807, 99] on span "Exportovat SŘ" at bounding box center [833, 100] width 57 height 9
click at [388, 96] on div "Upravit skupinu Exportovat LP Exportovat SŘ" at bounding box center [731, 100] width 789 height 25
click at [724, 97] on span "Exportovat LP" at bounding box center [734, 100] width 56 height 9
click at [485, 102] on div "Upravit skupinu Exportovat LP Exportovat SŘ" at bounding box center [731, 100] width 789 height 25
click at [813, 104] on span "Exportovat SŘ" at bounding box center [833, 100] width 57 height 9
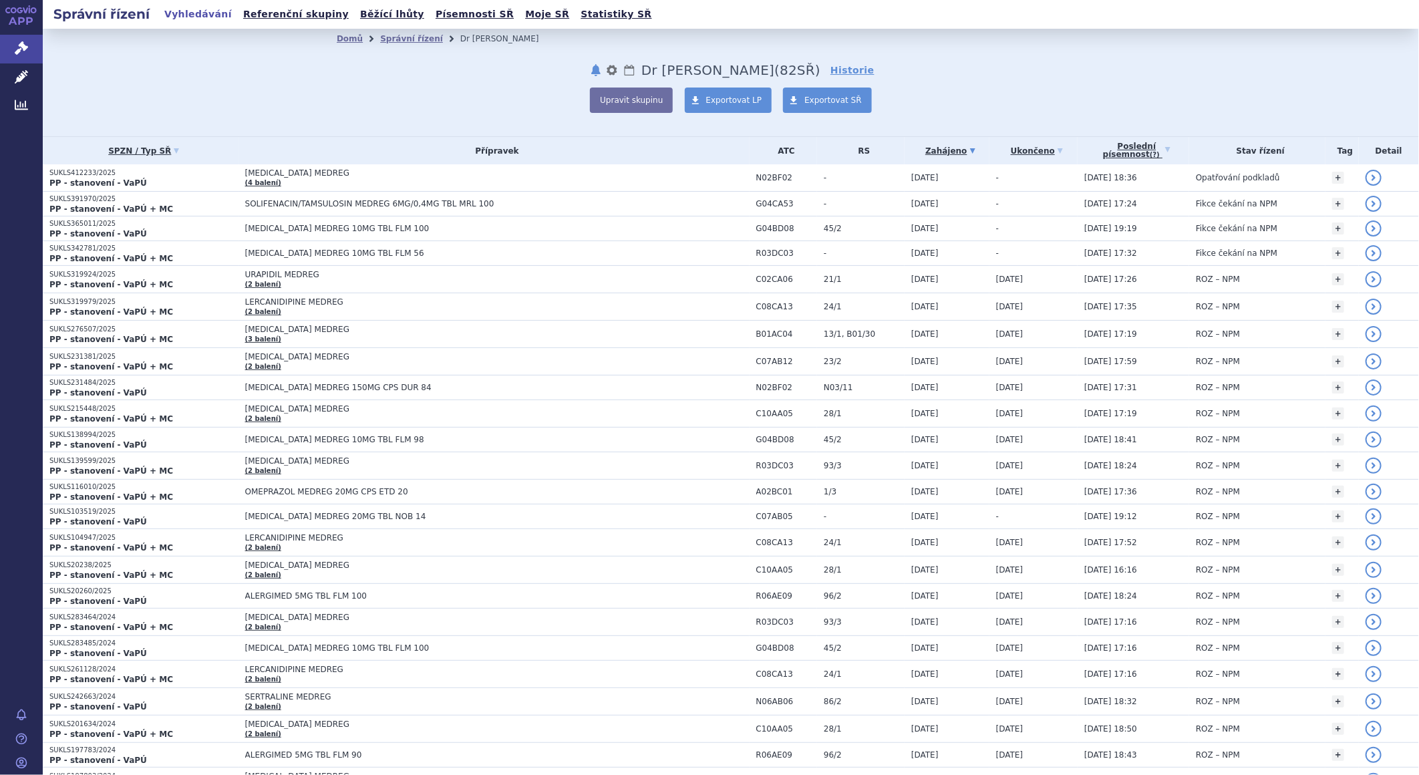
click at [472, 92] on div "Upravit skupinu Exportovat LP Exportovat SŘ" at bounding box center [731, 100] width 789 height 25
click at [510, 80] on div "Domů Správní řízení Dr Max notifikace nastavení Přejmenovat Smazat Lhůty Dr Max…" at bounding box center [731, 81] width 842 height 64
click at [398, 36] on link "Správní řízení" at bounding box center [411, 38] width 63 height 9
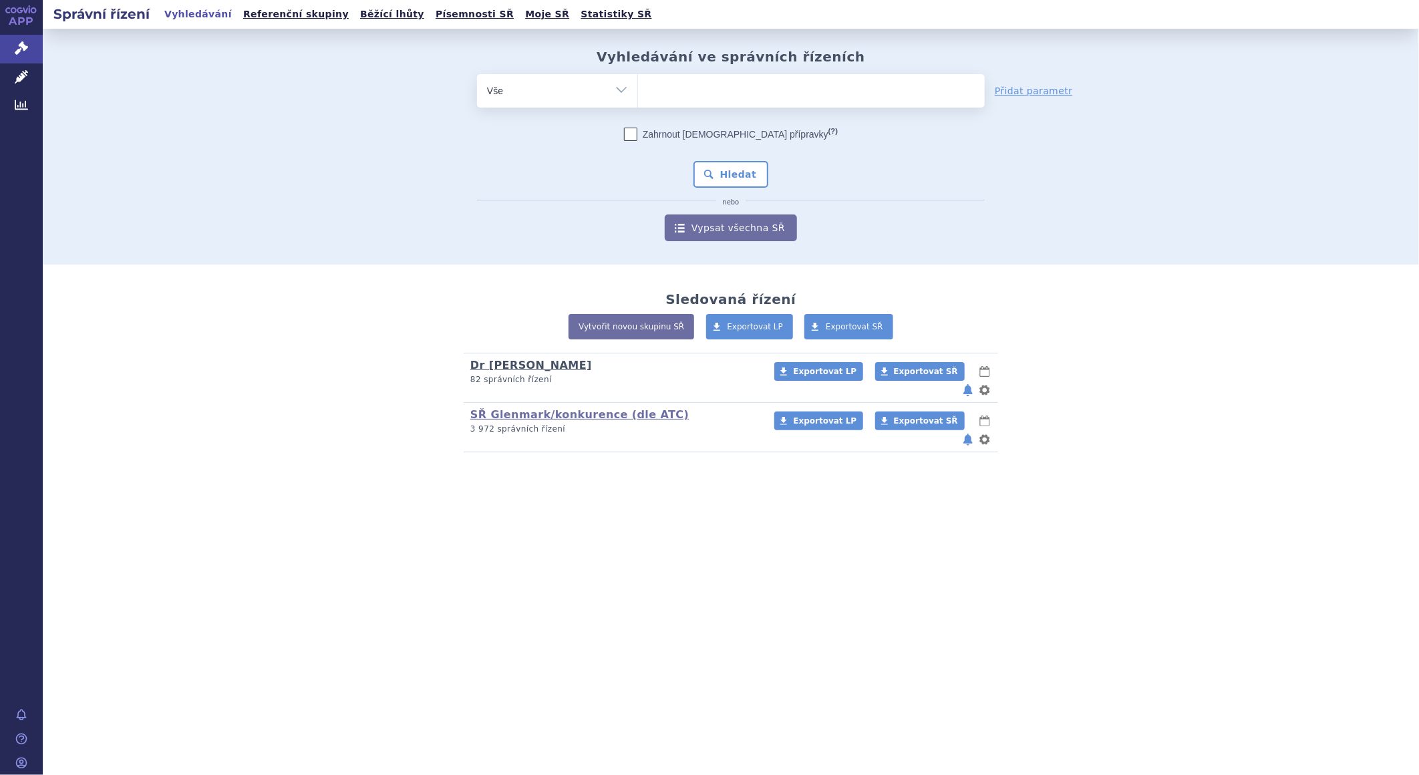
click at [485, 366] on link "Dr [PERSON_NAME]" at bounding box center [531, 365] width 122 height 13
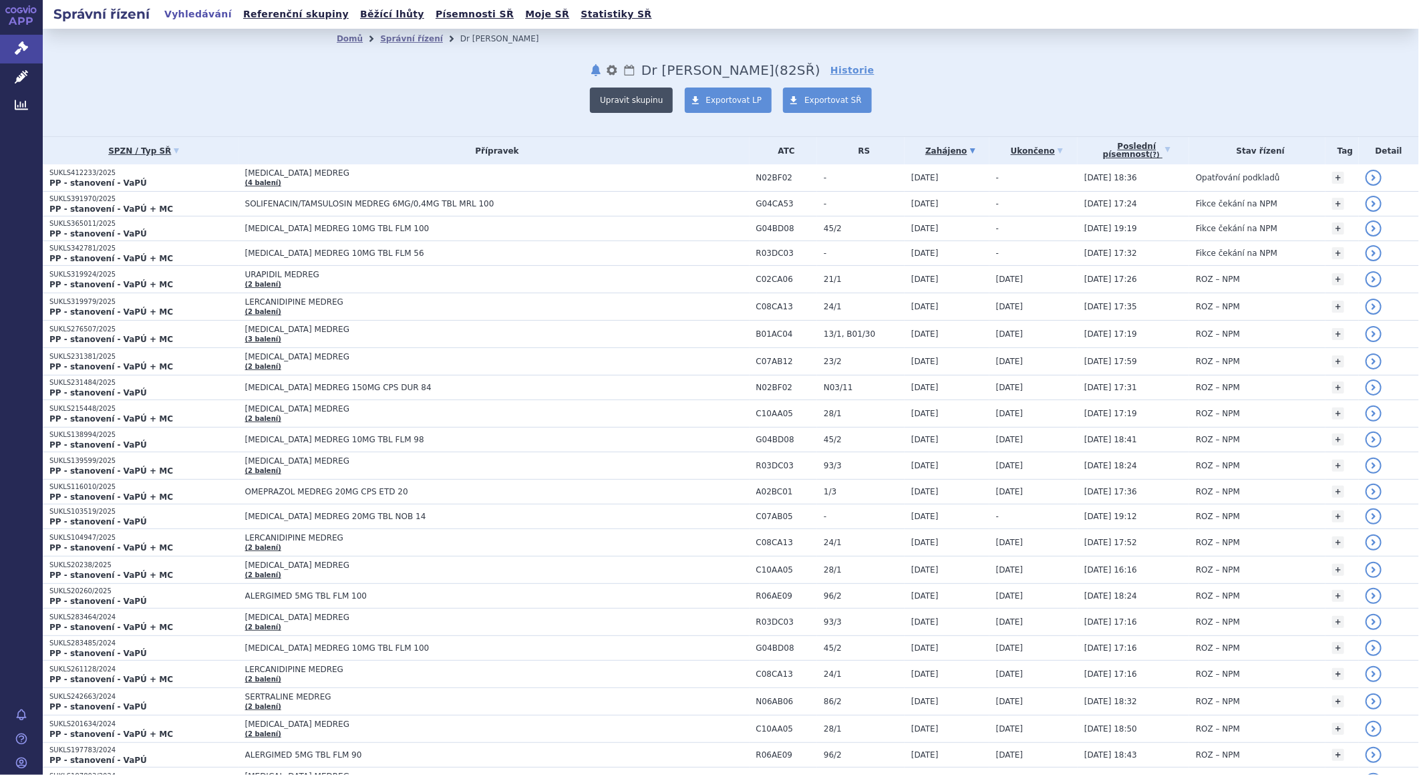
click at [631, 102] on button "Upravit skupinu" at bounding box center [631, 100] width 83 height 25
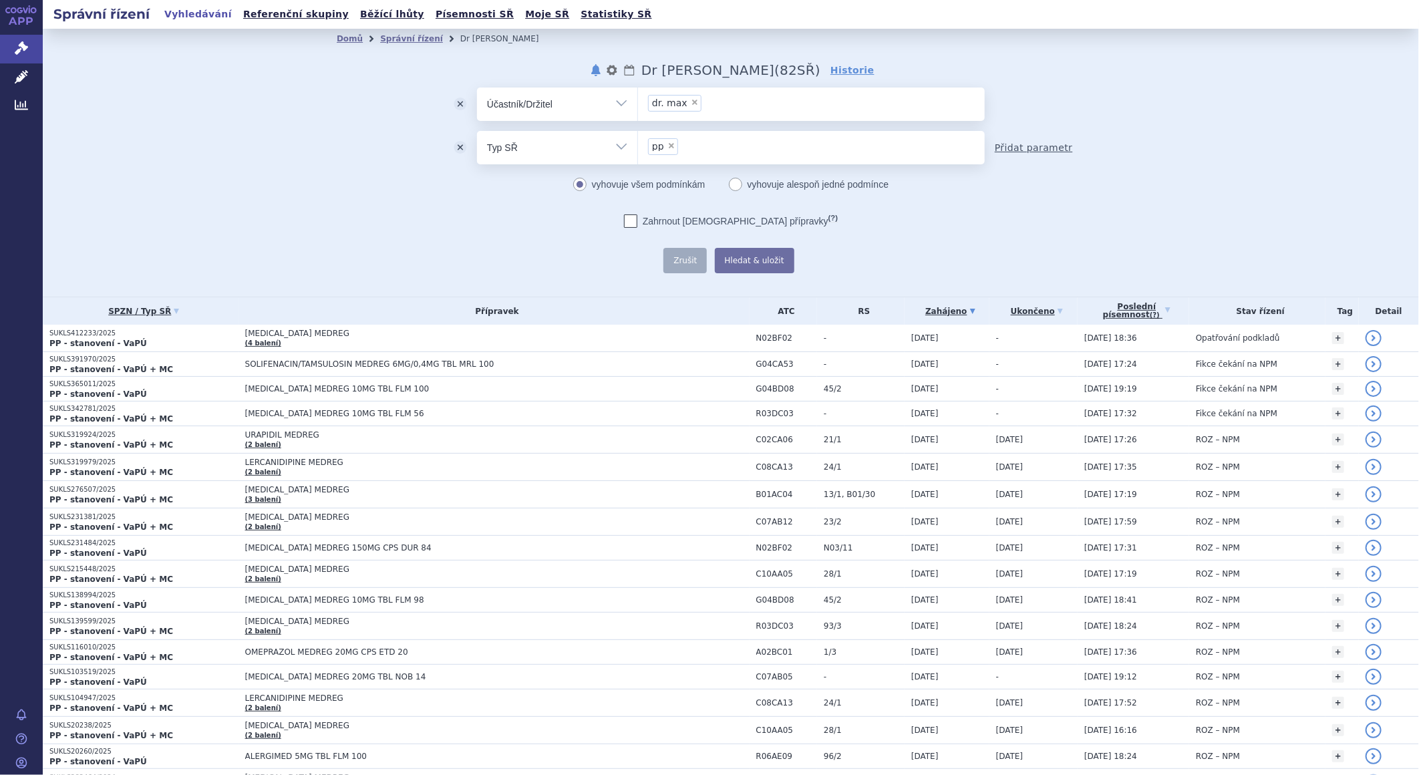
click at [1009, 147] on link "Přidat parametr" at bounding box center [1034, 147] width 78 height 13
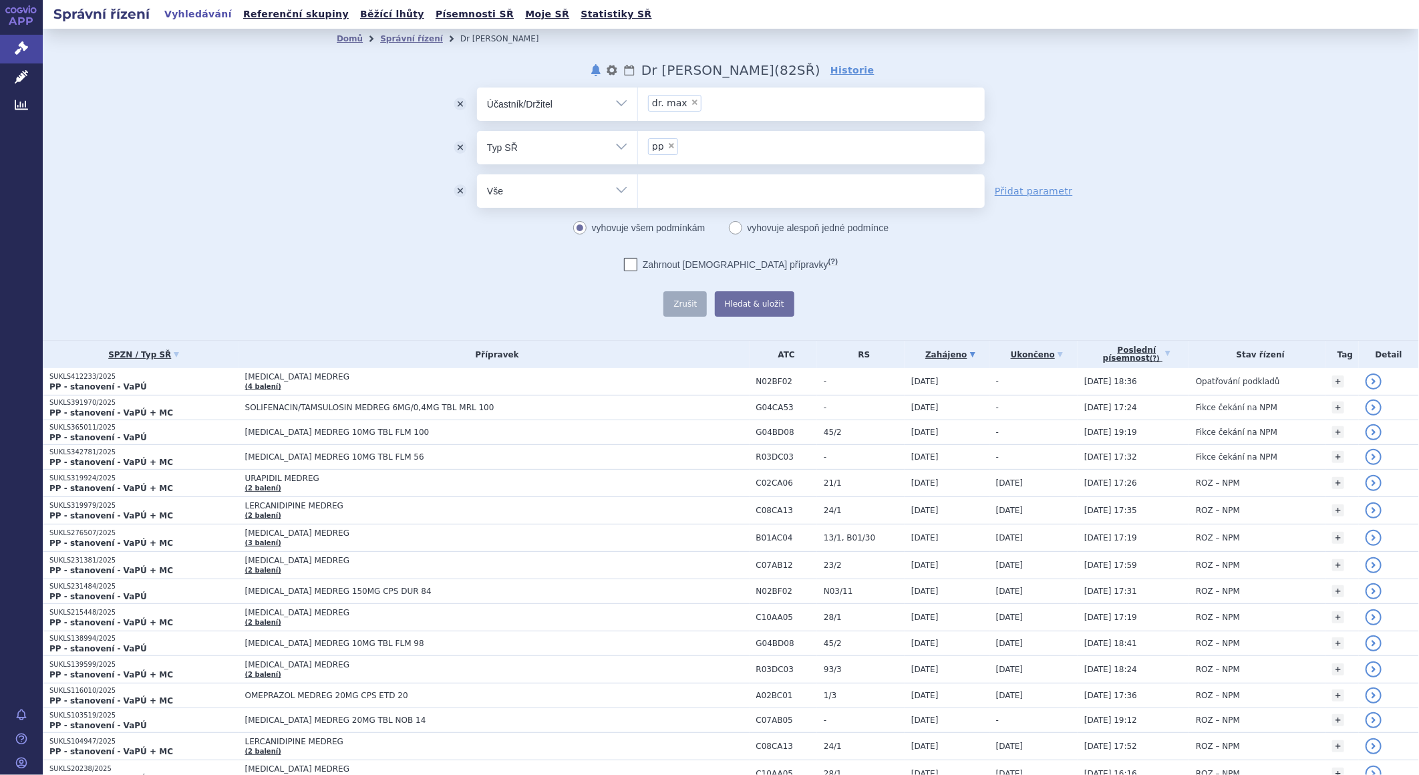
click at [609, 192] on select "Vše Spisová značka Typ SŘ Přípravek/SUKL kód Účastník/Držitel" at bounding box center [557, 189] width 160 height 30
select select "filter-procedure-product-status"
click at [477, 174] on select "Vše Spisová značka Typ SŘ Přípravek/SUKL kód Účastník/Držitel" at bounding box center [557, 189] width 160 height 30
click at [450, 192] on button "odstranit" at bounding box center [460, 190] width 33 height 33
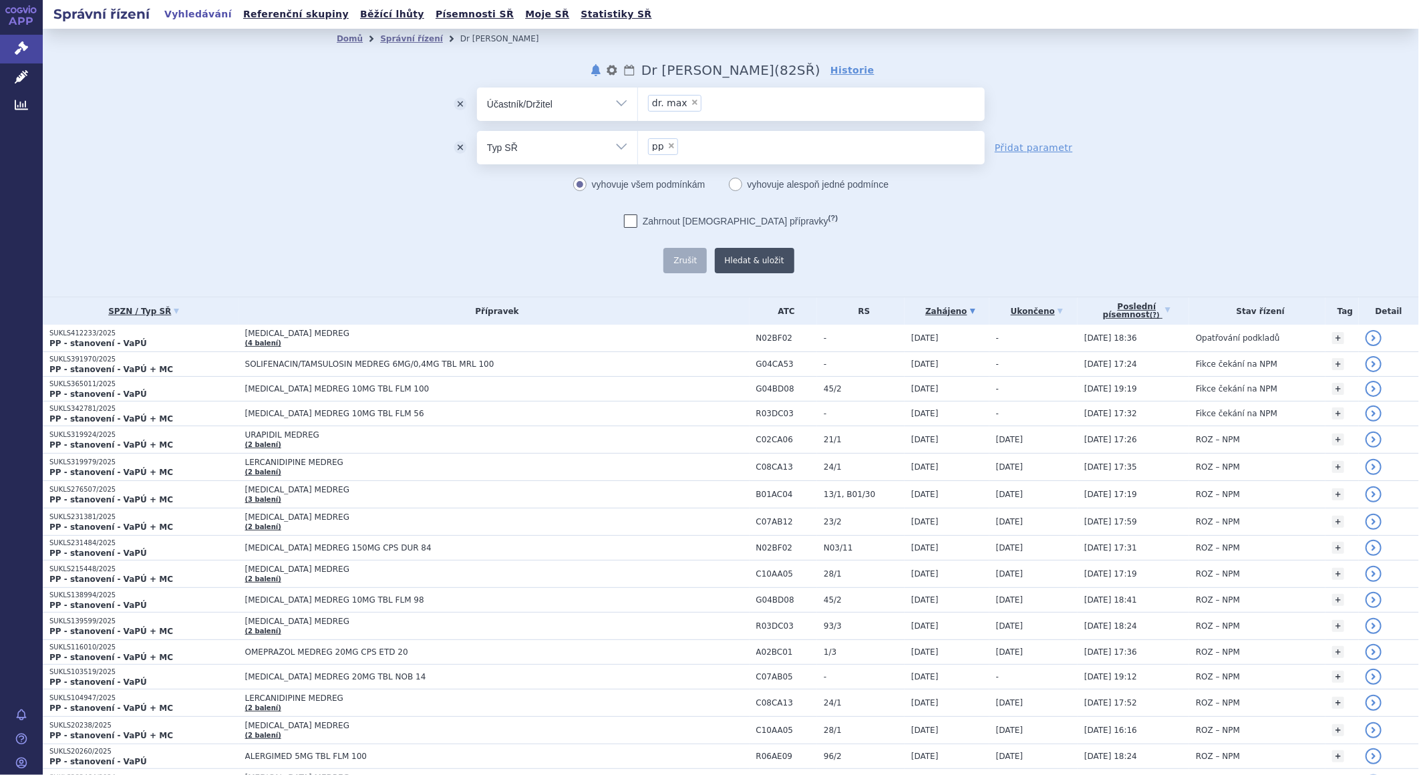
click at [742, 261] on button "Hledat & uložit" at bounding box center [755, 260] width 80 height 25
click at [402, 35] on link "Správní řízení" at bounding box center [411, 38] width 63 height 9
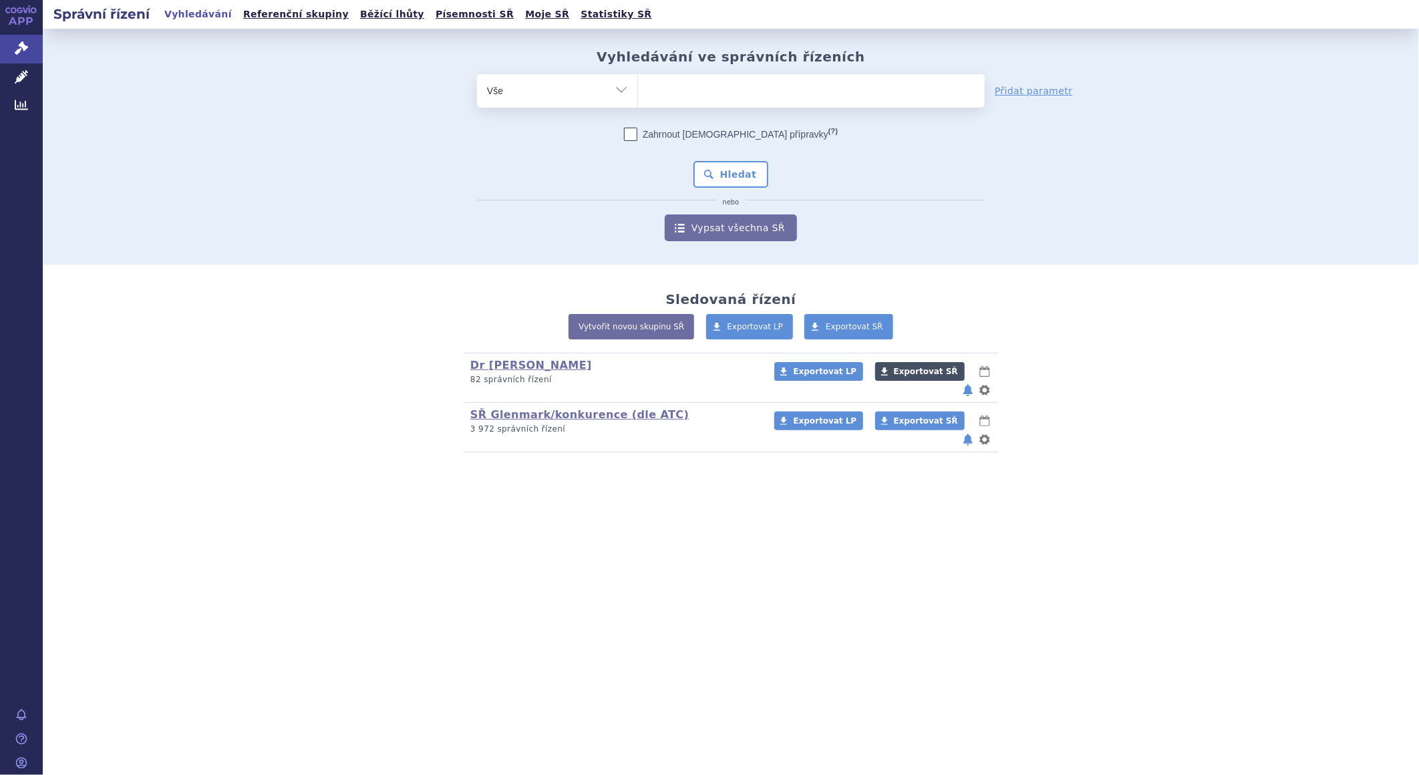
click at [903, 368] on span "Exportovat SŘ" at bounding box center [926, 371] width 64 height 9
click at [433, 190] on div "odstranit Vše Spisová značka Typ SŘ" at bounding box center [731, 157] width 789 height 167
